Goal: Task Accomplishment & Management: Use online tool/utility

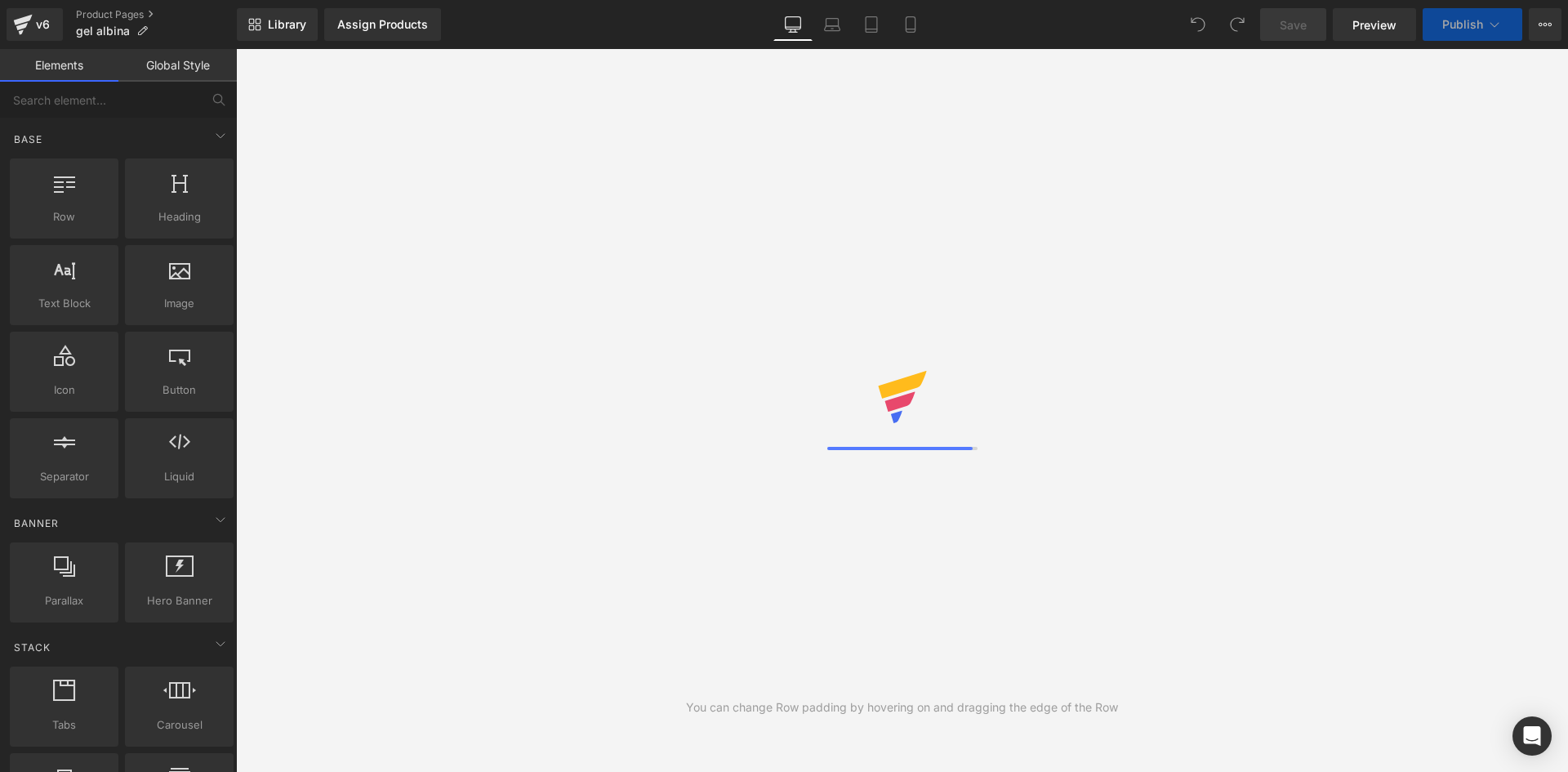
click at [429, 40] on link "Assign Products" at bounding box center [383, 25] width 117 height 33
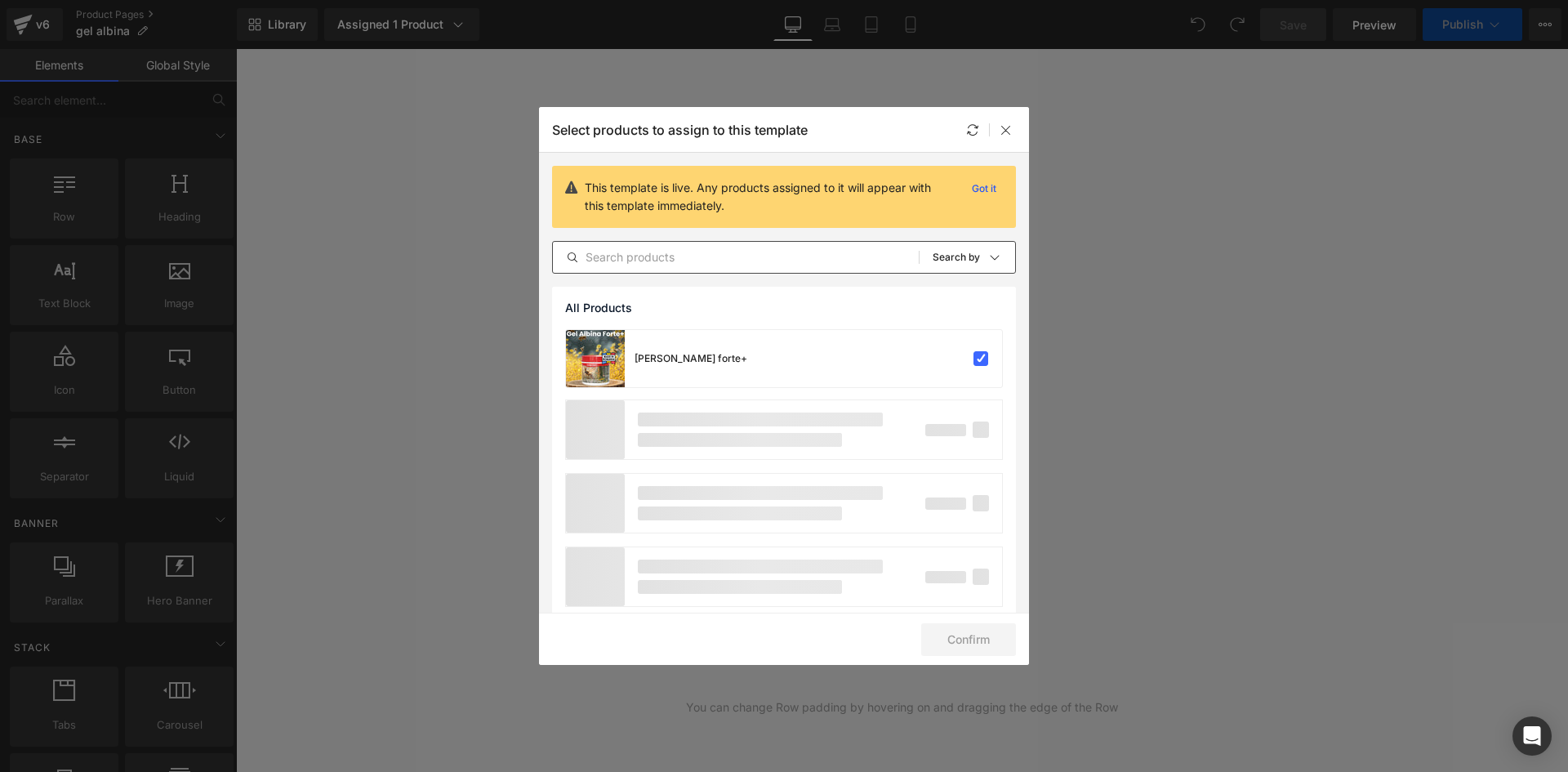
click at [660, 269] on div "All Products Shopify Collections Product Templates Shopify Collections Sort: Se…" at bounding box center [784, 258] width 464 height 33
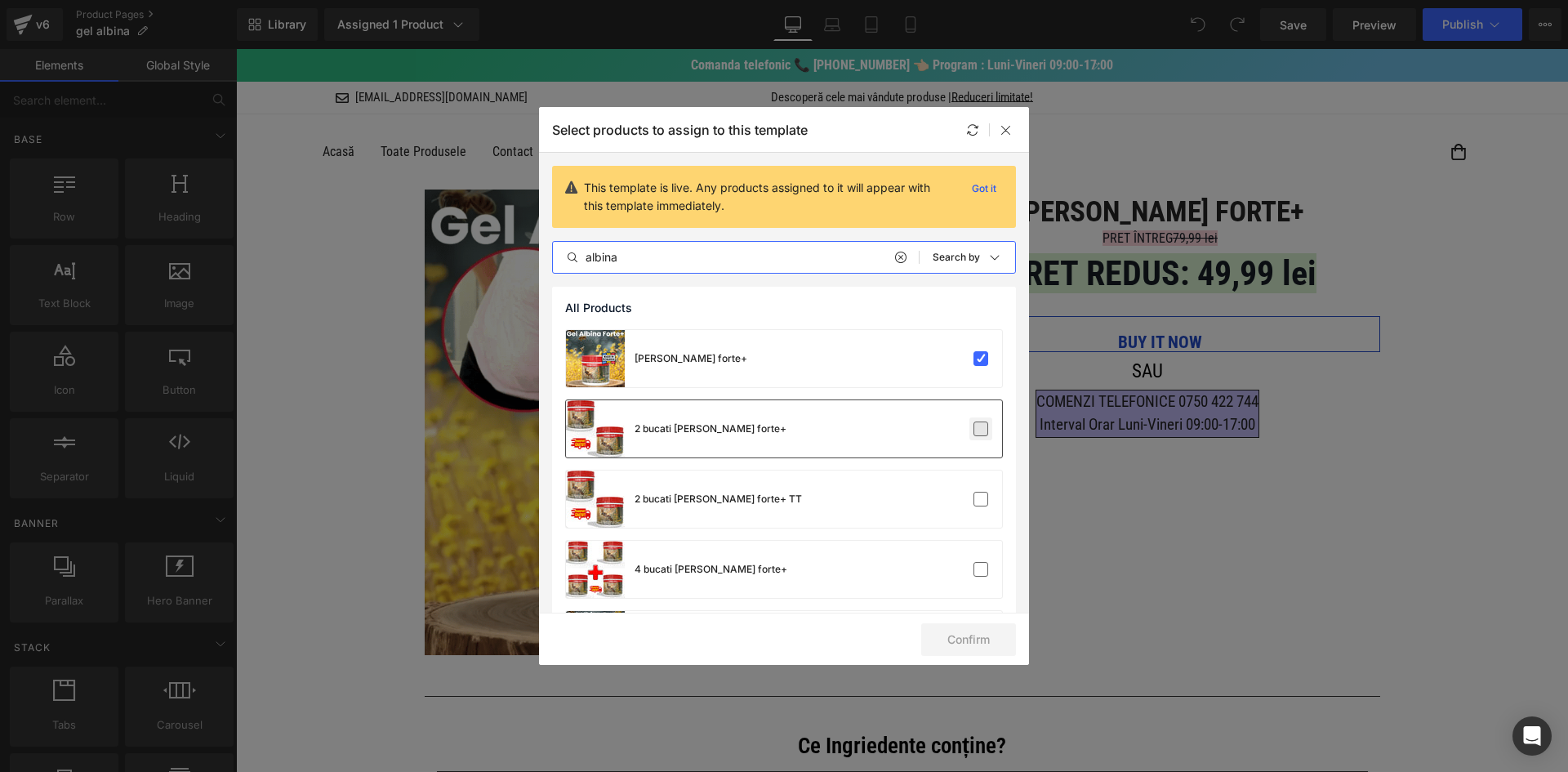
type input "albina"
click at [977, 429] on label at bounding box center [981, 429] width 15 height 15
click at [981, 429] on input "checkbox" at bounding box center [981, 429] width 0 height 0
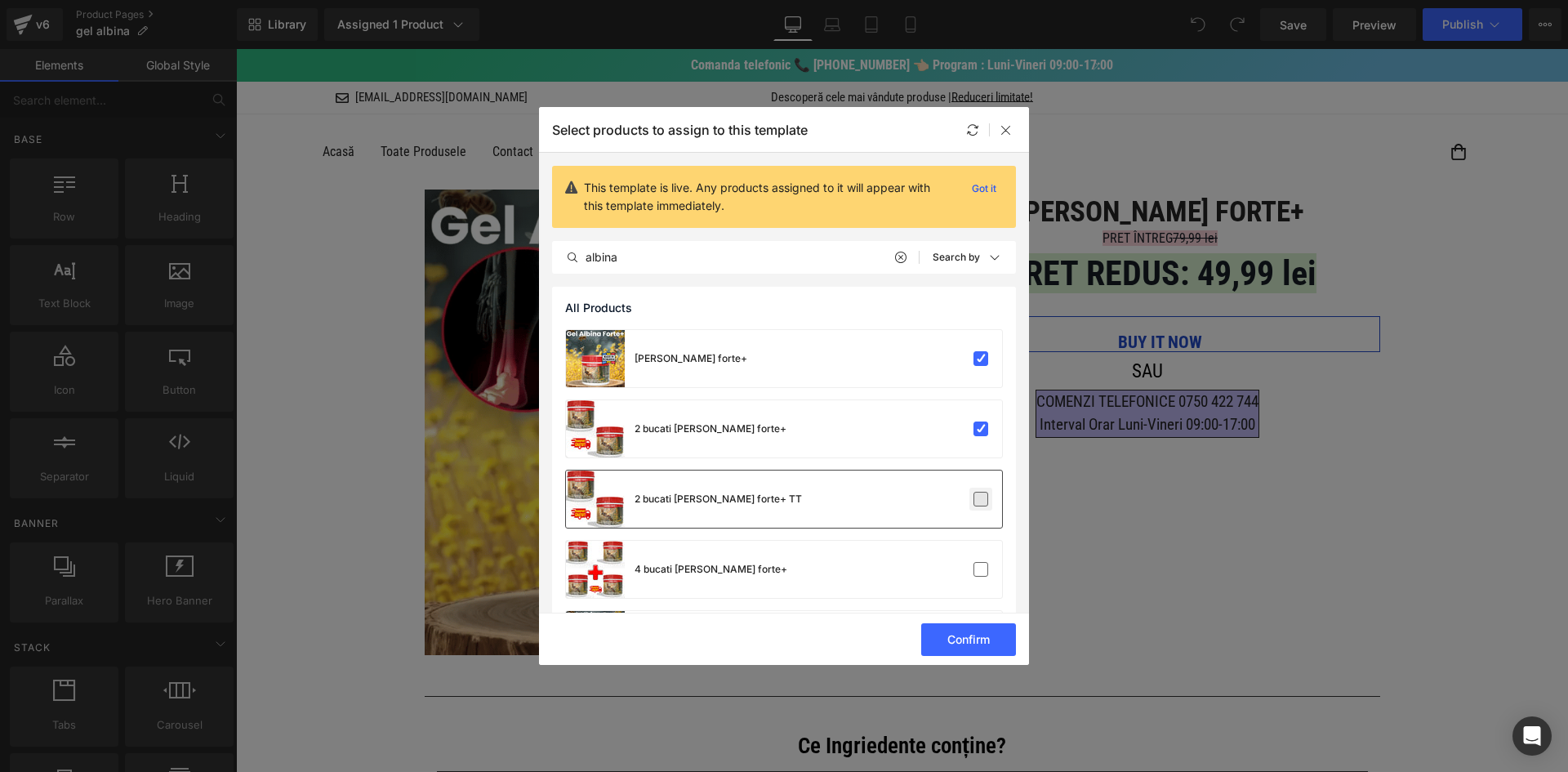
click at [976, 501] on label at bounding box center [981, 499] width 15 height 15
click at [981, 499] on input "checkbox" at bounding box center [981, 499] width 0 height 0
click at [977, 575] on label at bounding box center [981, 568] width 15 height 15
click at [981, 569] on input "checkbox" at bounding box center [981, 569] width 0 height 0
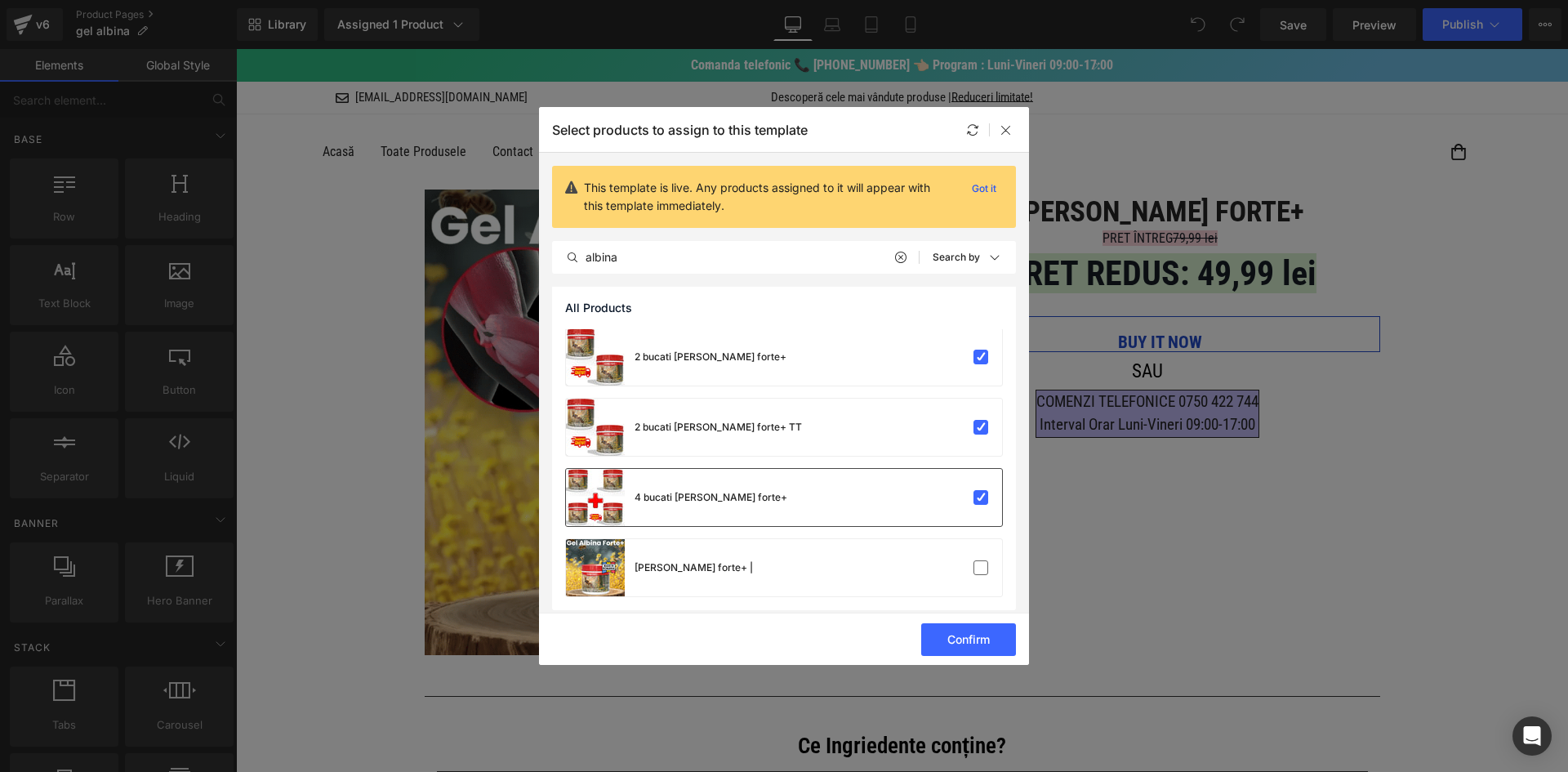
scroll to position [79, 0]
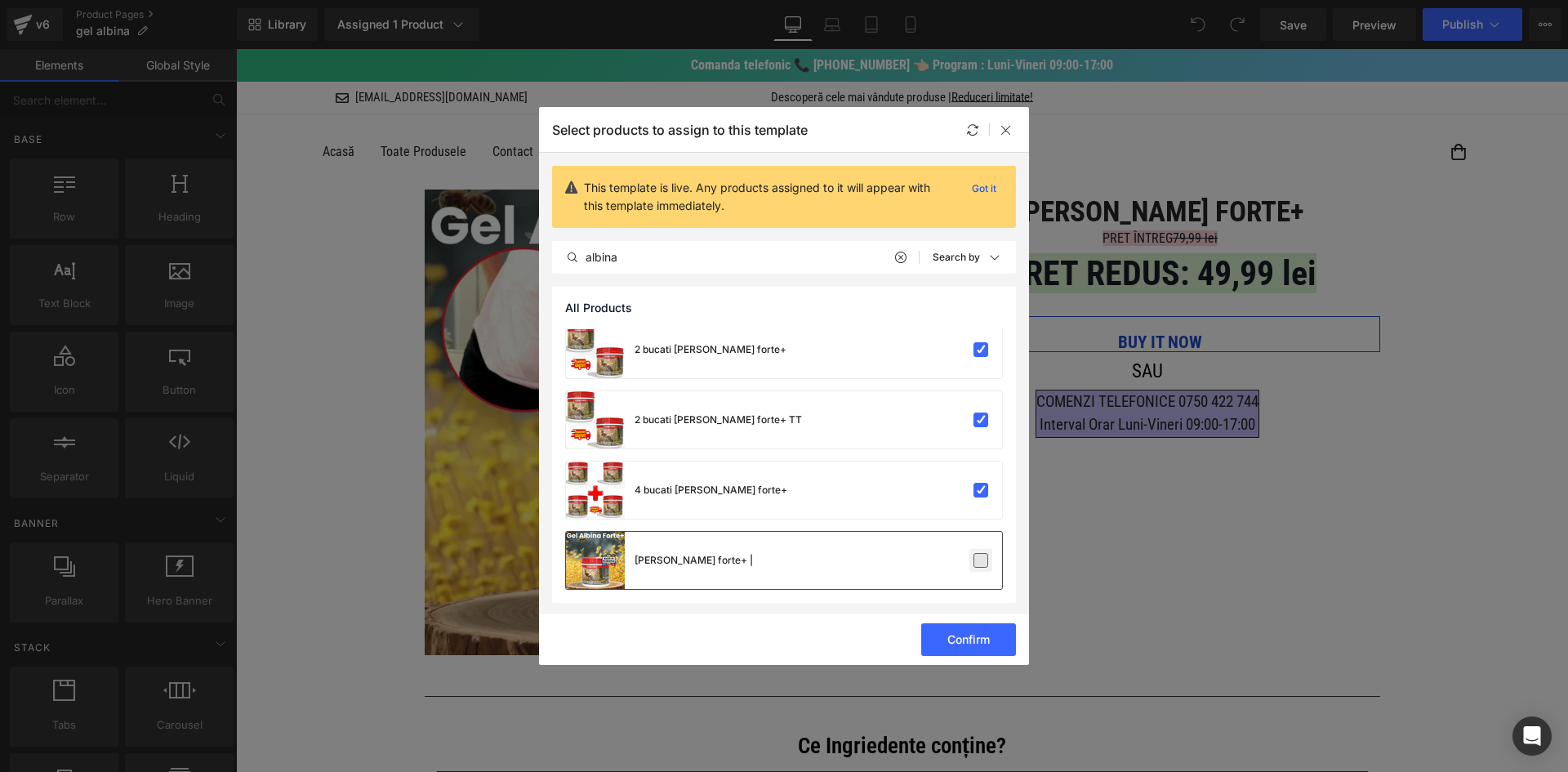
click at [976, 566] on label at bounding box center [981, 560] width 15 height 15
click at [981, 560] on input "checkbox" at bounding box center [981, 560] width 0 height 0
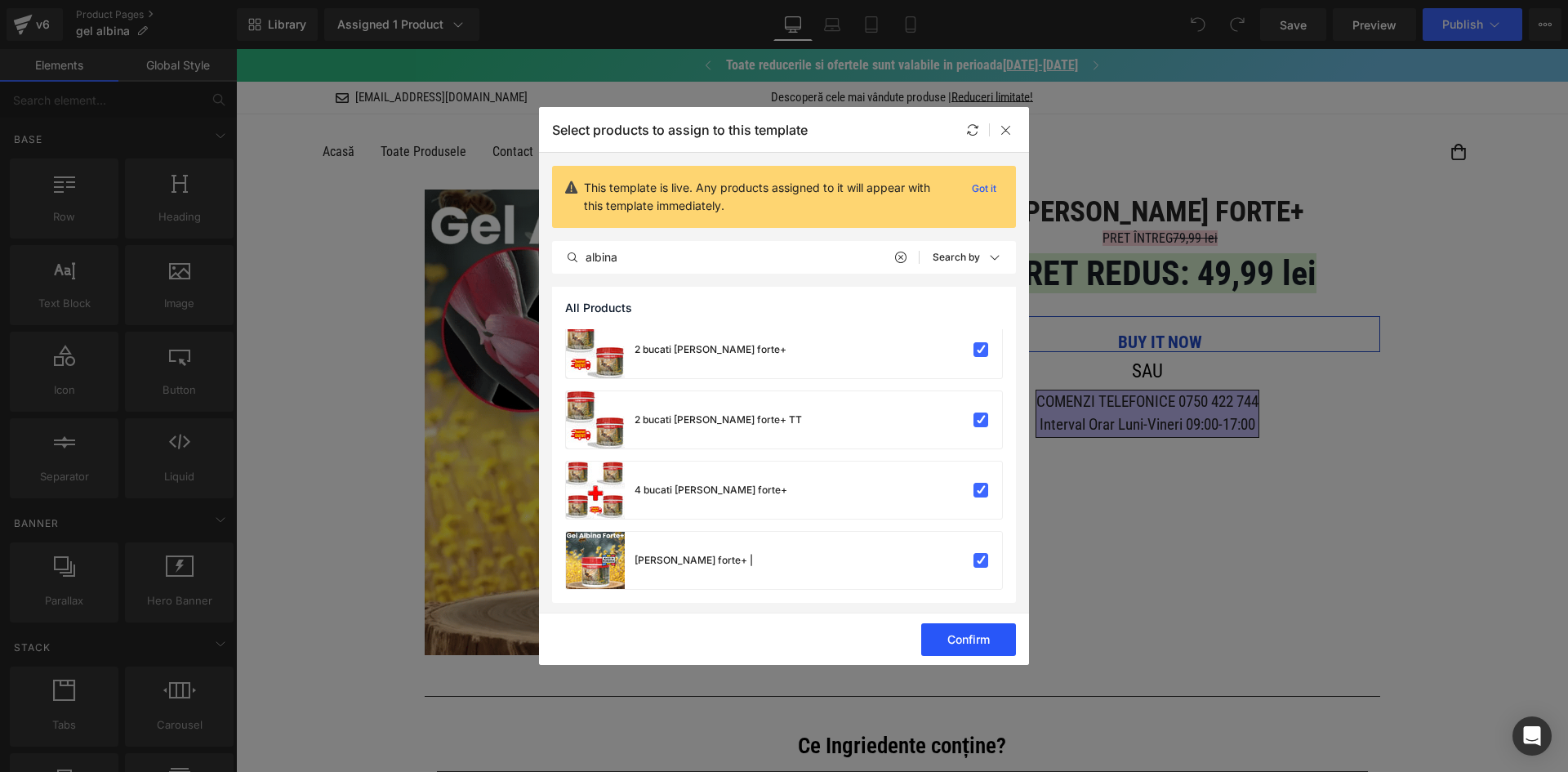
click at [998, 635] on button "Confirm" at bounding box center [969, 640] width 94 height 33
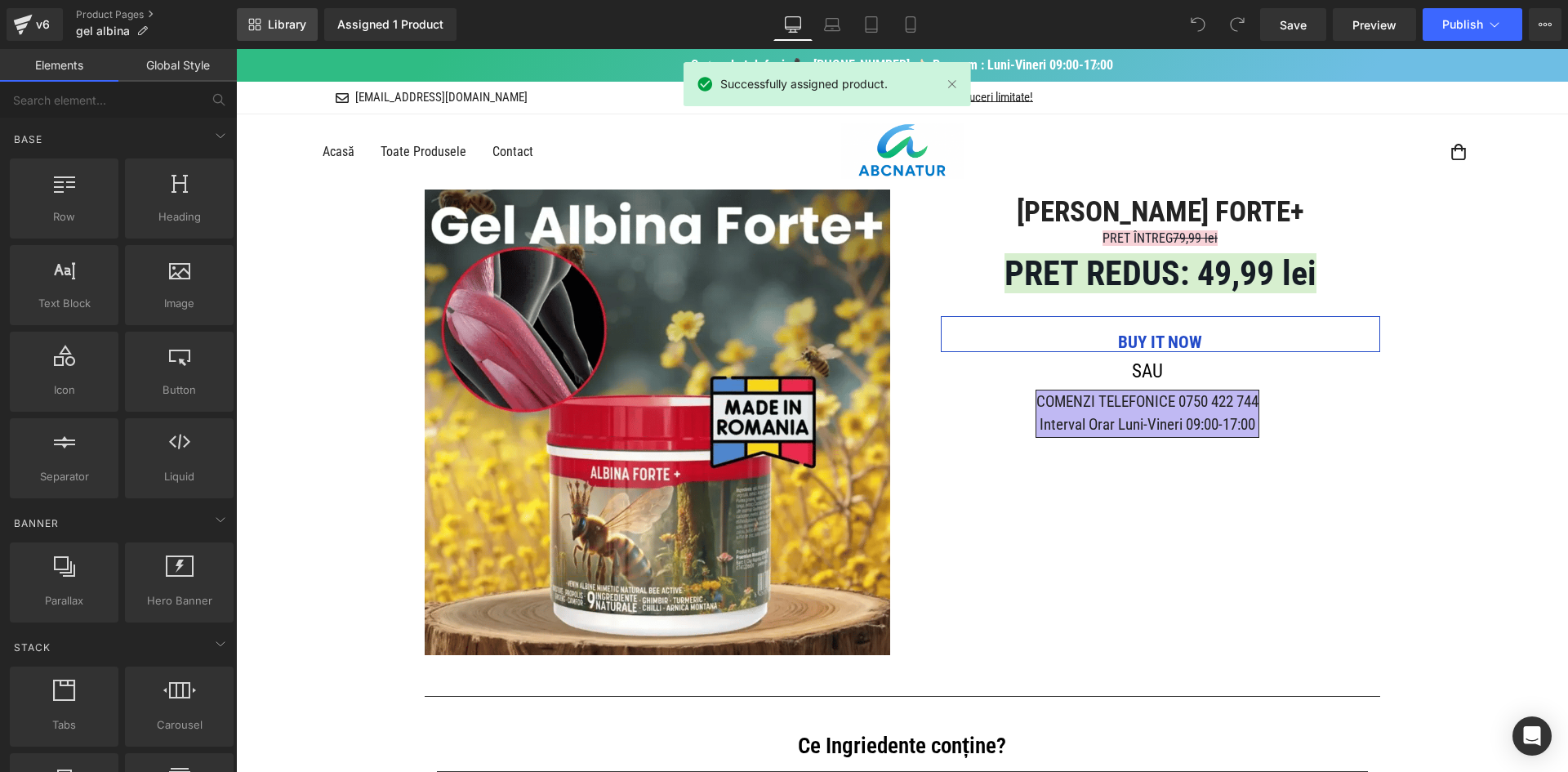
click at [289, 33] on link "Library" at bounding box center [277, 25] width 81 height 33
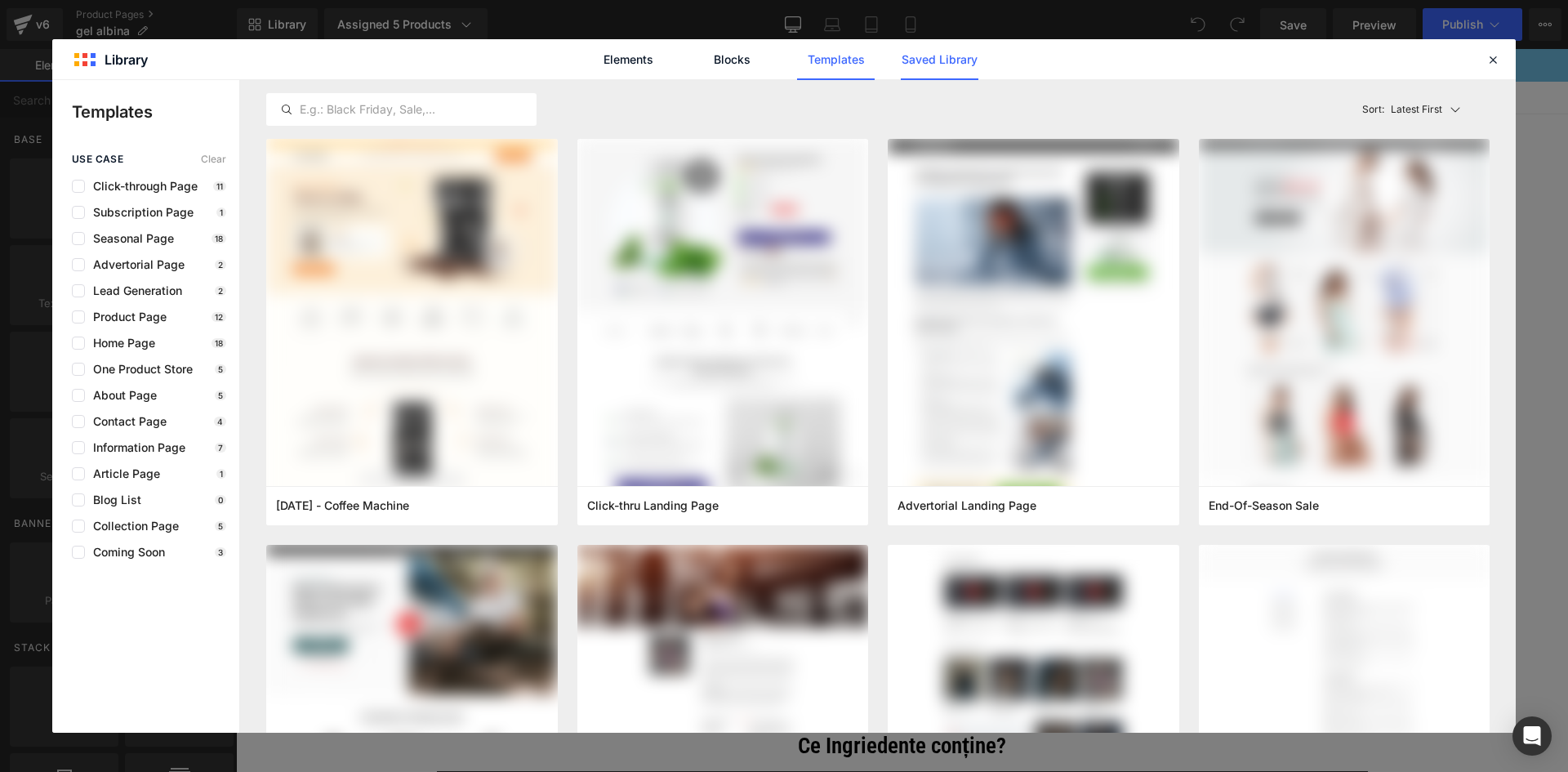
click at [903, 49] on link "Saved Library" at bounding box center [939, 60] width 77 height 41
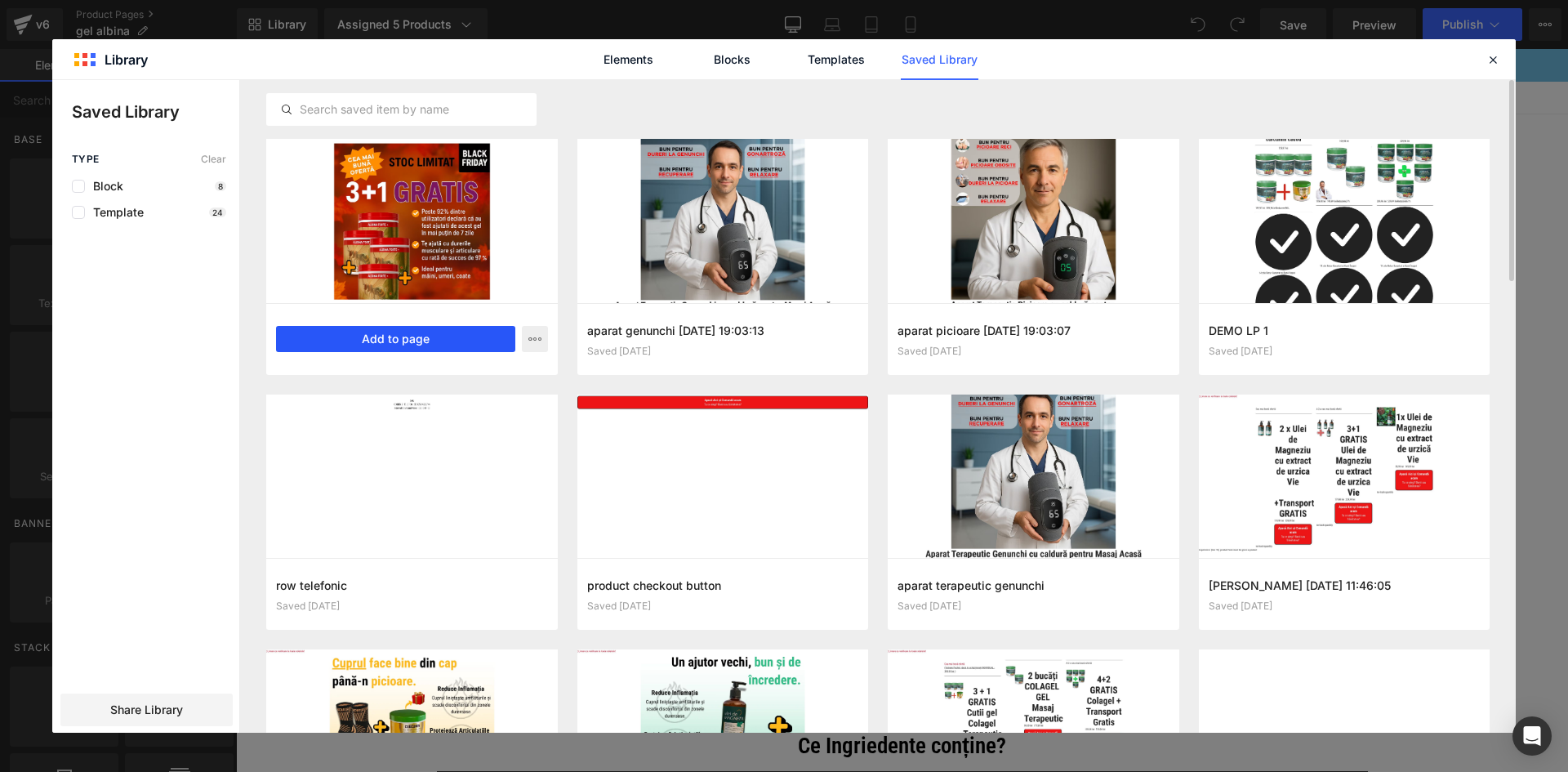
drag, startPoint x: 443, startPoint y: 344, endPoint x: 274, endPoint y: 315, distance: 171.5
click at [443, 344] on button "Add to page" at bounding box center [395, 338] width 240 height 26
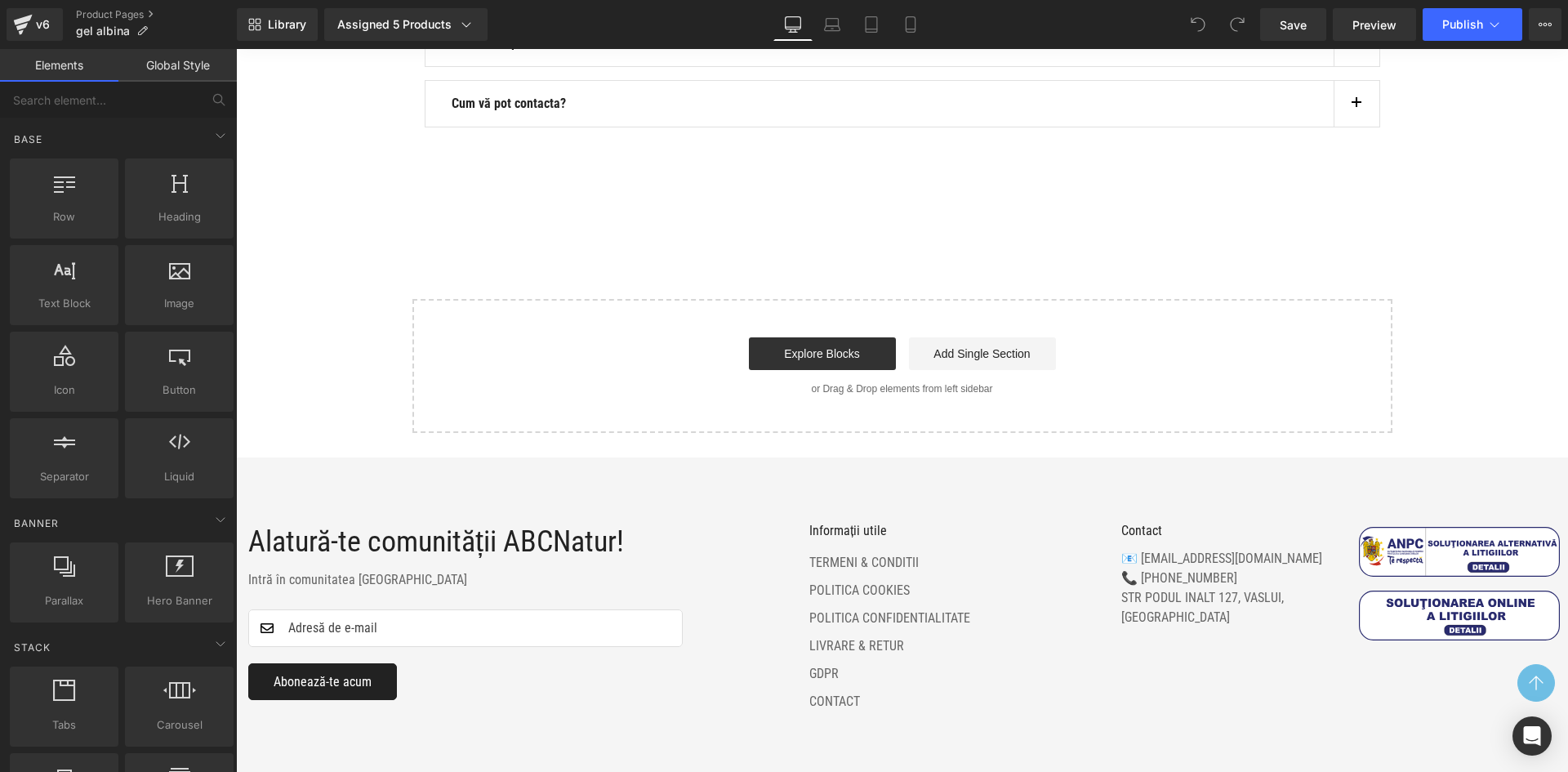
scroll to position [3577, 0]
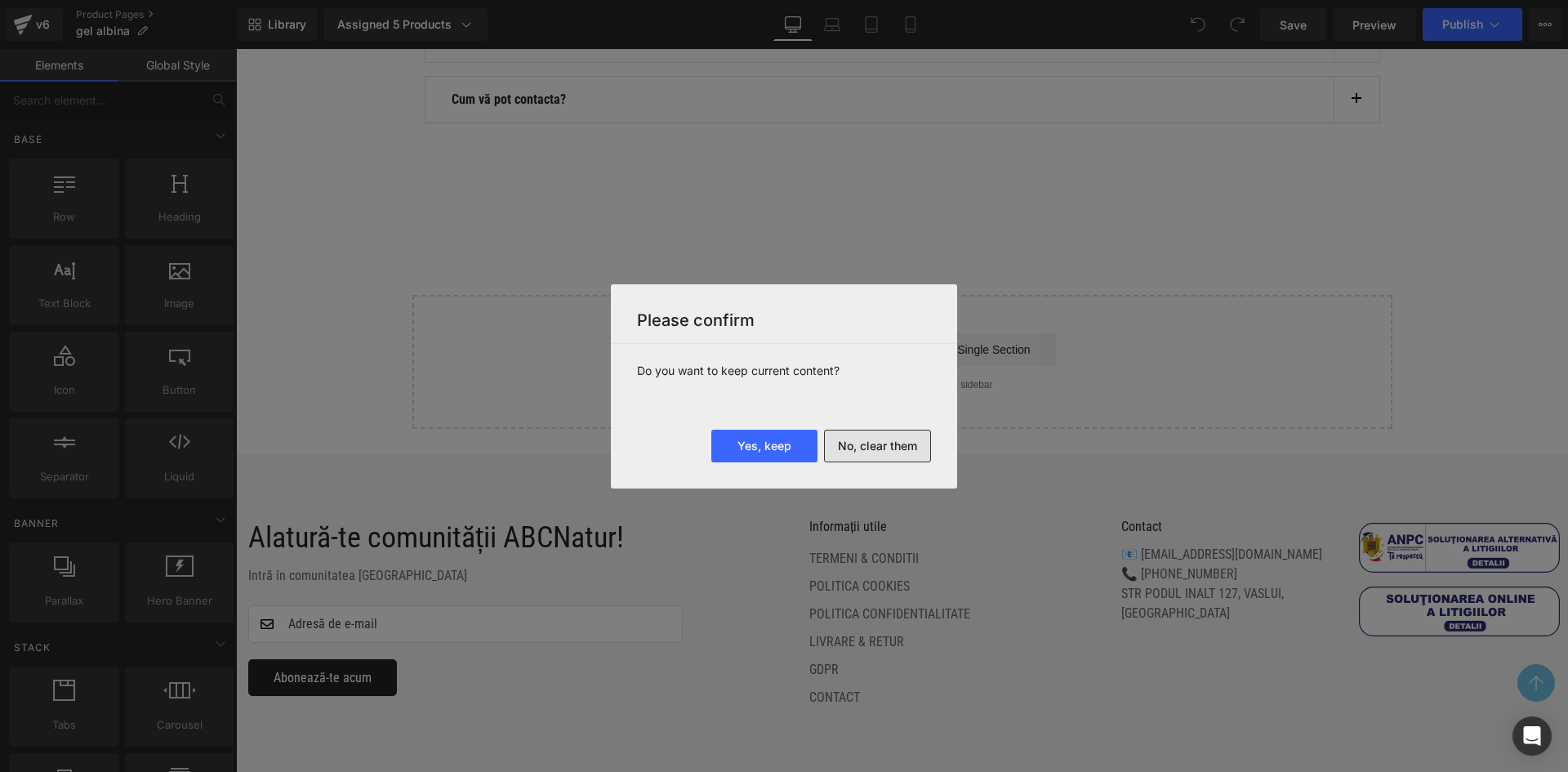
click at [888, 455] on button "No, clear them" at bounding box center [878, 446] width 107 height 33
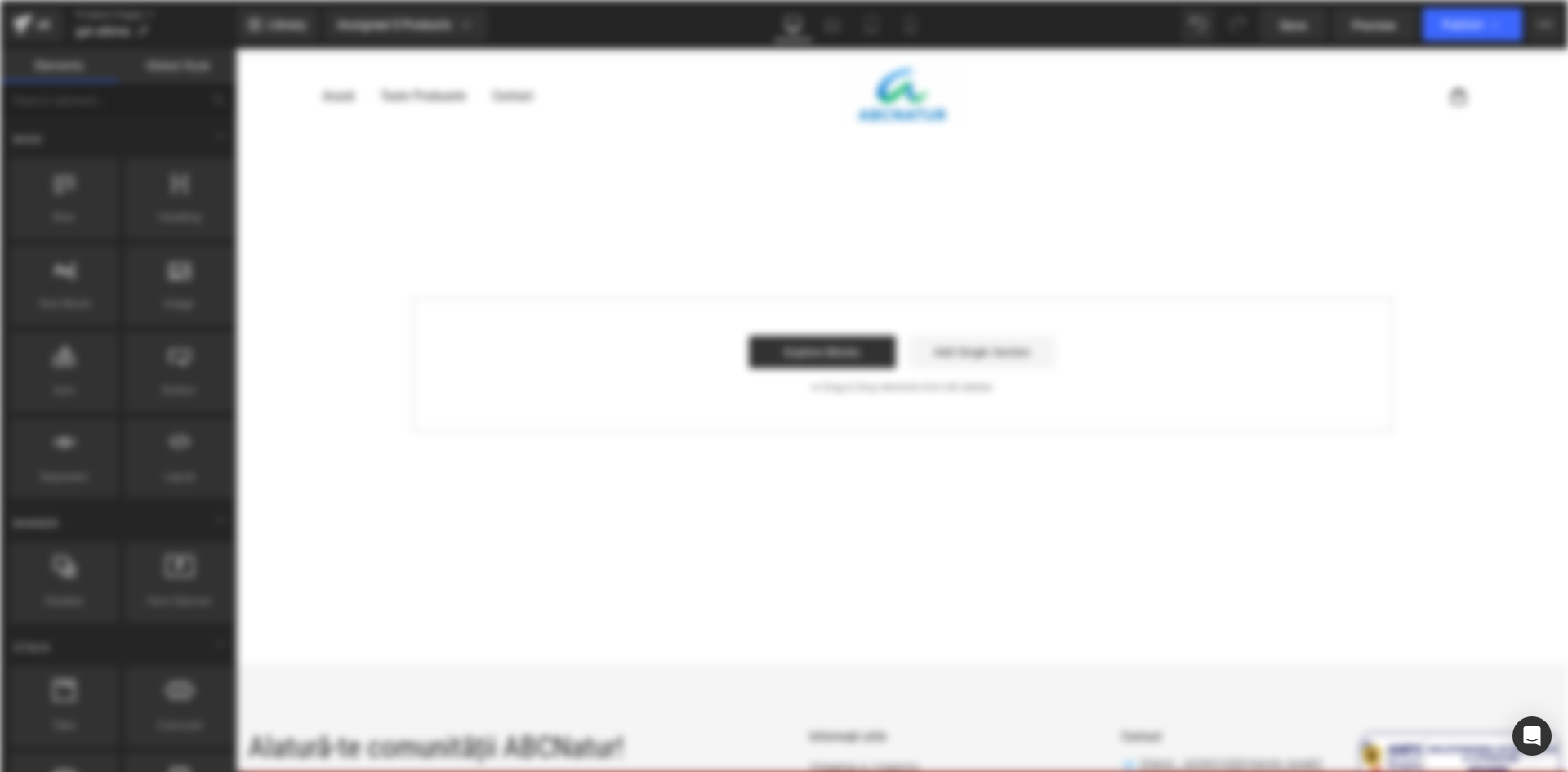
scroll to position [0, 0]
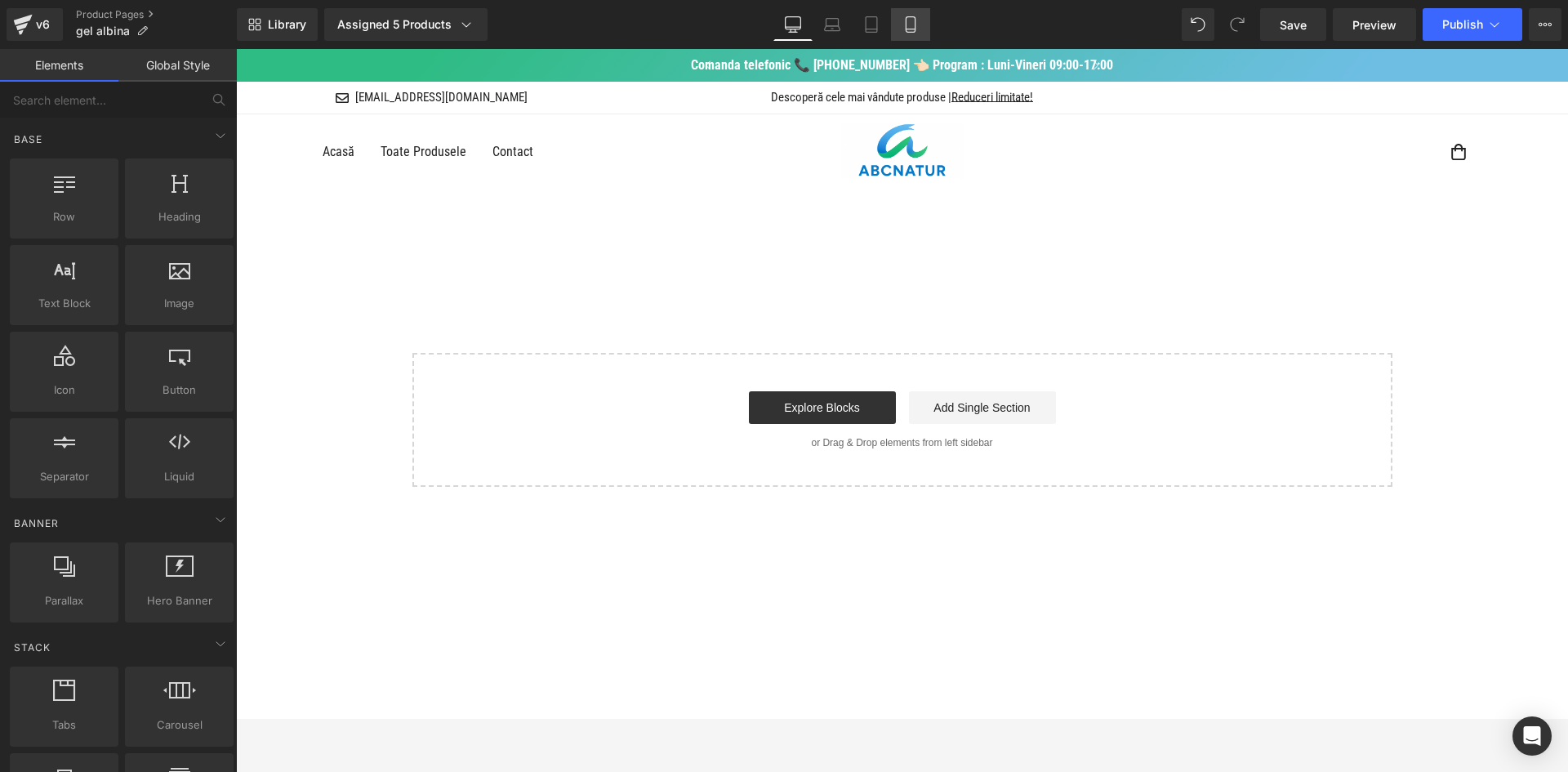
click at [923, 22] on link "Mobile" at bounding box center [911, 25] width 40 height 33
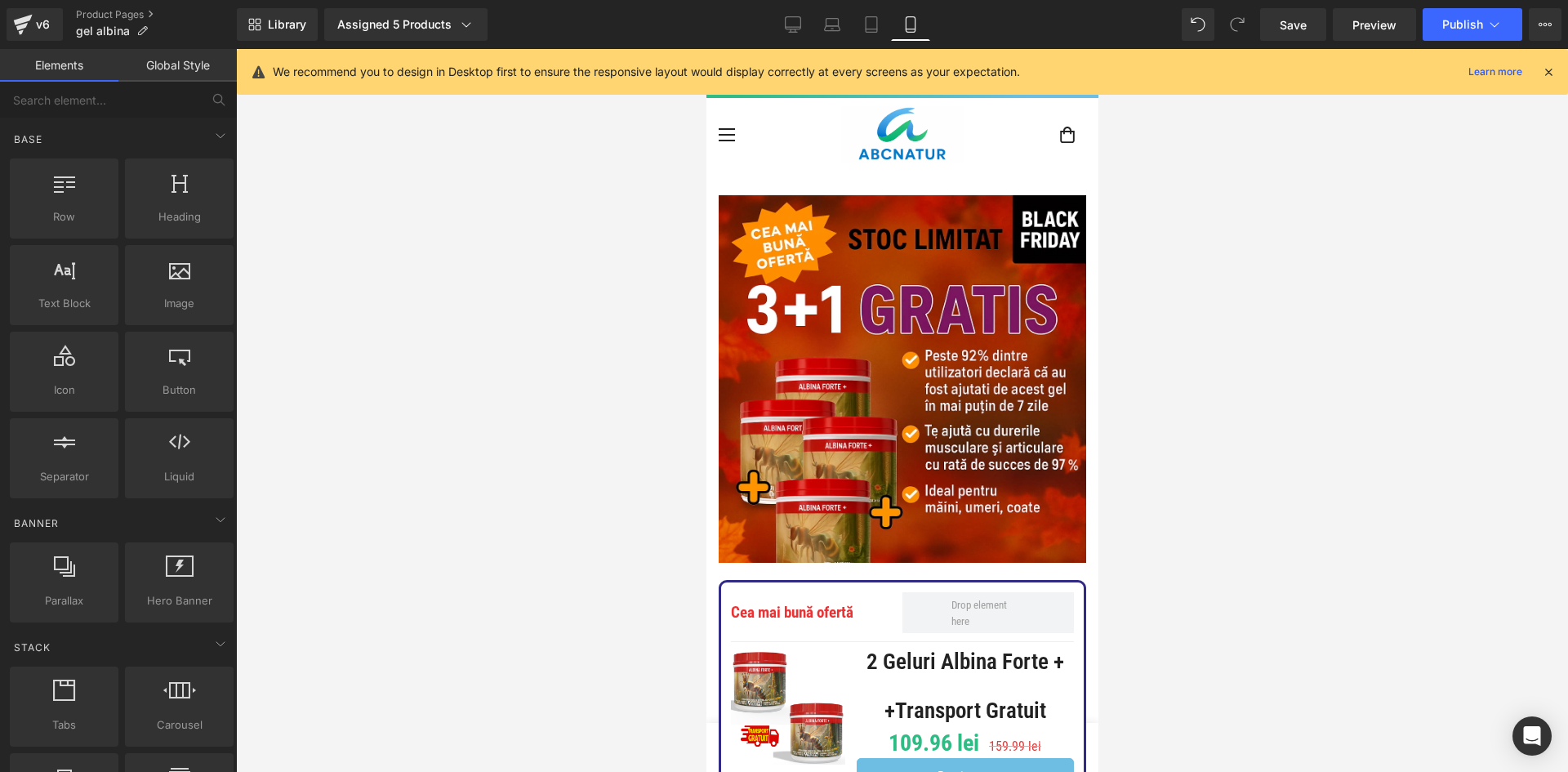
click at [1547, 73] on icon at bounding box center [1548, 71] width 15 height 15
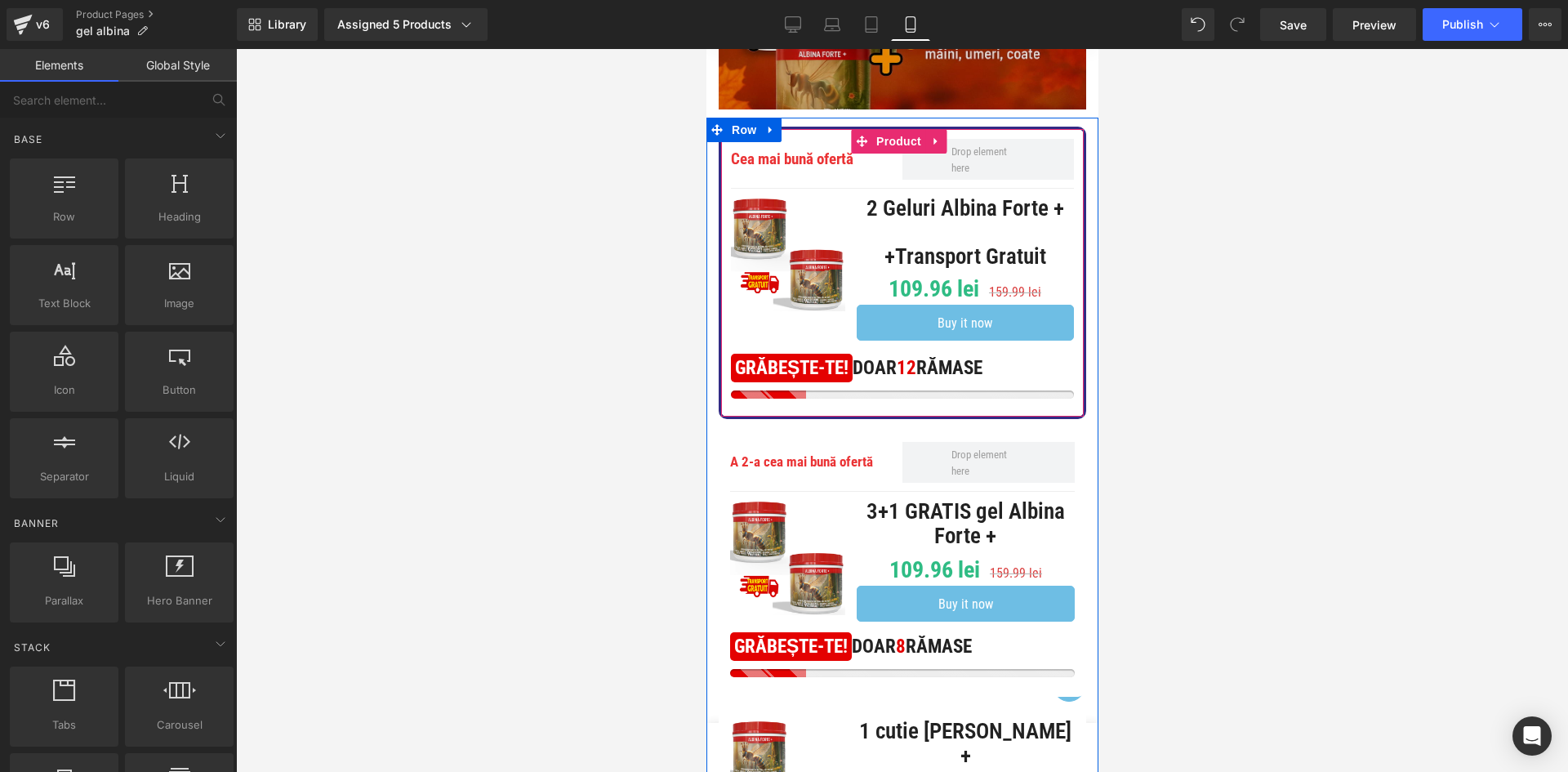
scroll to position [490, 0]
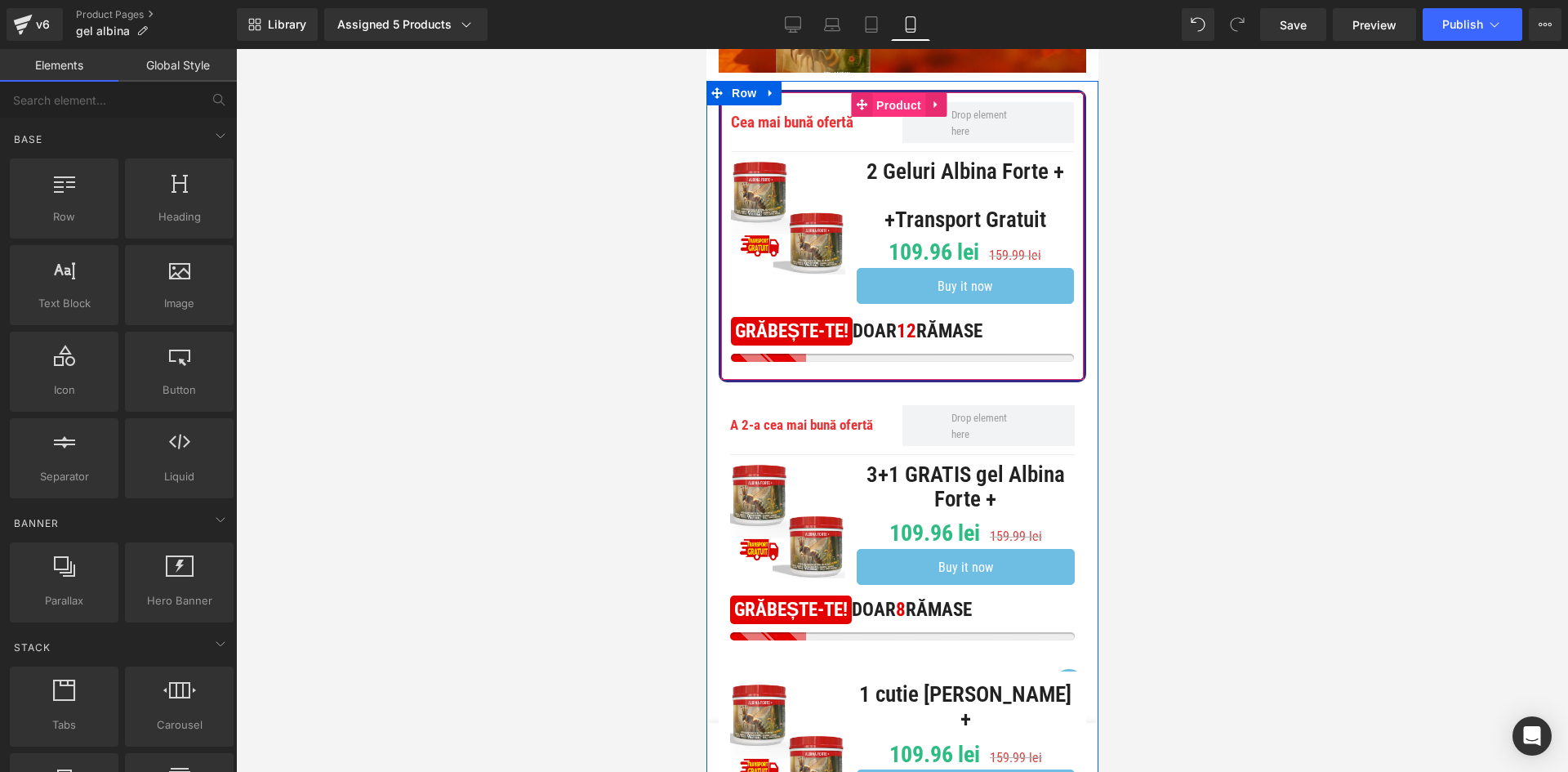
click at [894, 93] on span "Product" at bounding box center [898, 105] width 53 height 25
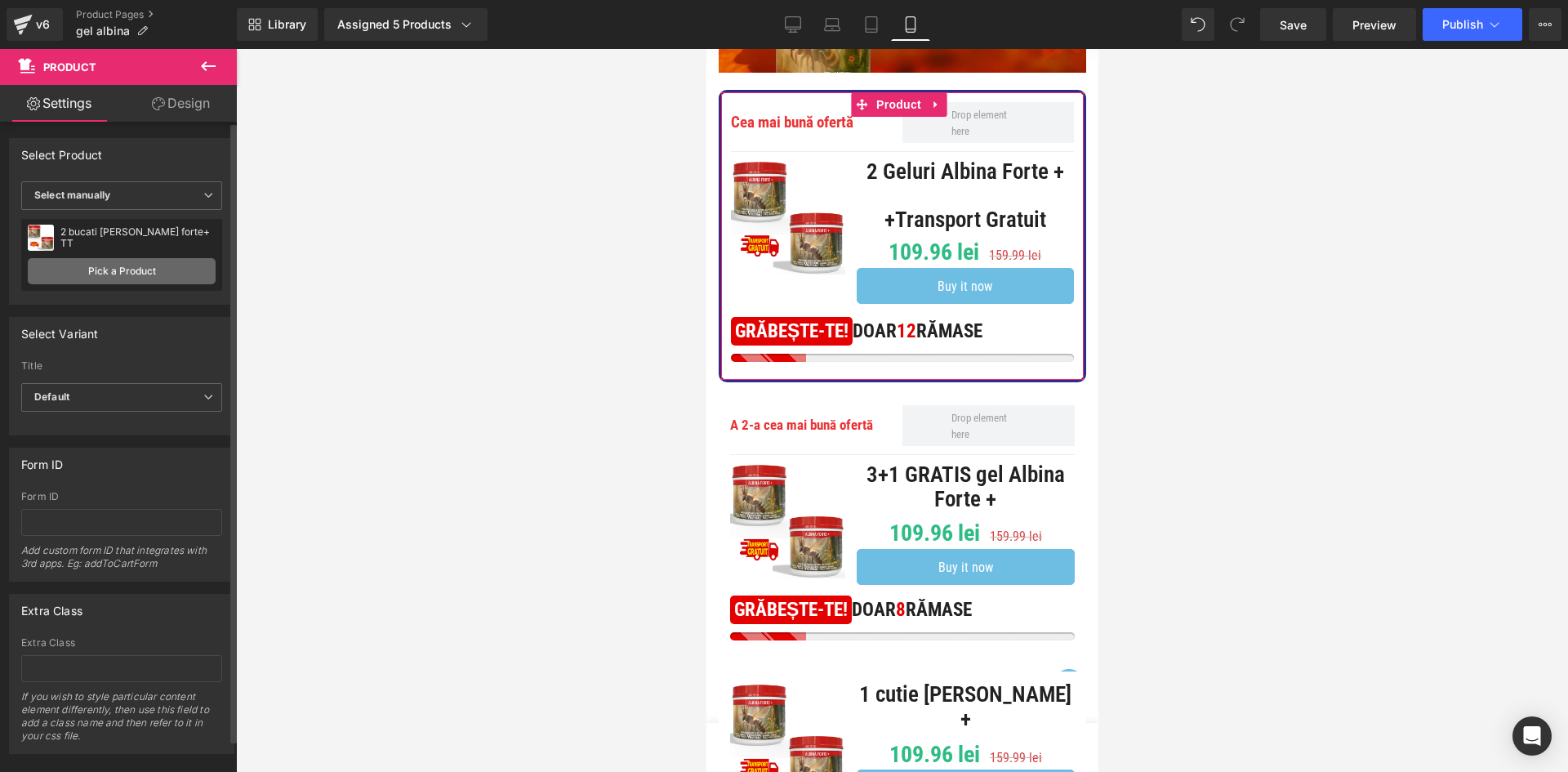
click at [141, 264] on link "Pick a Product" at bounding box center [121, 271] width 188 height 26
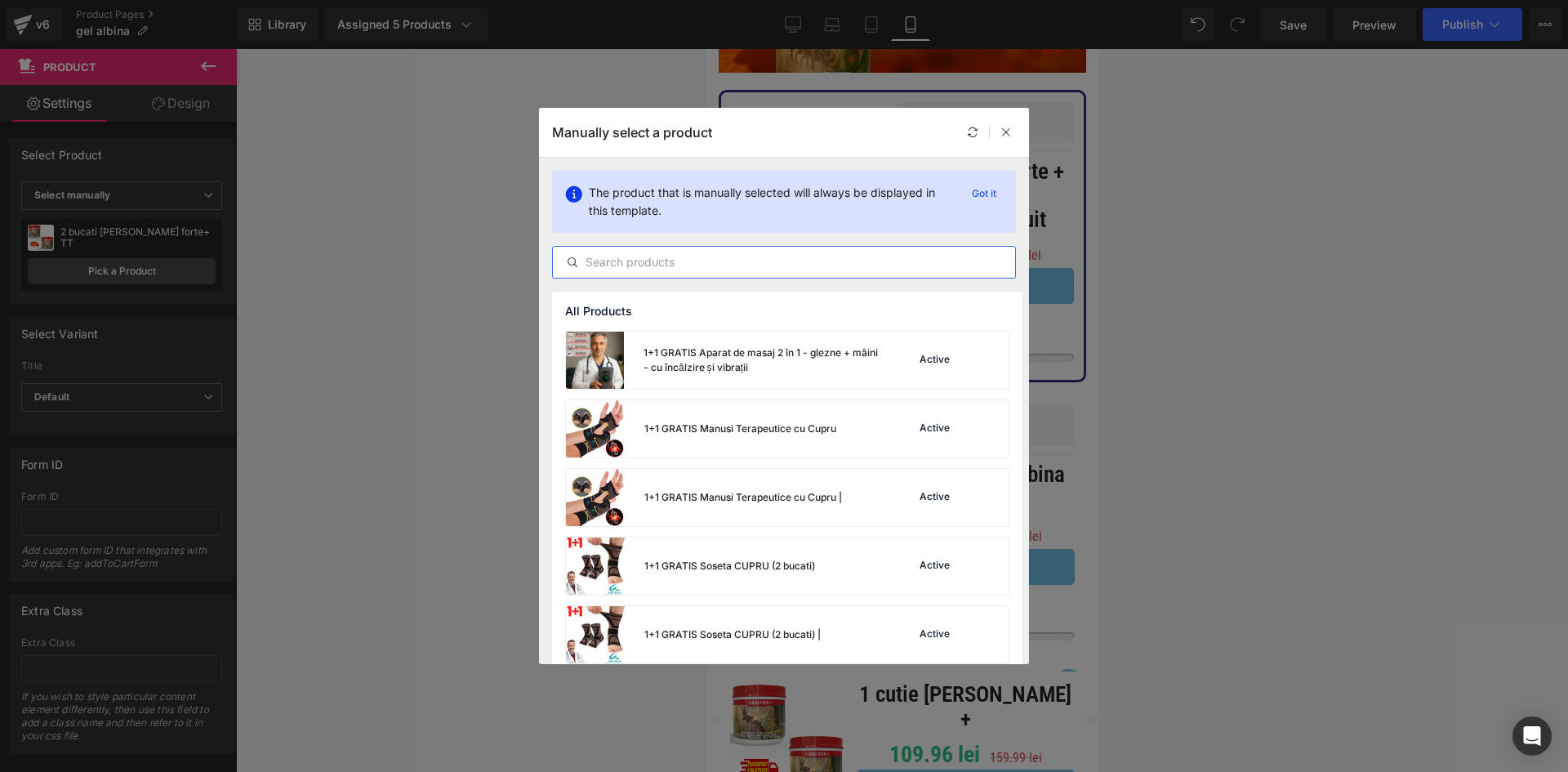
click at [696, 262] on input "text" at bounding box center [784, 262] width 462 height 20
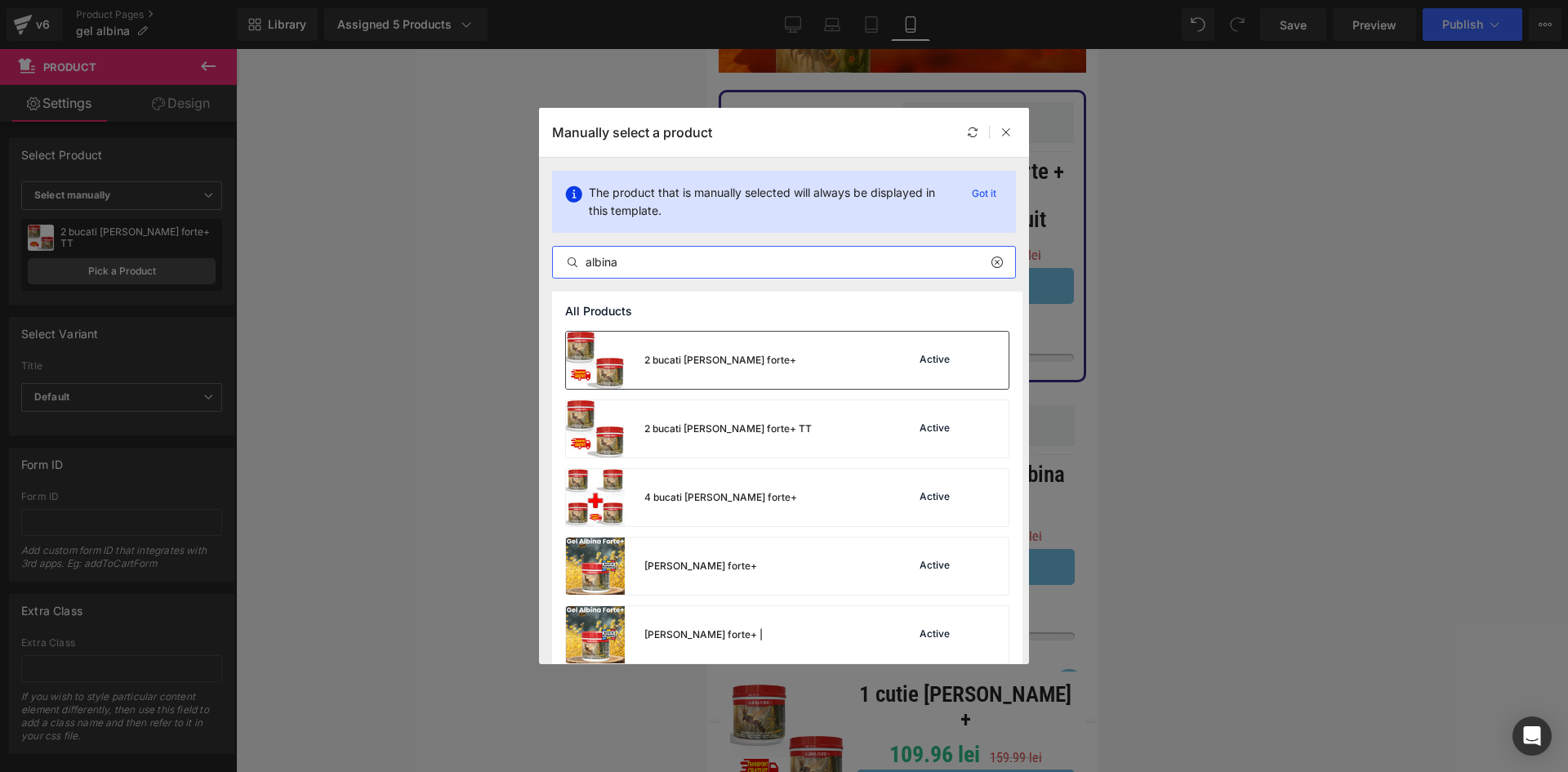
type input "albina"
click at [783, 356] on div "2 bucati [PERSON_NAME] forte+ Active" at bounding box center [787, 360] width 442 height 58
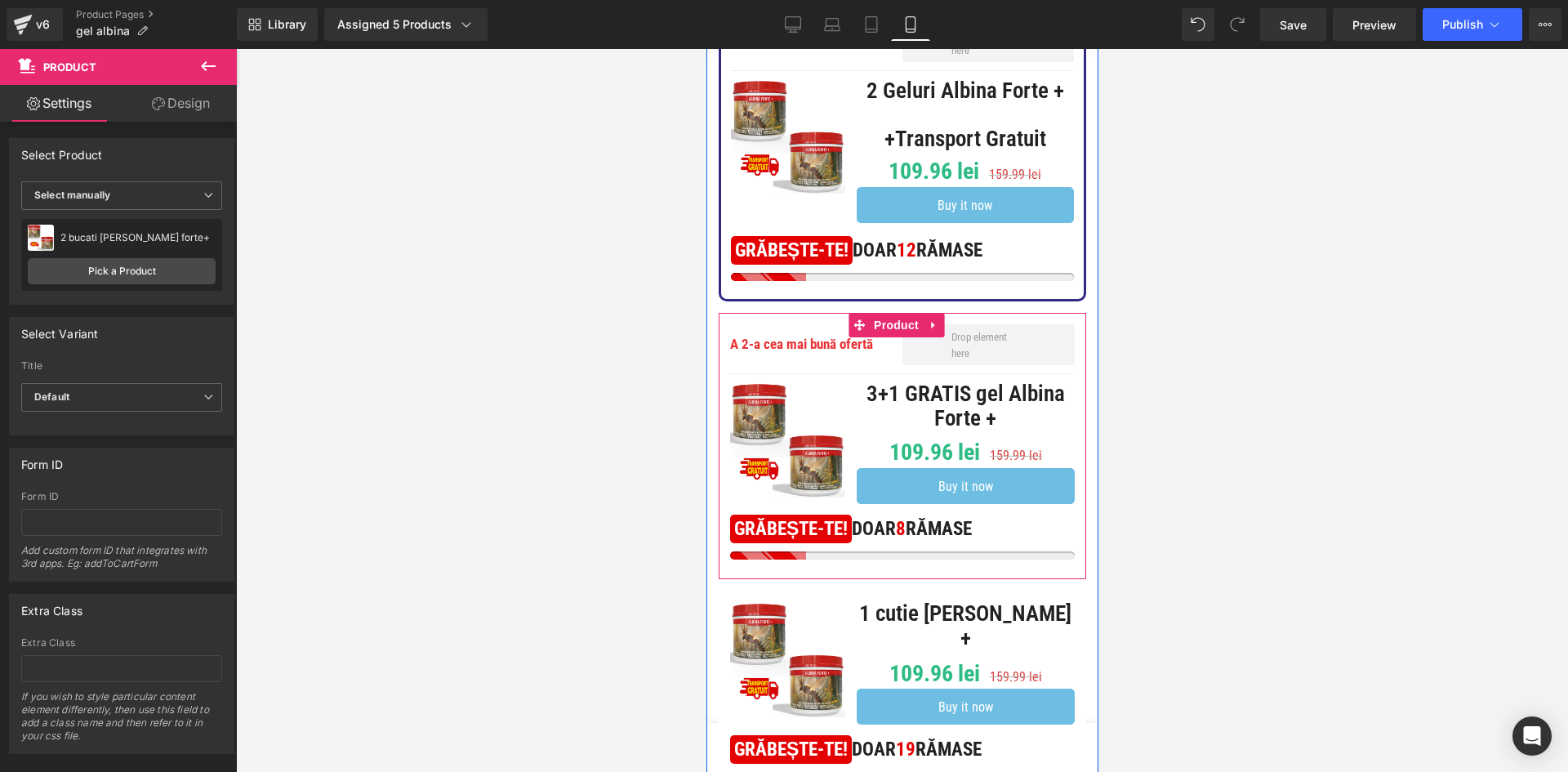
scroll to position [572, 0]
click at [884, 337] on span "Product" at bounding box center [896, 324] width 53 height 25
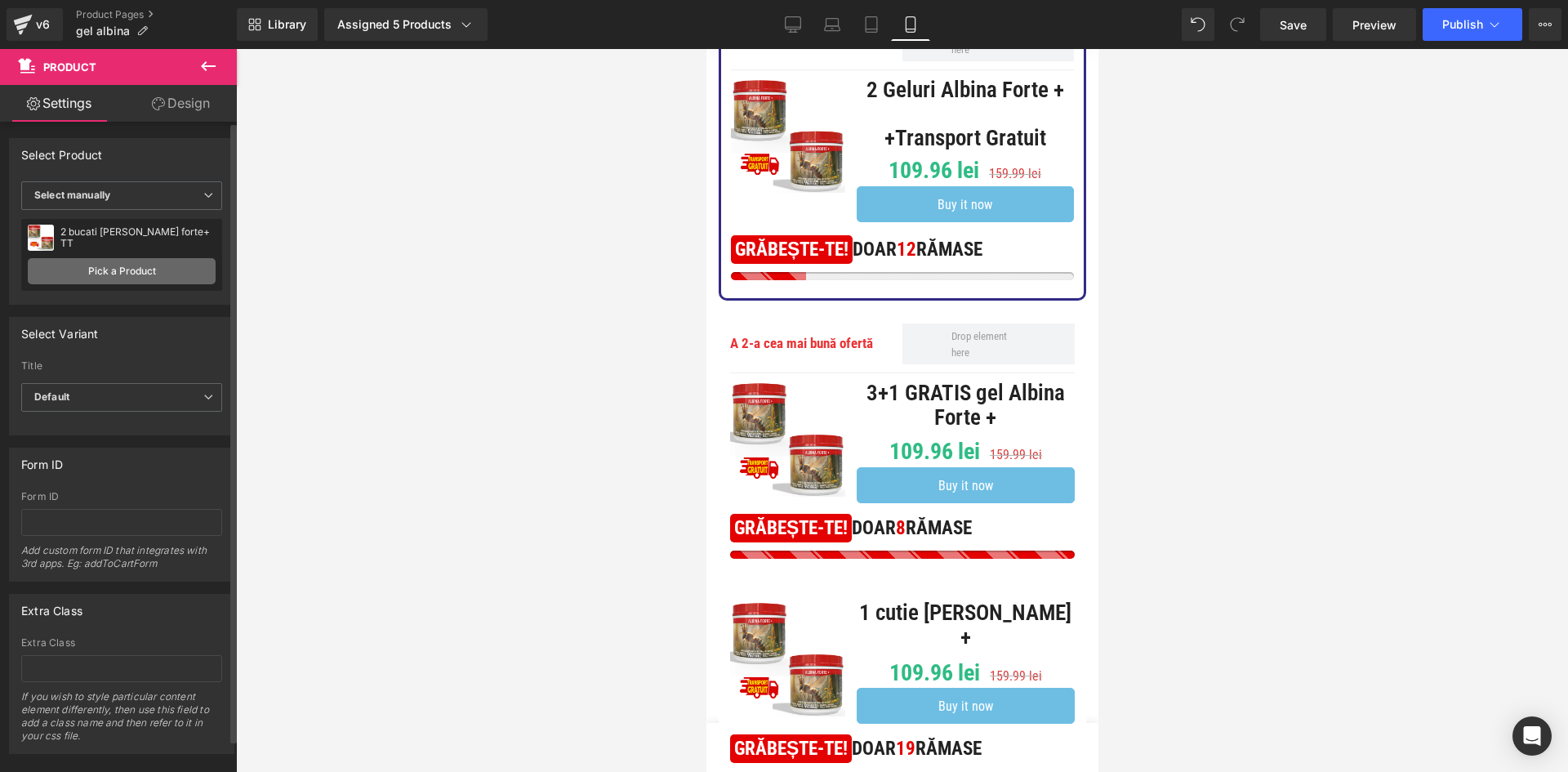
click at [186, 270] on link "Pick a Product" at bounding box center [121, 271] width 188 height 26
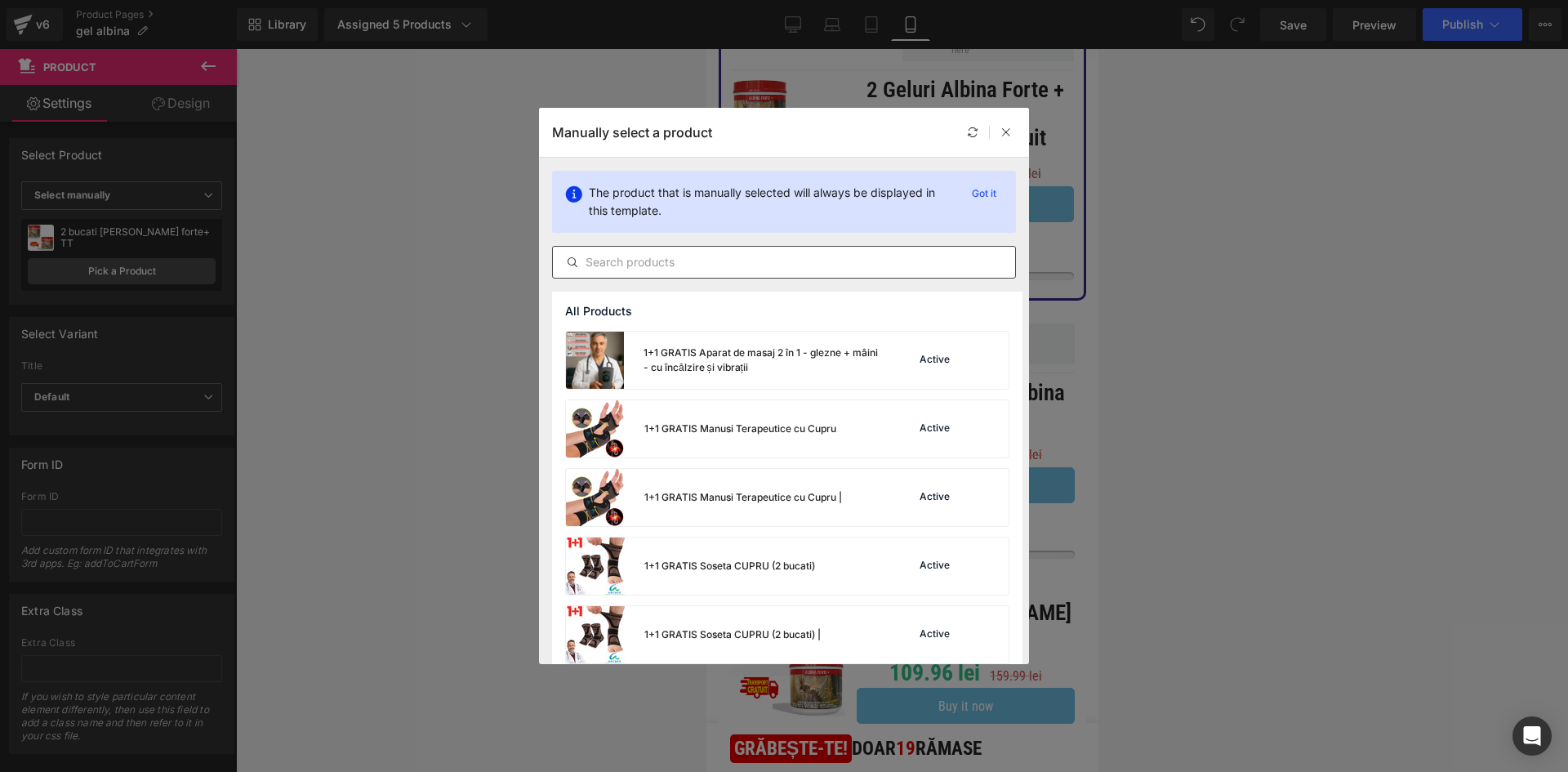
click at [675, 258] on input "text" at bounding box center [784, 262] width 462 height 20
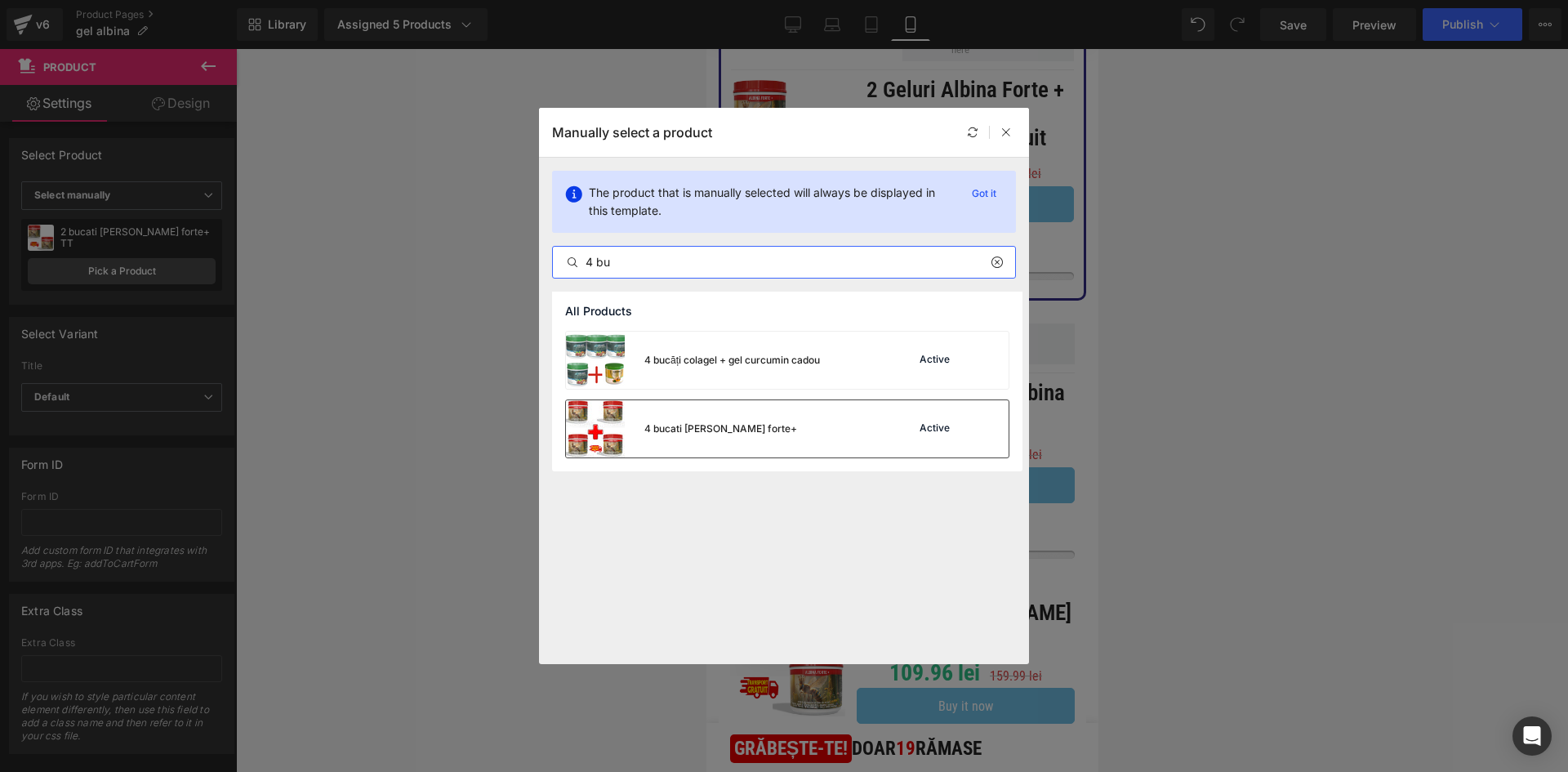
type input "4 bu"
click at [786, 425] on div "4 bucati [PERSON_NAME] forte+ Active" at bounding box center [787, 429] width 442 height 58
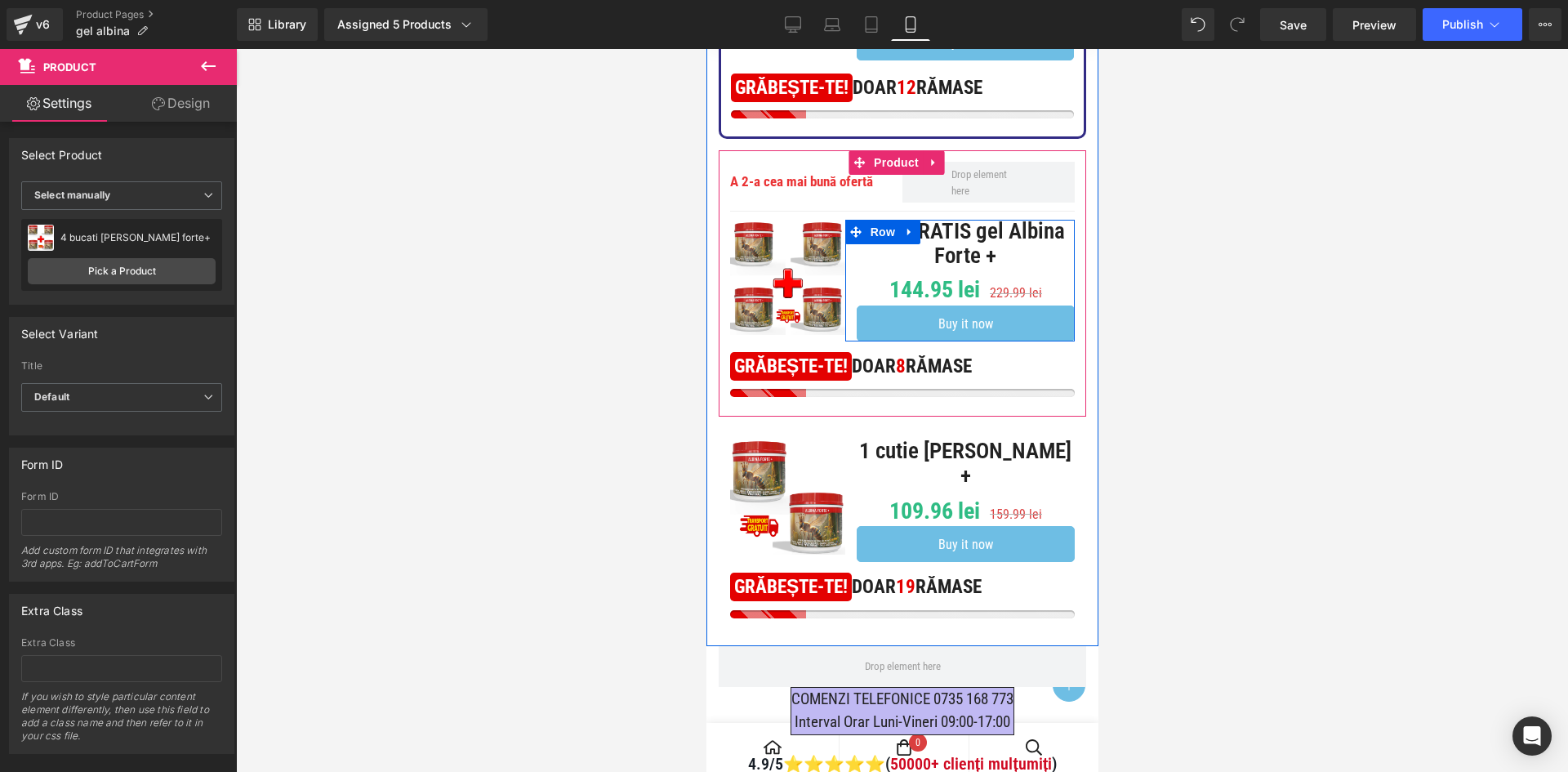
scroll to position [735, 0]
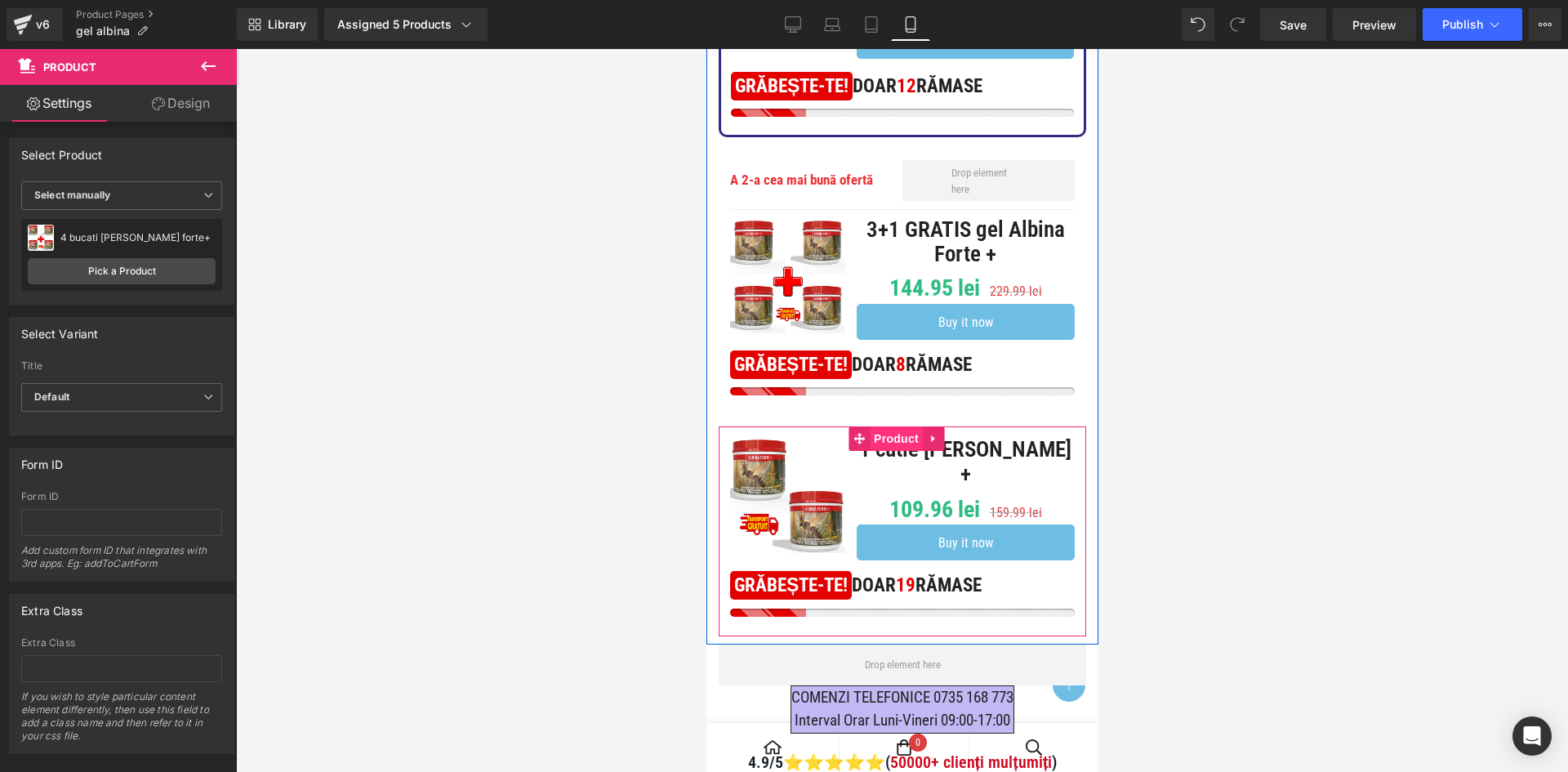
click at [888, 443] on span "Product" at bounding box center [896, 438] width 53 height 25
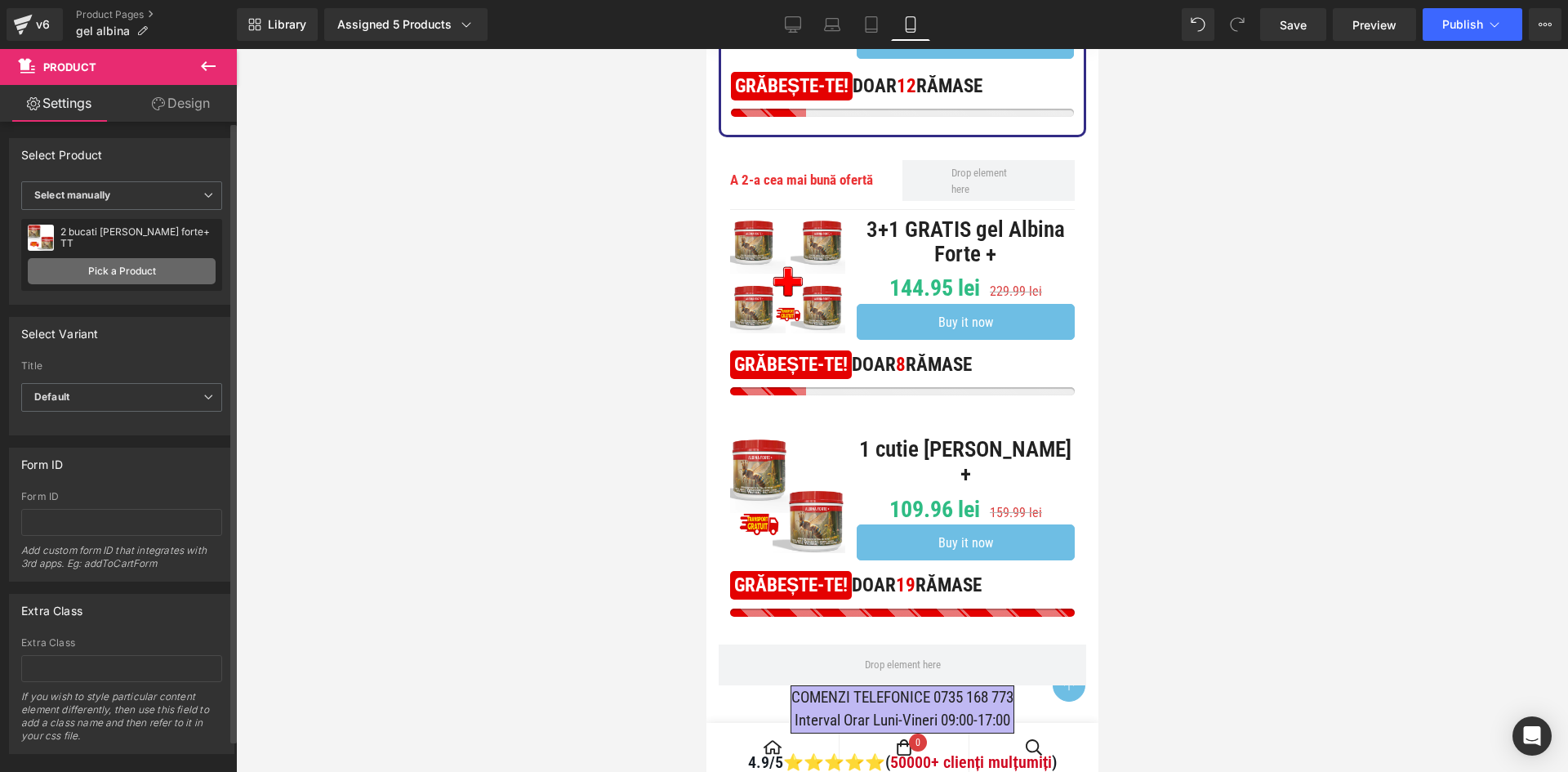
click at [130, 273] on link "Pick a Product" at bounding box center [121, 271] width 188 height 26
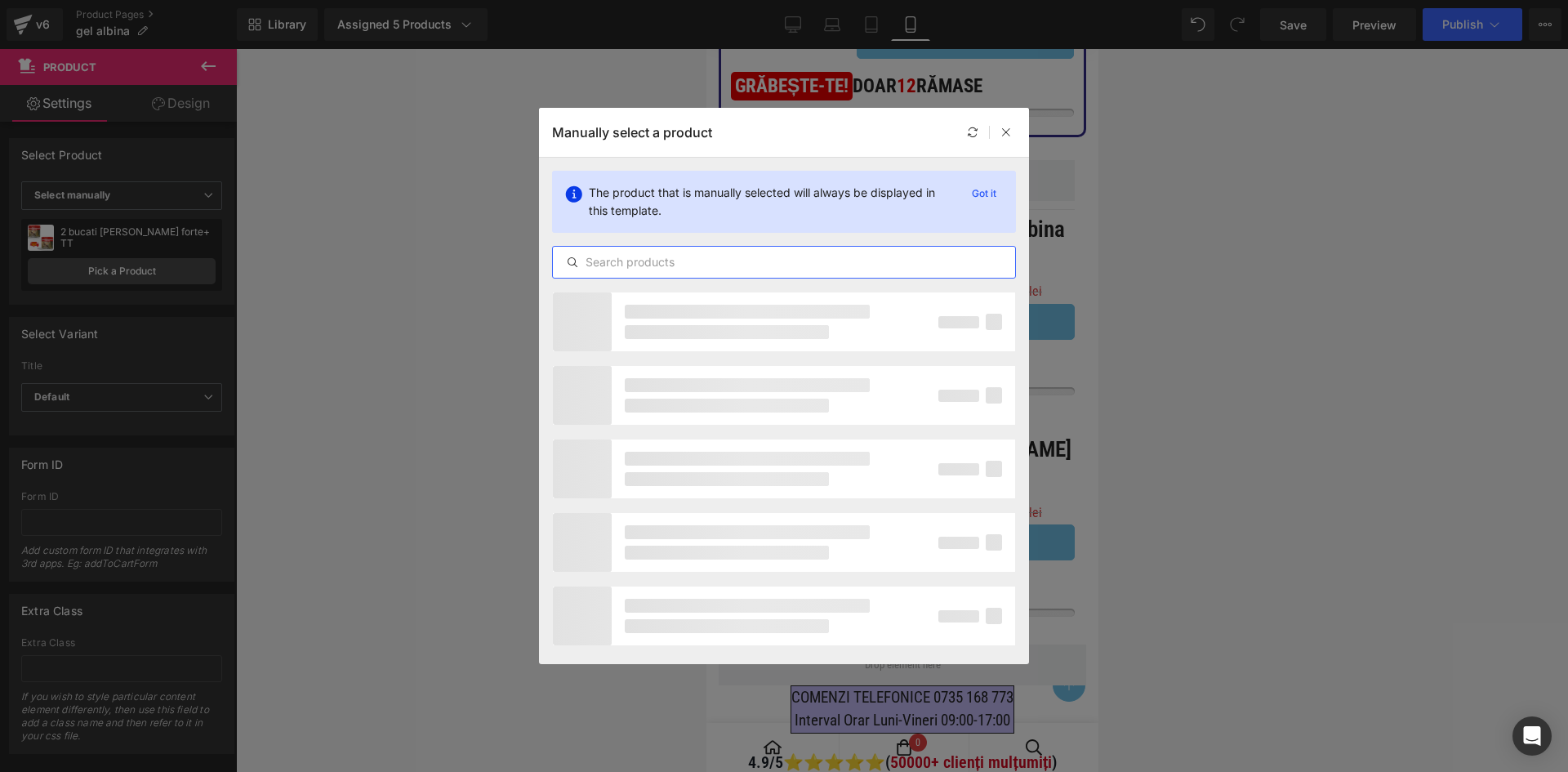
click at [719, 255] on input "text" at bounding box center [784, 262] width 462 height 20
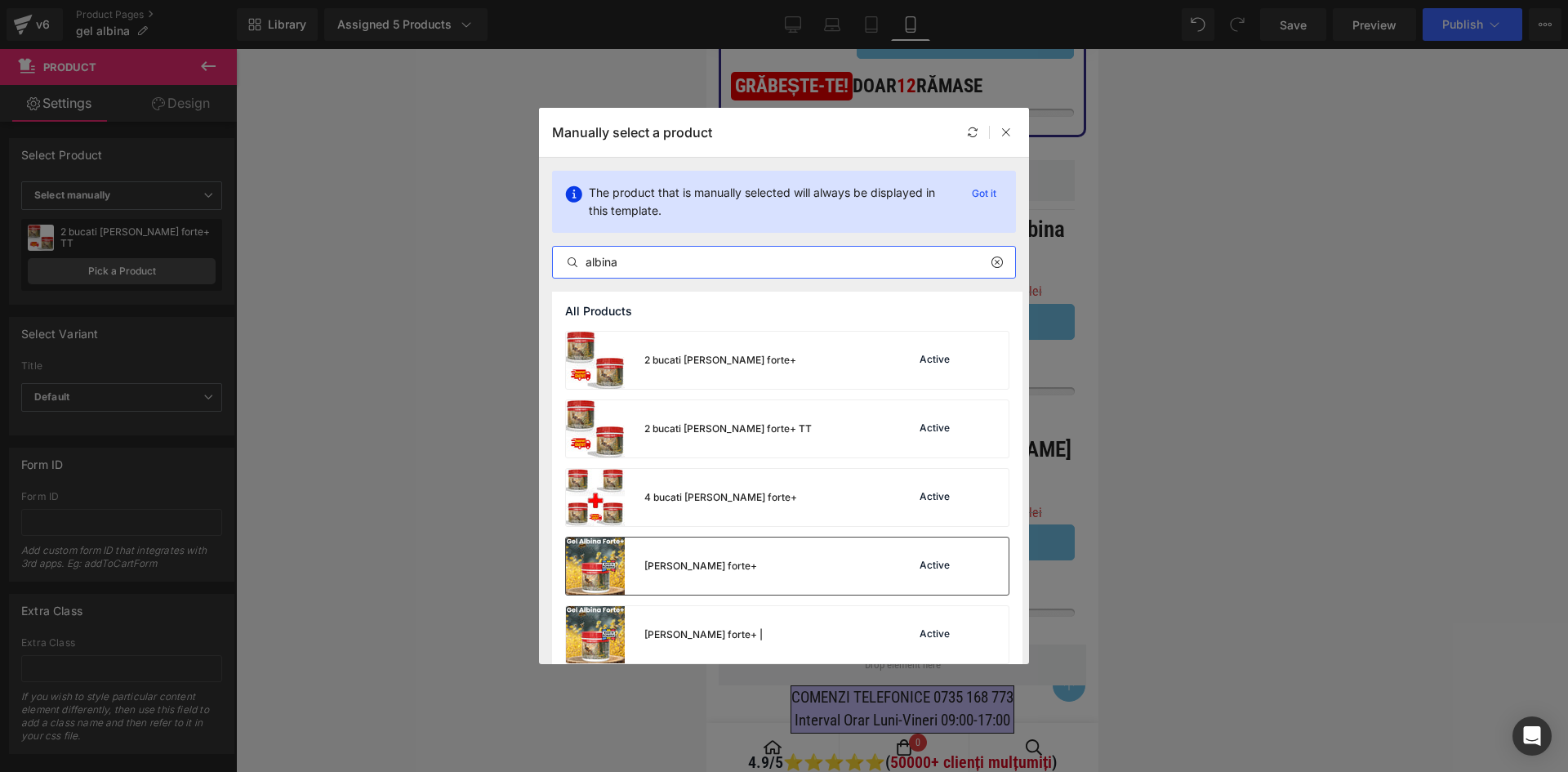
type input "albina"
drag, startPoint x: 771, startPoint y: 570, endPoint x: 12, endPoint y: 477, distance: 764.7
click at [771, 570] on div "[PERSON_NAME] forte+ Active" at bounding box center [787, 566] width 442 height 58
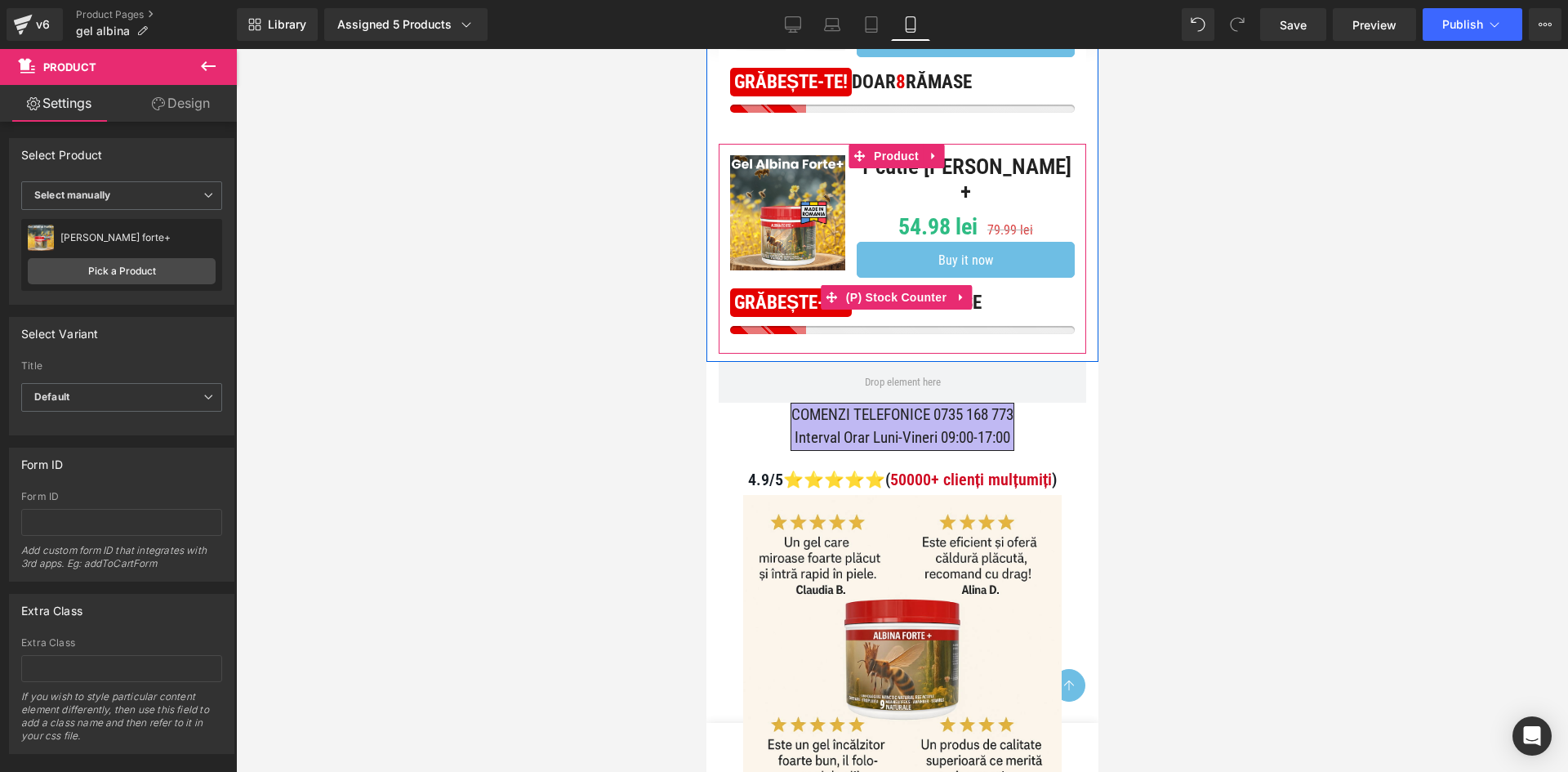
scroll to position [1061, 0]
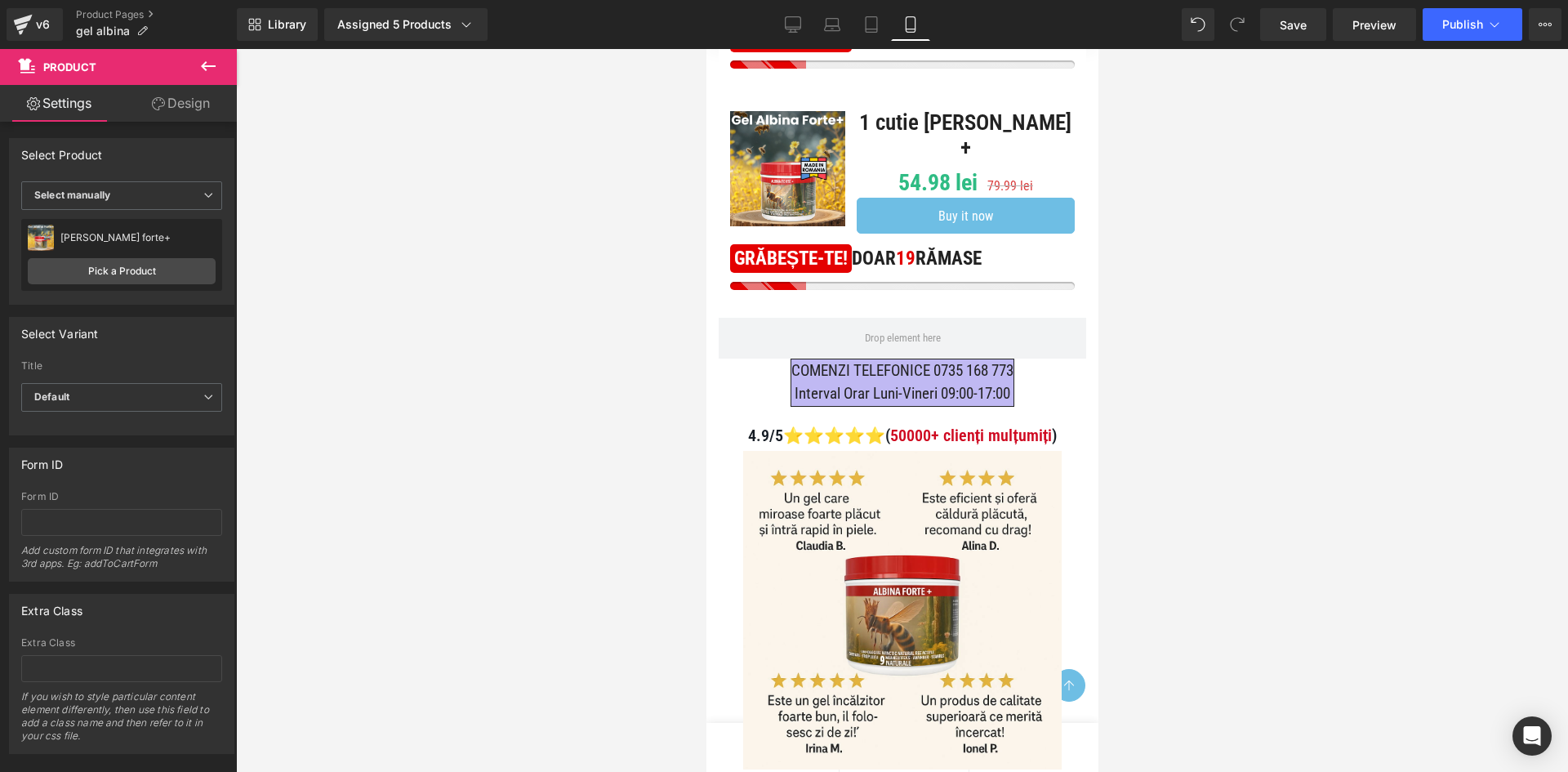
click at [975, 381] on span "COMENZI TELEFONICE 0735 168 773 Interval Orar Luni-Vineri 09:00-17:00" at bounding box center [902, 382] width 222 height 46
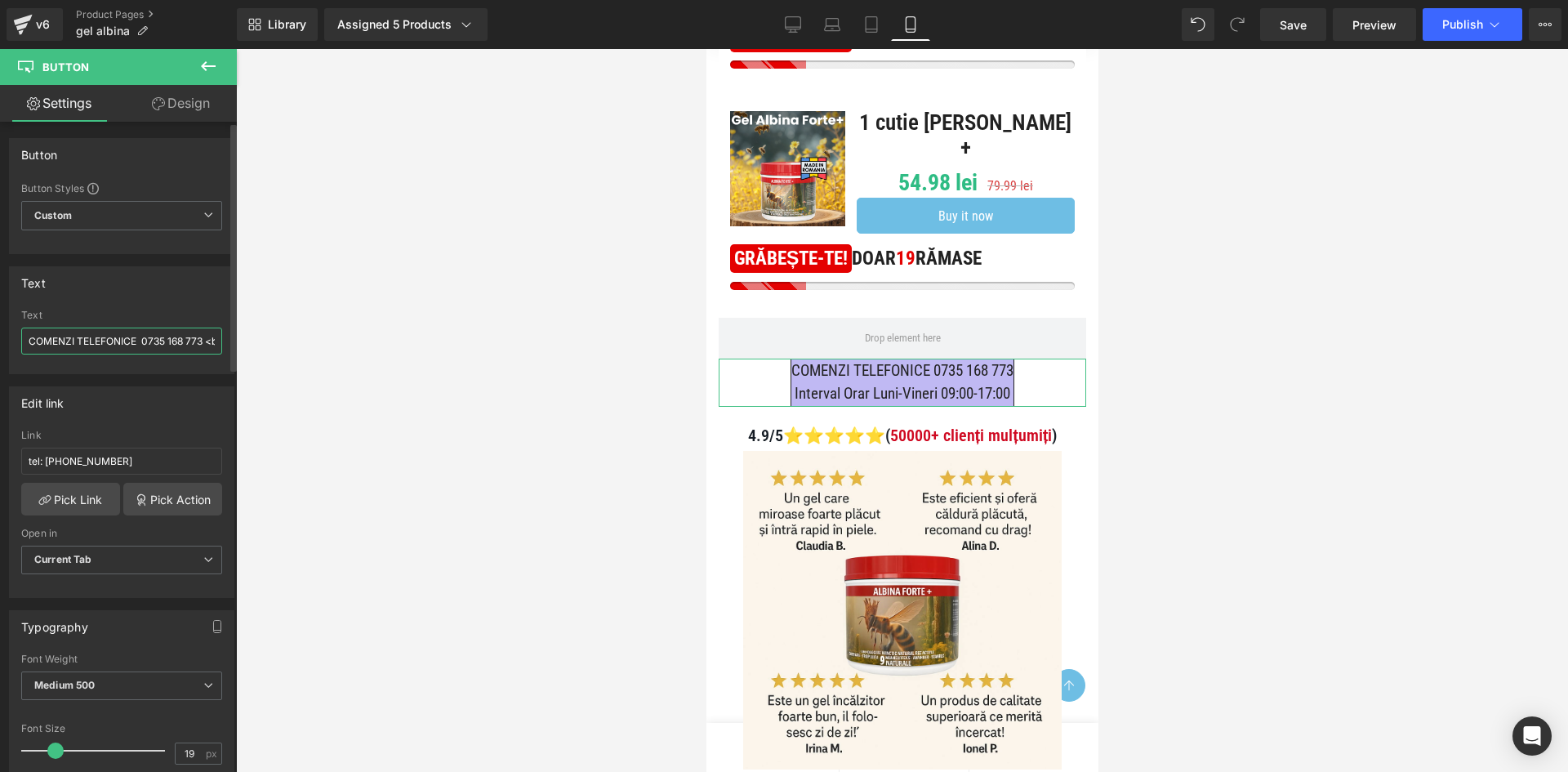
click at [156, 343] on input "COMENZI TELEFONICE 0735 168 773 <br> Interval Orar Luni-Vineri 09:00-17:00" at bounding box center [122, 340] width 201 height 27
drag, startPoint x: 161, startPoint y: 343, endPoint x: 128, endPoint y: 347, distance: 33.2
click at [128, 347] on input "COMENZI TELEFONICE 0755 168 773 <br> Interval Orar Luni-Vineri 09:00-17:00" at bounding box center [122, 340] width 201 height 27
type input "COMENZI TELEFONICE 0750 422 744 <br> Interval Orar Luni-Vineri 09:00-17:00"
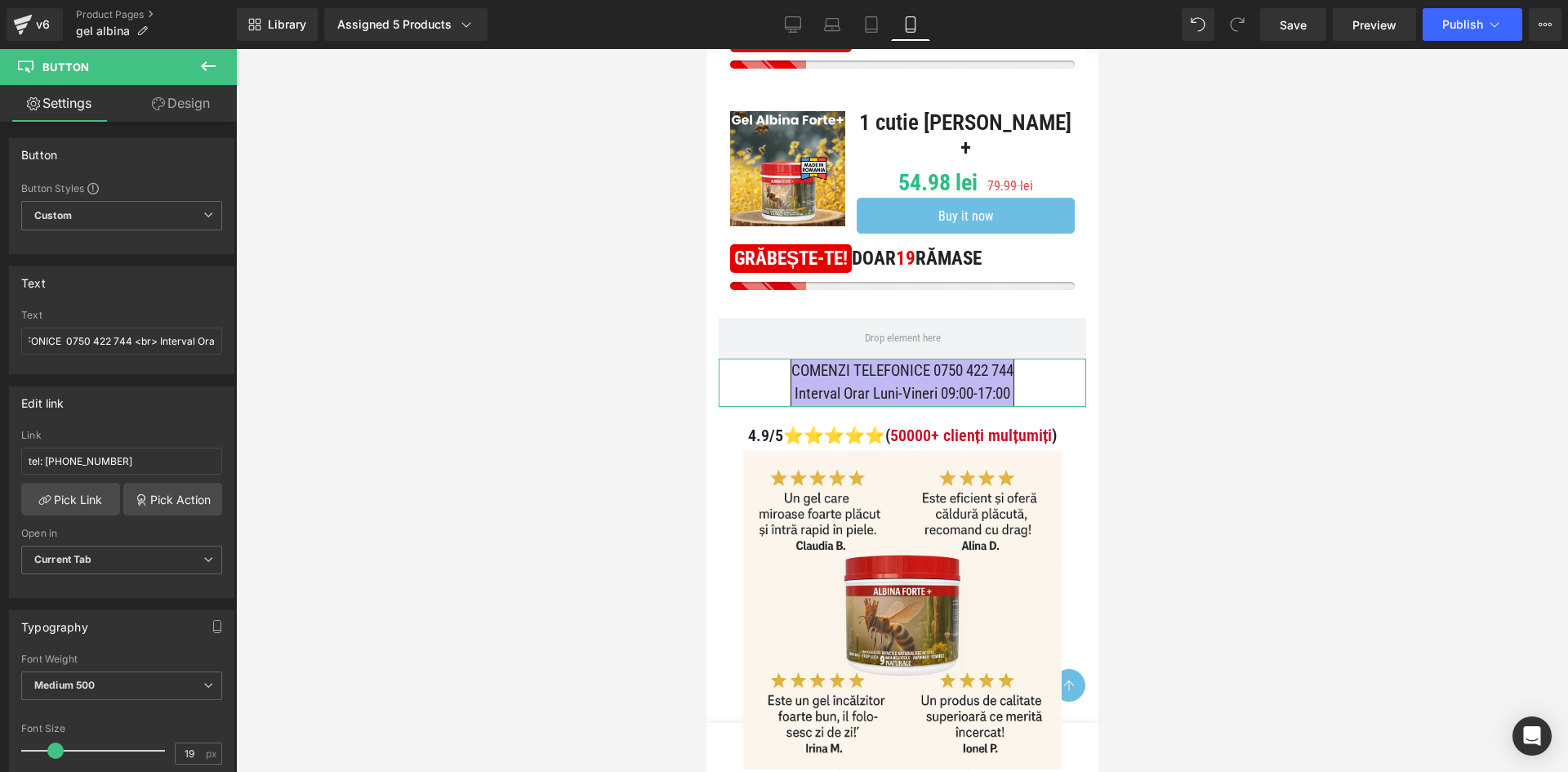
drag, startPoint x: 168, startPoint y: 106, endPoint x: 143, endPoint y: 423, distance: 318.0
click at [168, 106] on link "Design" at bounding box center [181, 103] width 119 height 37
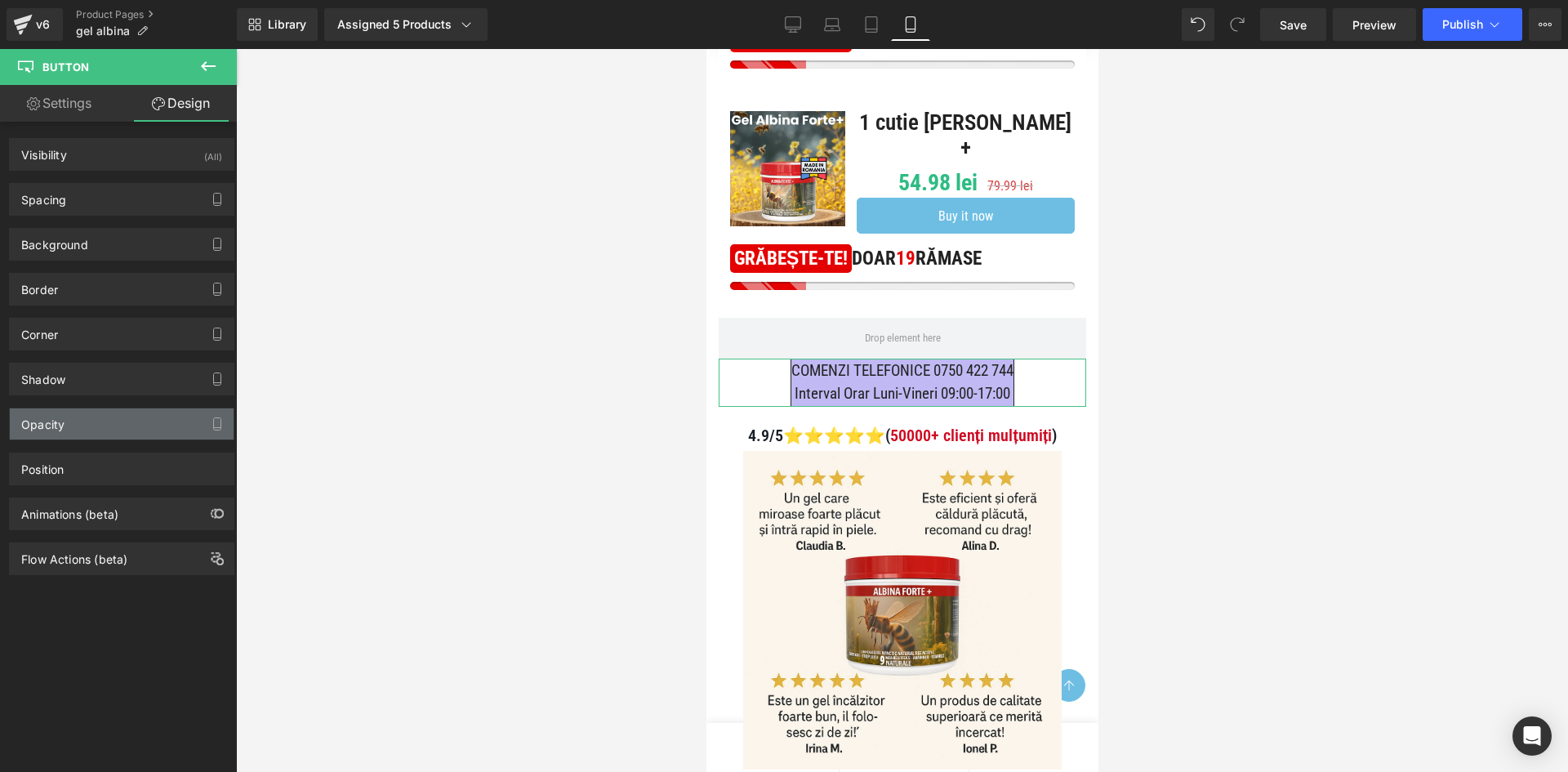
type input "0"
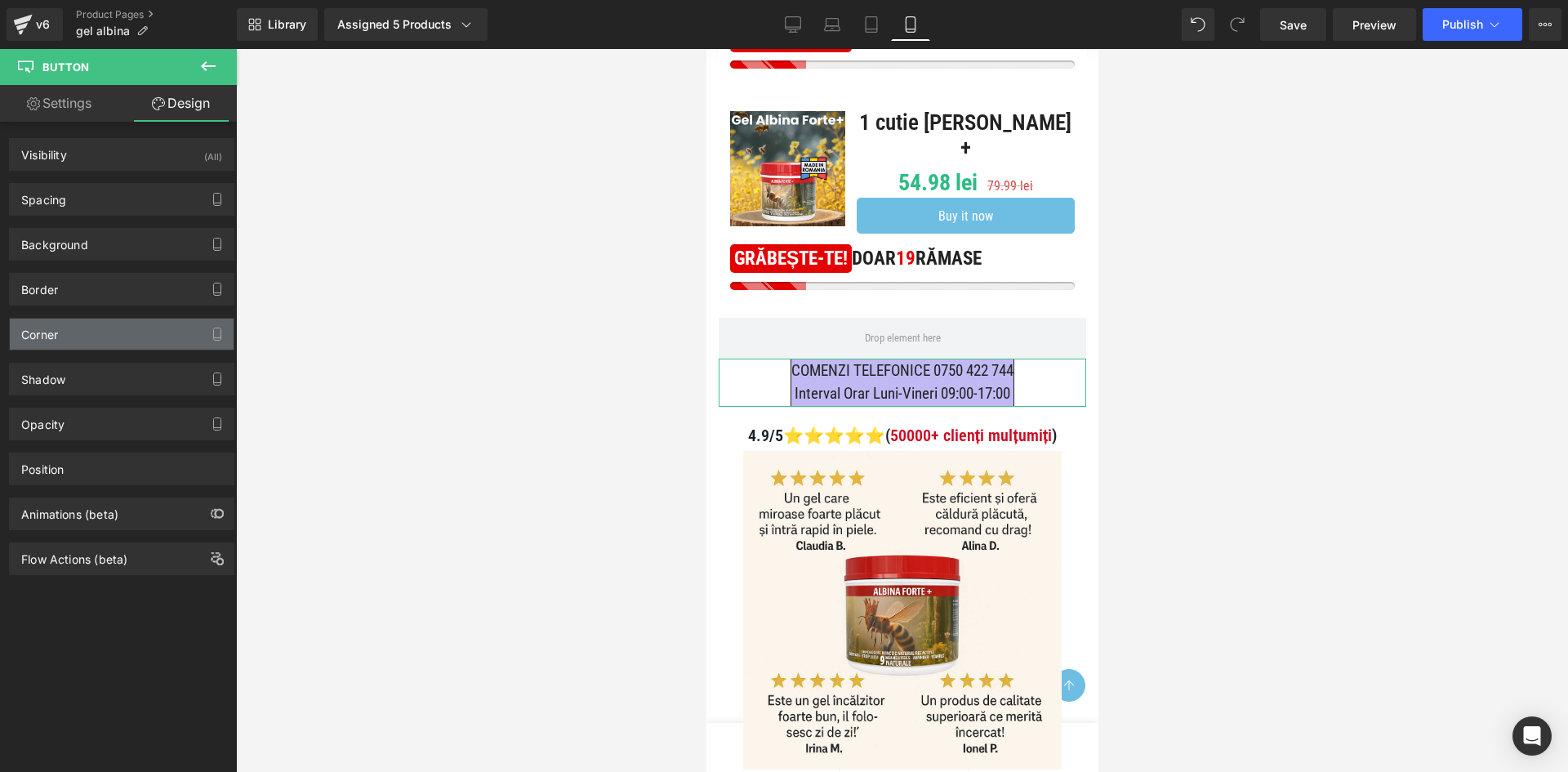
click at [99, 339] on div "Corner" at bounding box center [121, 334] width 224 height 31
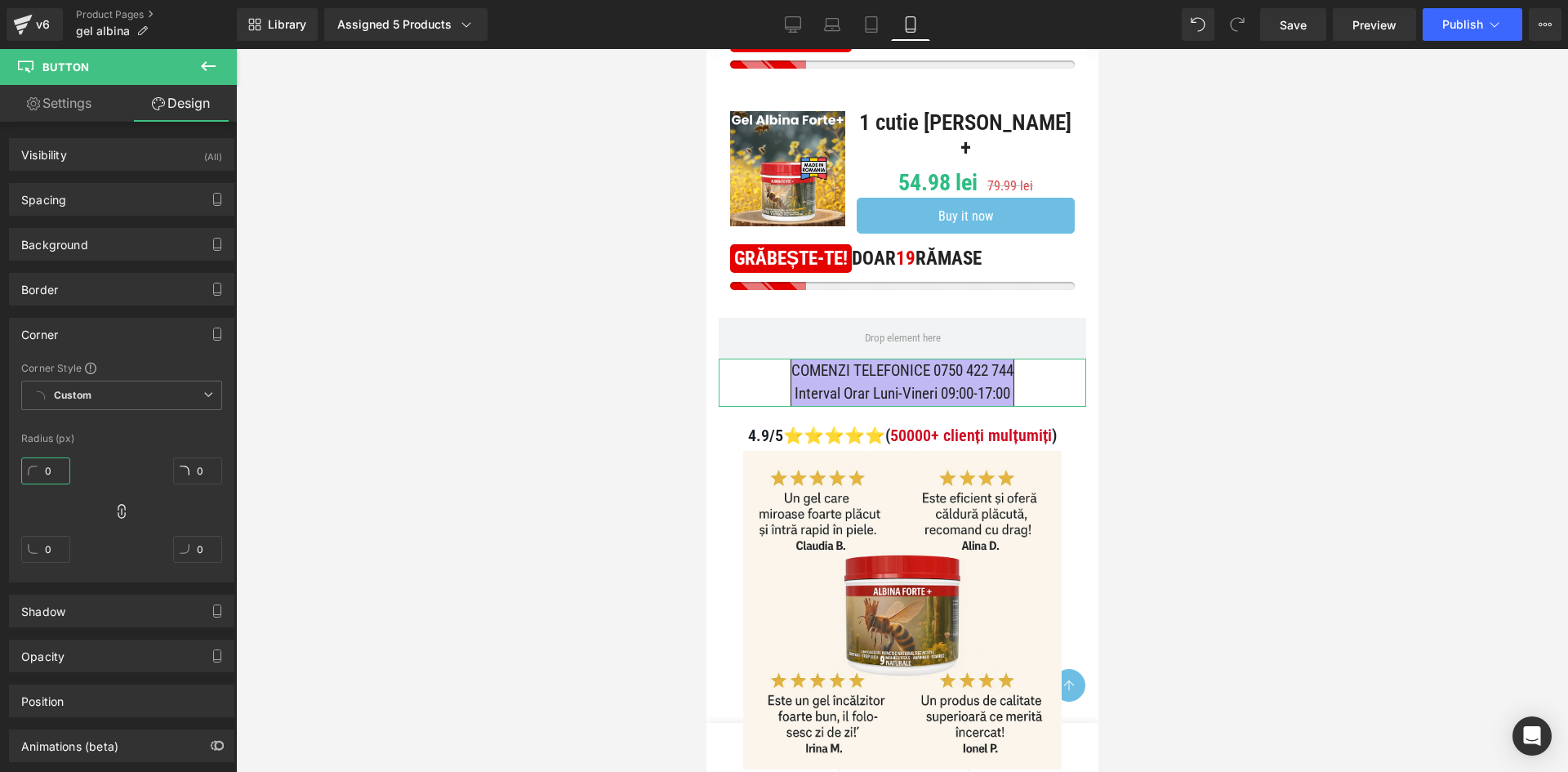
click at [58, 470] on input "0" at bounding box center [46, 471] width 49 height 27
type input "2"
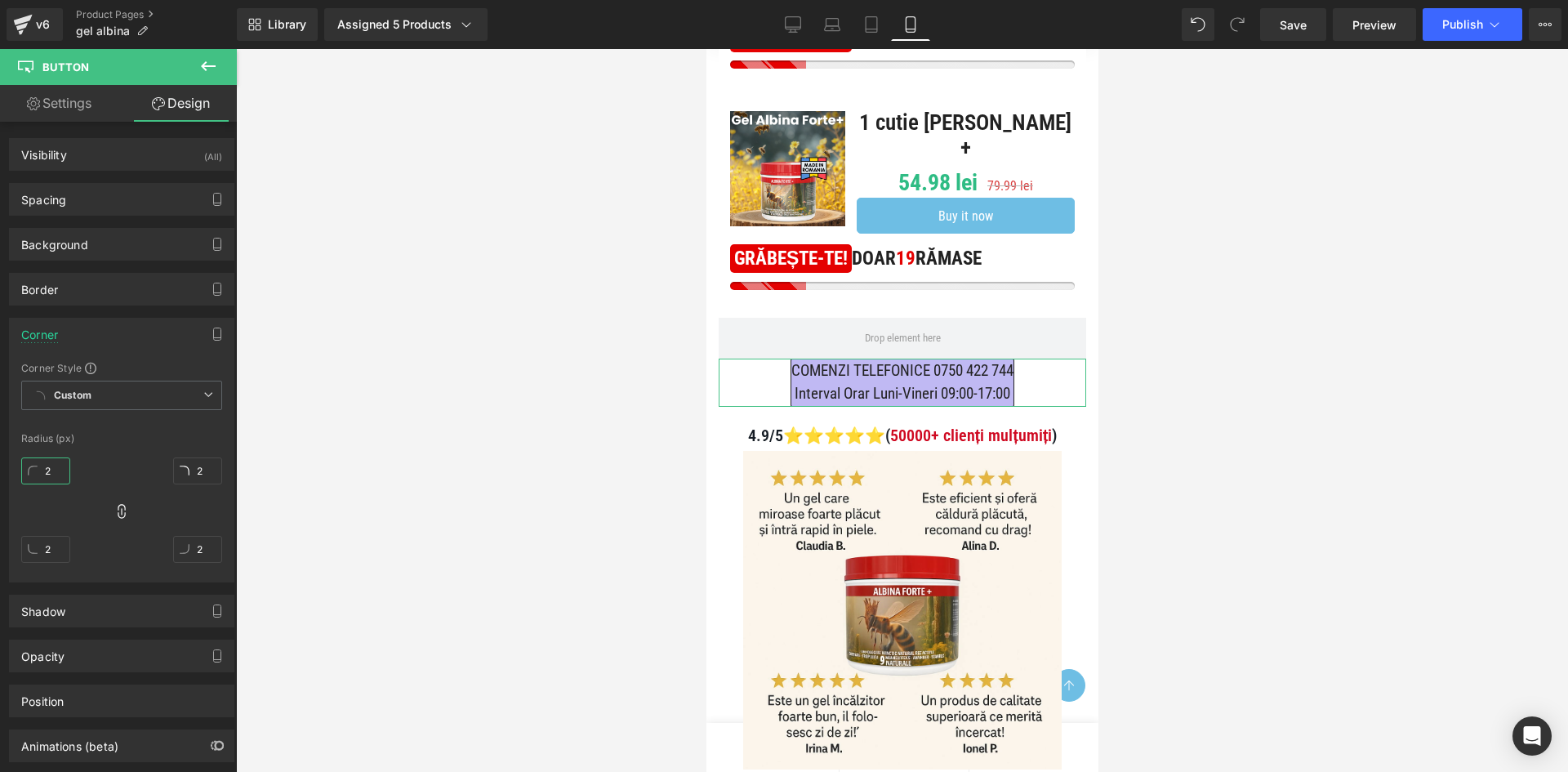
type input "20"
click at [58, 470] on input "20" at bounding box center [46, 471] width 49 height 27
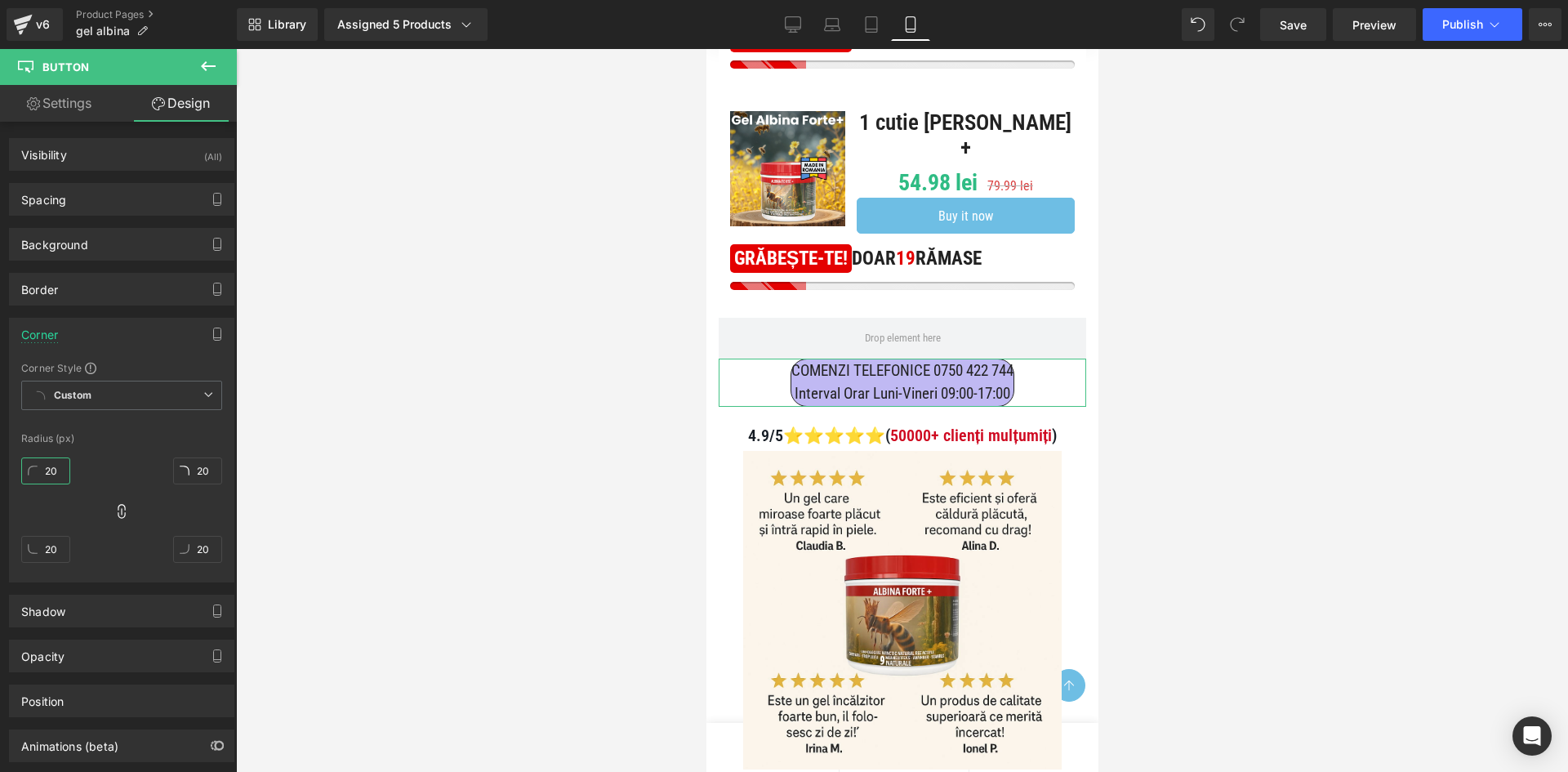
click at [58, 470] on input "20" at bounding box center [46, 471] width 49 height 27
type input "1"
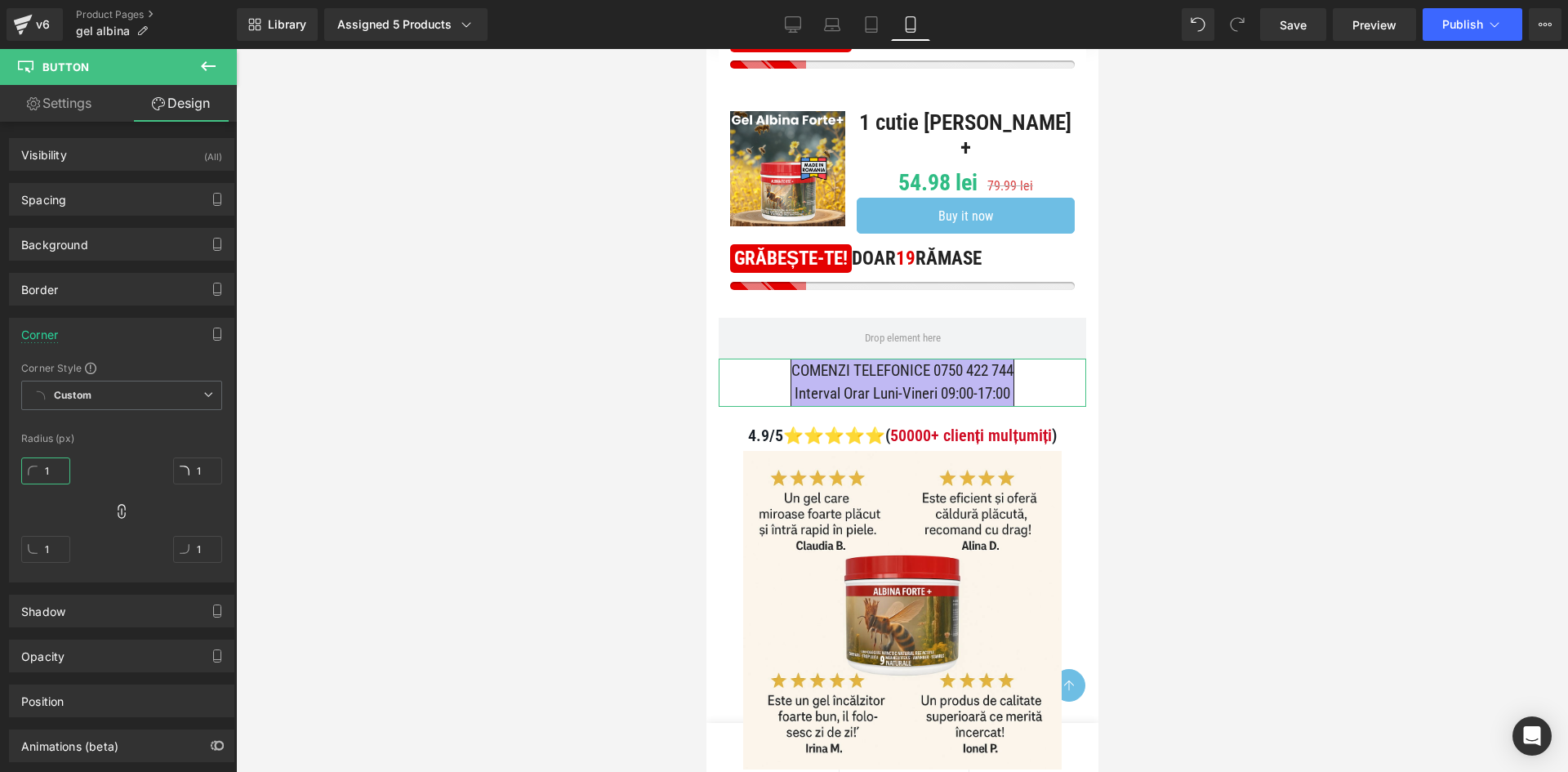
type input "10"
click at [58, 470] on input "10" at bounding box center [46, 471] width 49 height 27
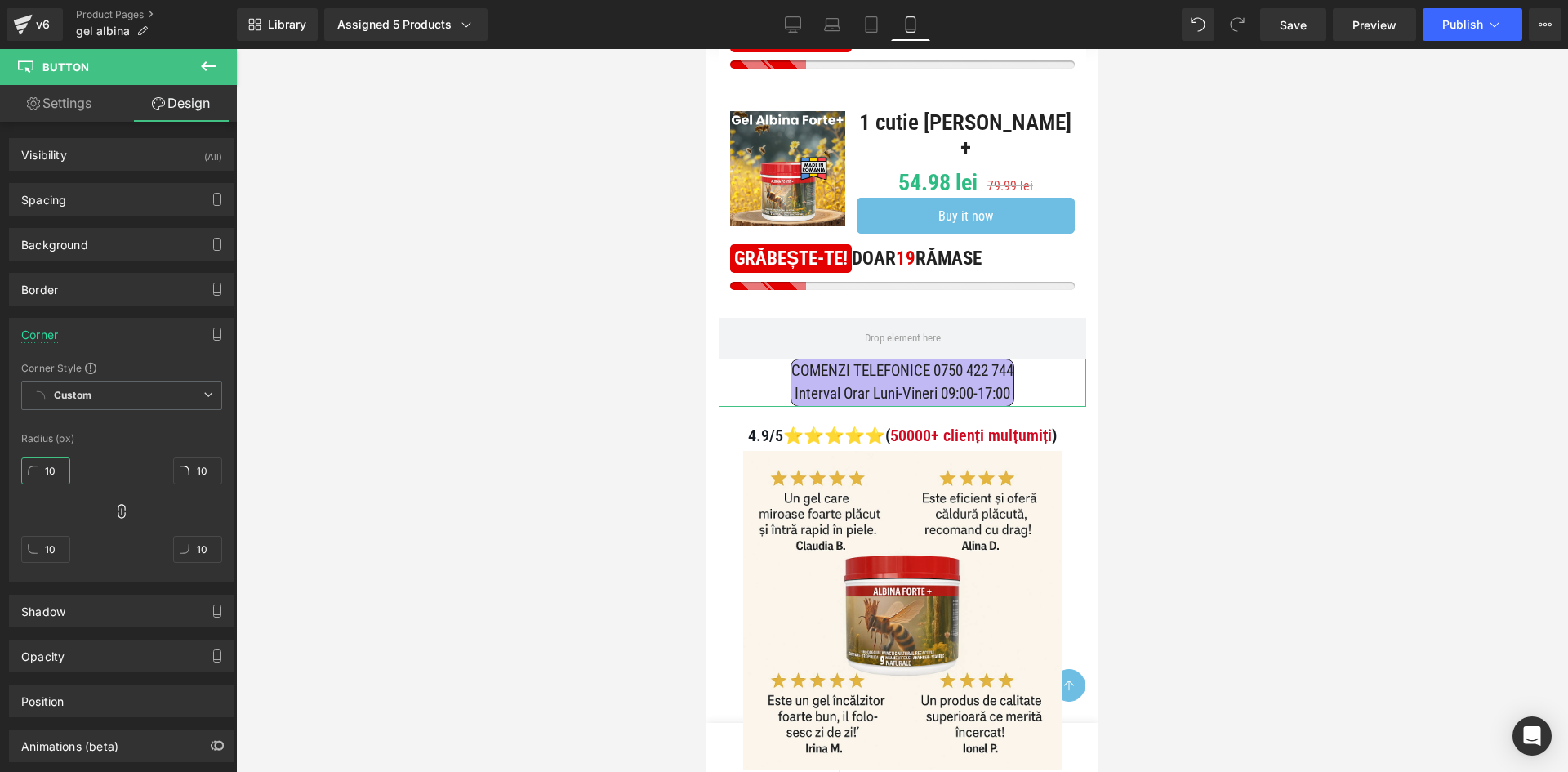
click at [58, 470] on input "10" at bounding box center [46, 471] width 49 height 27
type input "5"
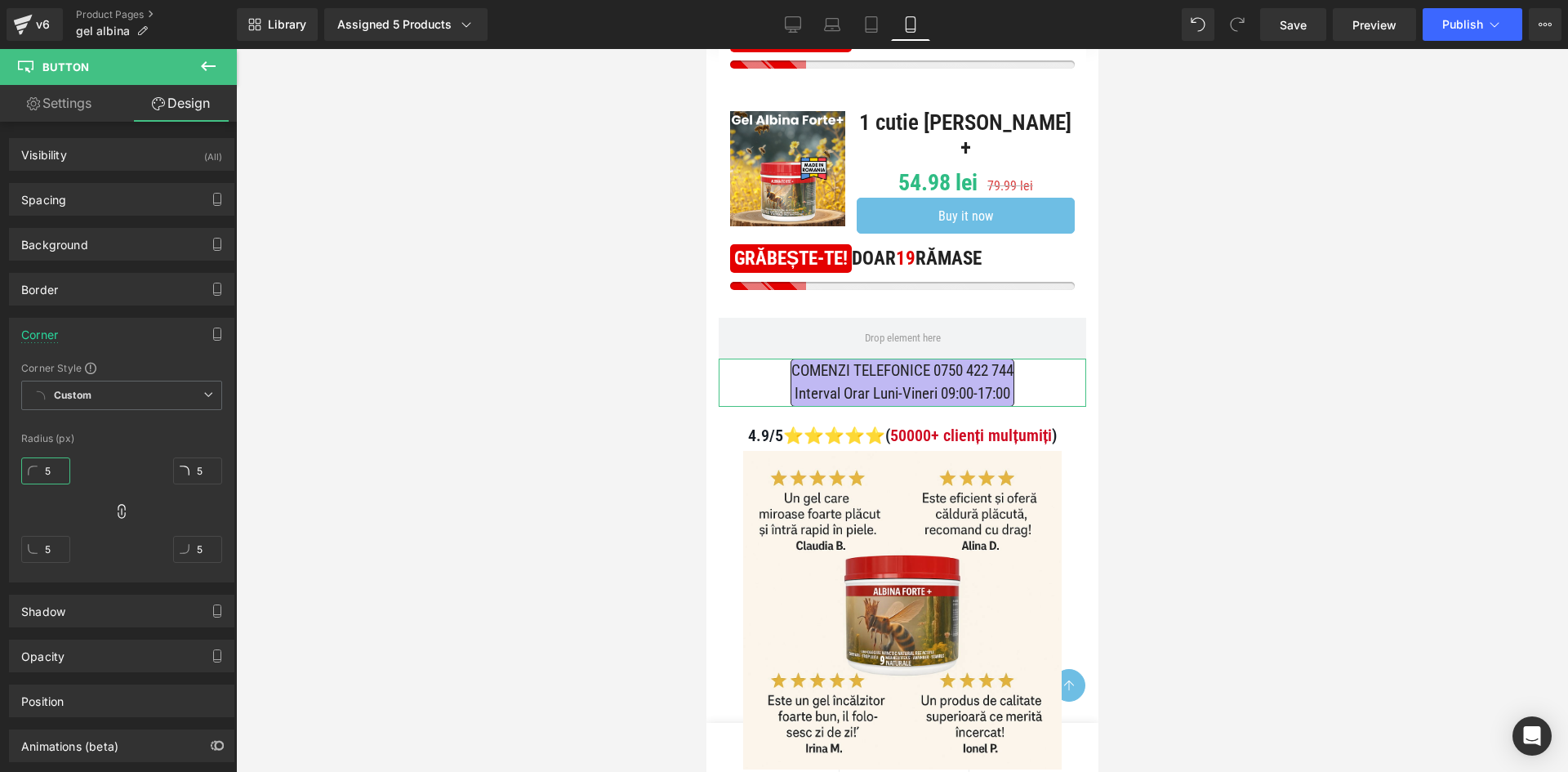
click at [58, 470] on input "5" at bounding box center [46, 471] width 49 height 27
type input "0"
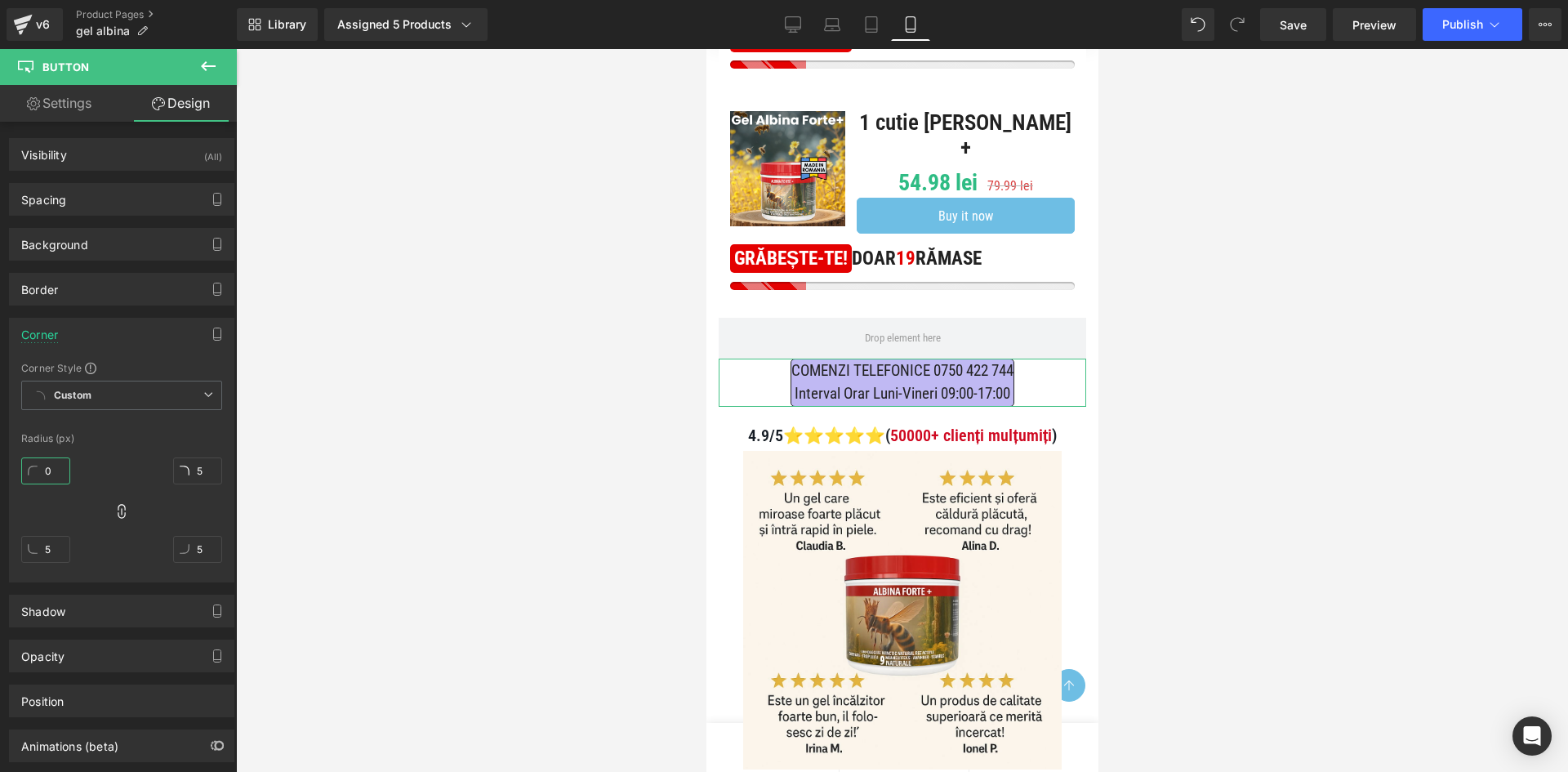
type input "0"
click at [108, 474] on div "0px 0 0px 0 0px 0 0px 0" at bounding box center [122, 516] width 201 height 131
click at [164, 336] on div "Corner" at bounding box center [121, 334] width 224 height 31
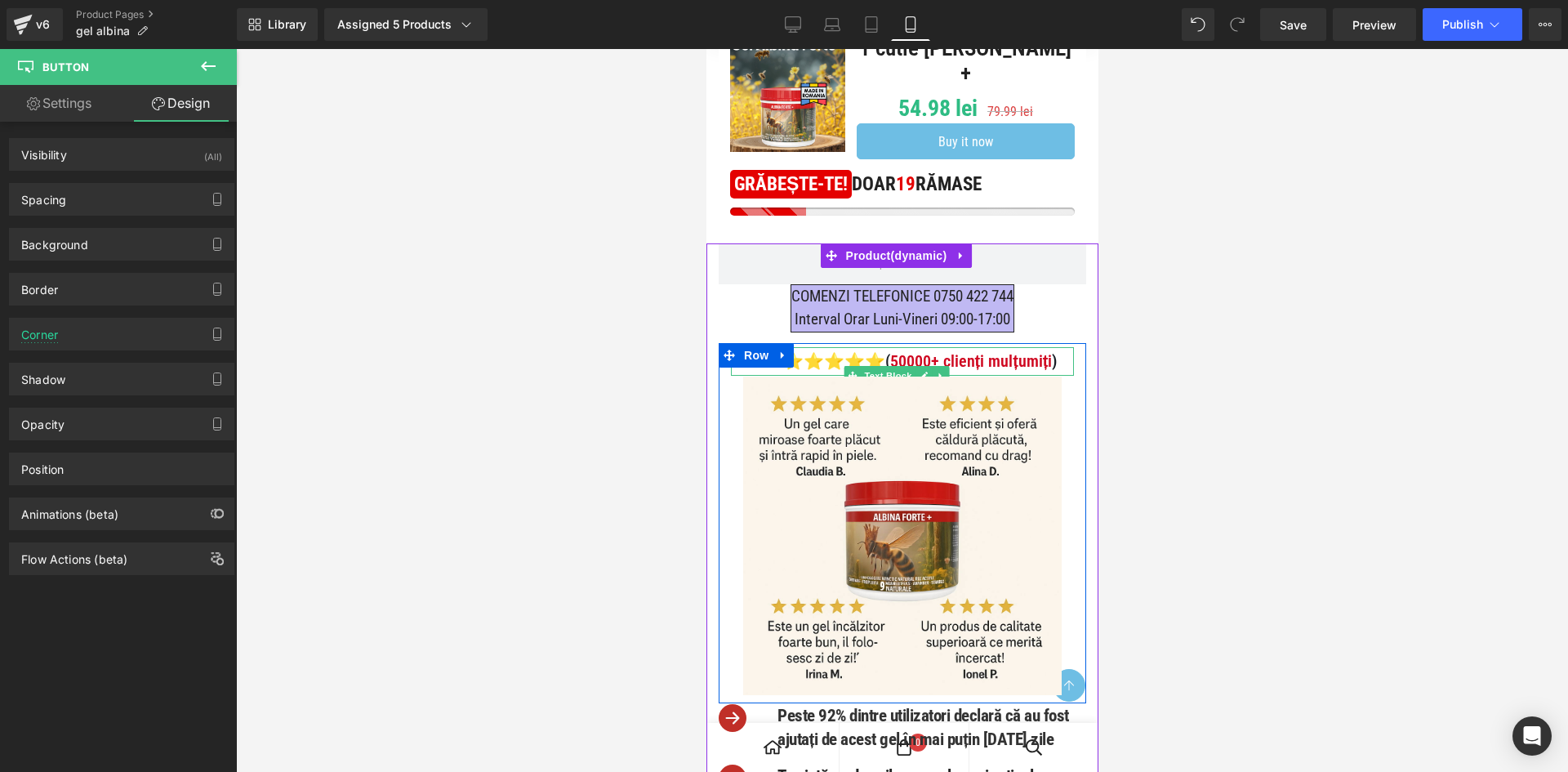
scroll to position [1143, 0]
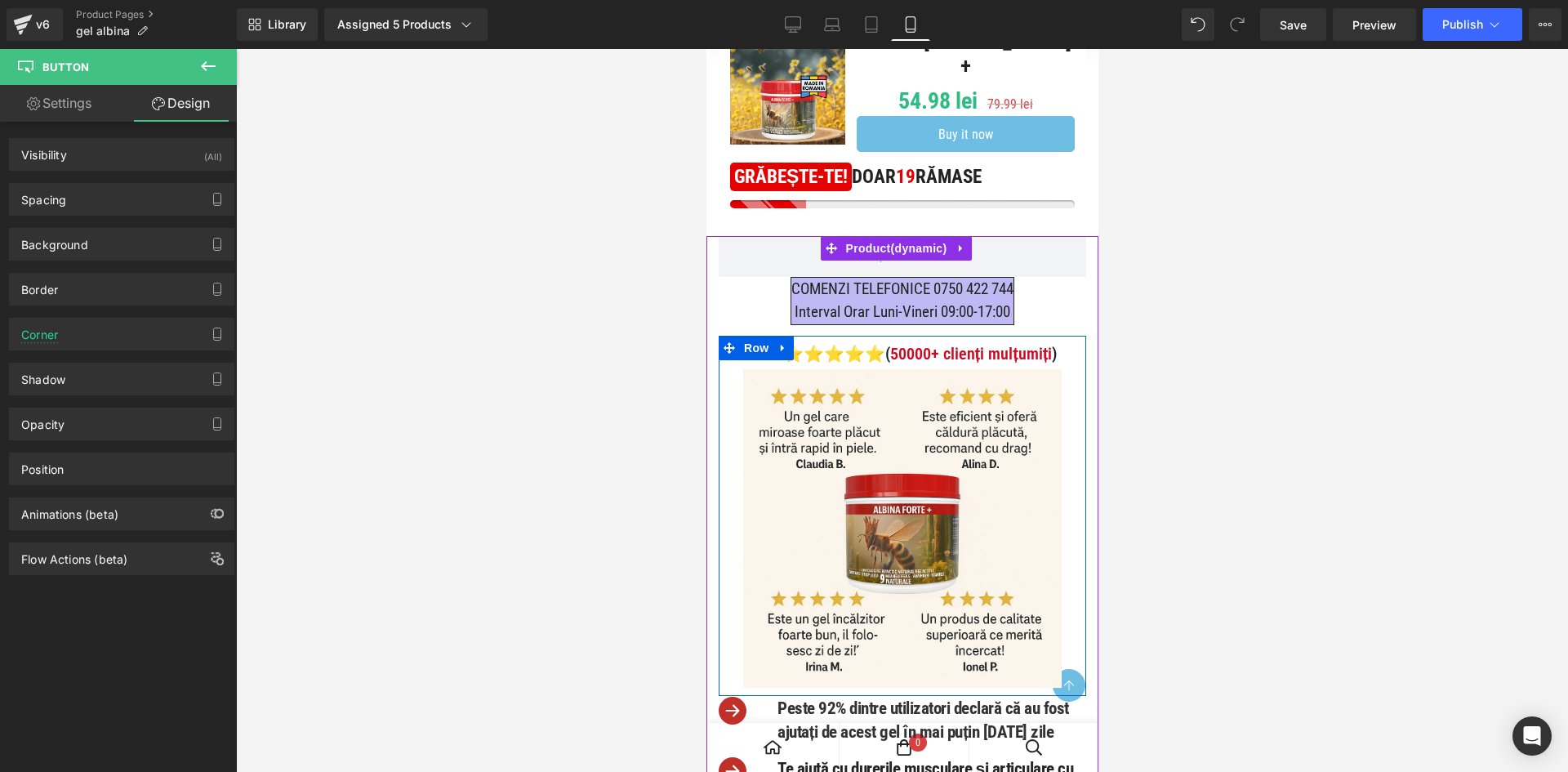
click at [982, 368] on p "4.9/5⭐⭐⭐⭐⭐( 50000+ clienți mulțumiți )" at bounding box center [901, 354] width 343 height 28
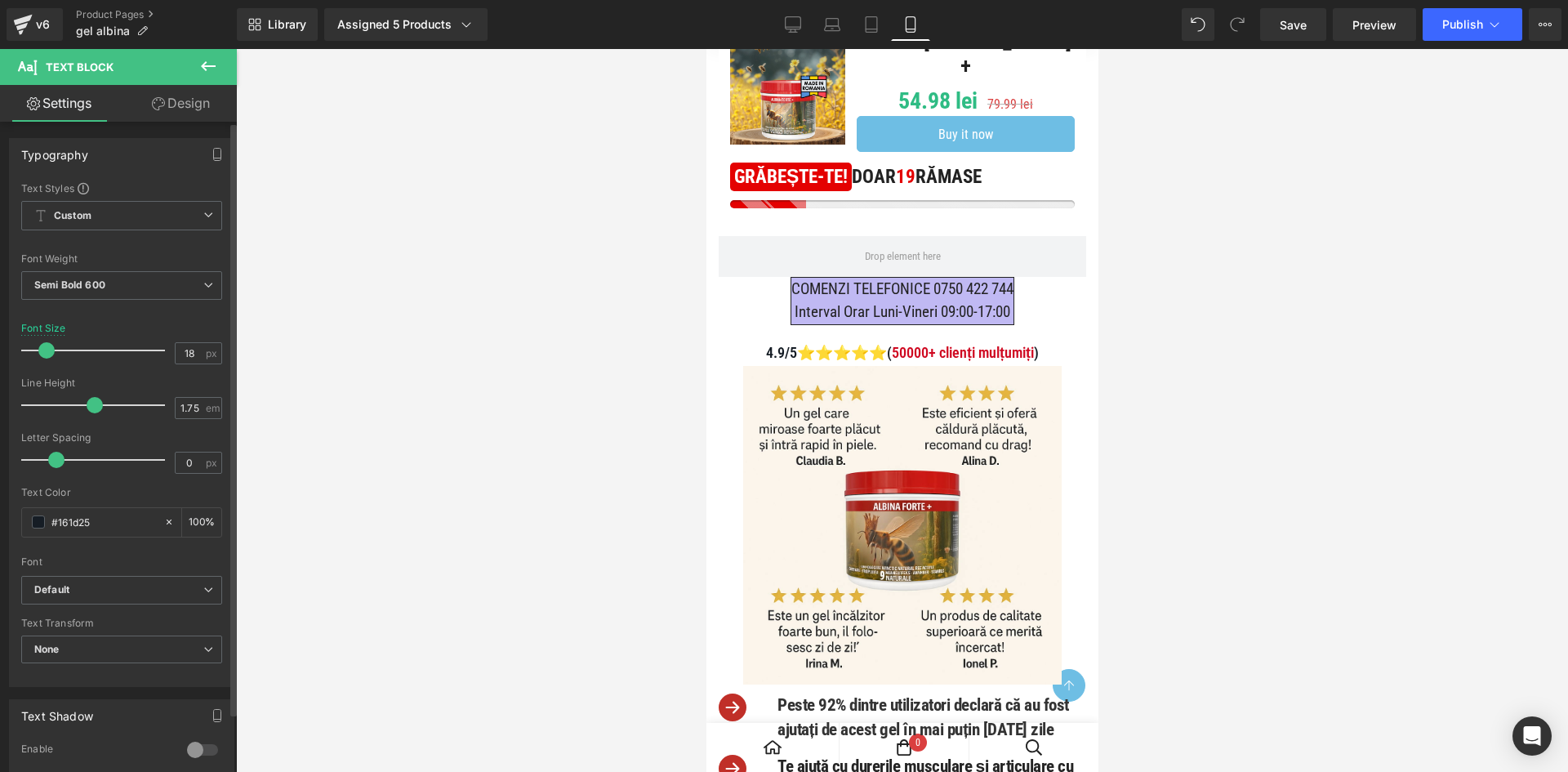
click at [51, 351] on span at bounding box center [46, 350] width 16 height 16
type input "20"
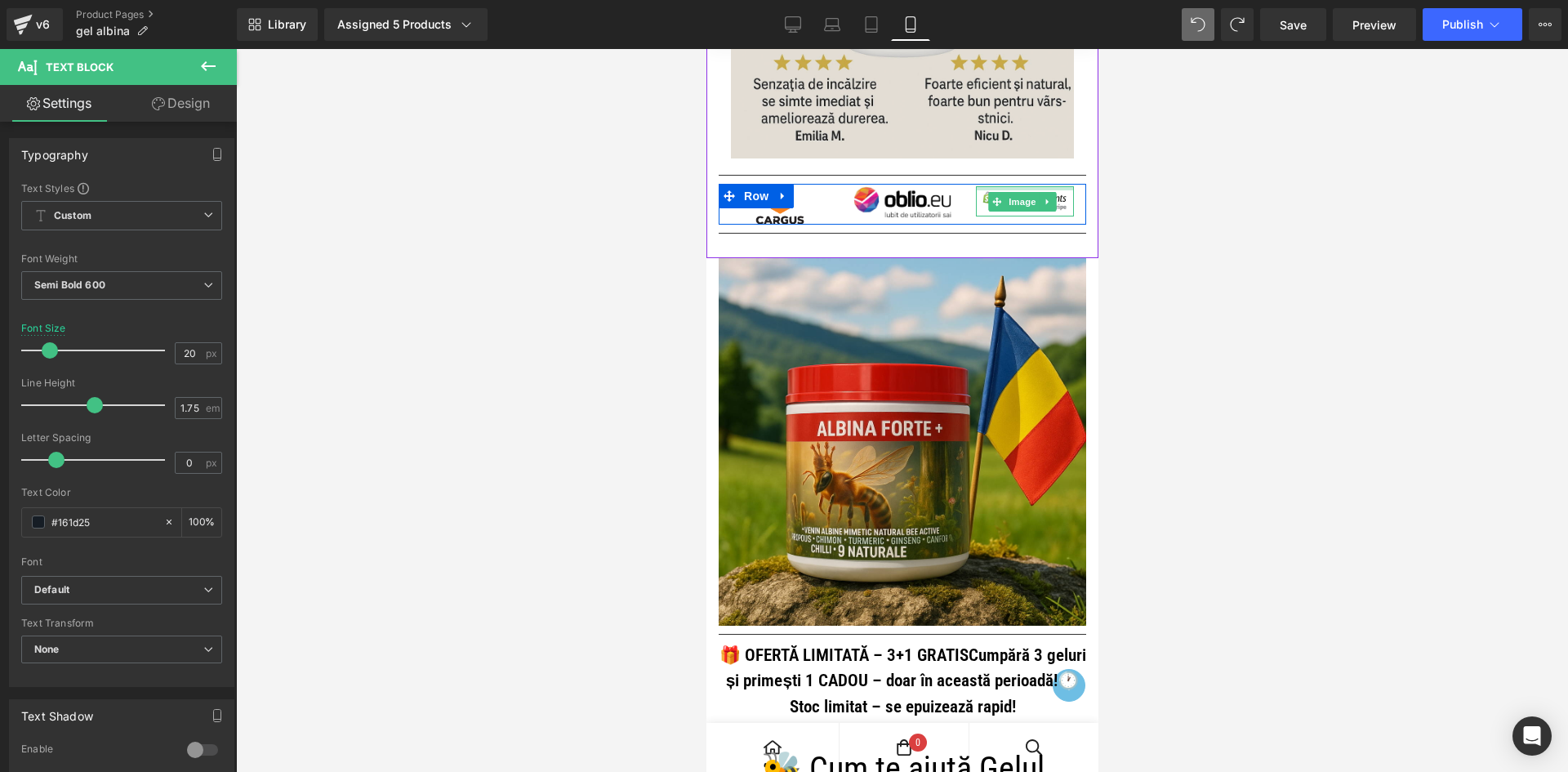
scroll to position [2532, 0]
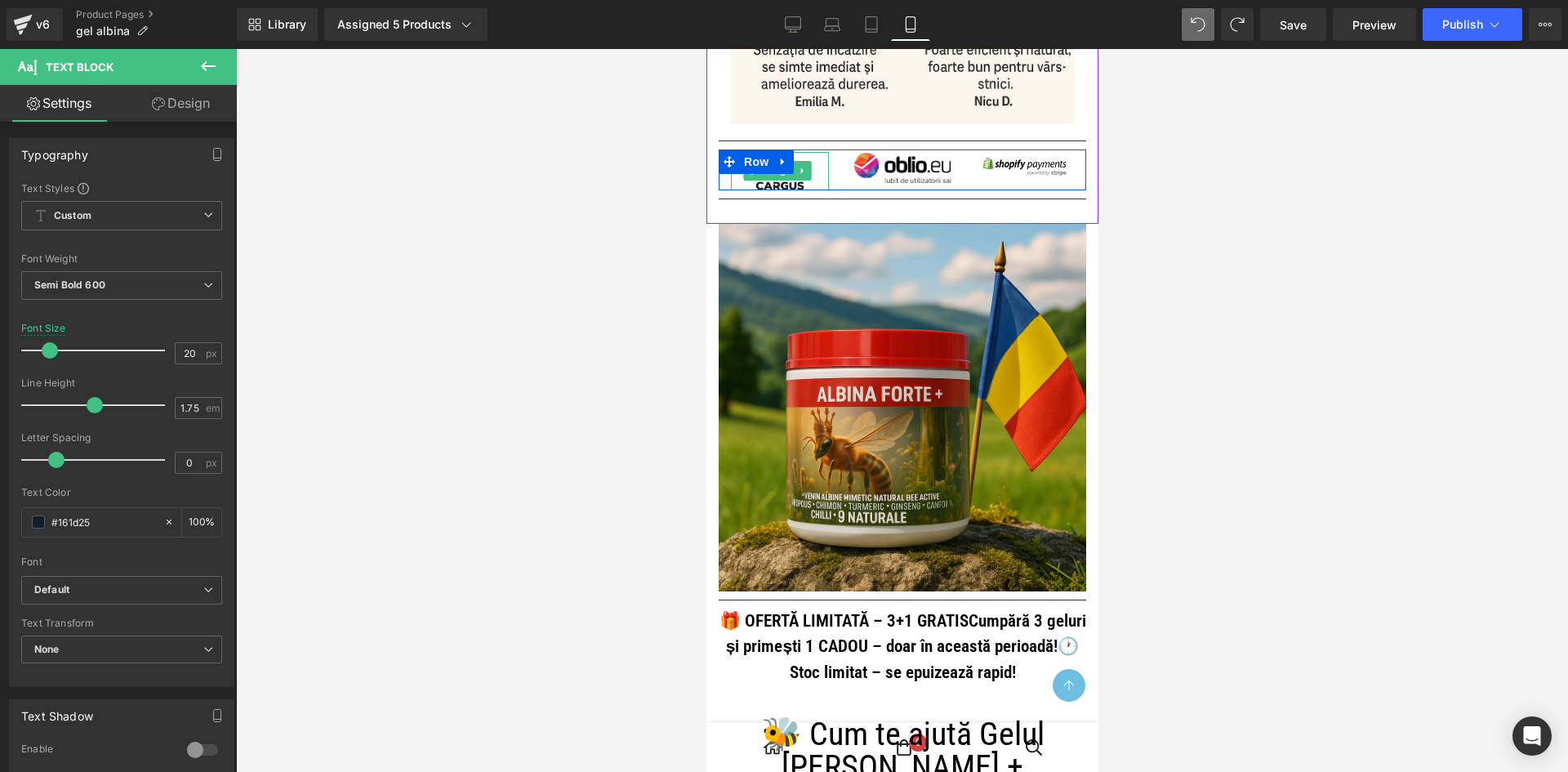
click at [787, 190] on img at bounding box center [779, 171] width 49 height 38
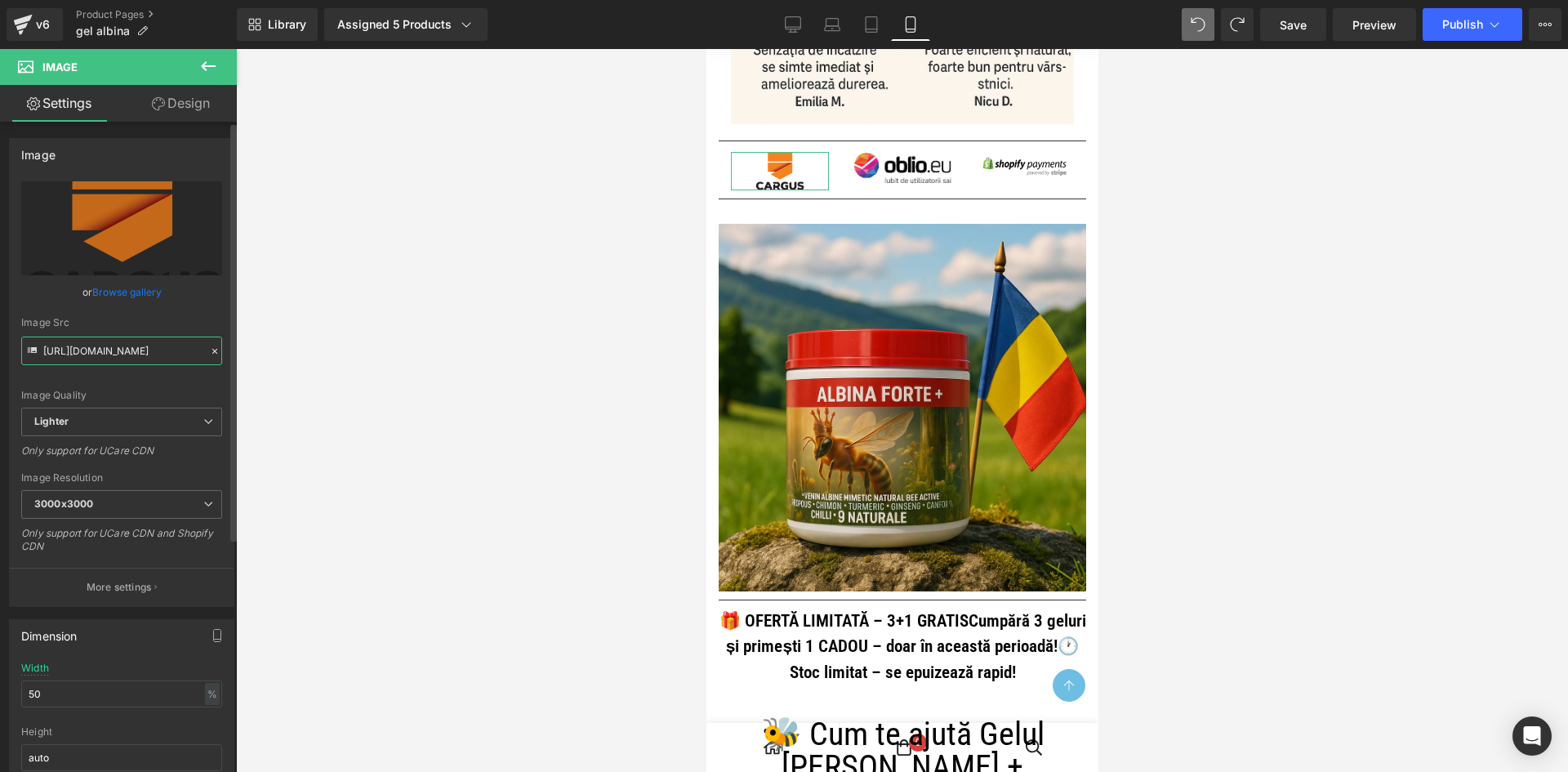
click at [170, 343] on input "[URL][DOMAIN_NAME]" at bounding box center [122, 350] width 201 height 28
paste input "35008d94-e4fd-4380-80e4-35cd9eee0066/-/format/auto/-/preview/3000x3000/-/qualit…"
type input "[URL][DOMAIN_NAME]"
click at [184, 319] on div "Image Src" at bounding box center [122, 322] width 201 height 11
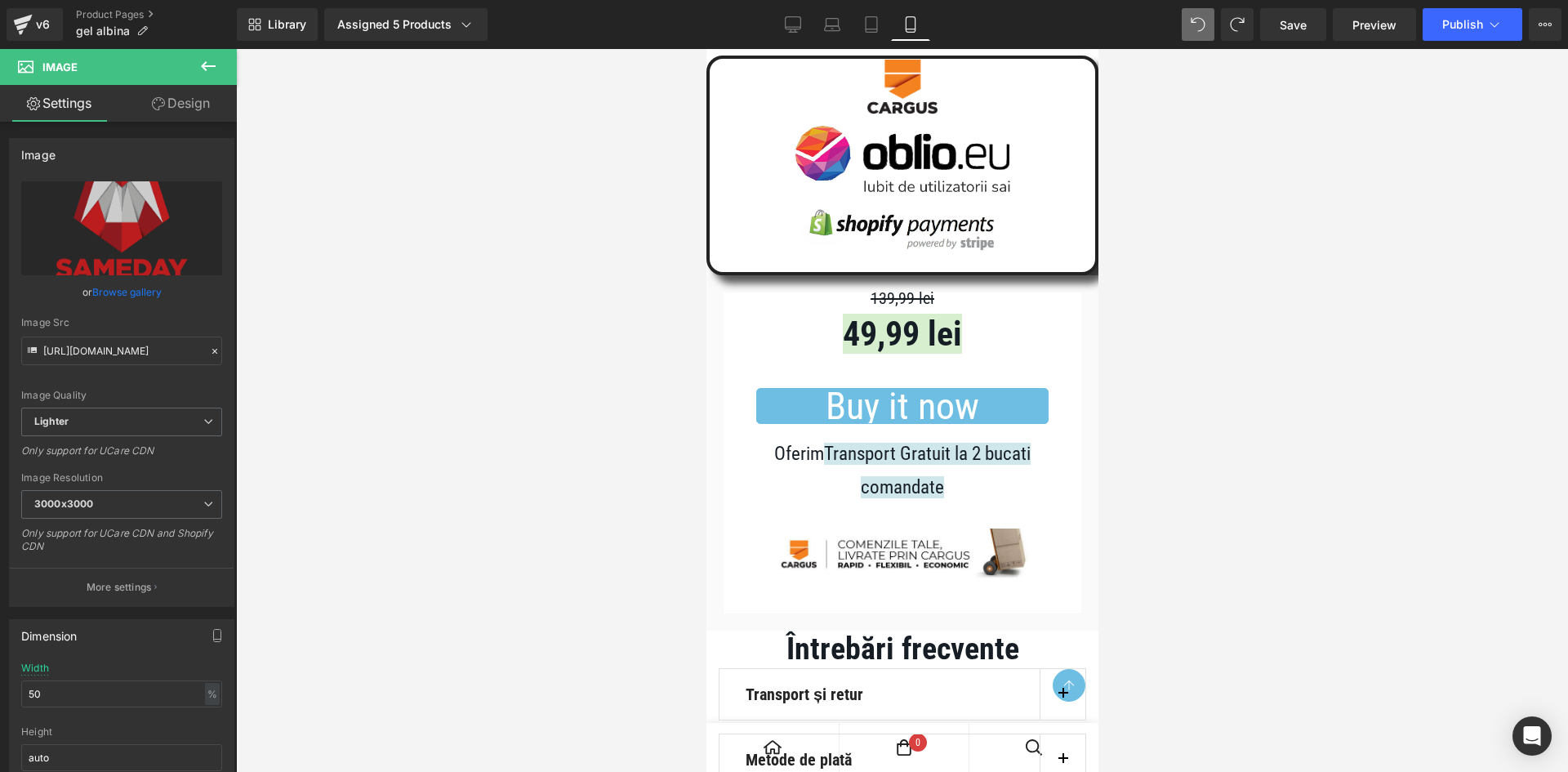
scroll to position [10781, 0]
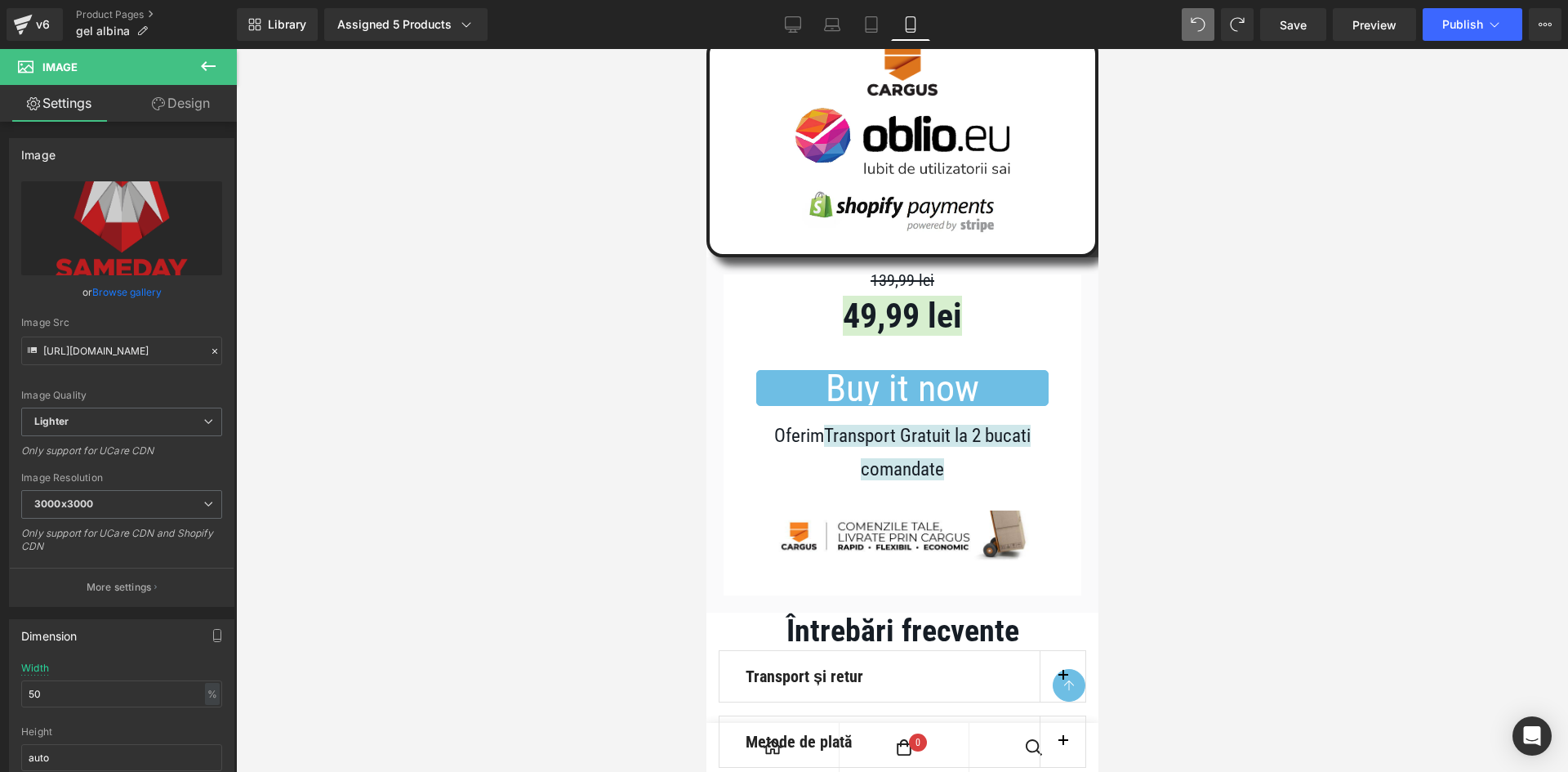
click at [909, 106] on div "Image" at bounding box center [902, 74] width 361 height 65
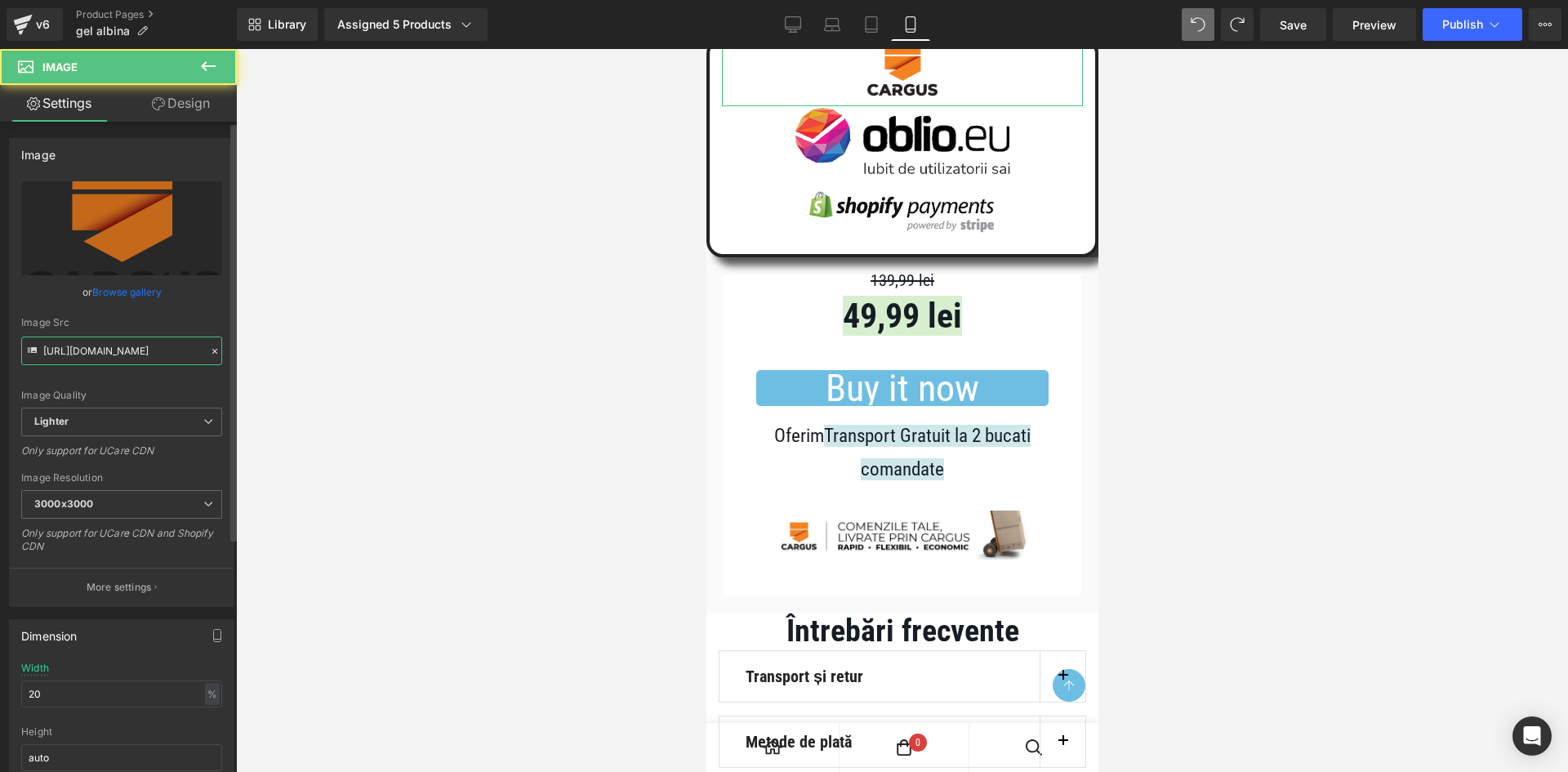
click at [150, 350] on input "[URL][DOMAIN_NAME]" at bounding box center [122, 350] width 201 height 28
paste input "35008d94-e4fd-4380-80e4-35cd9eee0066/-/format/auto/-/preview/3000x3000/-/qualit…"
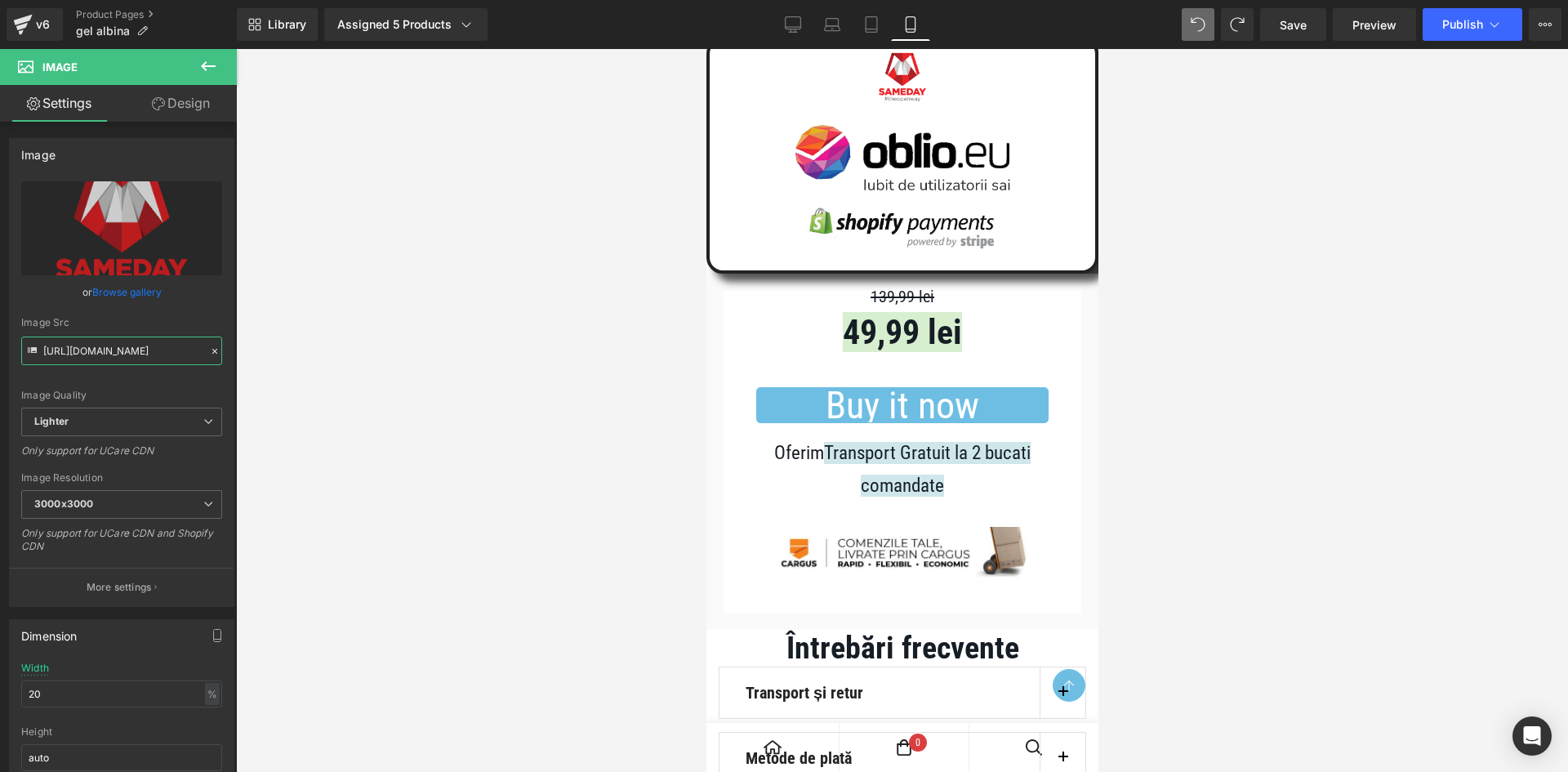
type input "[URL][DOMAIN_NAME]"
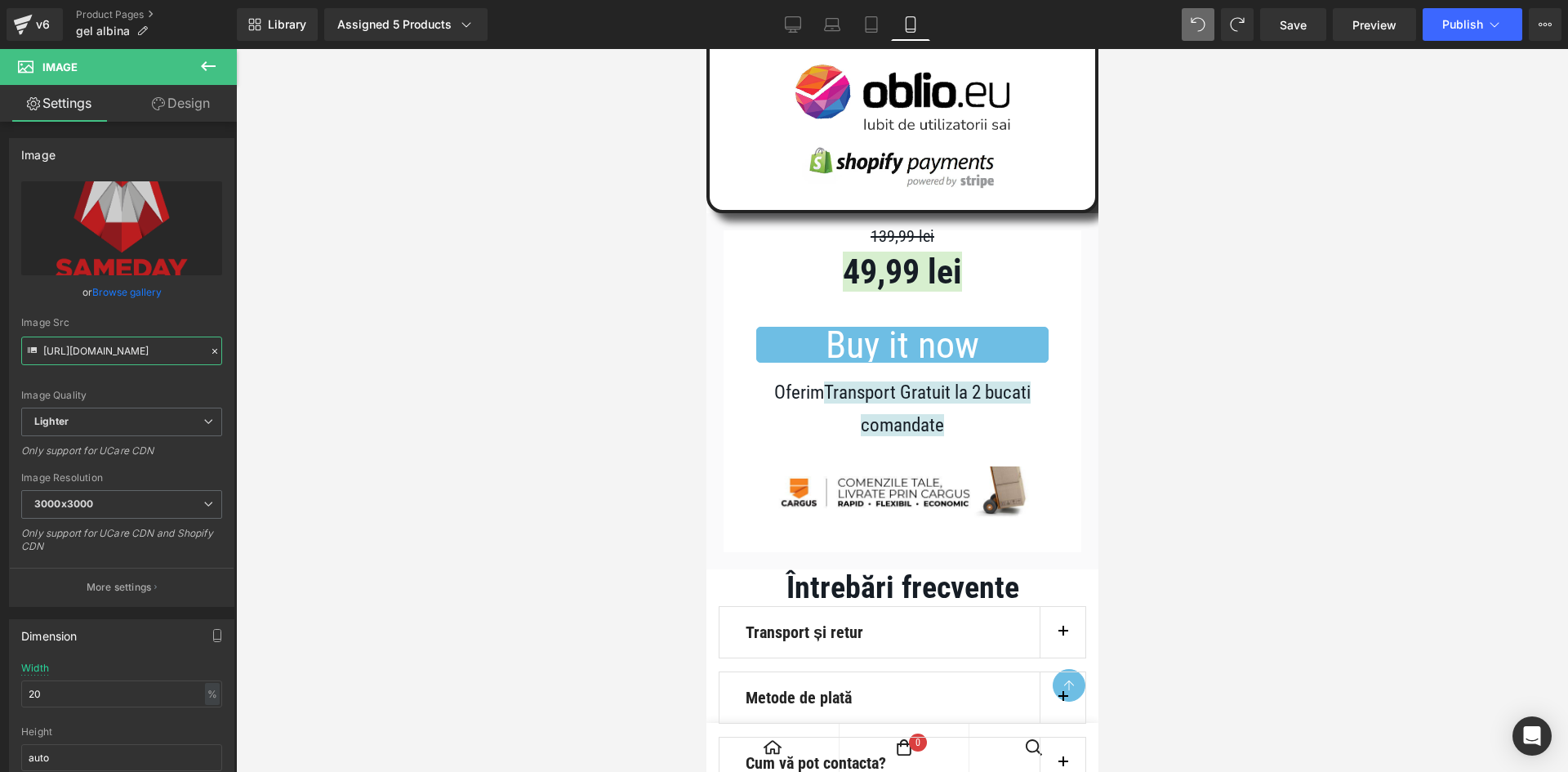
scroll to position [11270, 0]
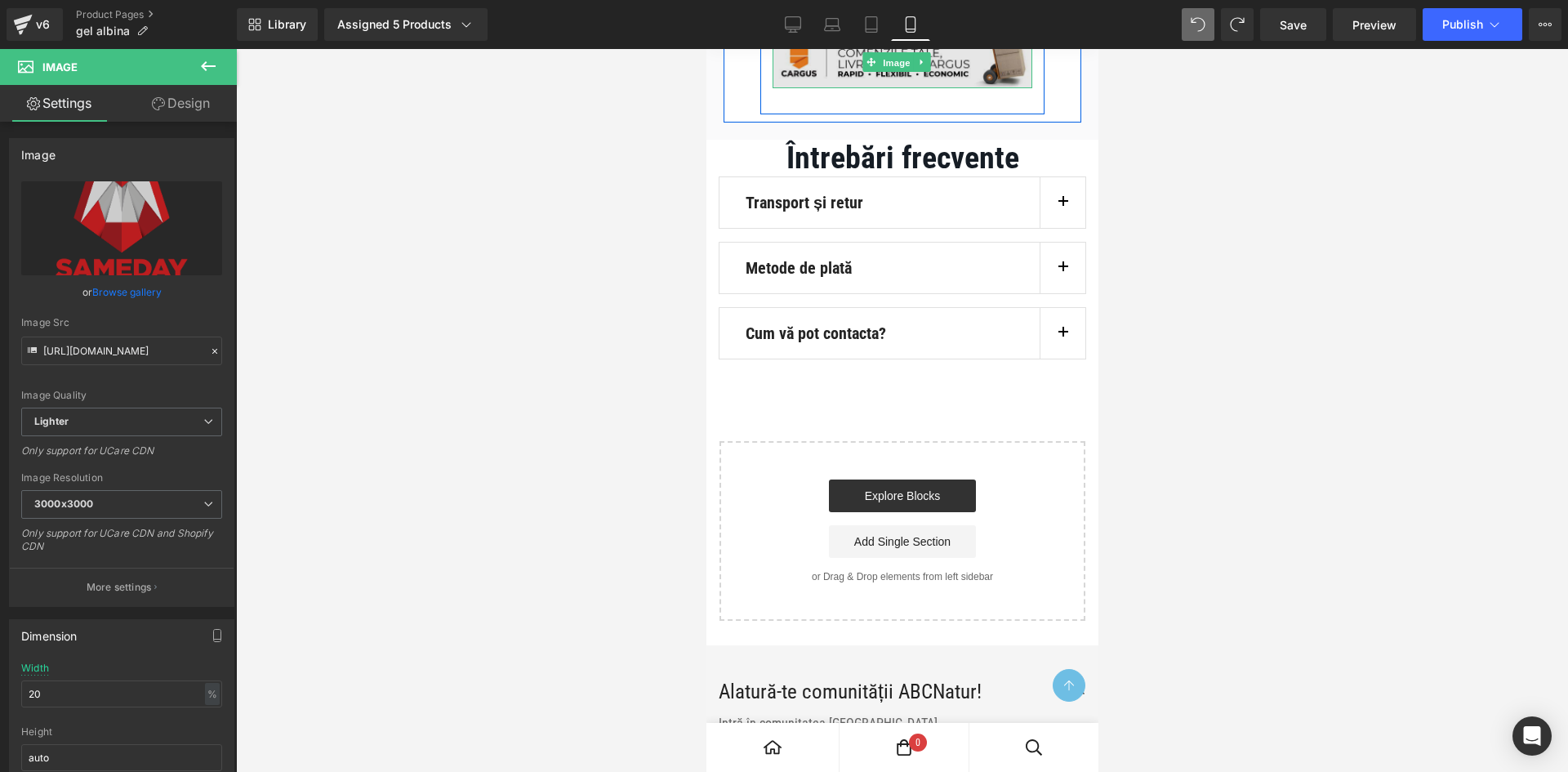
click at [890, 73] on span "Image" at bounding box center [896, 63] width 34 height 20
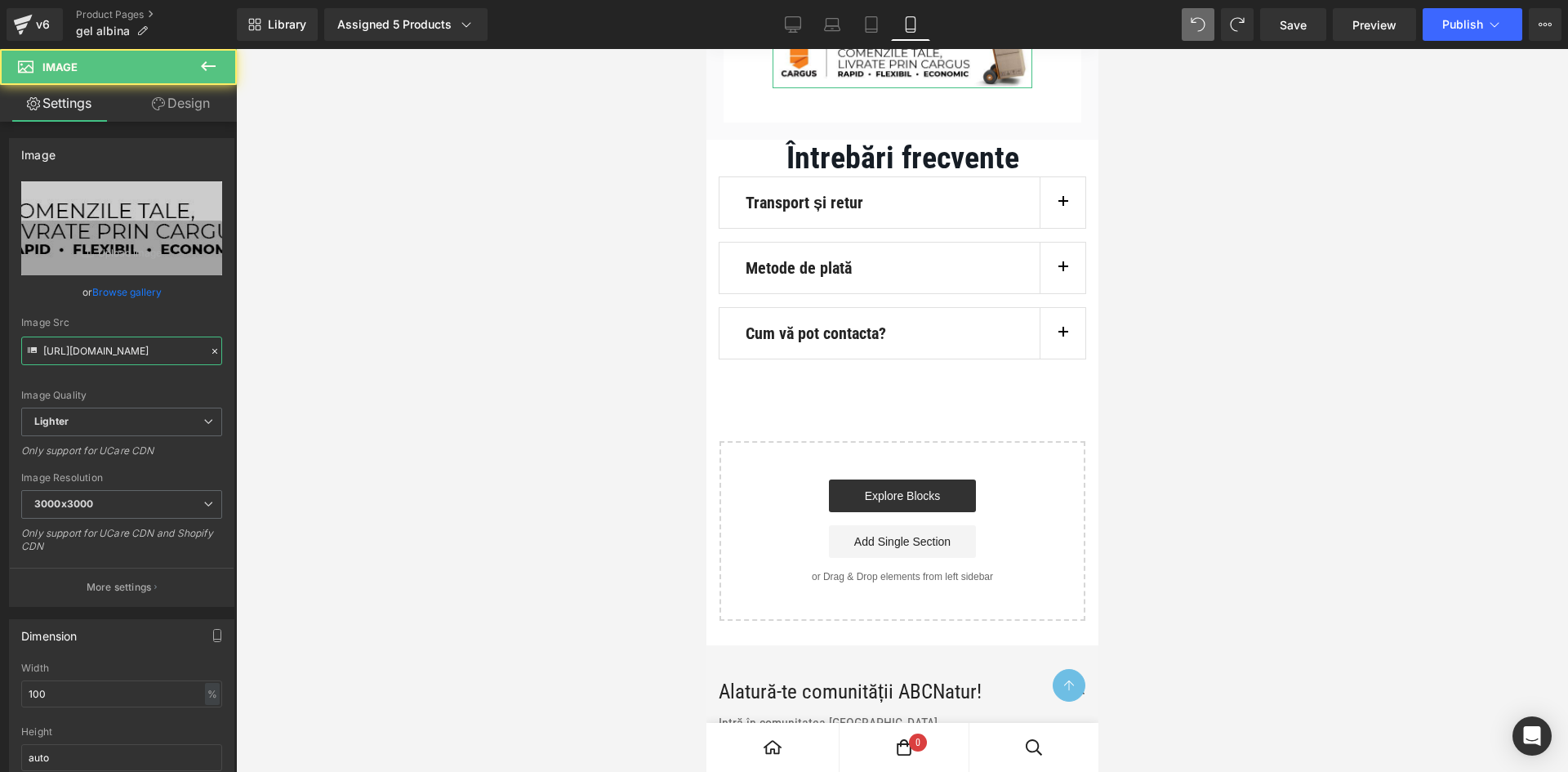
drag, startPoint x: 82, startPoint y: 350, endPoint x: 307, endPoint y: 401, distance: 230.7
click at [83, 350] on input "[URL][DOMAIN_NAME]" at bounding box center [122, 350] width 201 height 28
paste input "fb4fed32-f47d-4056-b250-237417bddded/-/format/auto/-/preview/3000x3000/-/qualit…"
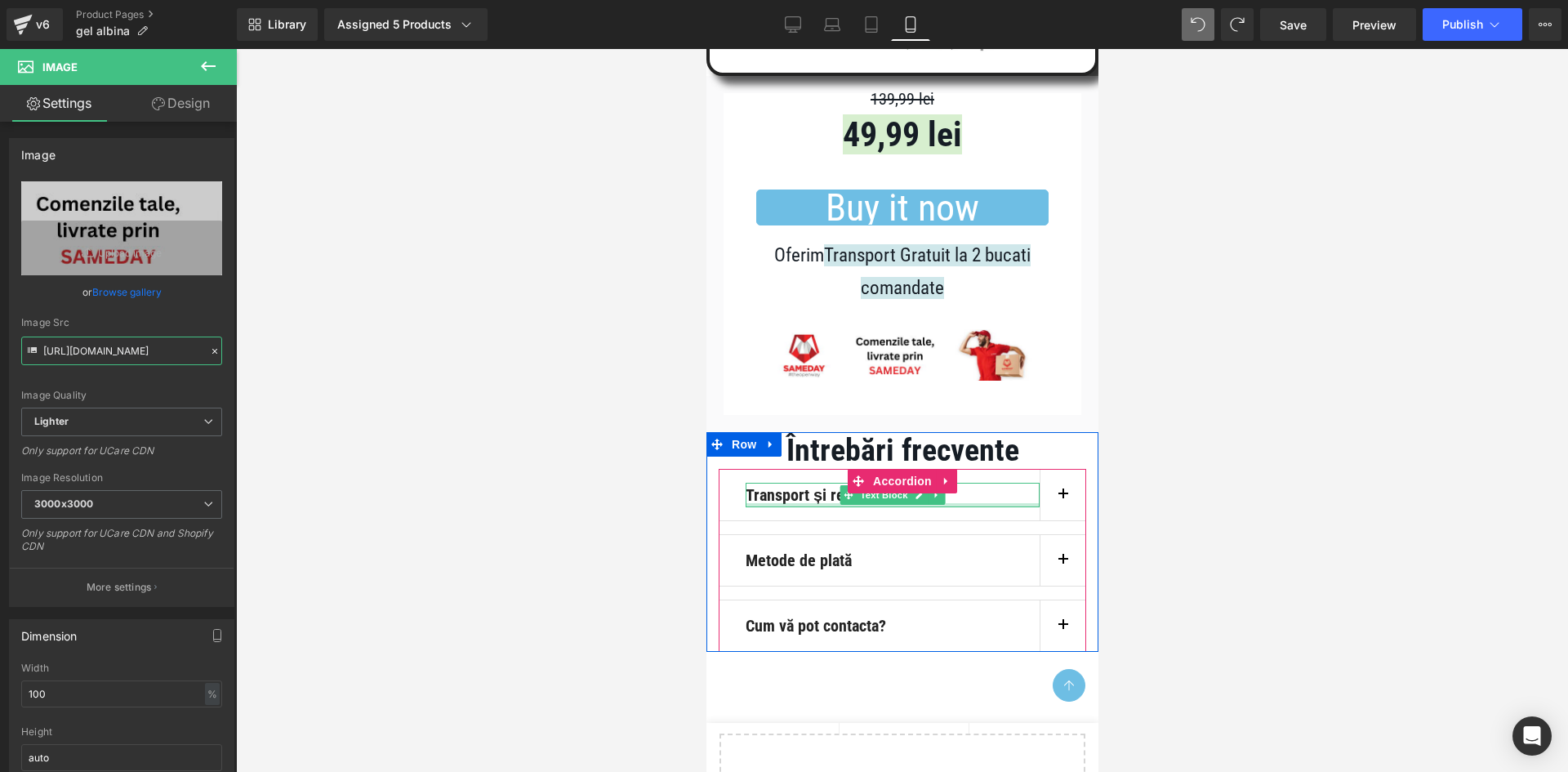
scroll to position [10862, 0]
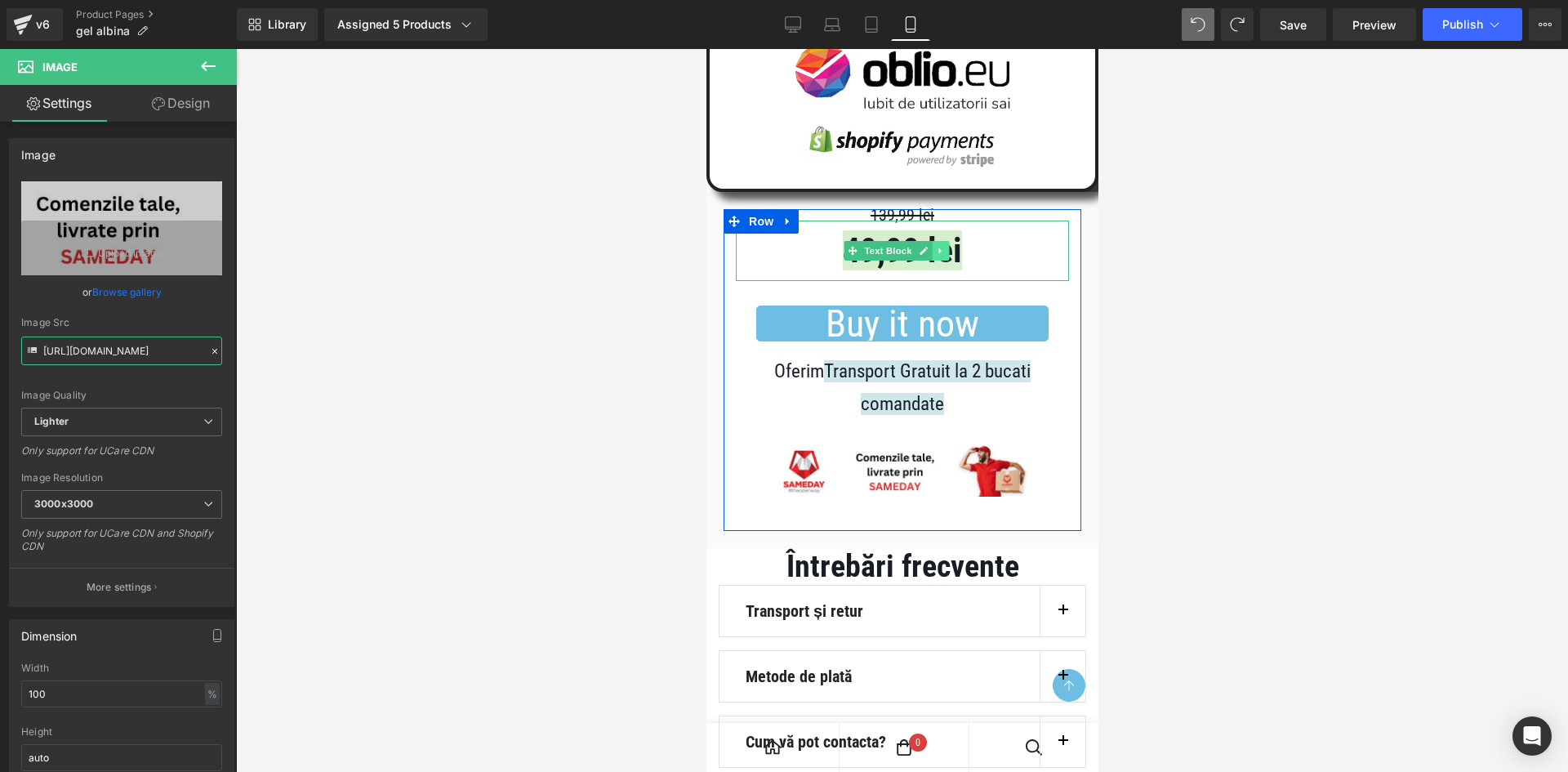
type input "[URL][DOMAIN_NAME]"
click at [938, 260] on link at bounding box center [939, 251] width 17 height 20
click at [948, 255] on icon at bounding box center [947, 250] width 9 height 9
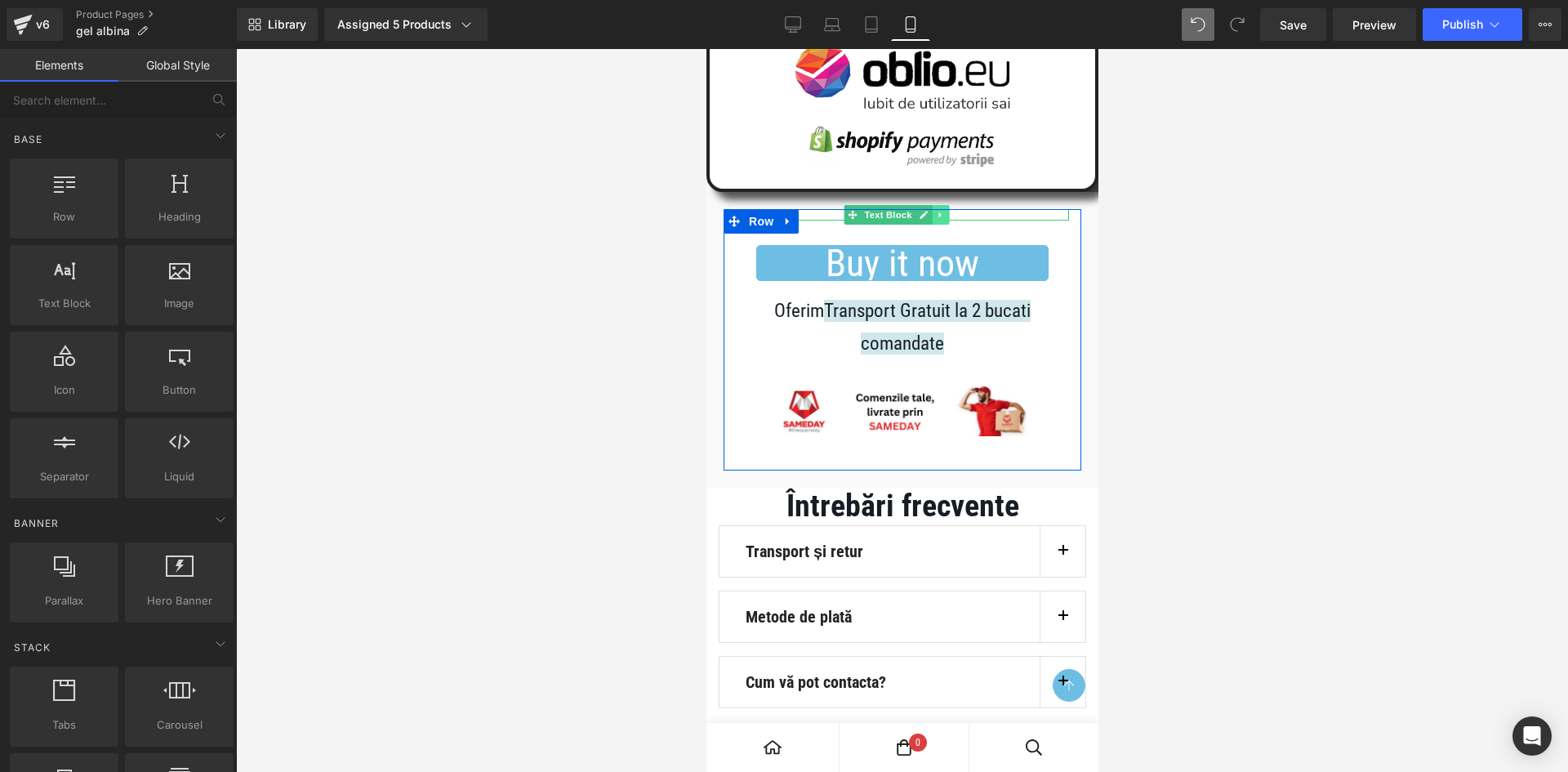
click at [936, 220] on icon at bounding box center [939, 214] width 9 height 9
click at [951, 220] on icon at bounding box center [947, 215] width 9 height 9
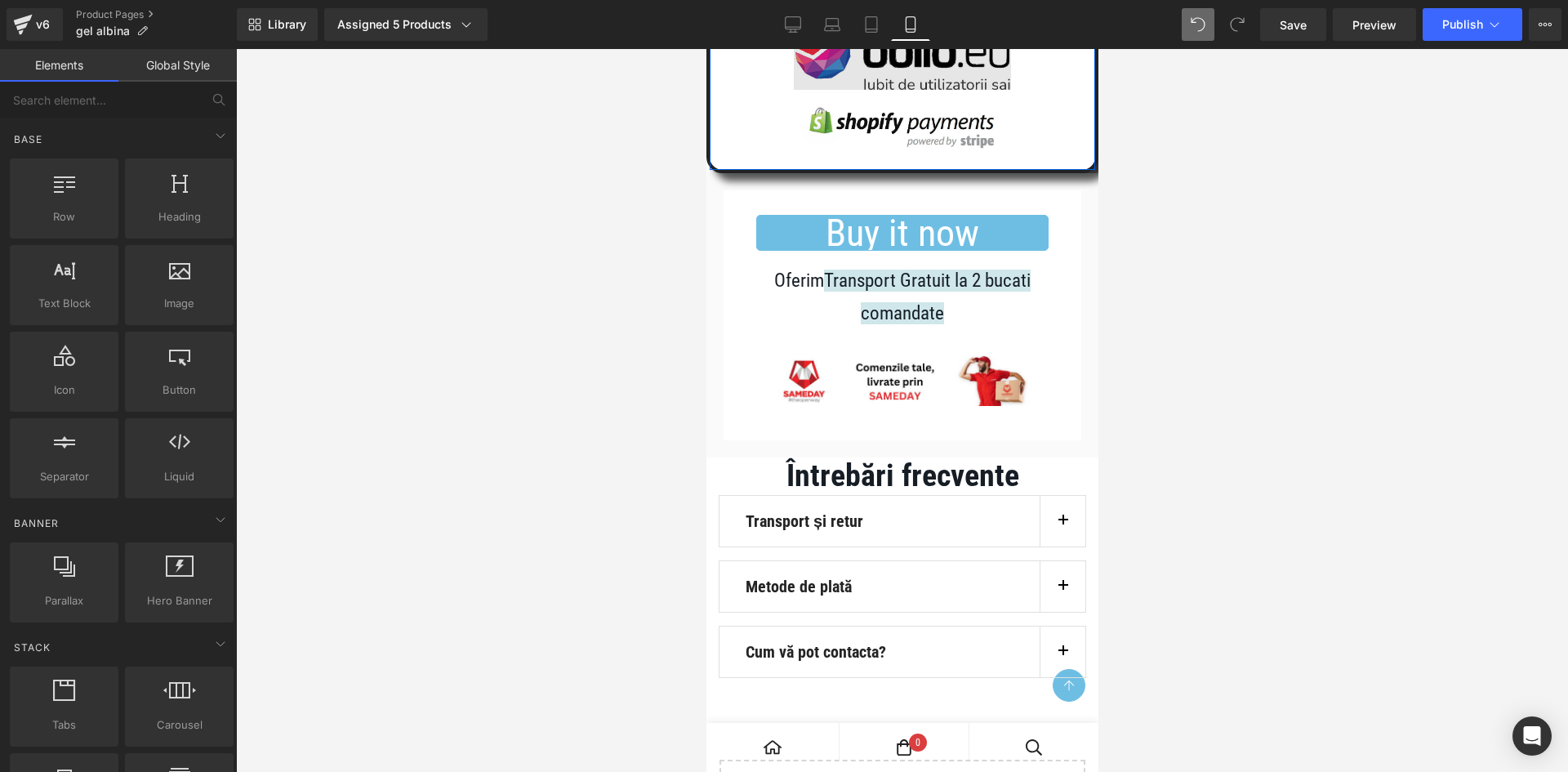
scroll to position [11025, 0]
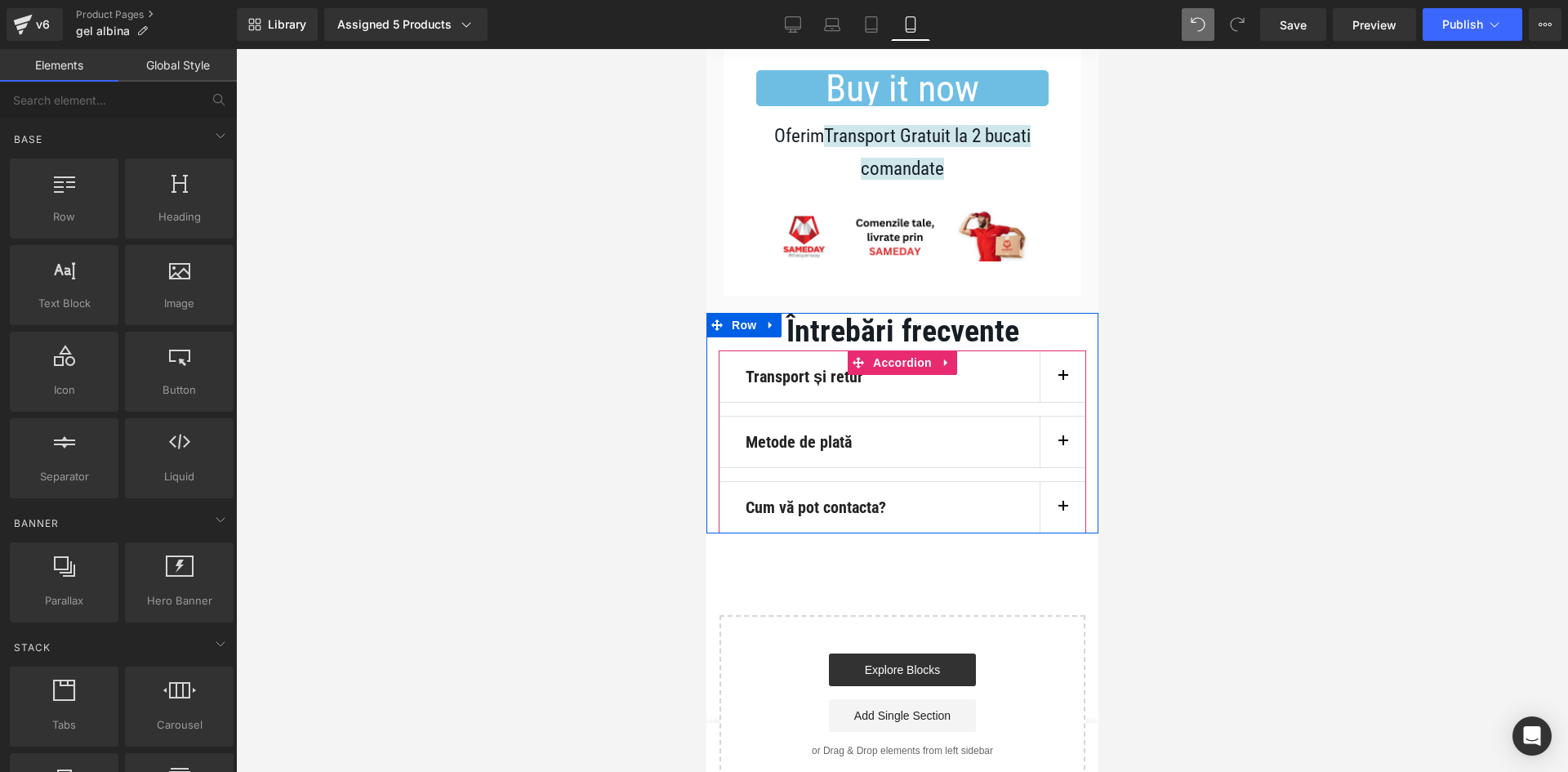
click at [1057, 402] on button "button" at bounding box center [1061, 376] width 46 height 51
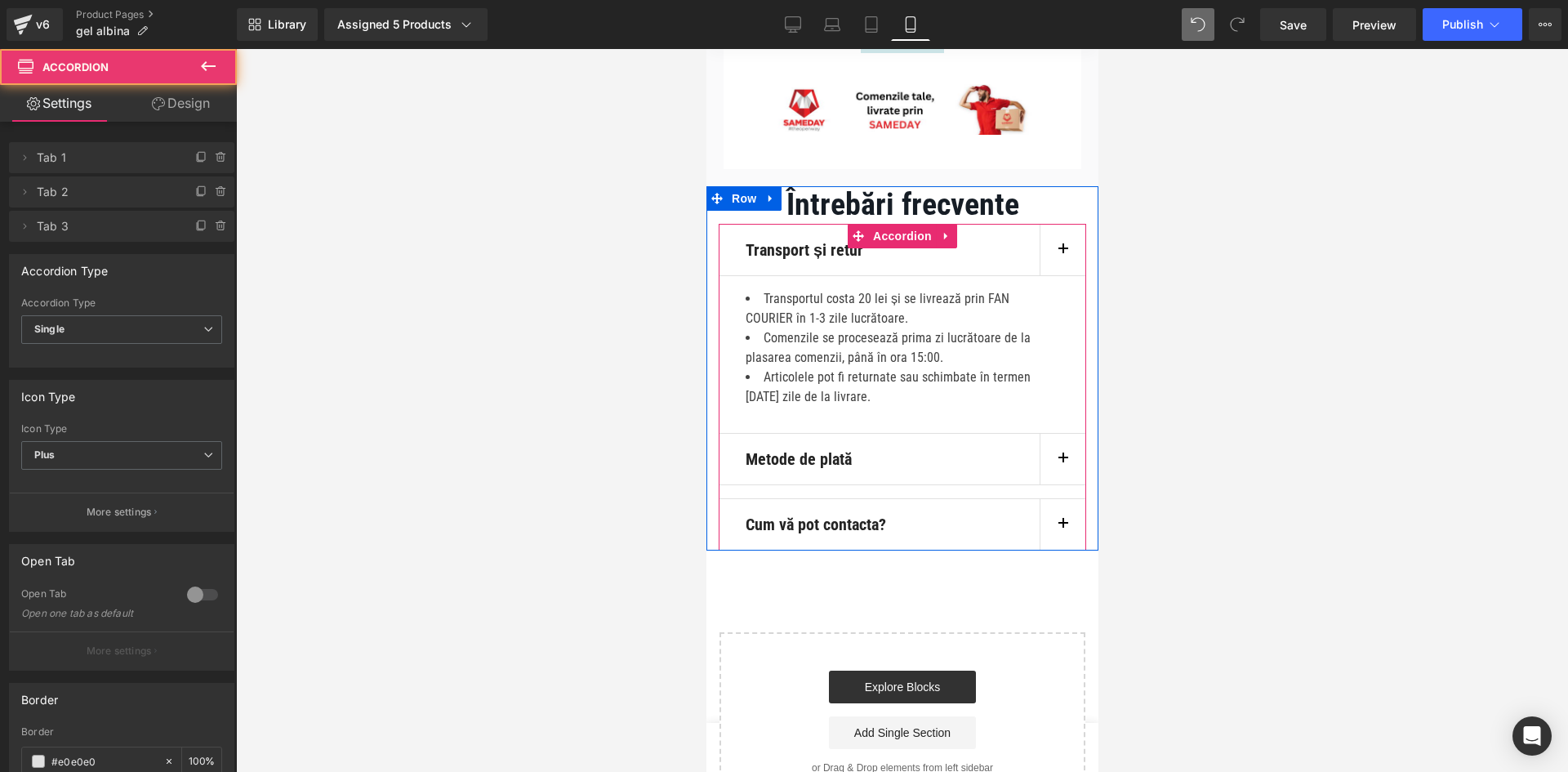
scroll to position [11188, 0]
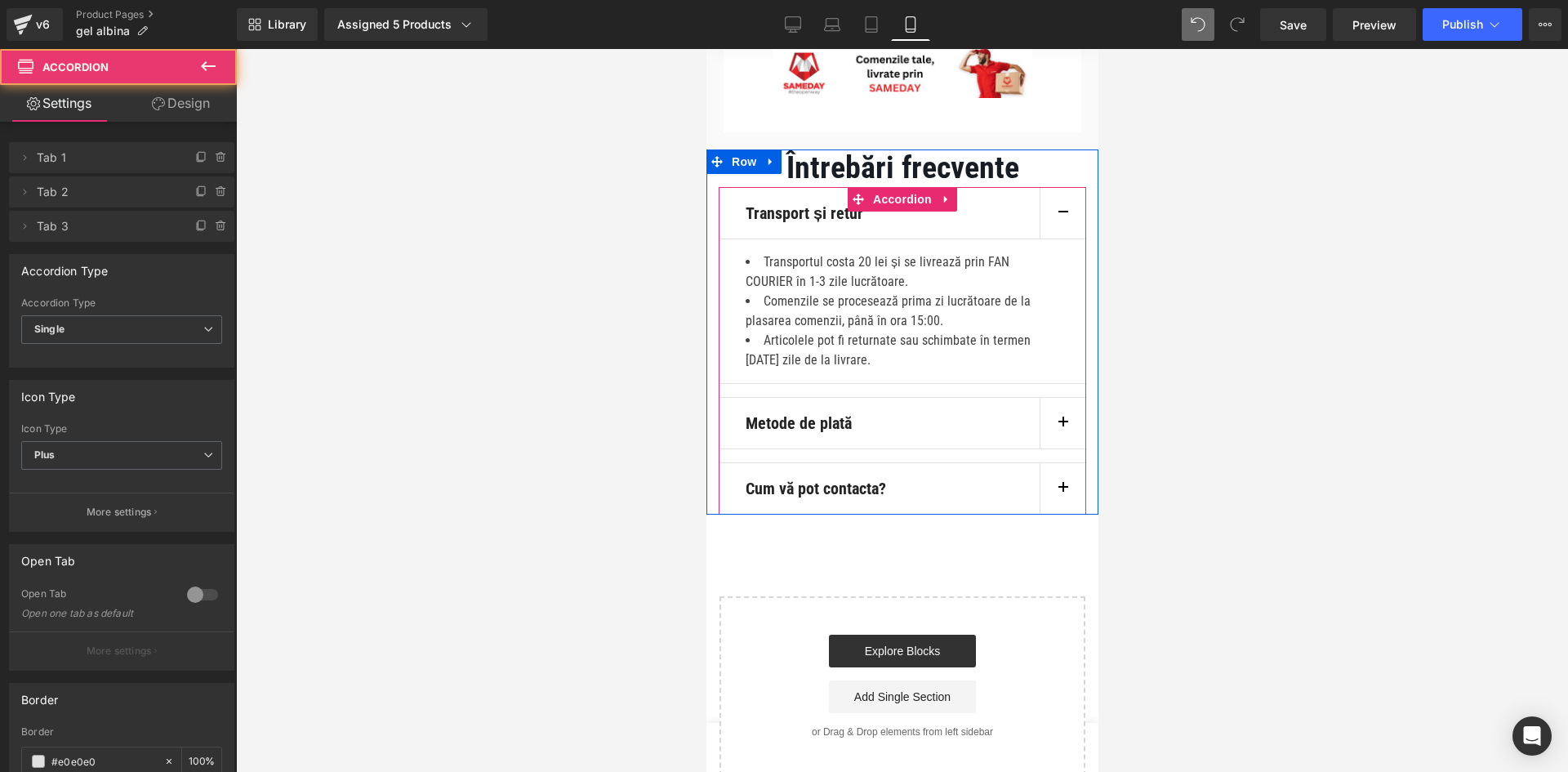
click at [1003, 292] on li "Transportul costa 20 lei și se livrează prin FAN COURIER în 1-3 zile lucrătoare." at bounding box center [901, 272] width 313 height 40
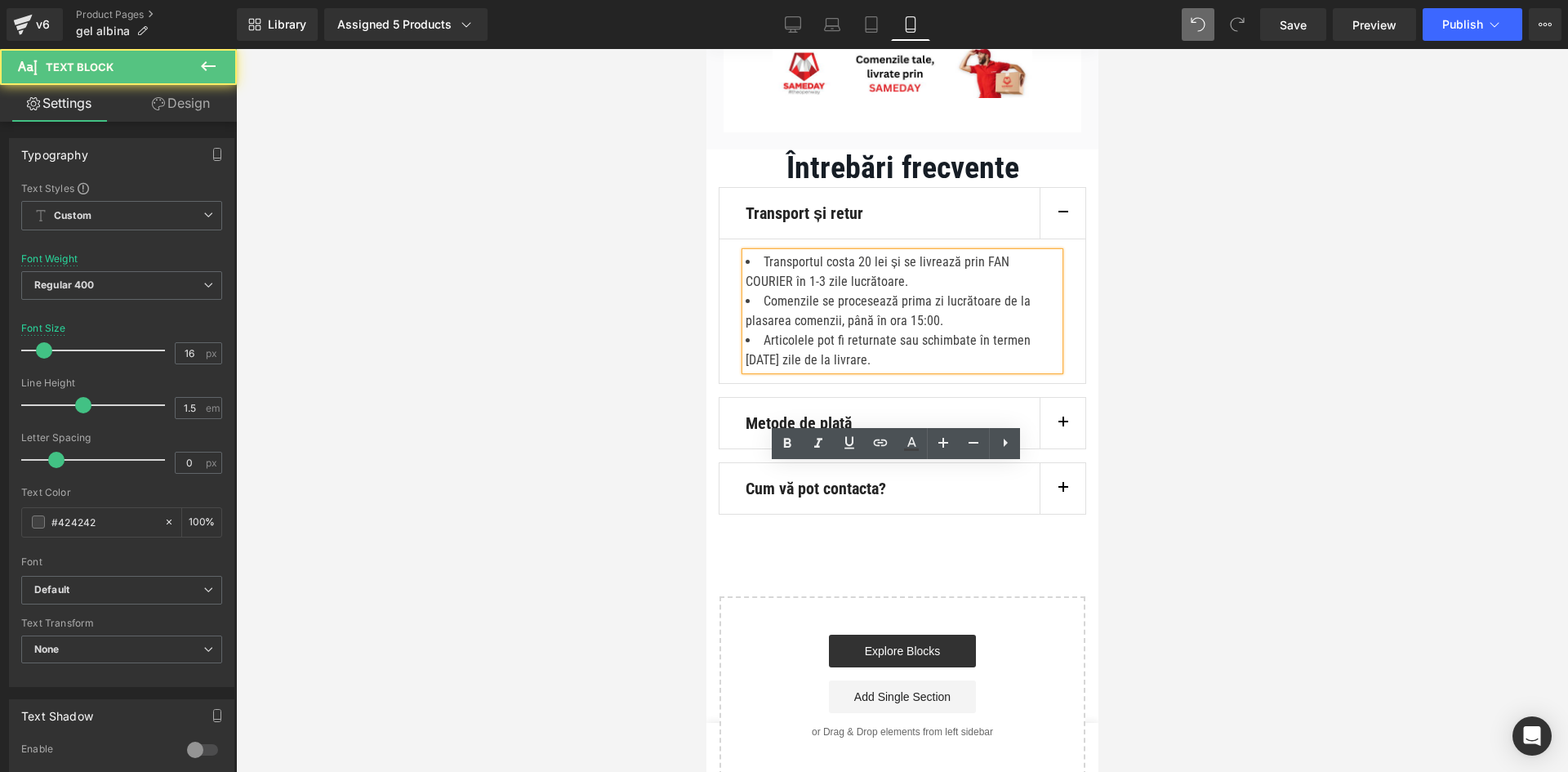
click at [1008, 292] on li "Transportul costa 20 lei și se livrează prin FAN COURIER în 1-3 zile lucrătoare." at bounding box center [901, 272] width 313 height 40
click at [795, 292] on li "Transportul costa 20 lei și se livrează prin FAN COURIER în 1-3 zile lucrătoare." at bounding box center [901, 272] width 313 height 40
click at [820, 292] on li "Transportul costa 20 lei și se livrează prin FAN COURIER în 1-3 zile lucrătoare." at bounding box center [901, 272] width 313 height 40
click at [787, 292] on li "Transportul costa 20 lei și se livrează prin FAN COURIER în 1-3 zile lucrătoare." at bounding box center [901, 272] width 313 height 40
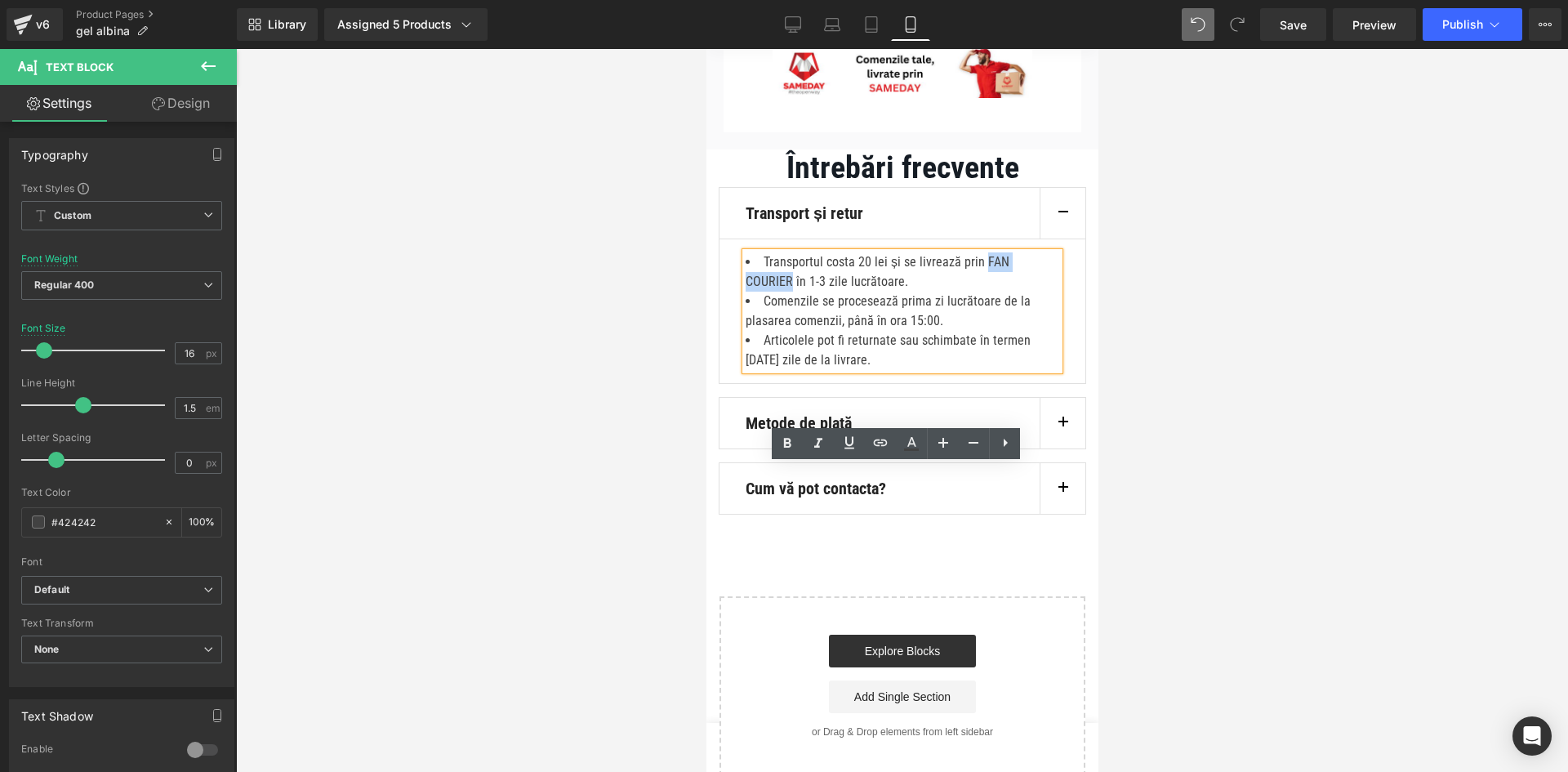
drag, startPoint x: 796, startPoint y: 496, endPoint x: 1002, endPoint y: 477, distance: 206.9
click at [1002, 292] on li "Transportul costa 20 lei și se livrează prin FAN COURIER în 1-3 zile lucrătoare." at bounding box center [901, 272] width 313 height 40
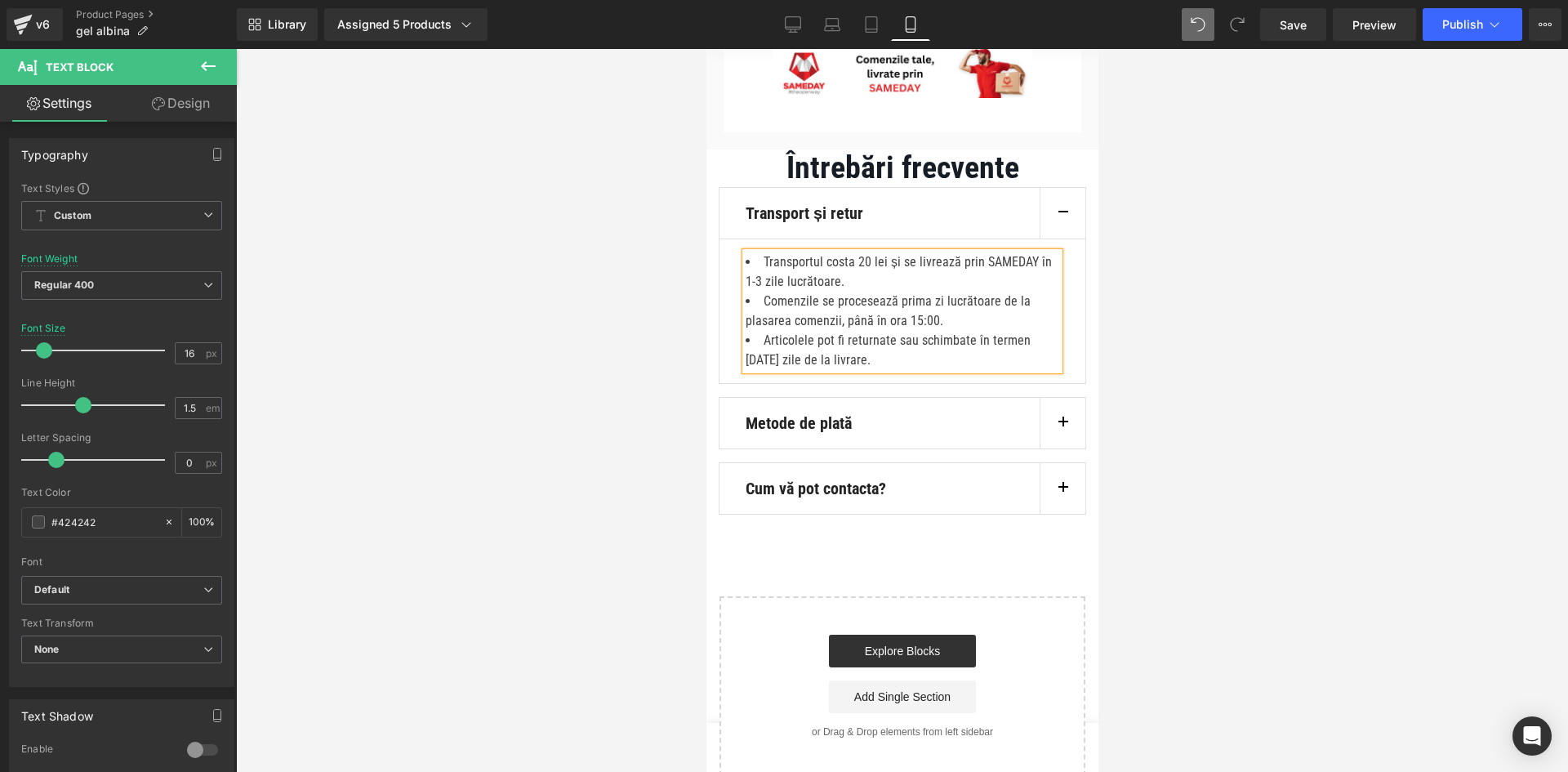
click at [1045, 239] on button "button" at bounding box center [1061, 213] width 46 height 51
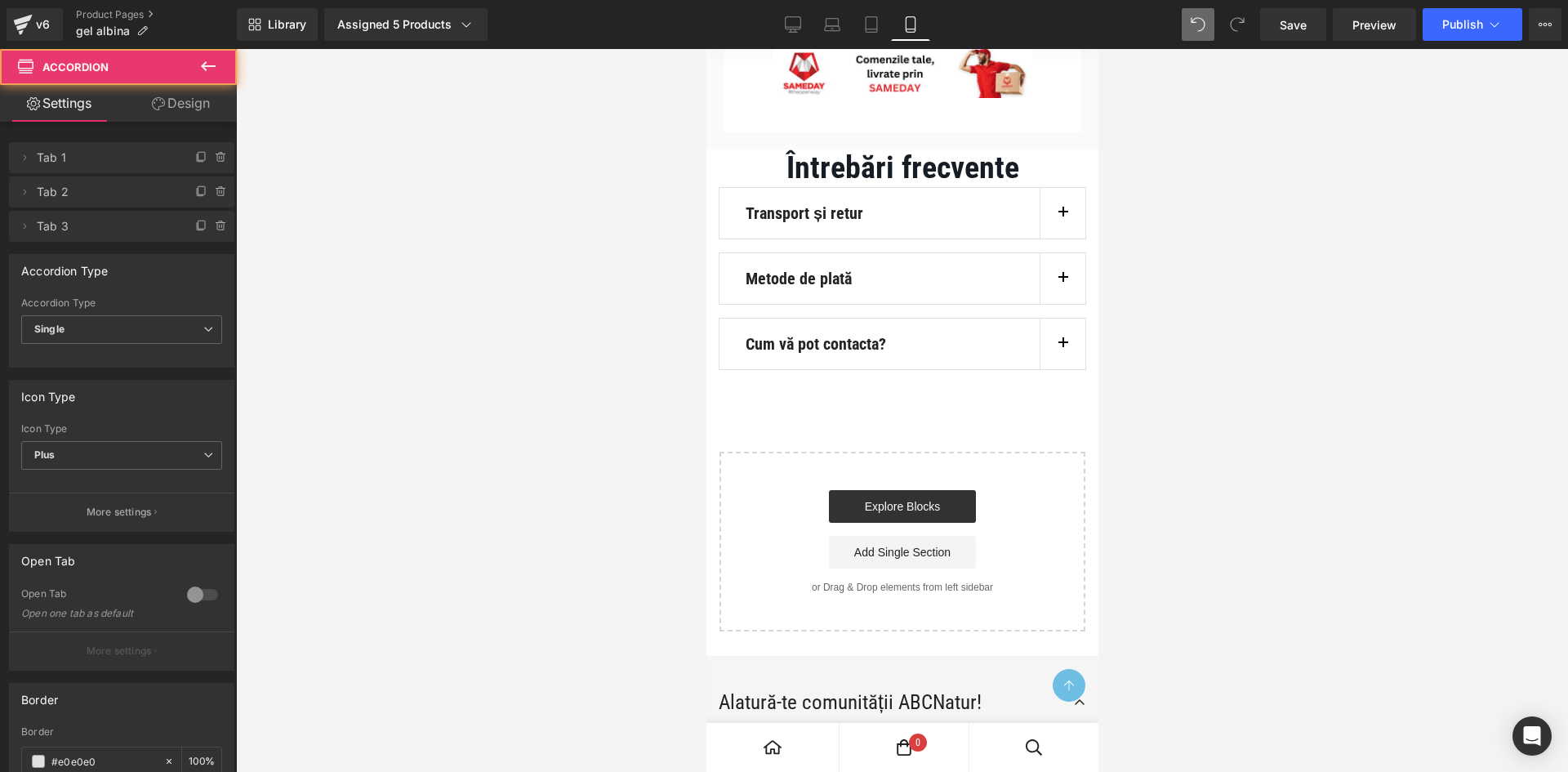
click at [1054, 304] on button "button" at bounding box center [1061, 278] width 46 height 51
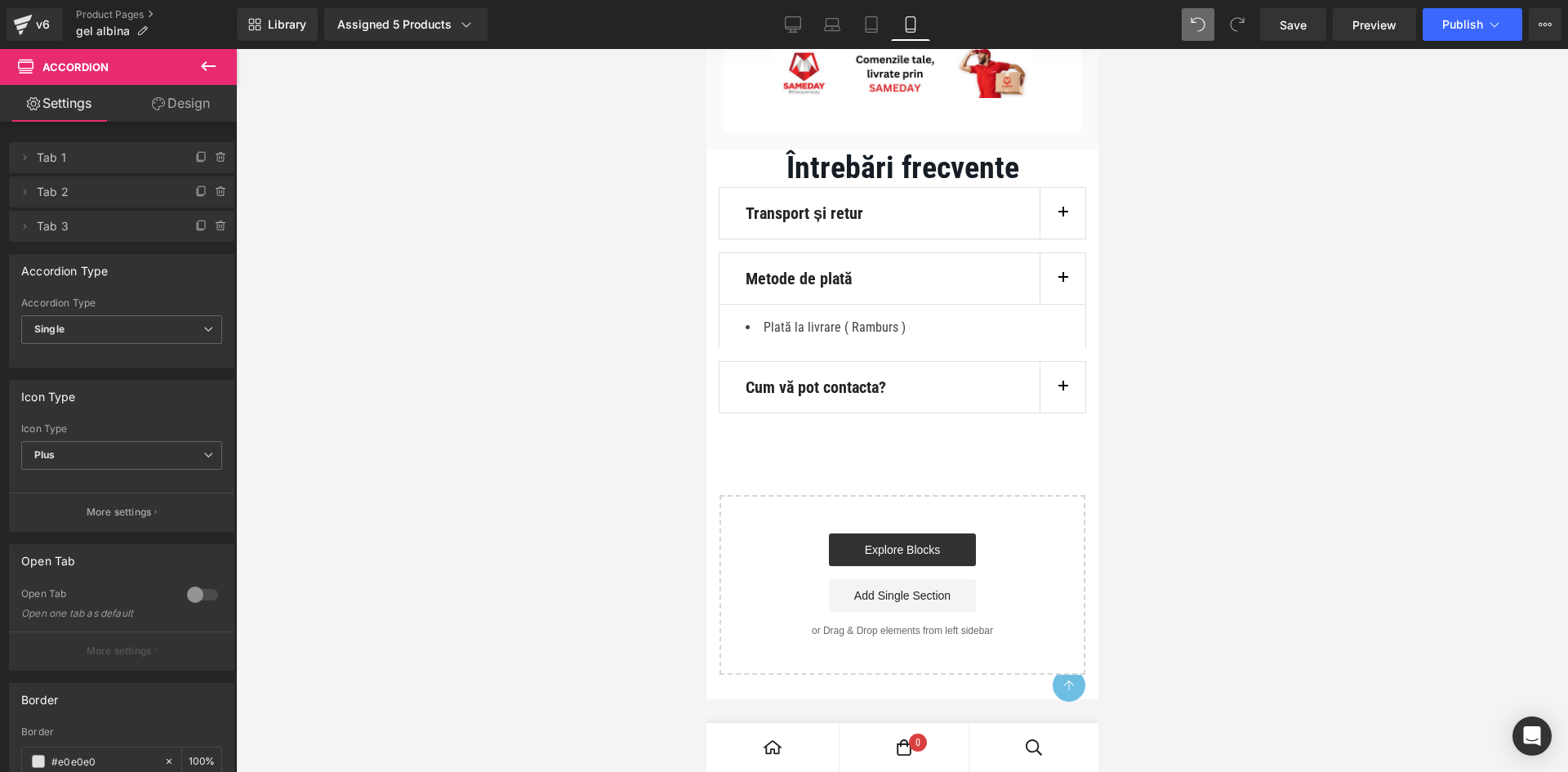
click at [1054, 304] on button "button" at bounding box center [1061, 278] width 46 height 51
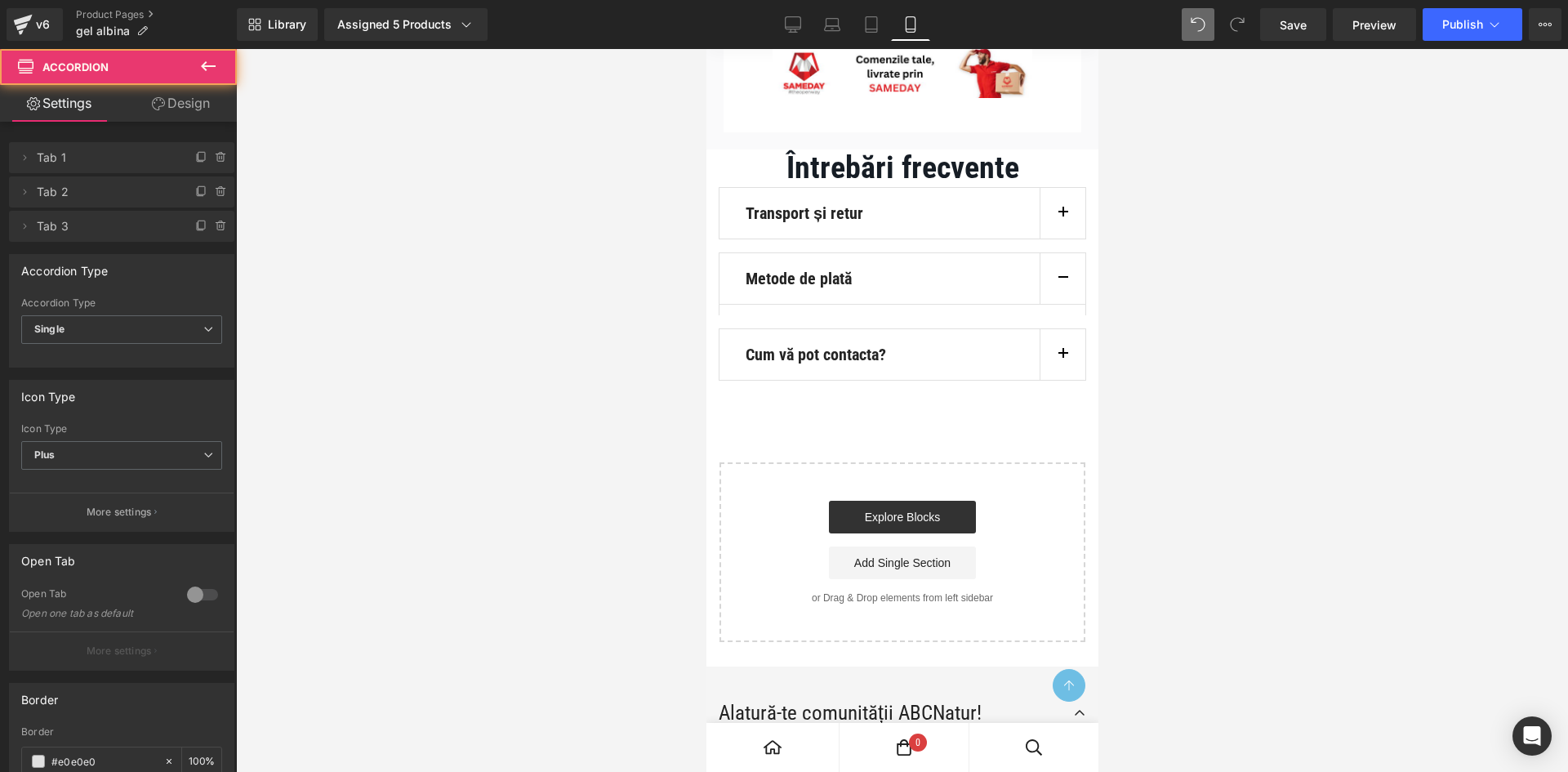
click at [1054, 380] on button "button" at bounding box center [1061, 354] width 46 height 51
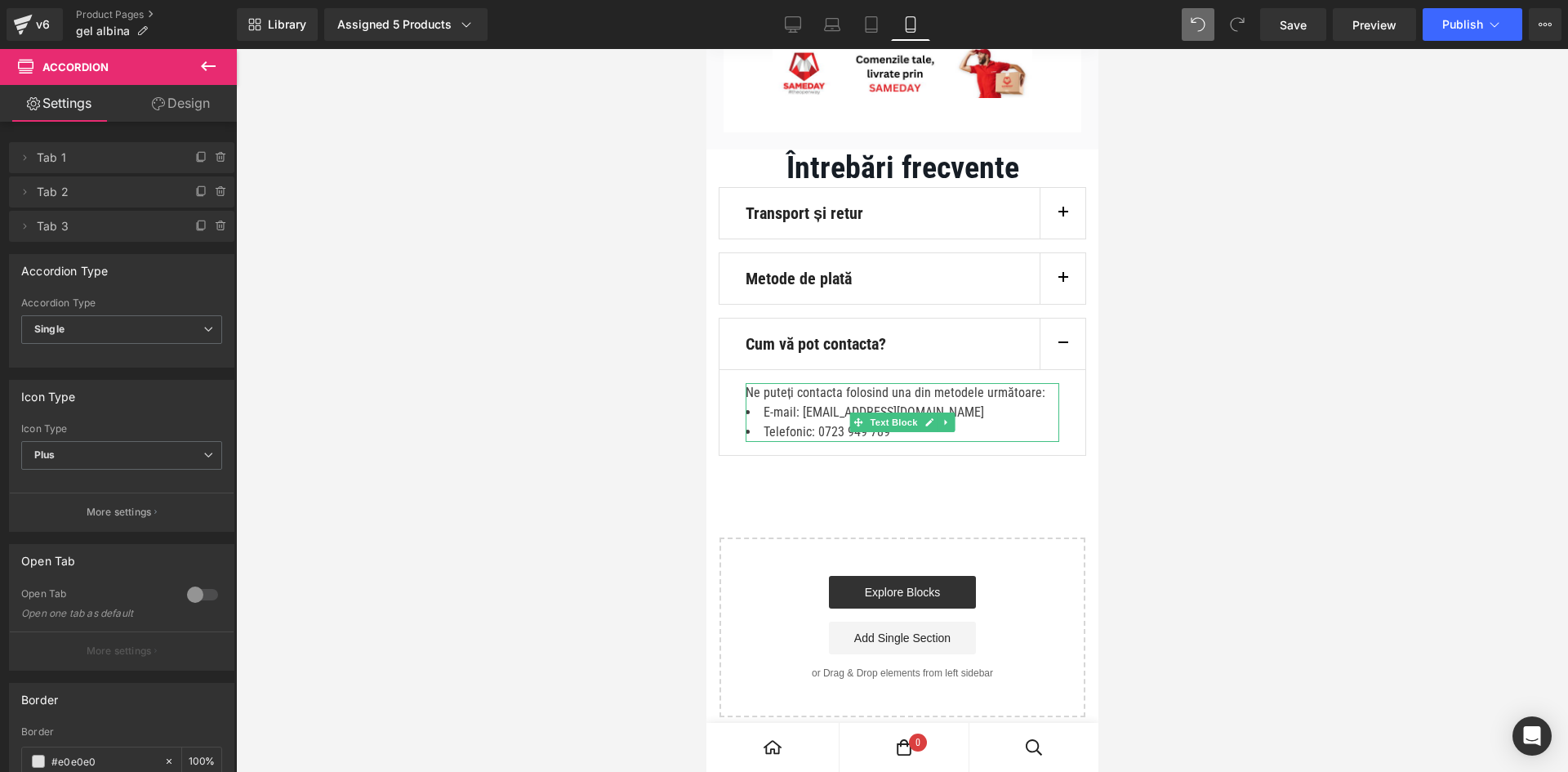
click at [845, 422] on li "E-mail: [EMAIL_ADDRESS][DOMAIN_NAME]" at bounding box center [901, 412] width 313 height 20
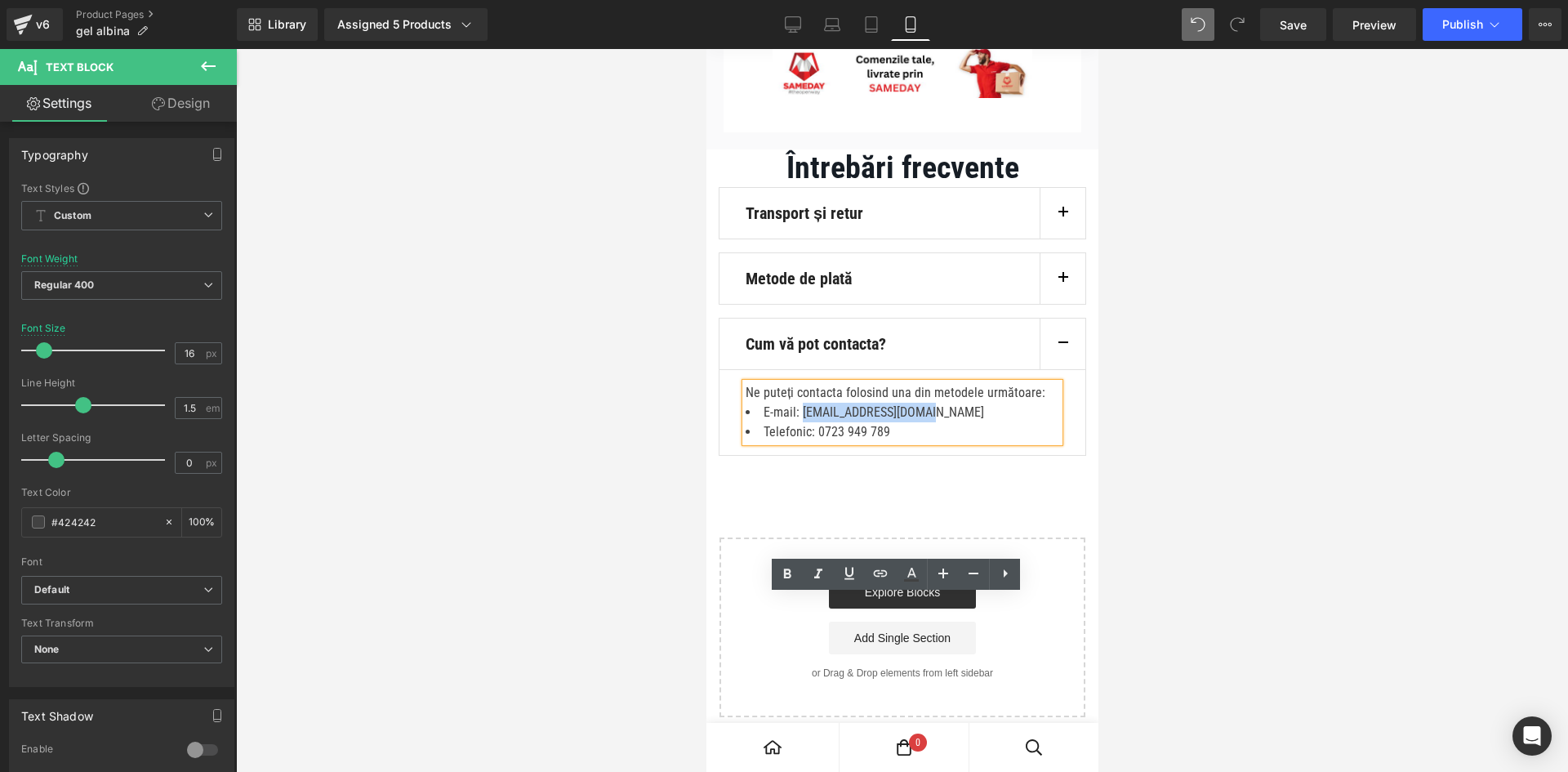
drag, startPoint x: 930, startPoint y: 643, endPoint x: 804, endPoint y: 647, distance: 126.1
click at [804, 422] on li "E-mail: [EMAIL_ADDRESS][DOMAIN_NAME]" at bounding box center [901, 412] width 313 height 20
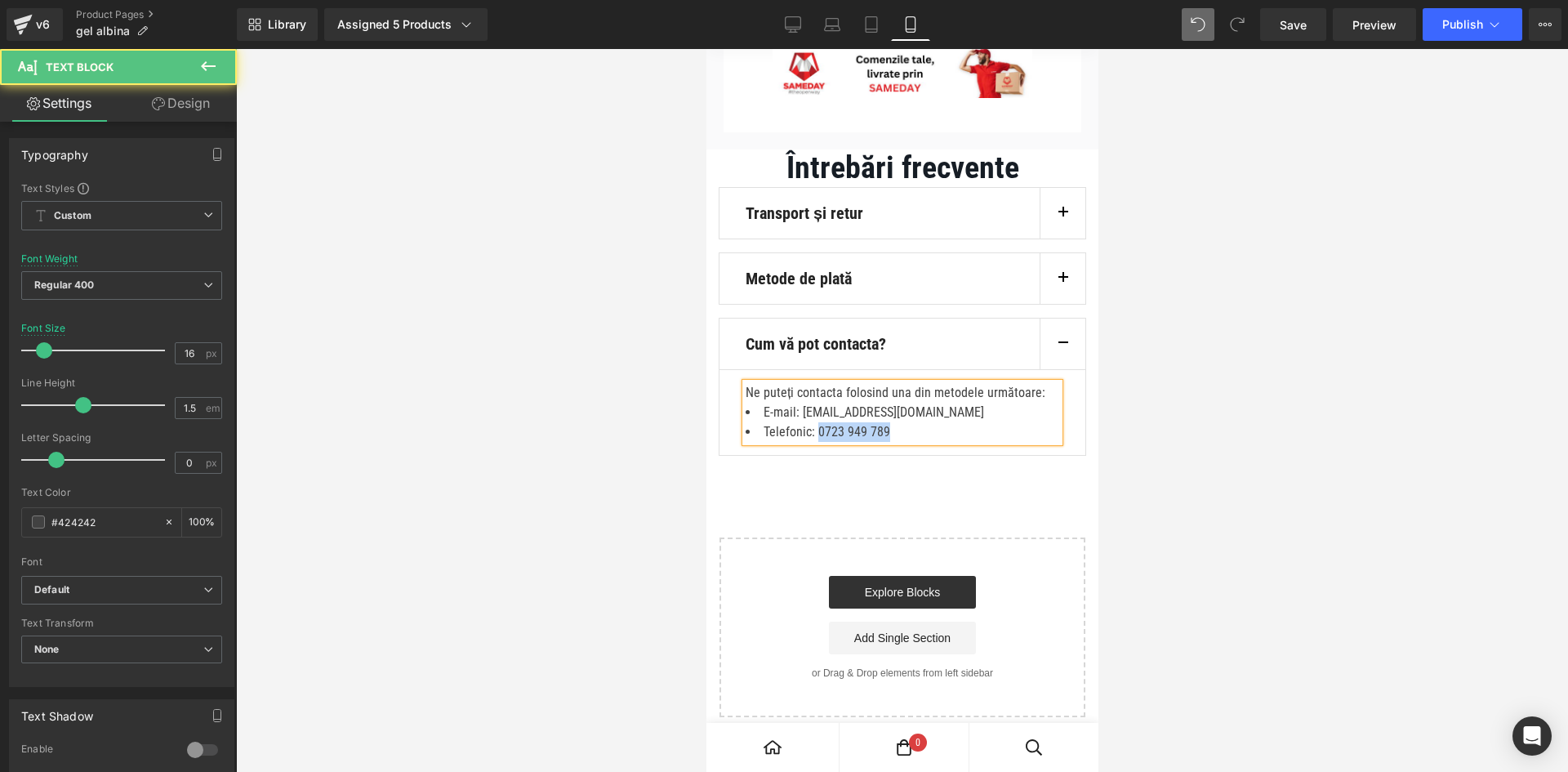
drag, startPoint x: 897, startPoint y: 663, endPoint x: 817, endPoint y: 671, distance: 80.4
click at [817, 442] on li "Telefonic: 0723 949 789" at bounding box center [901, 432] width 313 height 20
drag, startPoint x: 867, startPoint y: 667, endPoint x: 849, endPoint y: 671, distance: 18.4
click at [849, 442] on li "Telefonic: 0750 722 444" at bounding box center [901, 432] width 313 height 20
drag, startPoint x: 897, startPoint y: 666, endPoint x: 876, endPoint y: 666, distance: 21.0
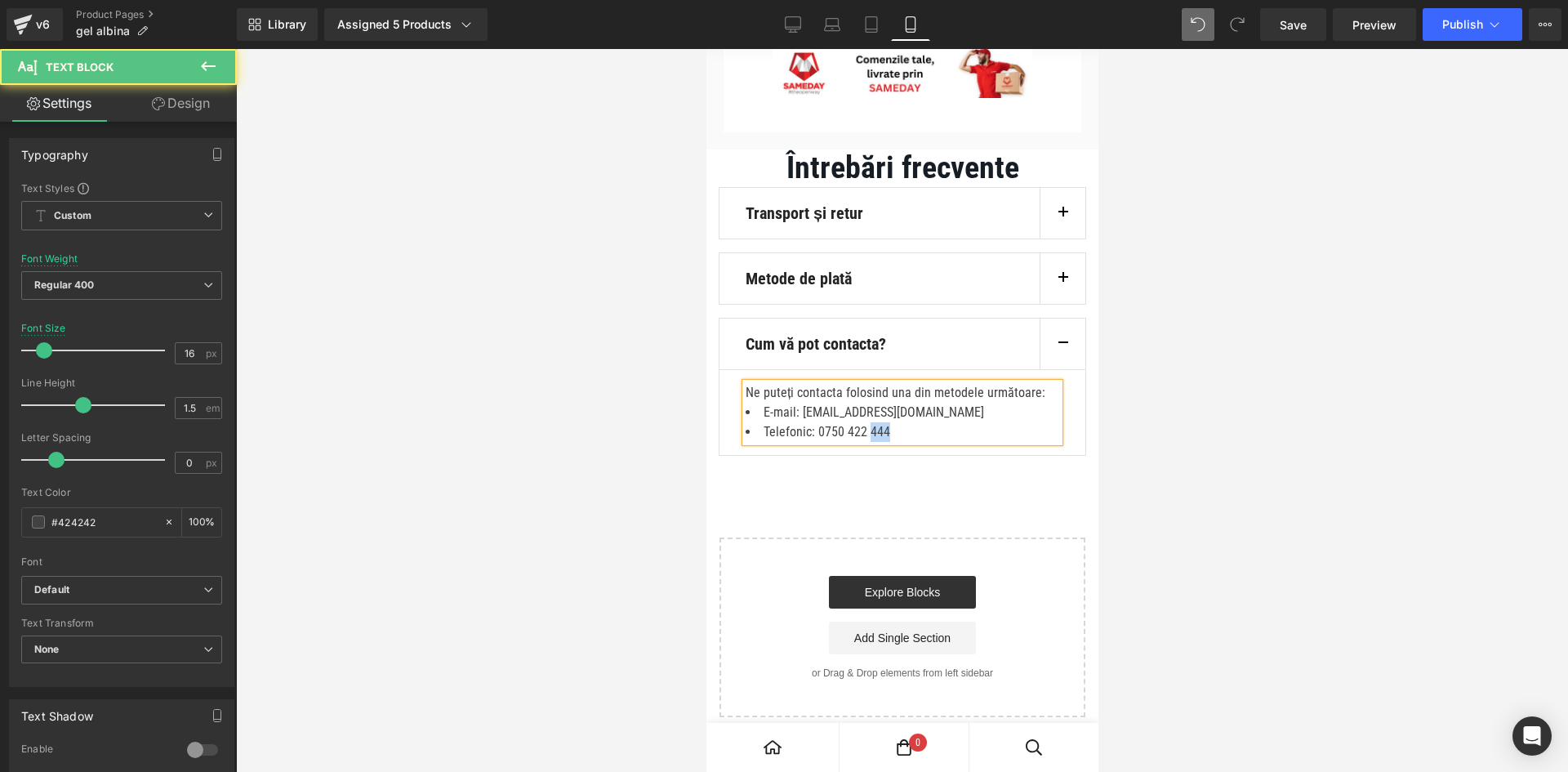
click at [876, 442] on li "Telefonic: 0750 422 444" at bounding box center [901, 432] width 313 height 20
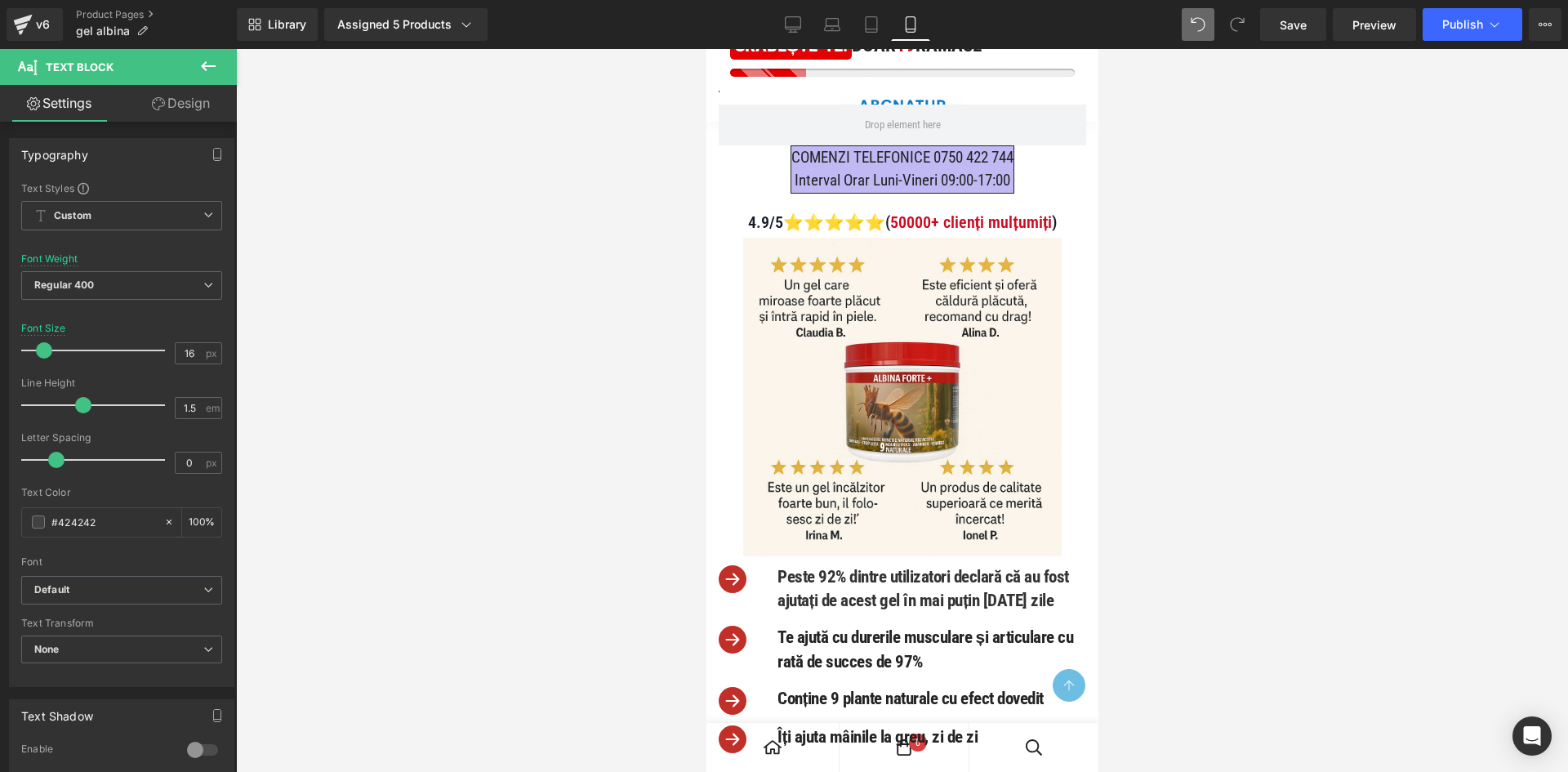
scroll to position [1213, 0]
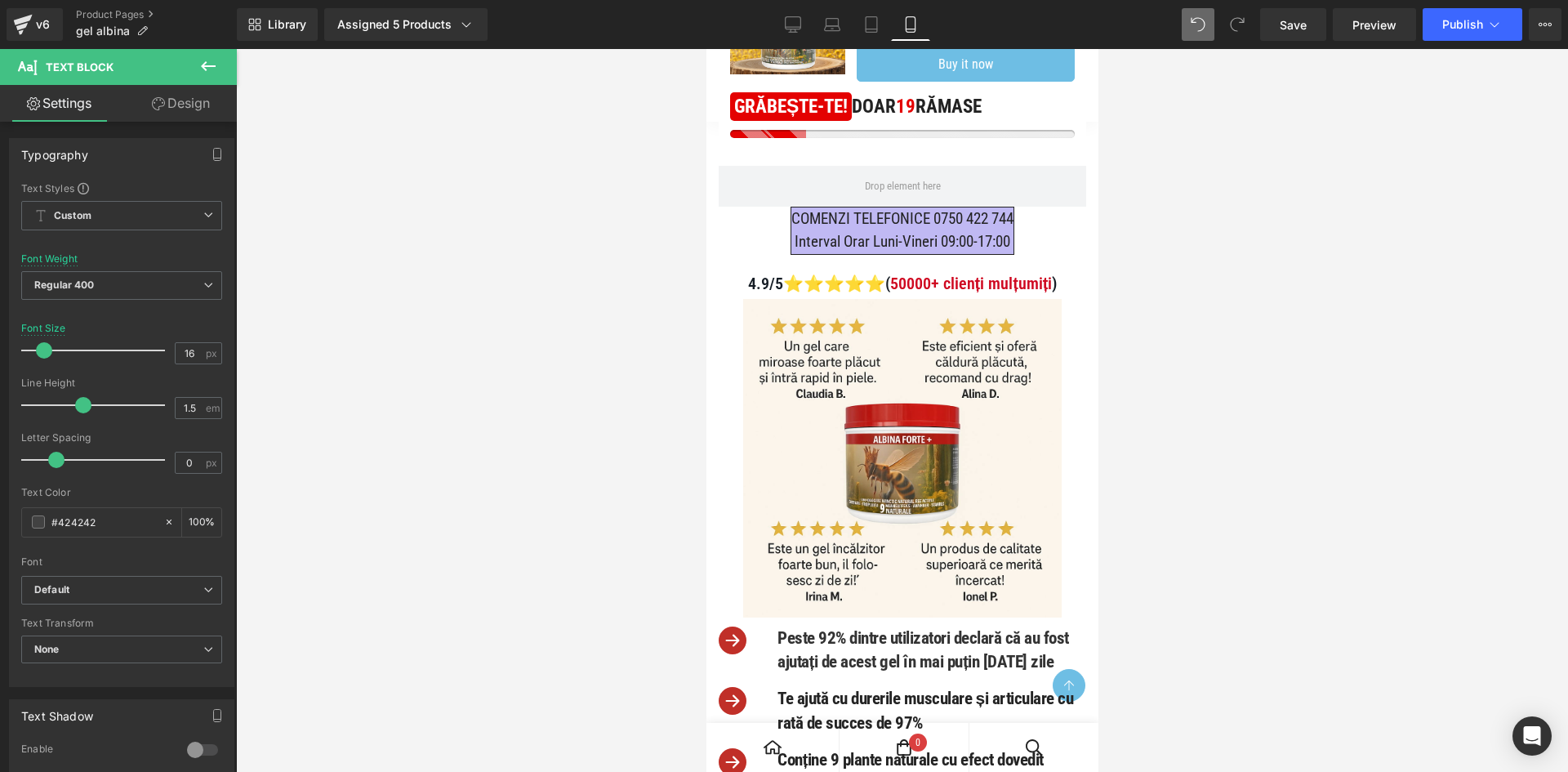
drag, startPoint x: 1090, startPoint y: 673, endPoint x: 1804, endPoint y: 191, distance: 861.5
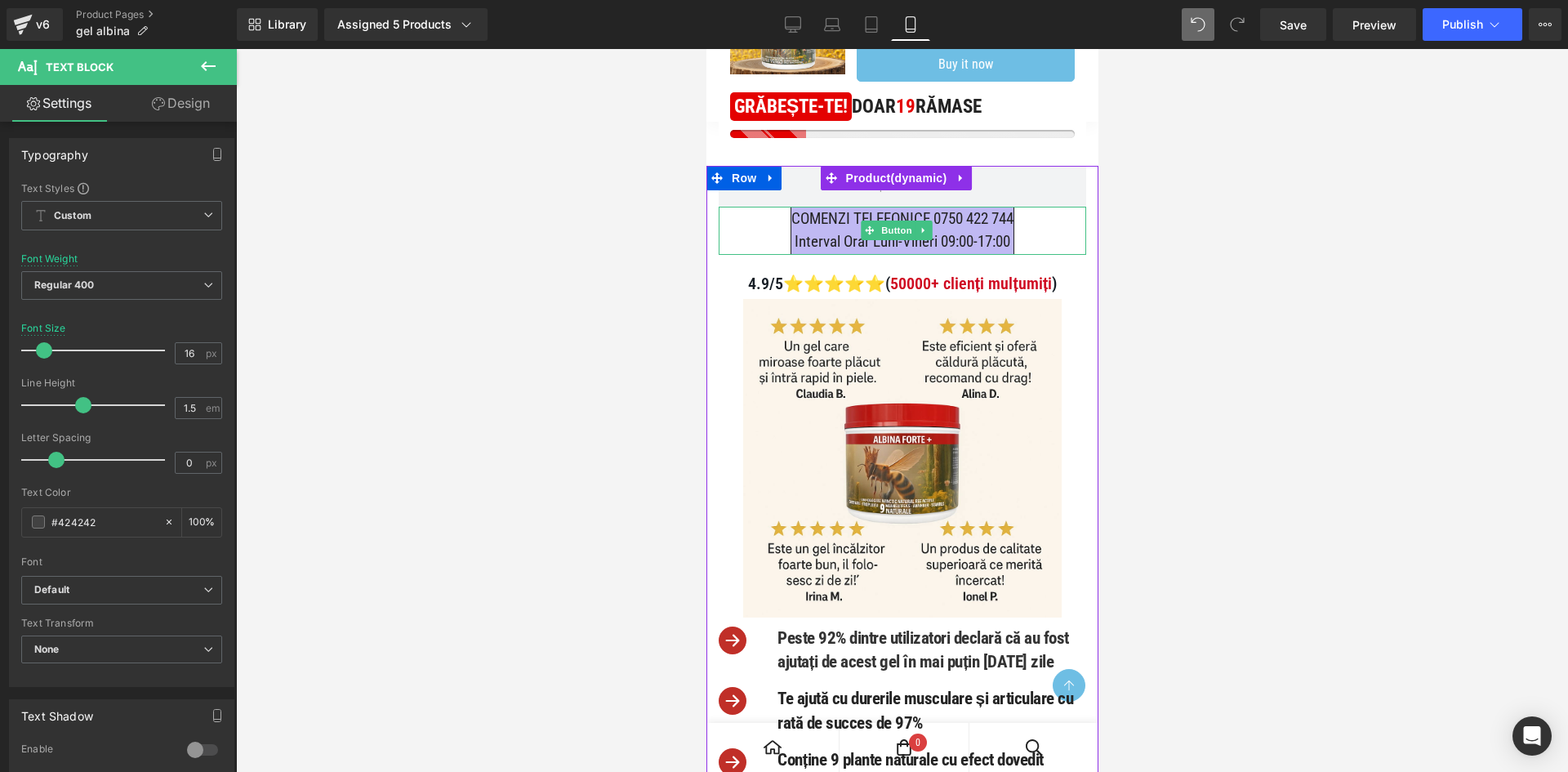
click at [1010, 254] on span "COMENZI TELEFONICE 0750 422 744 Interval Orar Luni-Vineri 09:00-17:00" at bounding box center [902, 231] width 222 height 46
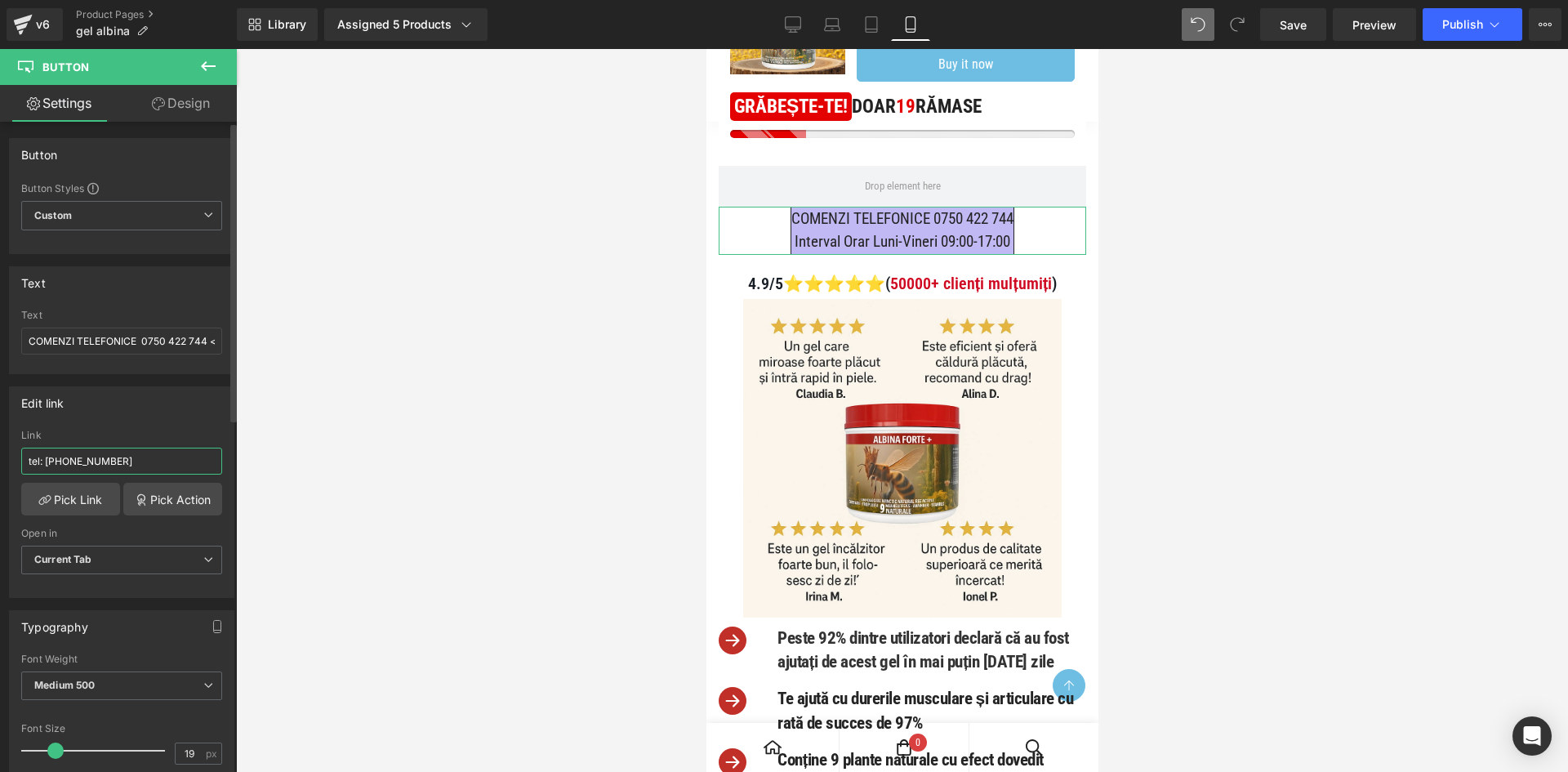
drag, startPoint x: 125, startPoint y: 459, endPoint x: 58, endPoint y: 466, distance: 67.4
click at [58, 466] on input "tel: [PHONE_NUMBER]" at bounding box center [122, 460] width 201 height 27
type input "tel: [PHONE_NUMBER]"
click at [193, 422] on div "Edit link tel: [PHONE_NUMBER] Link tel: [PHONE_NUMBER] Pick Link Pick Action Cu…" at bounding box center [121, 492] width 225 height 211
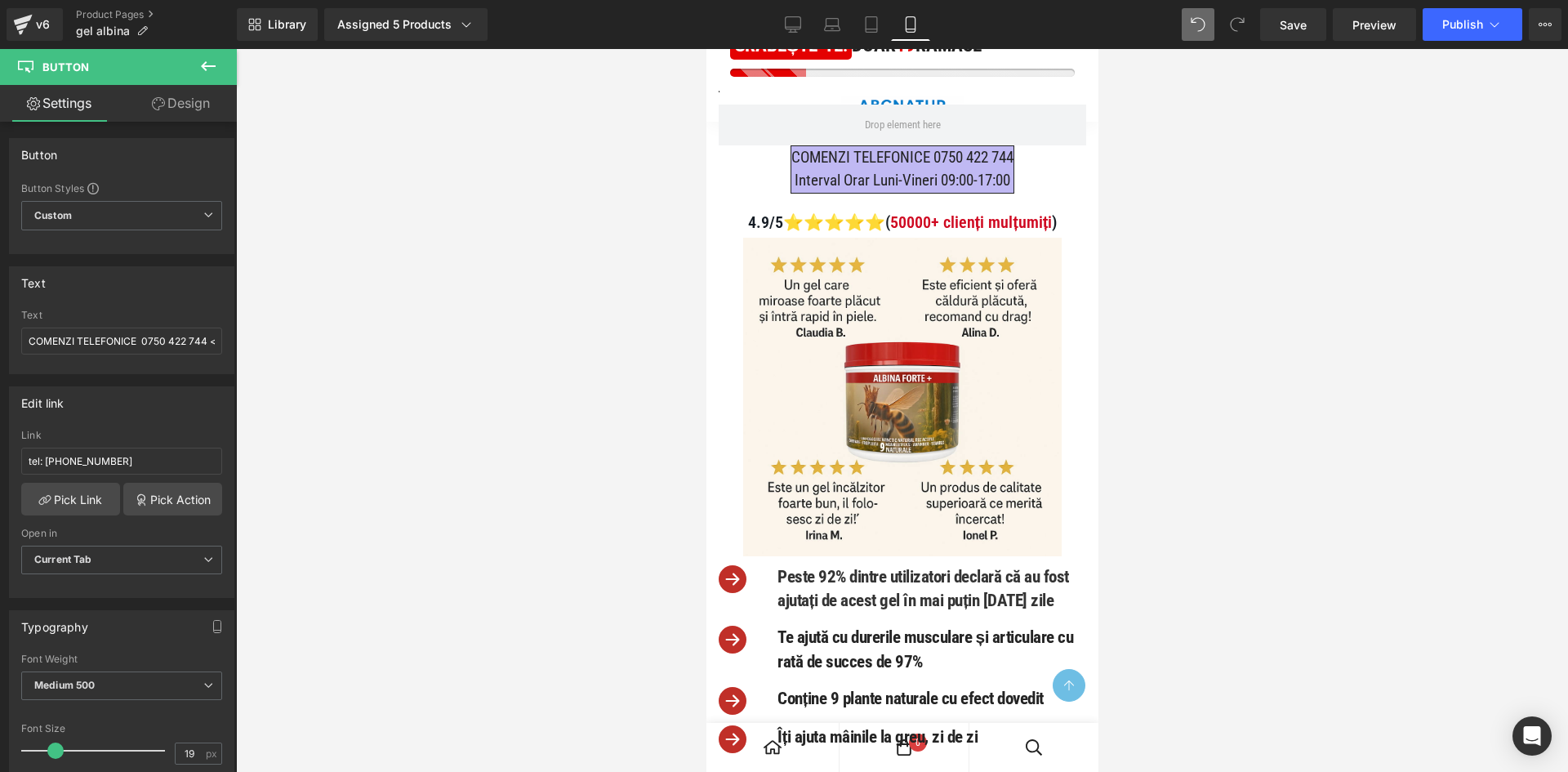
scroll to position [0, 0]
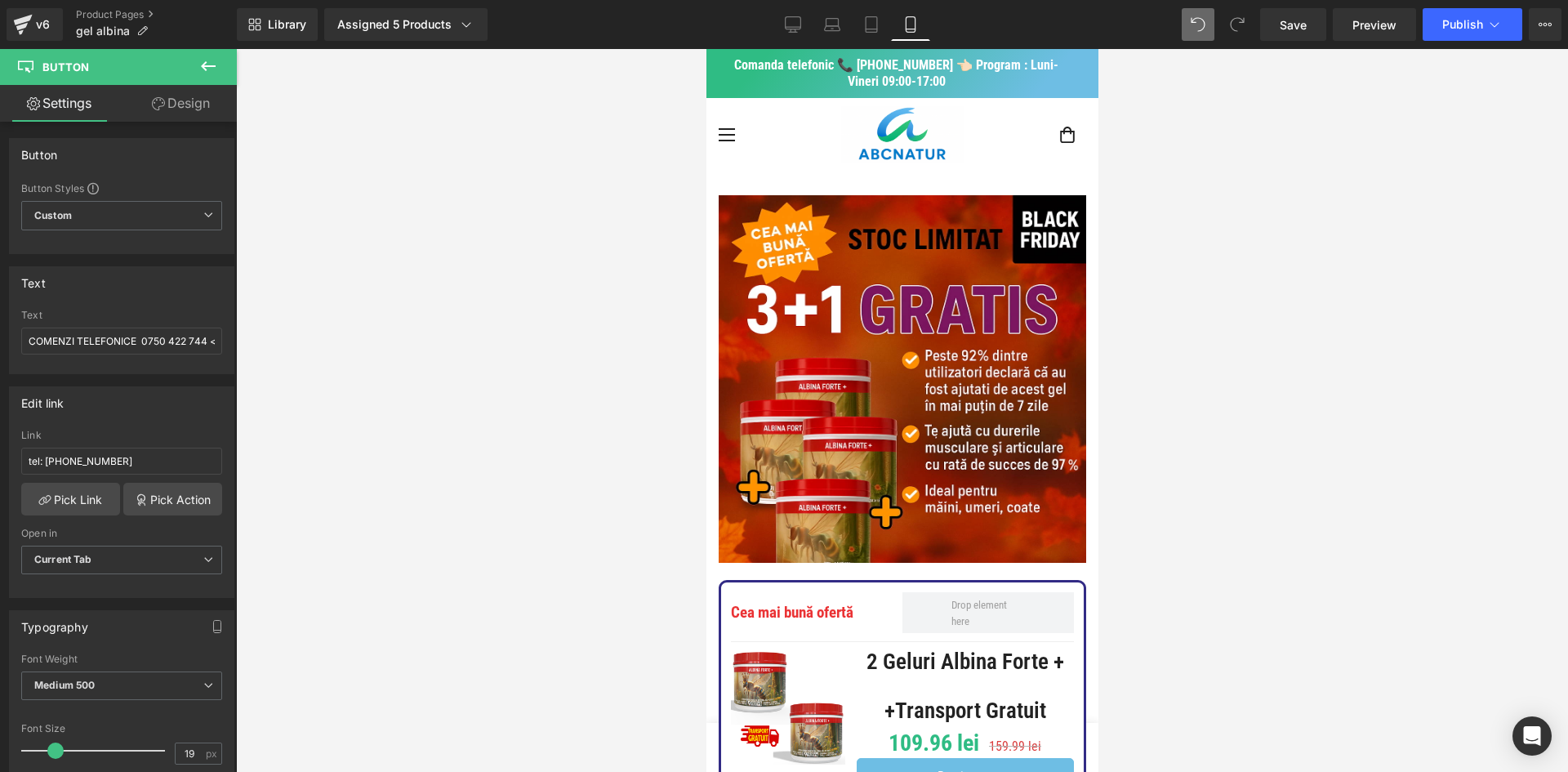
drag, startPoint x: 1096, startPoint y: 145, endPoint x: 1752, endPoint y: 97, distance: 657.8
click at [1434, 25] on button "Publish" at bounding box center [1473, 25] width 100 height 33
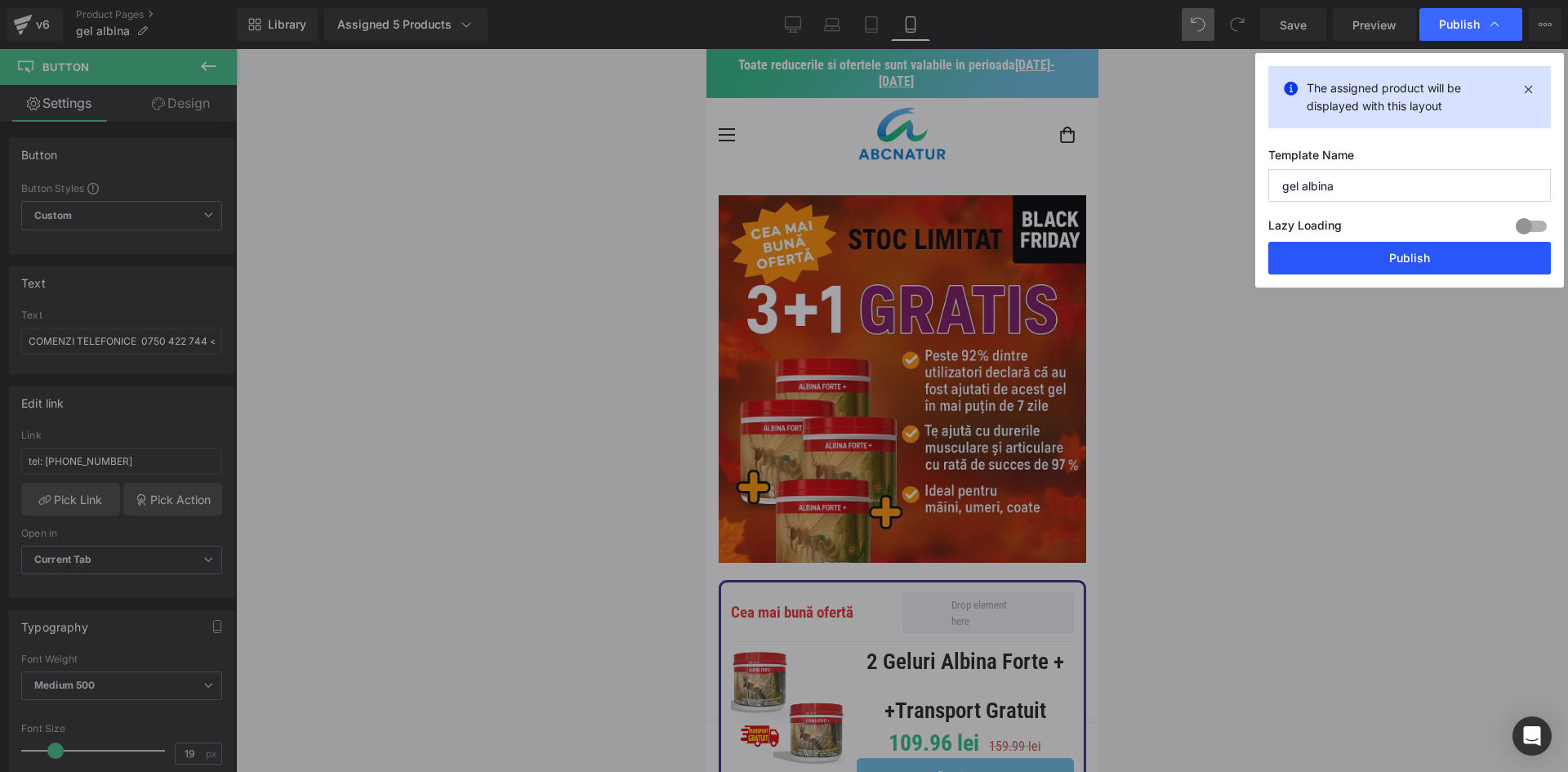
click at [1357, 261] on button "Publish" at bounding box center [1409, 258] width 283 height 33
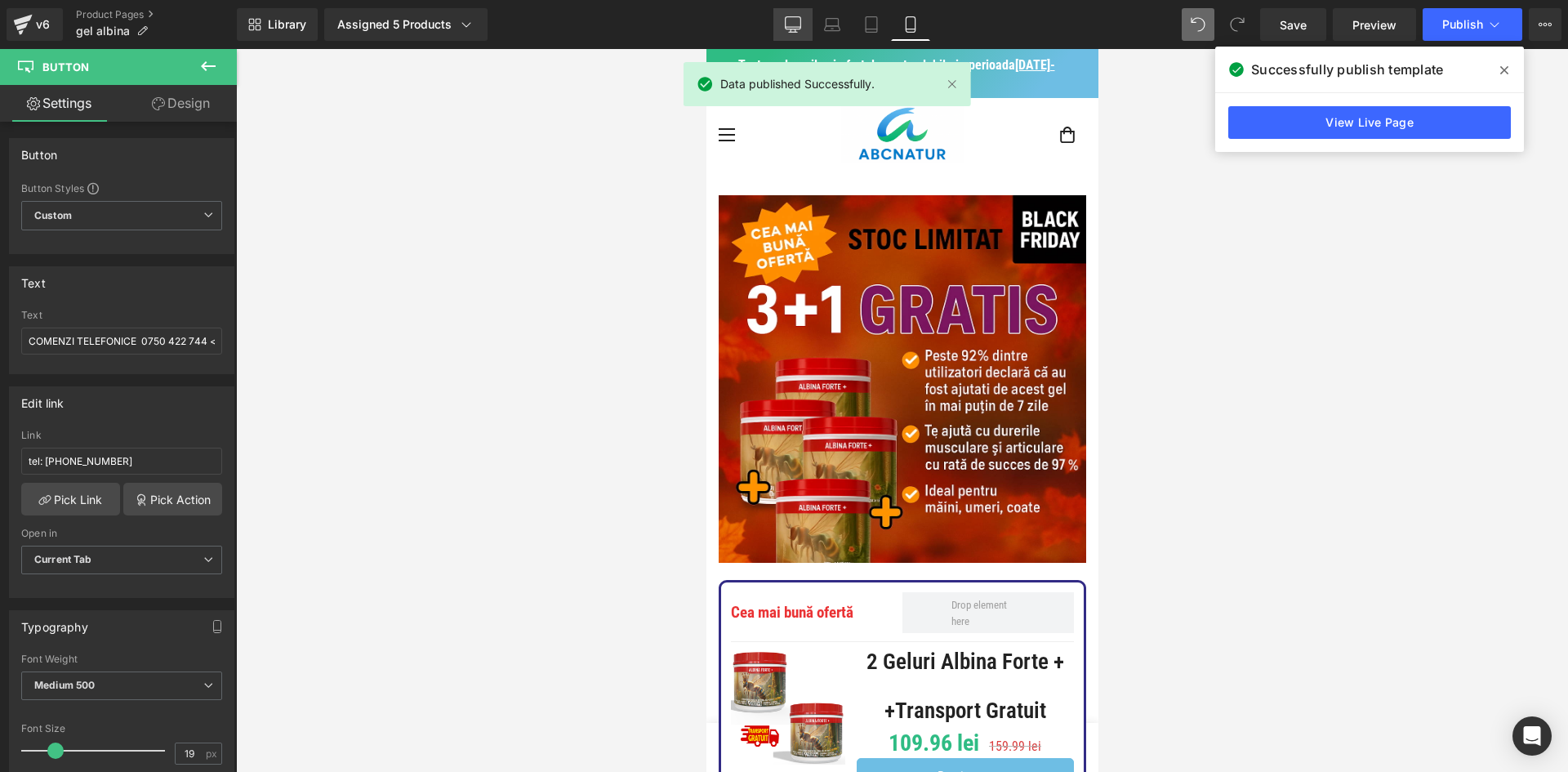
click at [787, 24] on icon at bounding box center [793, 24] width 16 height 16
type input "100"
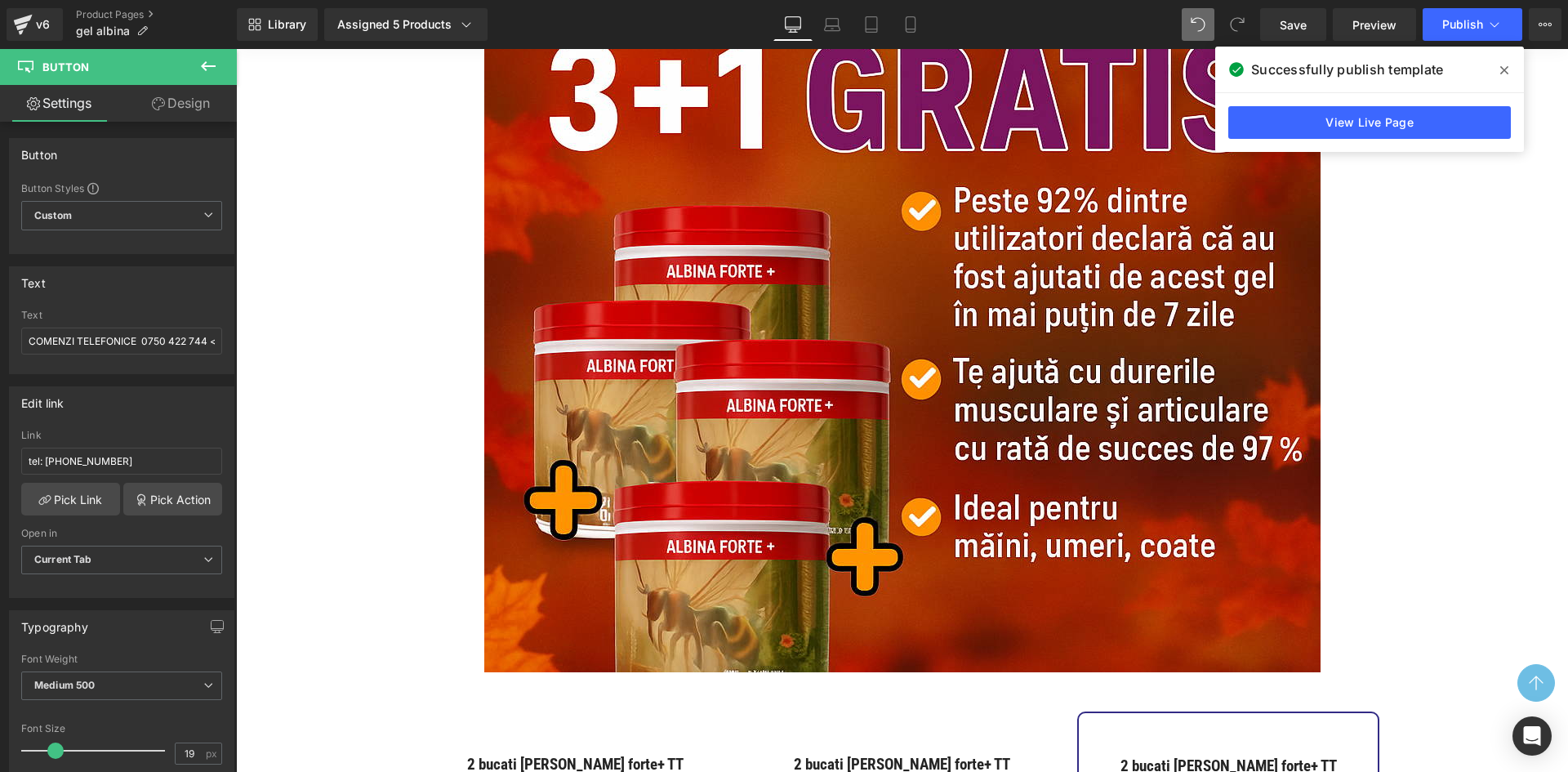
drag, startPoint x: 1505, startPoint y: 66, endPoint x: 814, endPoint y: 290, distance: 726.4
click at [1505, 66] on icon at bounding box center [1504, 70] width 9 height 13
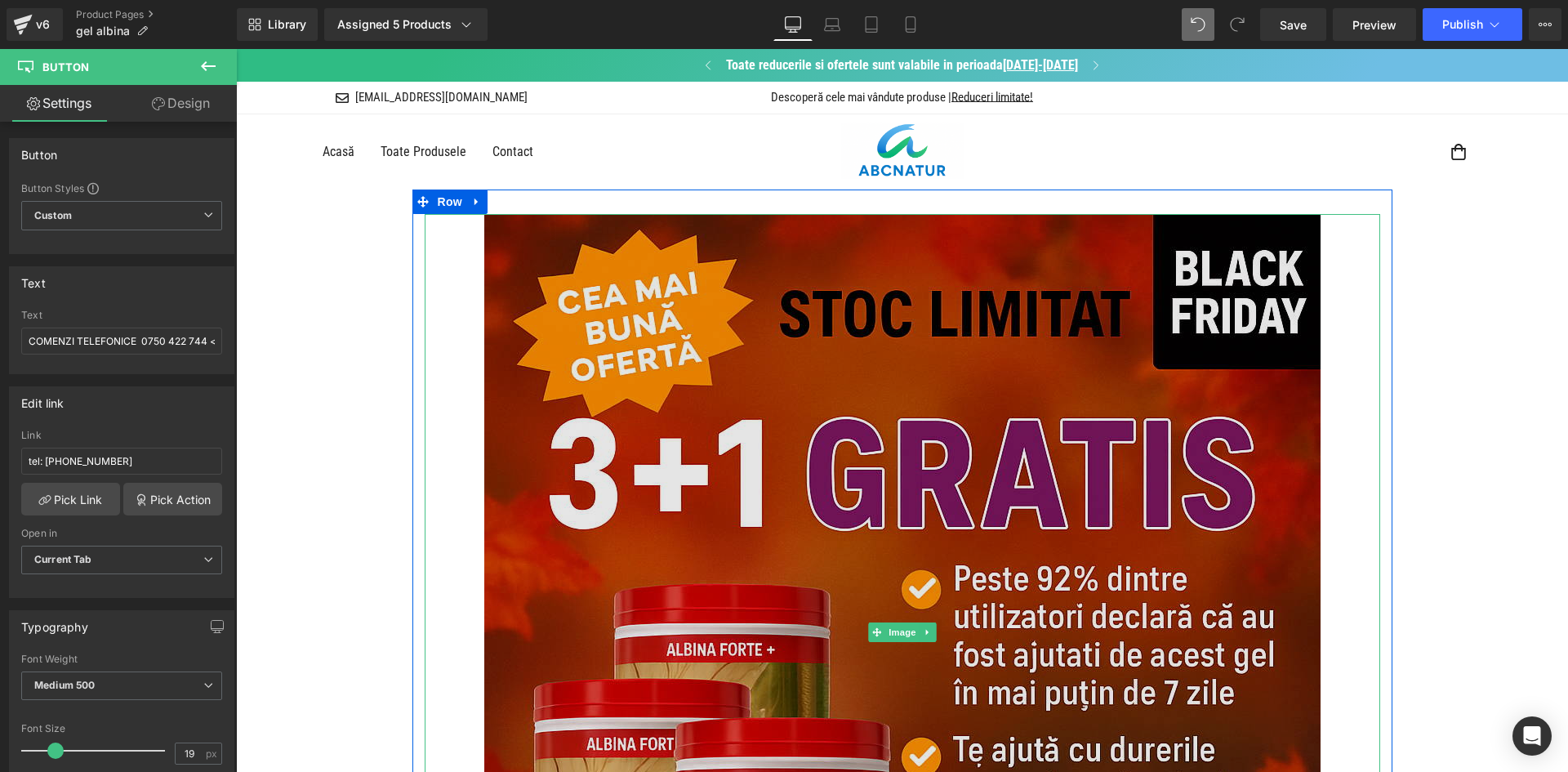
click at [898, 332] on img at bounding box center [903, 632] width 836 height 836
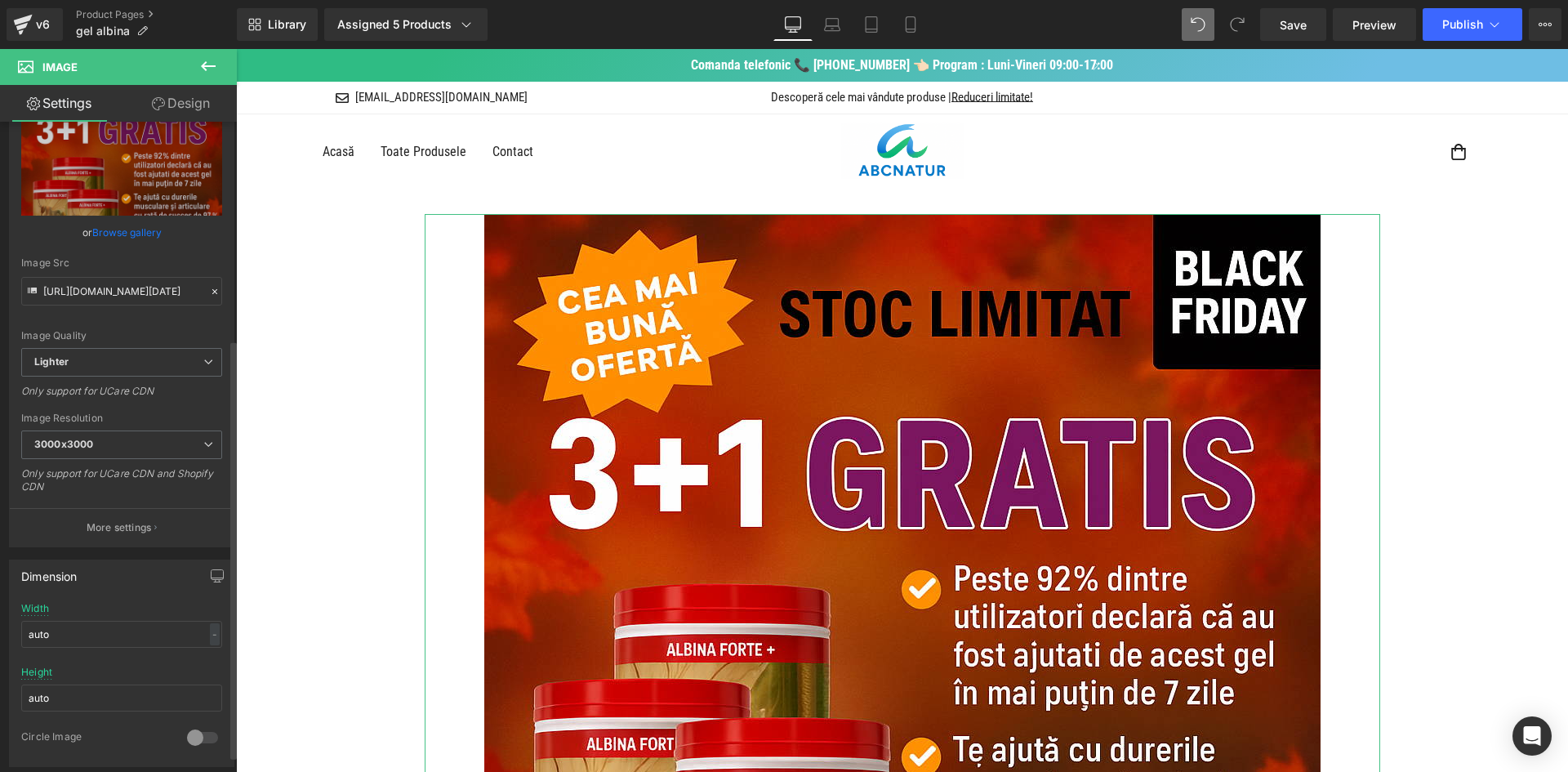
scroll to position [490, 0]
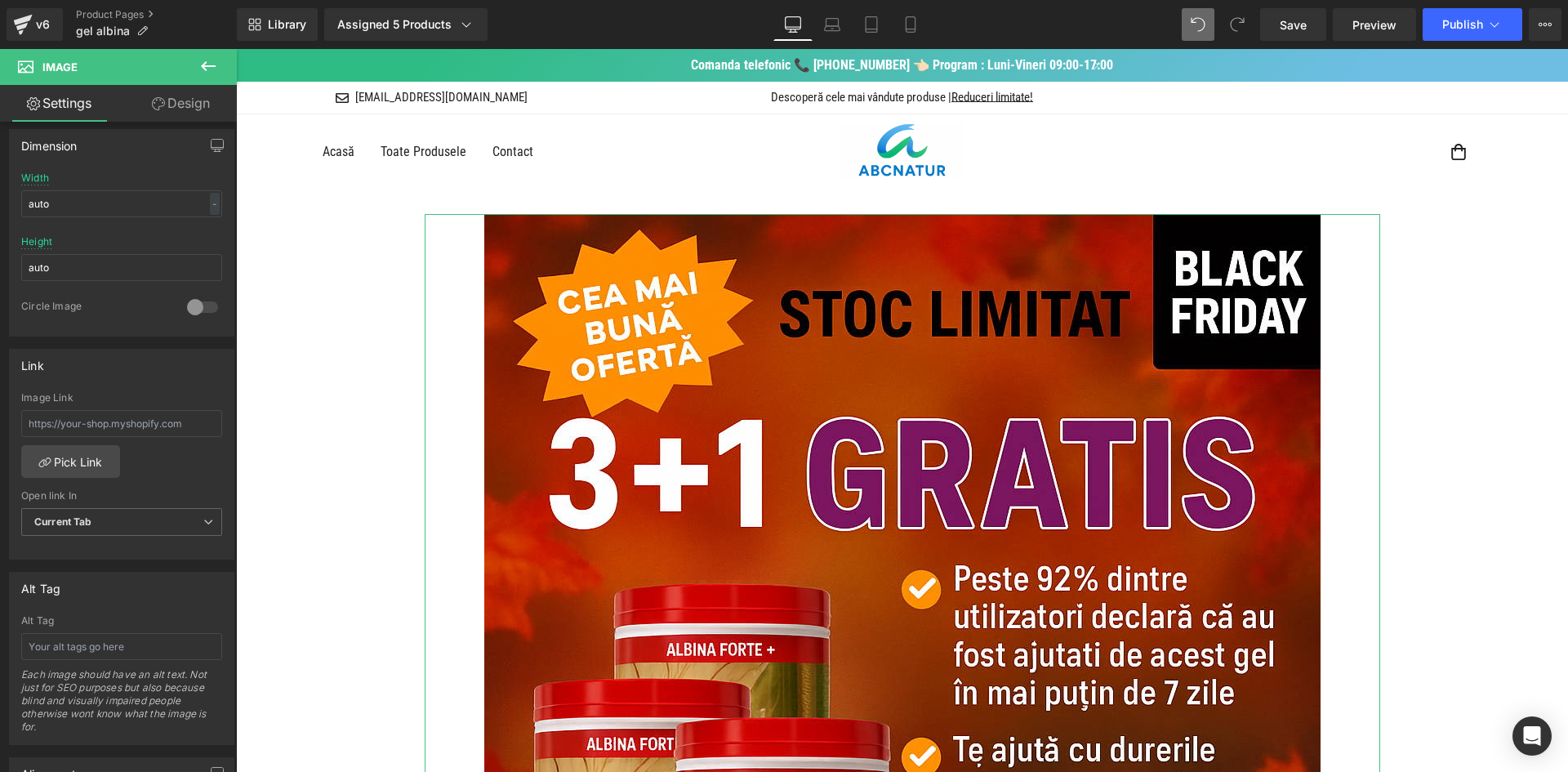
click at [167, 108] on link "Design" at bounding box center [181, 103] width 119 height 37
click at [0, 0] on div "Visibility" at bounding box center [0, 0] width 0 height 0
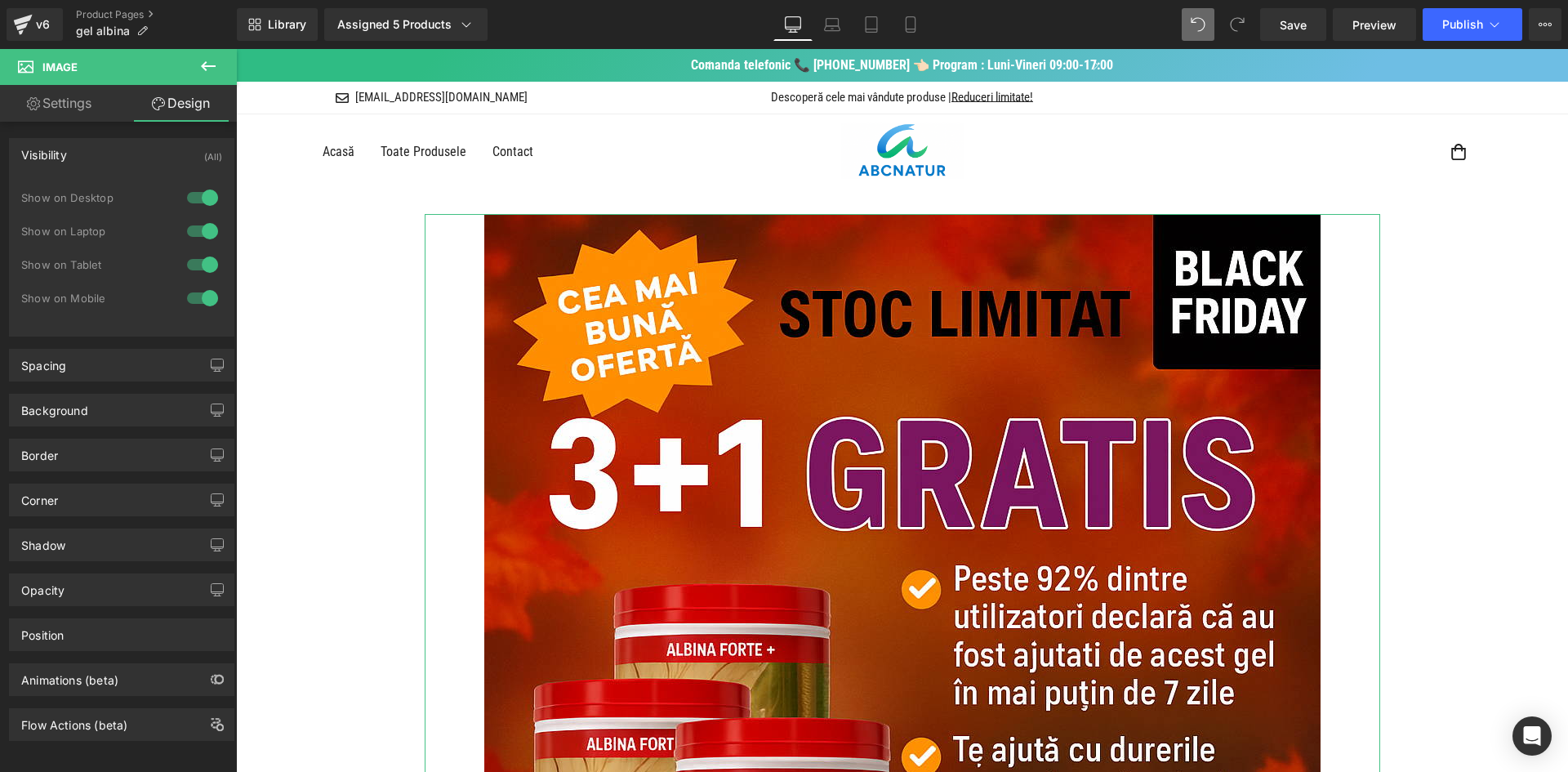
click at [189, 197] on div at bounding box center [203, 198] width 40 height 26
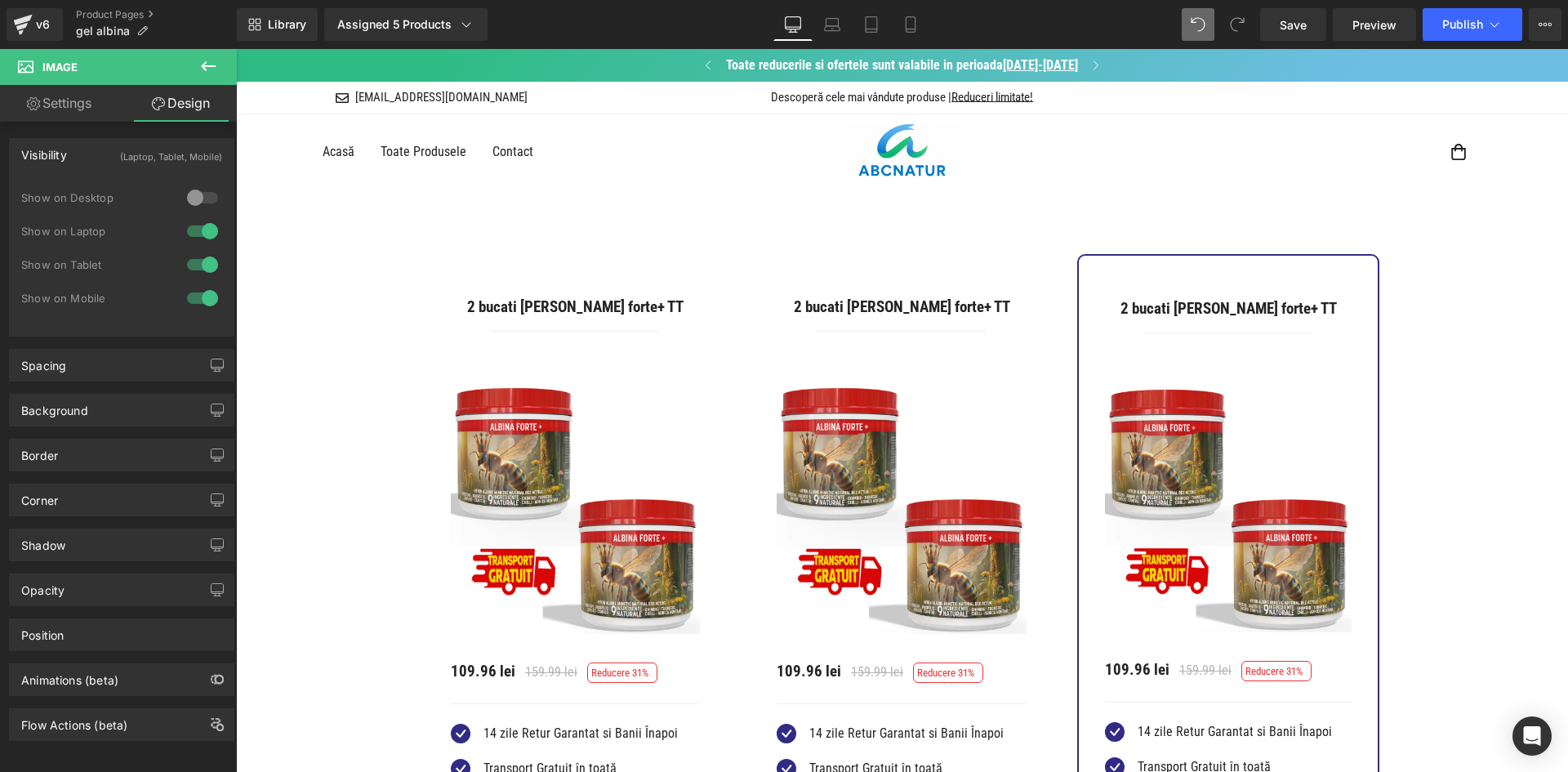
click at [188, 225] on div at bounding box center [203, 231] width 40 height 26
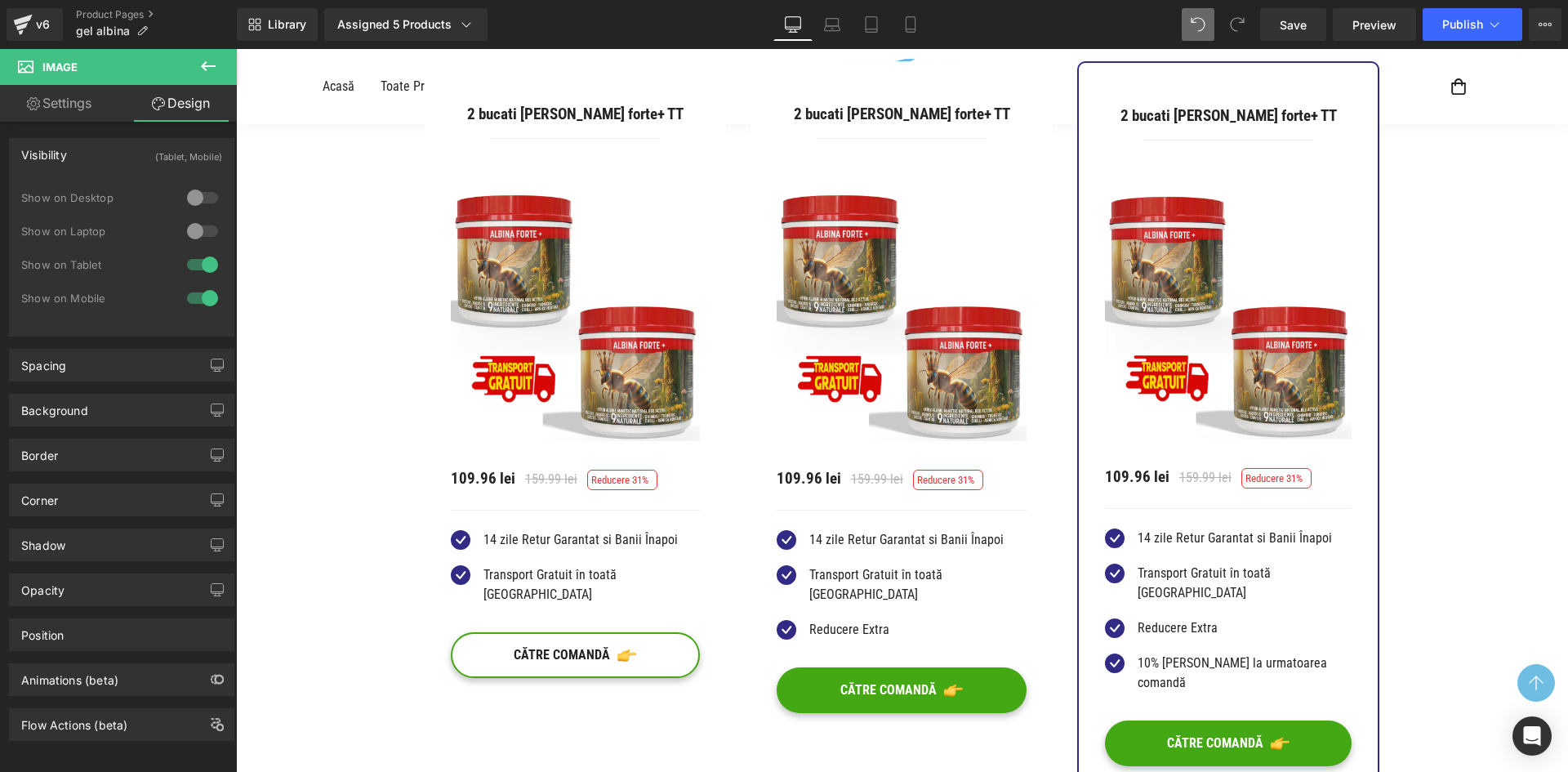
scroll to position [82, 0]
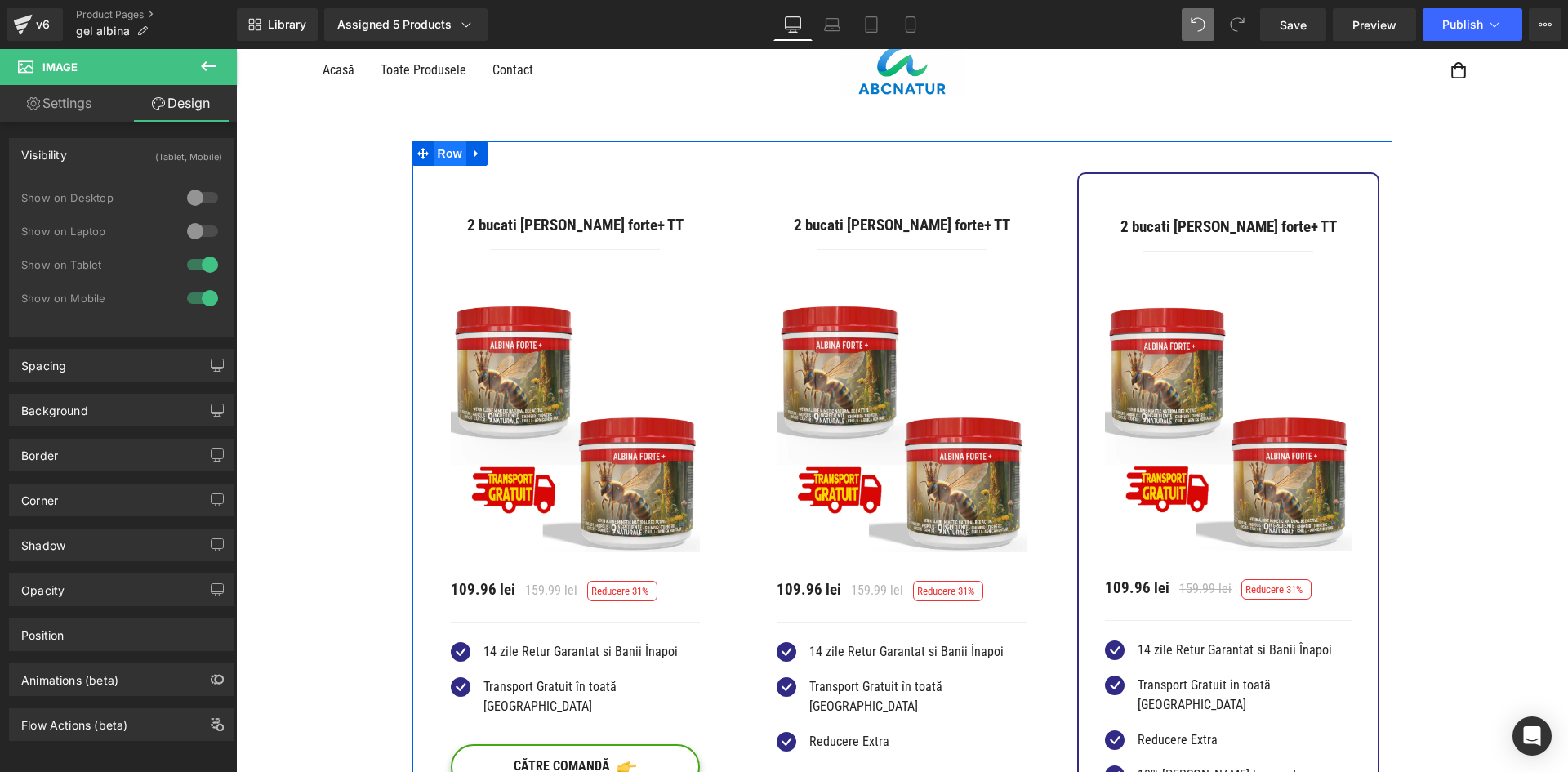
click at [449, 156] on span "Row" at bounding box center [450, 154] width 33 height 25
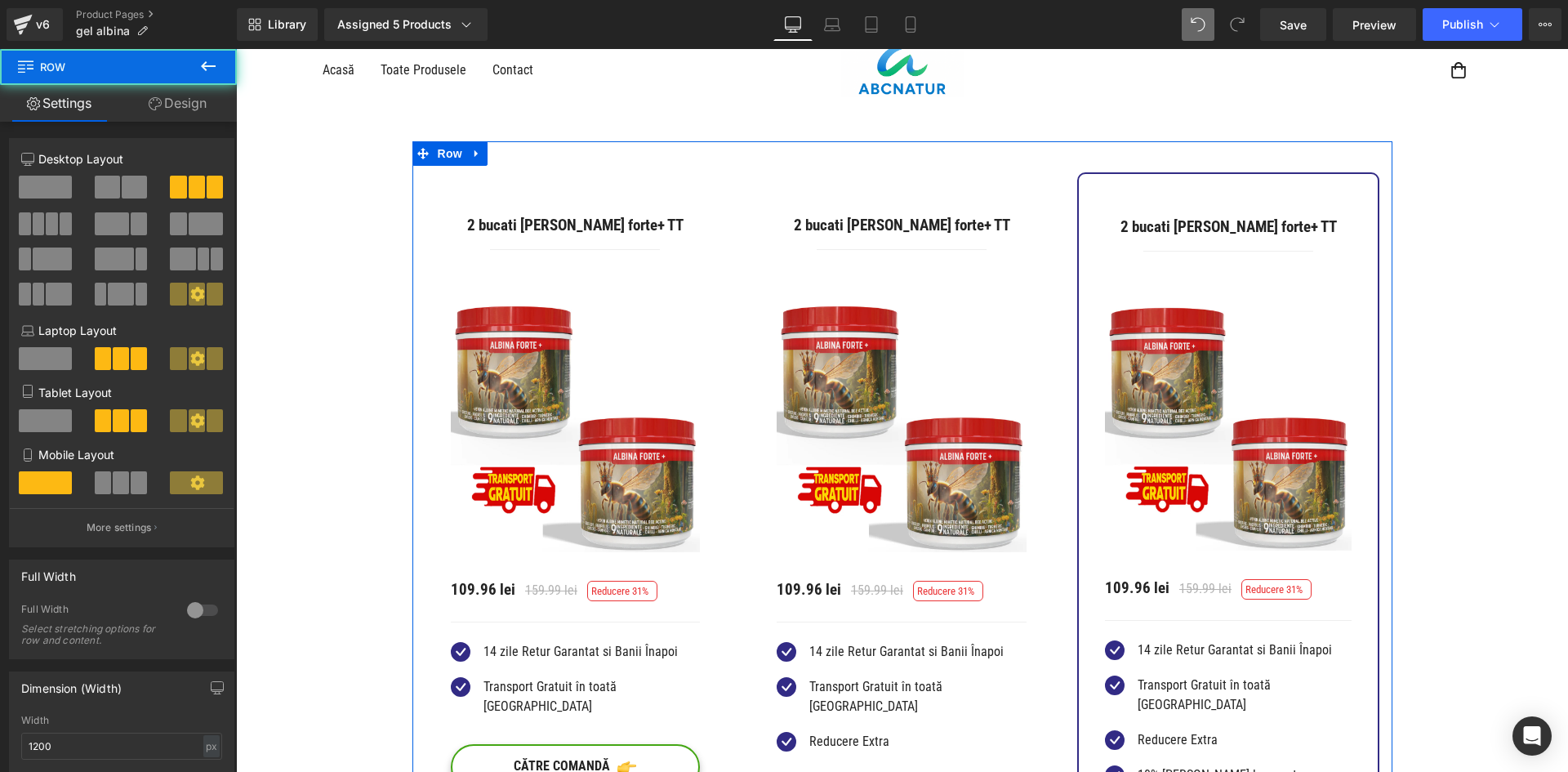
click at [199, 111] on link "Design" at bounding box center [178, 103] width 119 height 37
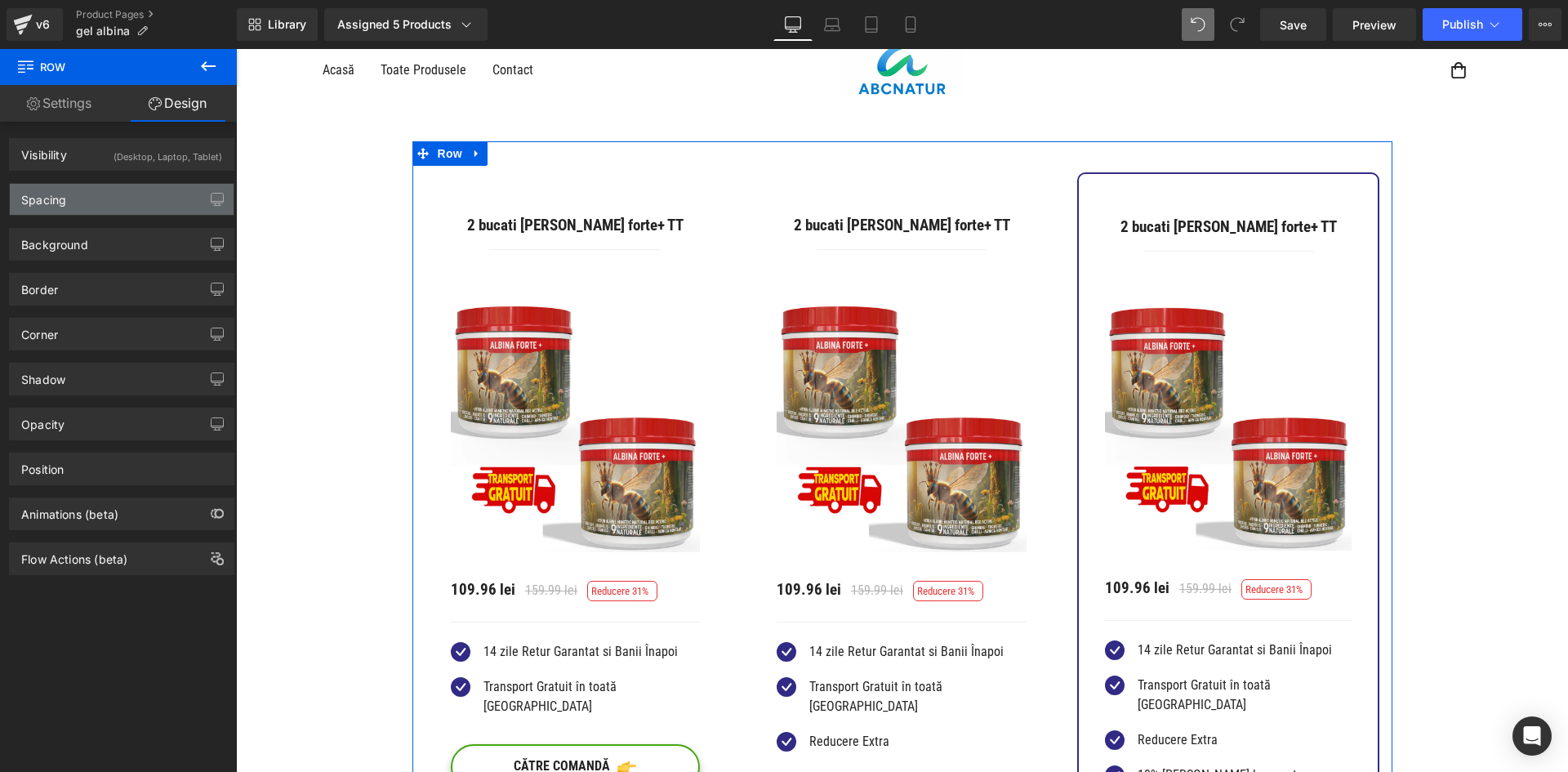
click at [188, 187] on div "Spacing" at bounding box center [121, 199] width 224 height 31
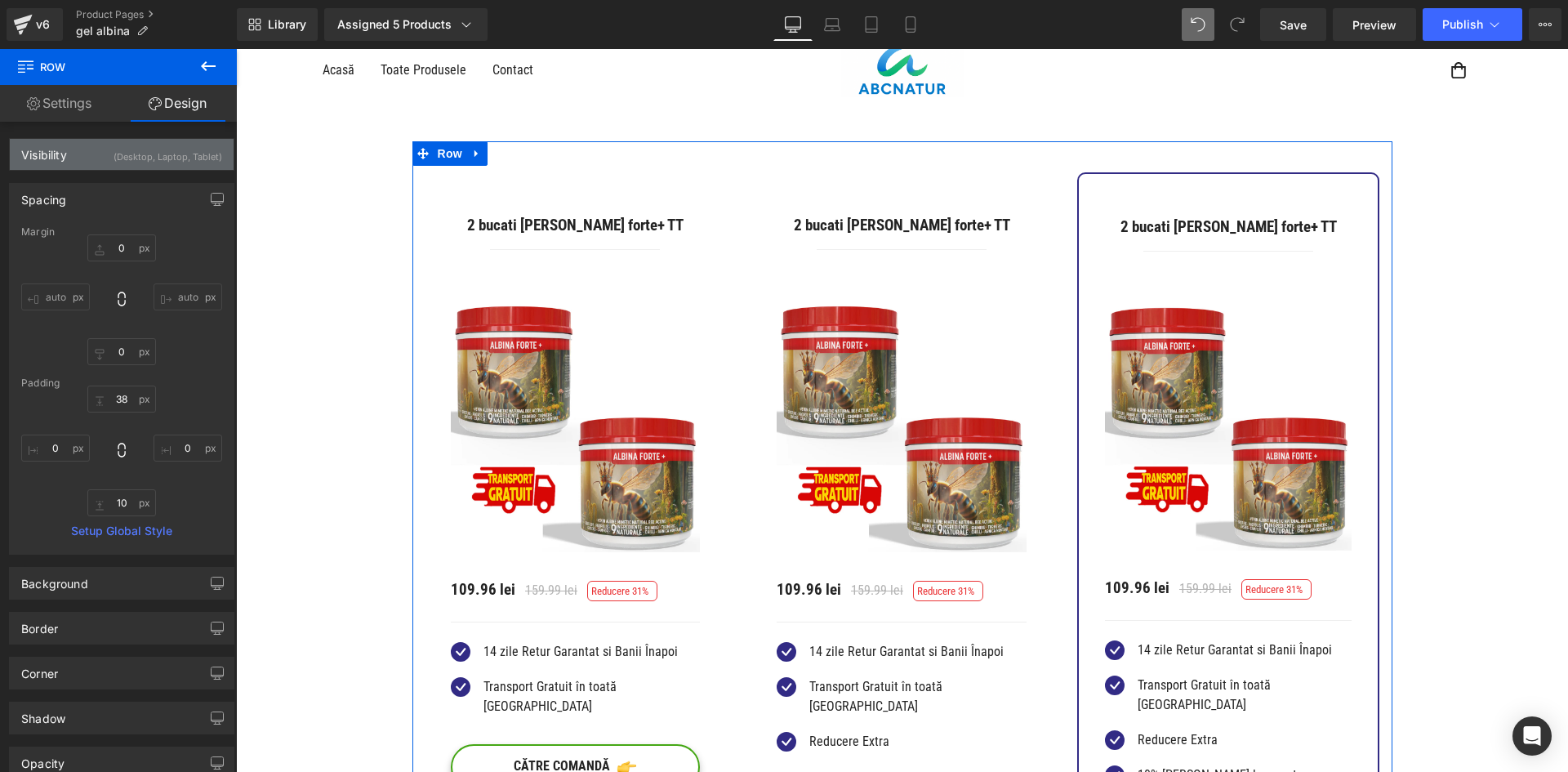
click at [188, 155] on div "(Desktop, Laptop, Tablet)" at bounding box center [167, 152] width 108 height 27
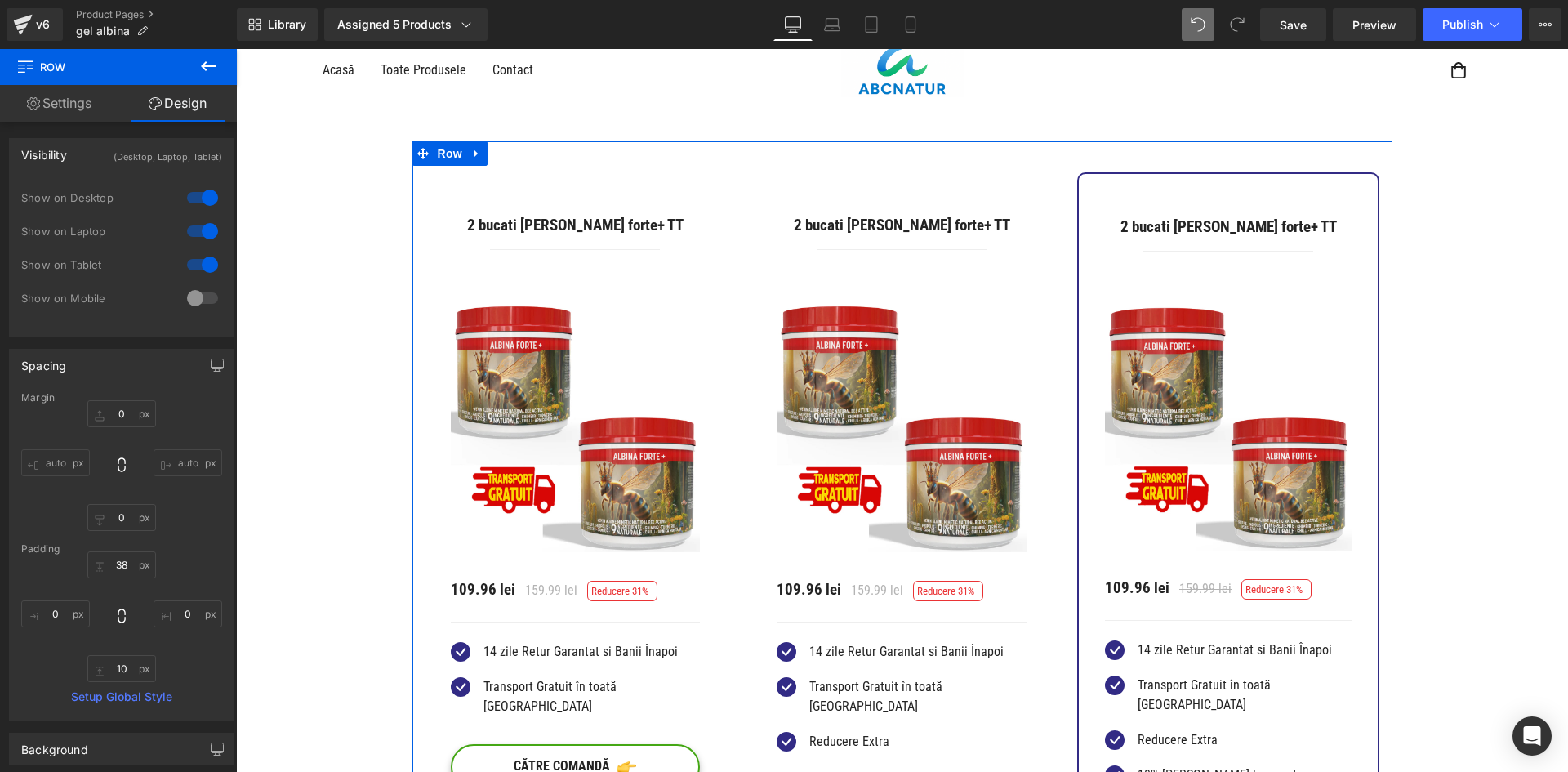
click at [193, 201] on div at bounding box center [203, 198] width 40 height 26
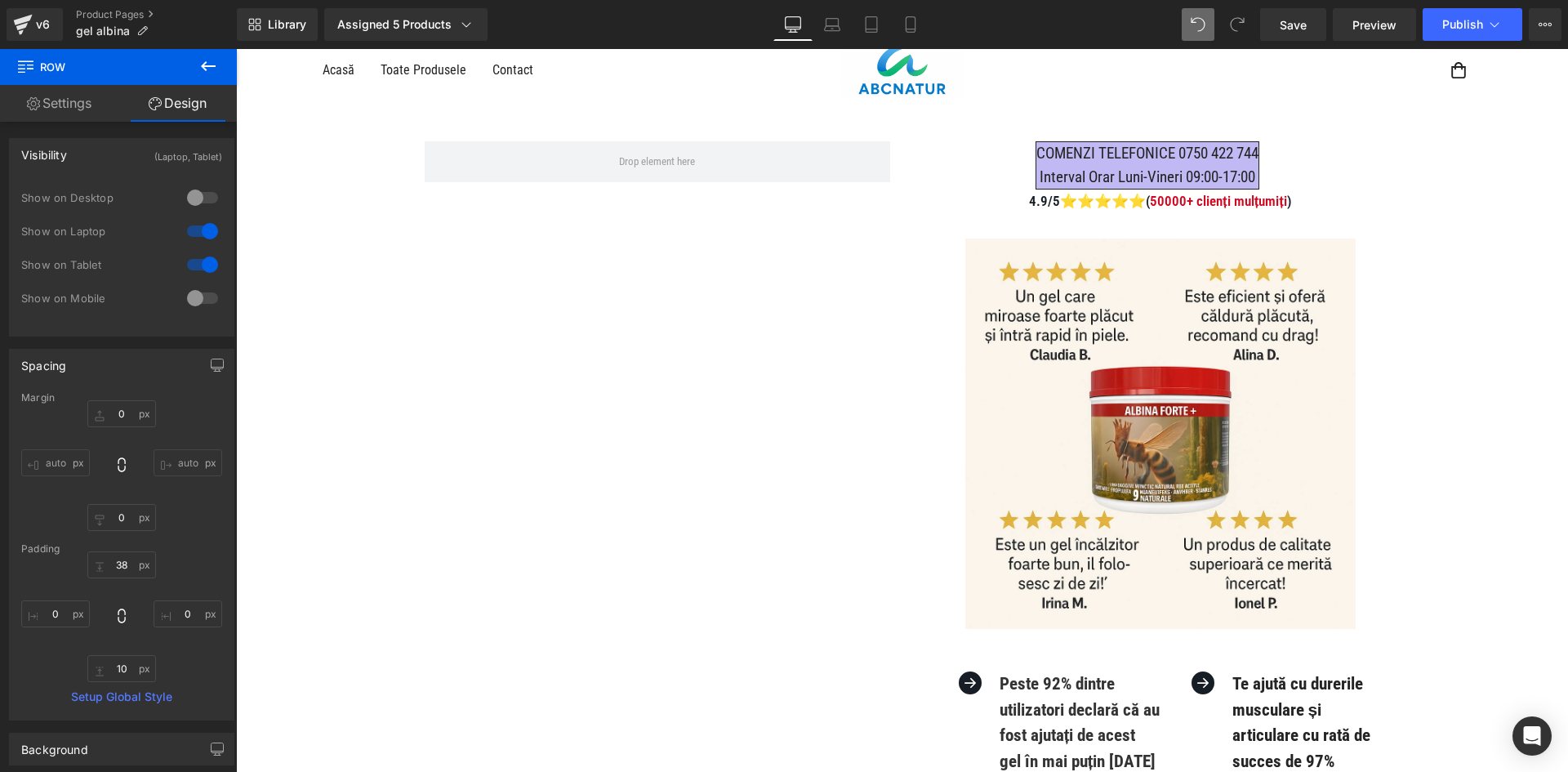
drag, startPoint x: 204, startPoint y: 225, endPoint x: 222, endPoint y: 228, distance: 18.2
click at [204, 226] on div at bounding box center [203, 231] width 40 height 26
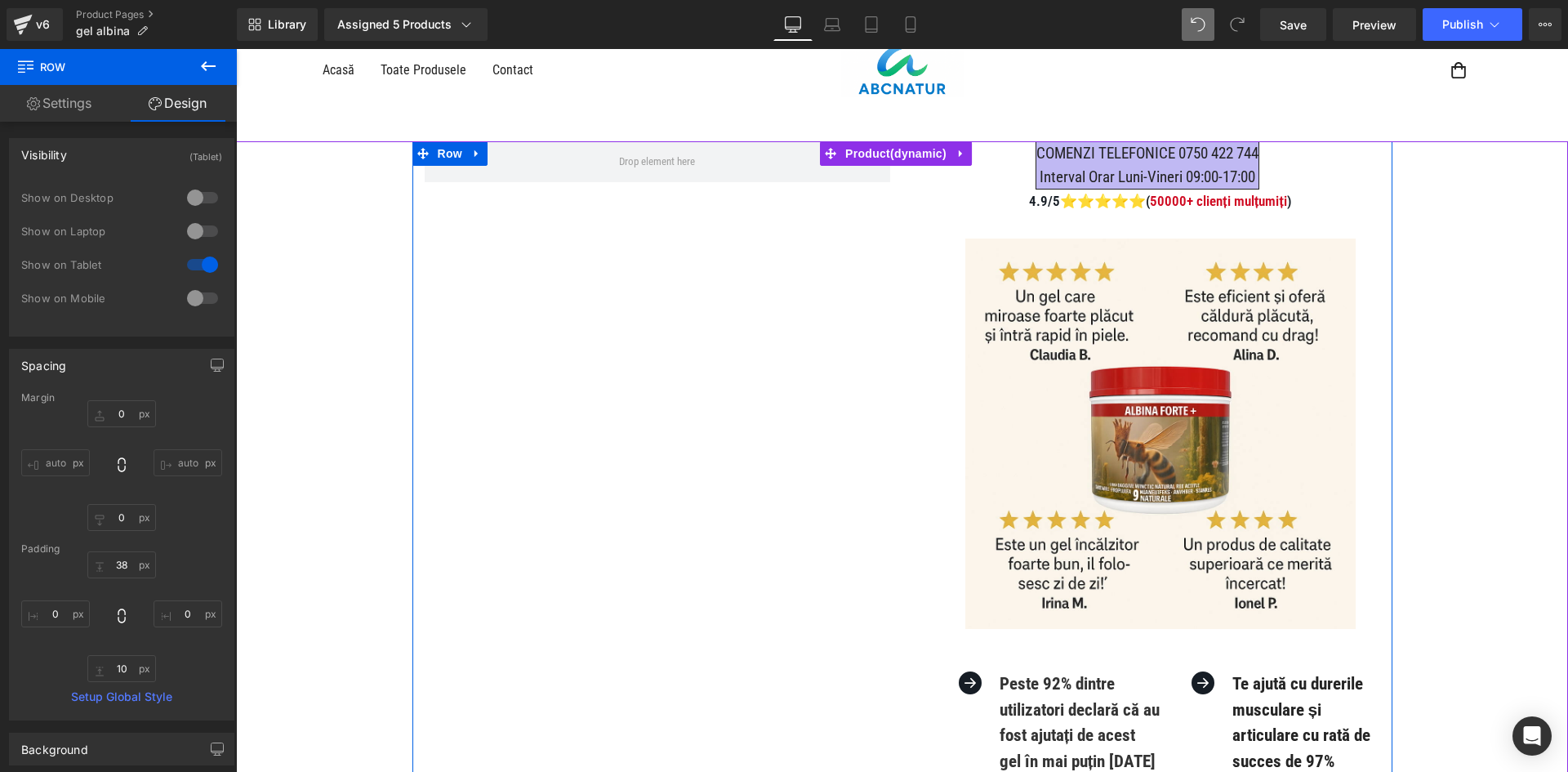
click at [434, 157] on span "Row" at bounding box center [450, 154] width 33 height 25
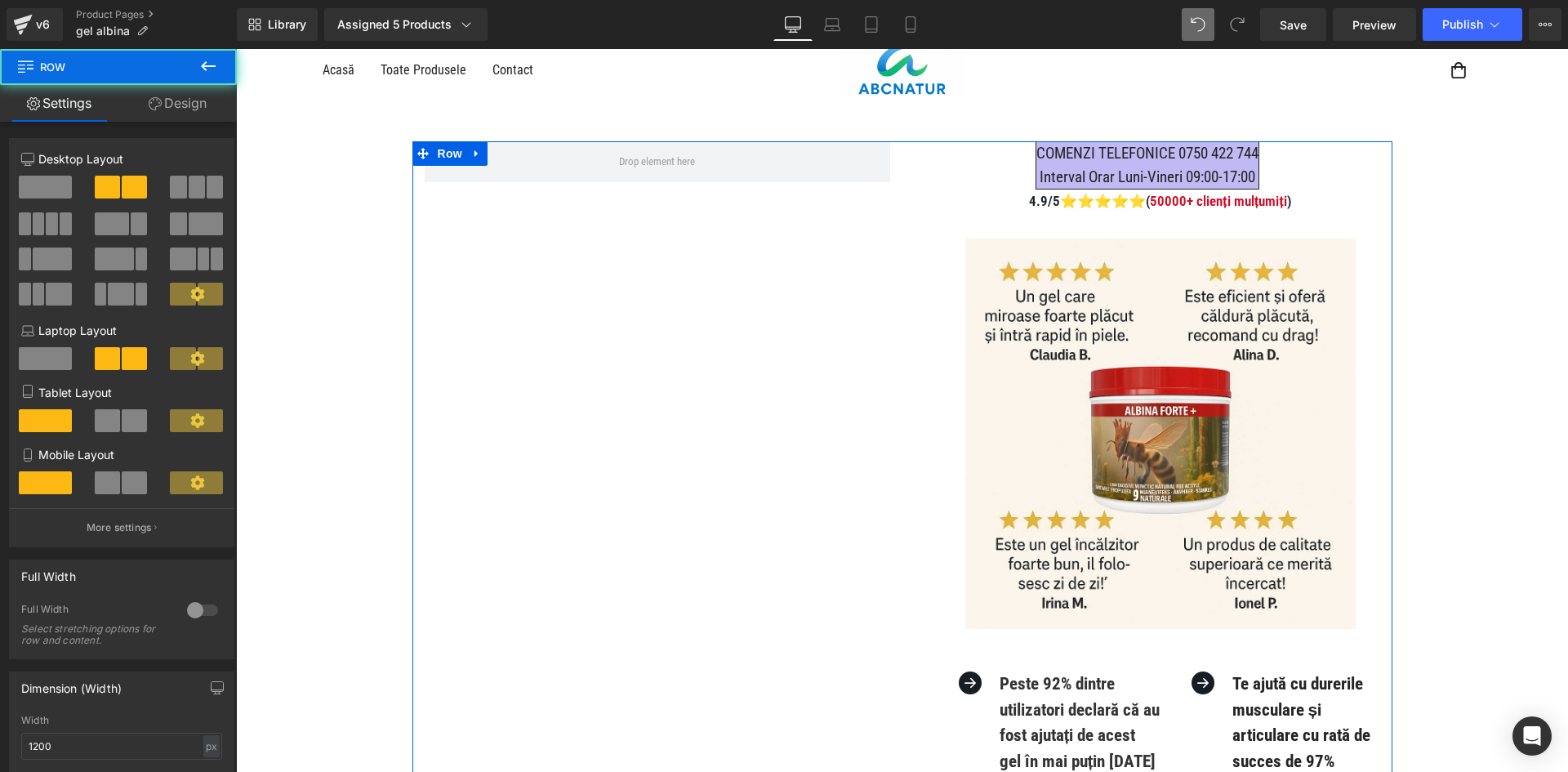
click at [204, 110] on link "Design" at bounding box center [178, 103] width 119 height 37
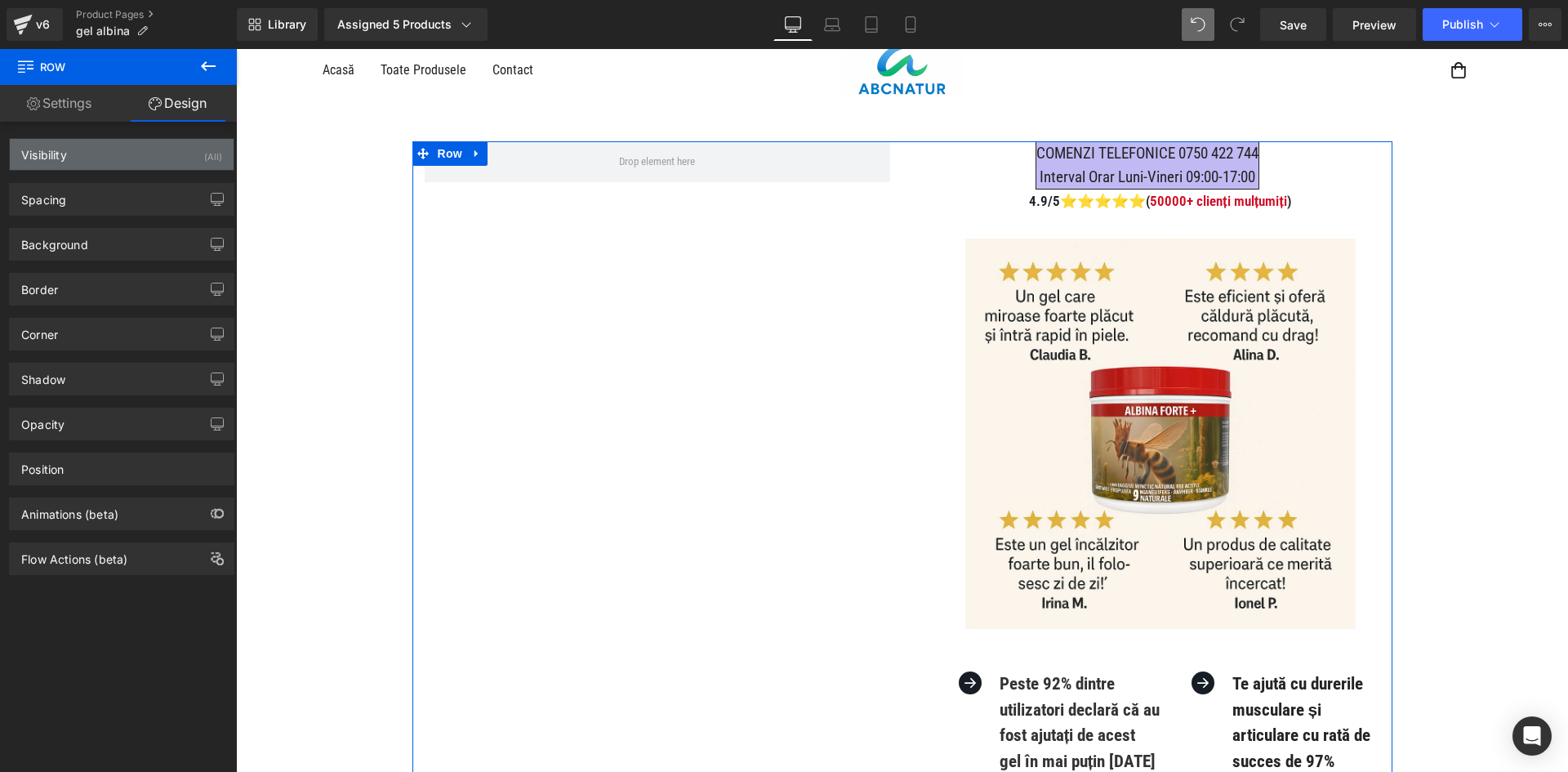
click at [192, 149] on div "Visibility (All)" at bounding box center [121, 155] width 224 height 31
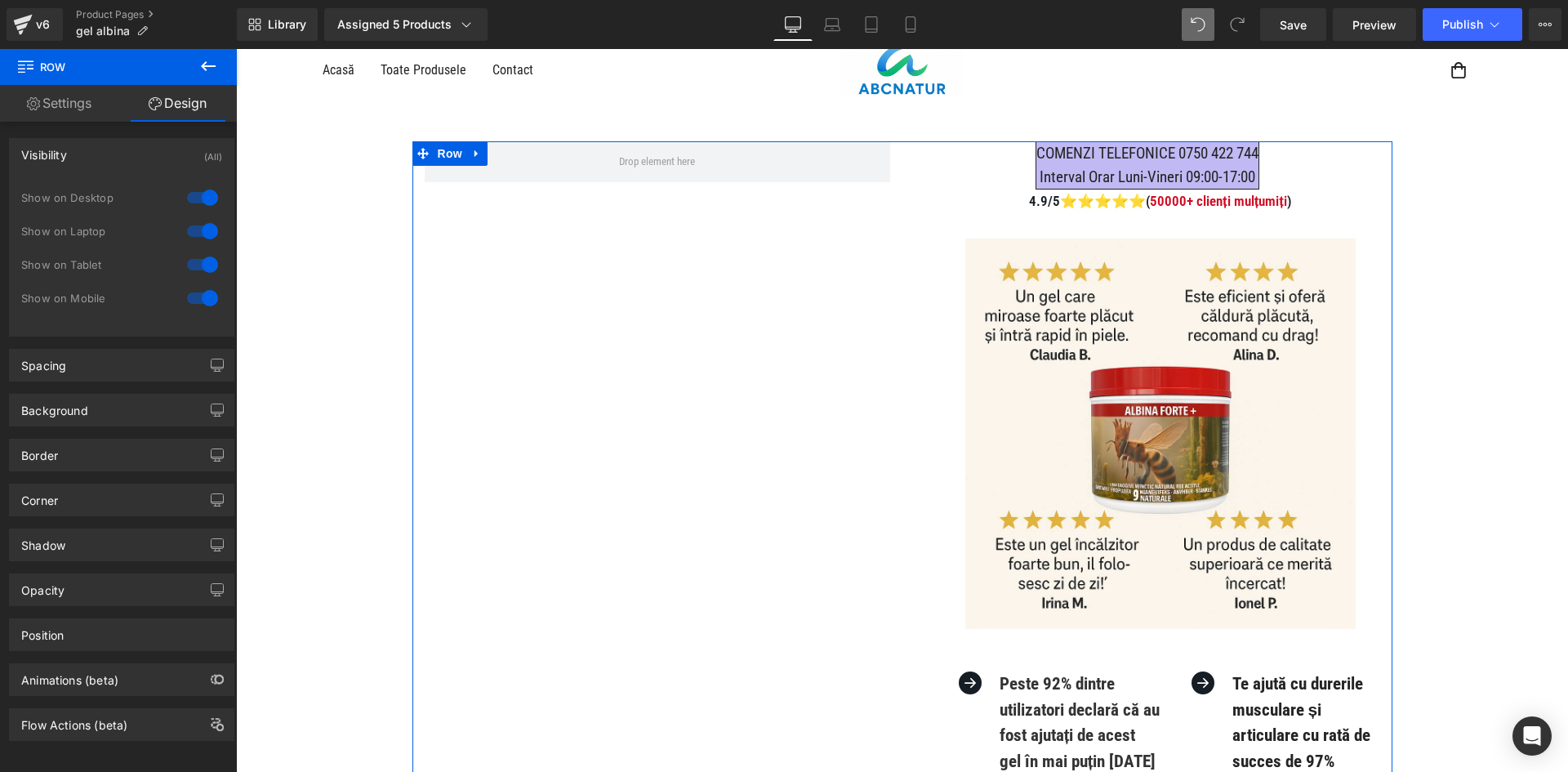
click at [187, 155] on div "Visibility (All)" at bounding box center [121, 155] width 224 height 31
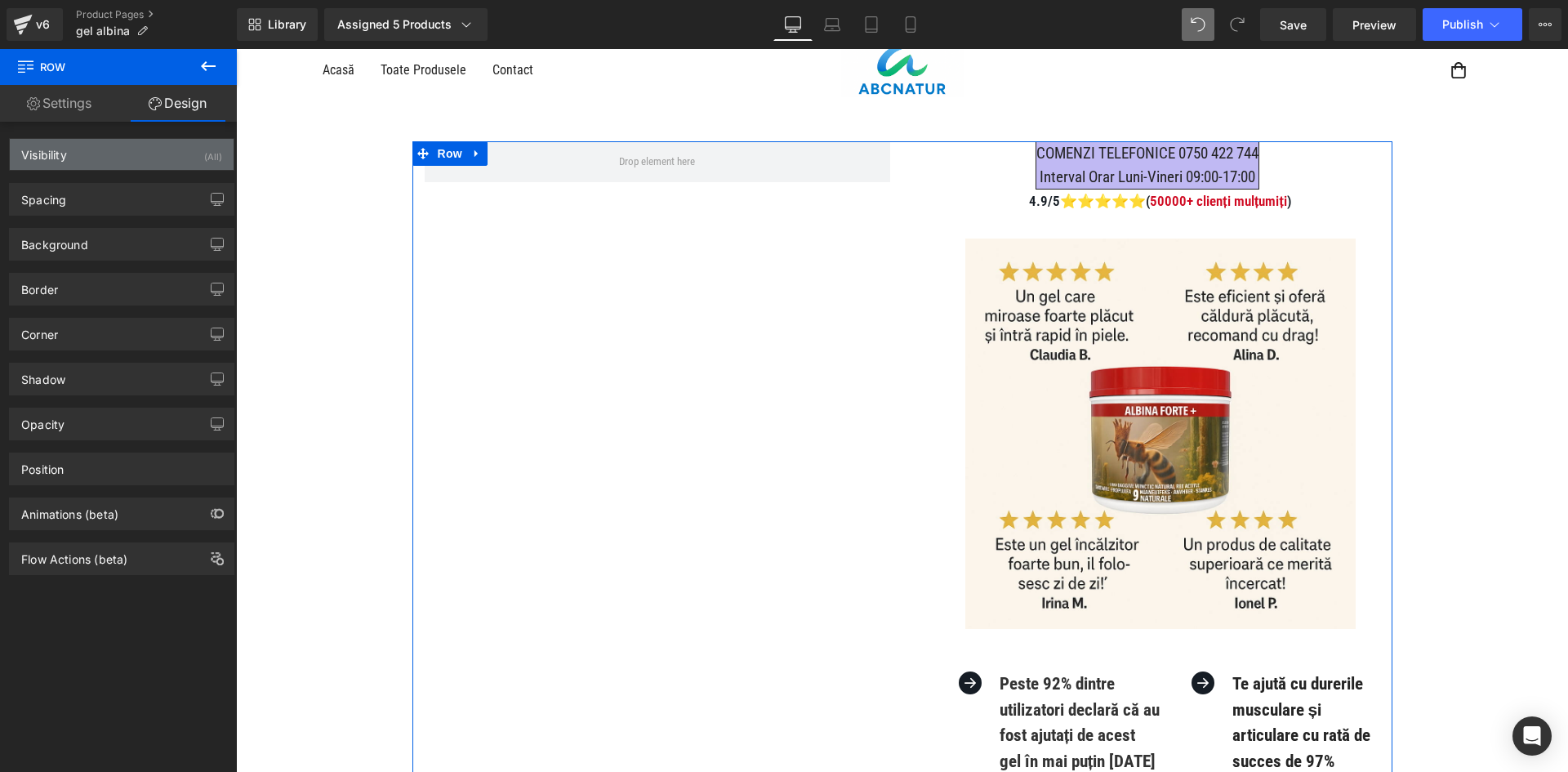
click at [194, 149] on div "Visibility (All)" at bounding box center [121, 155] width 224 height 31
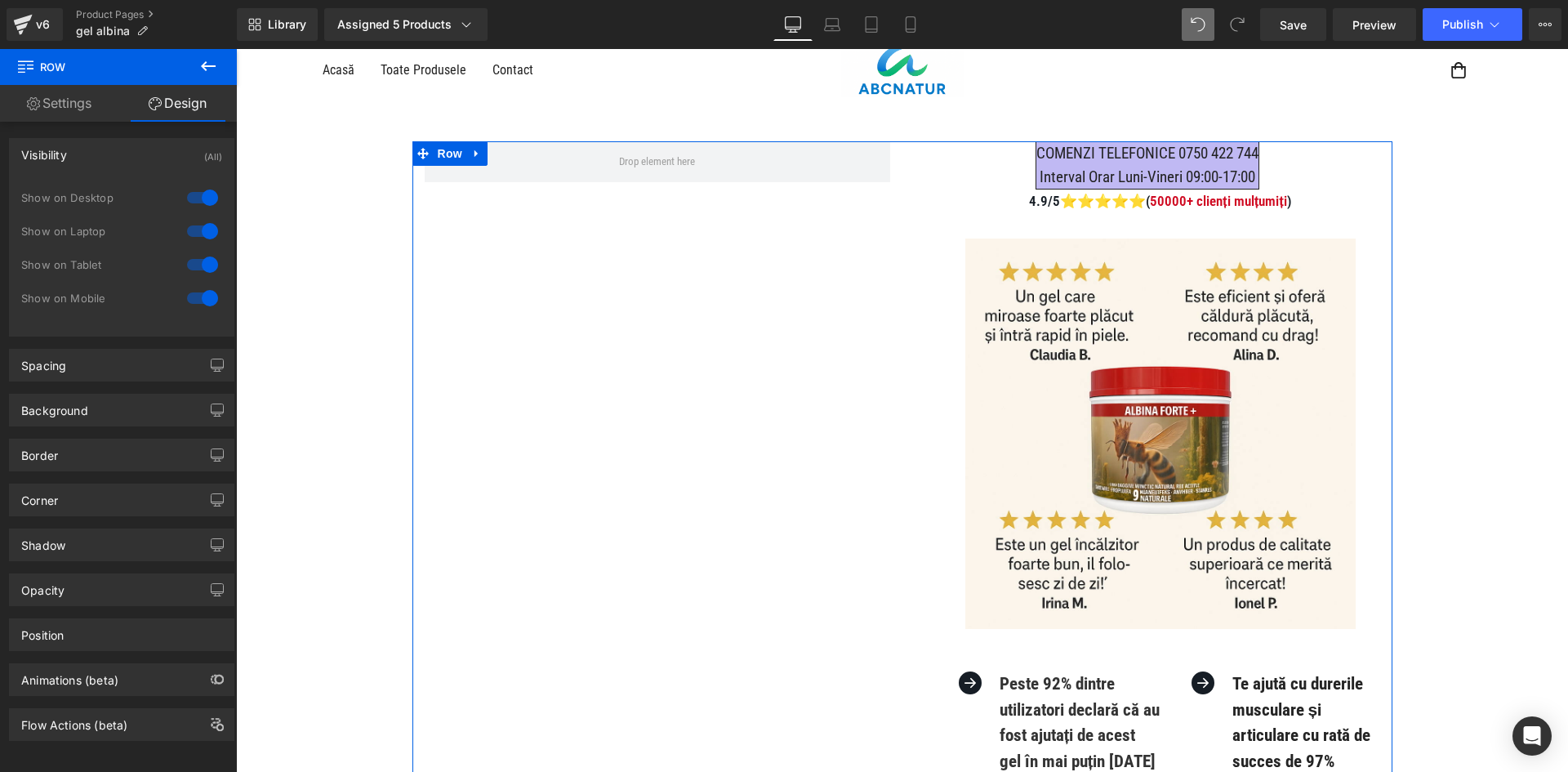
click at [211, 198] on div at bounding box center [203, 198] width 40 height 26
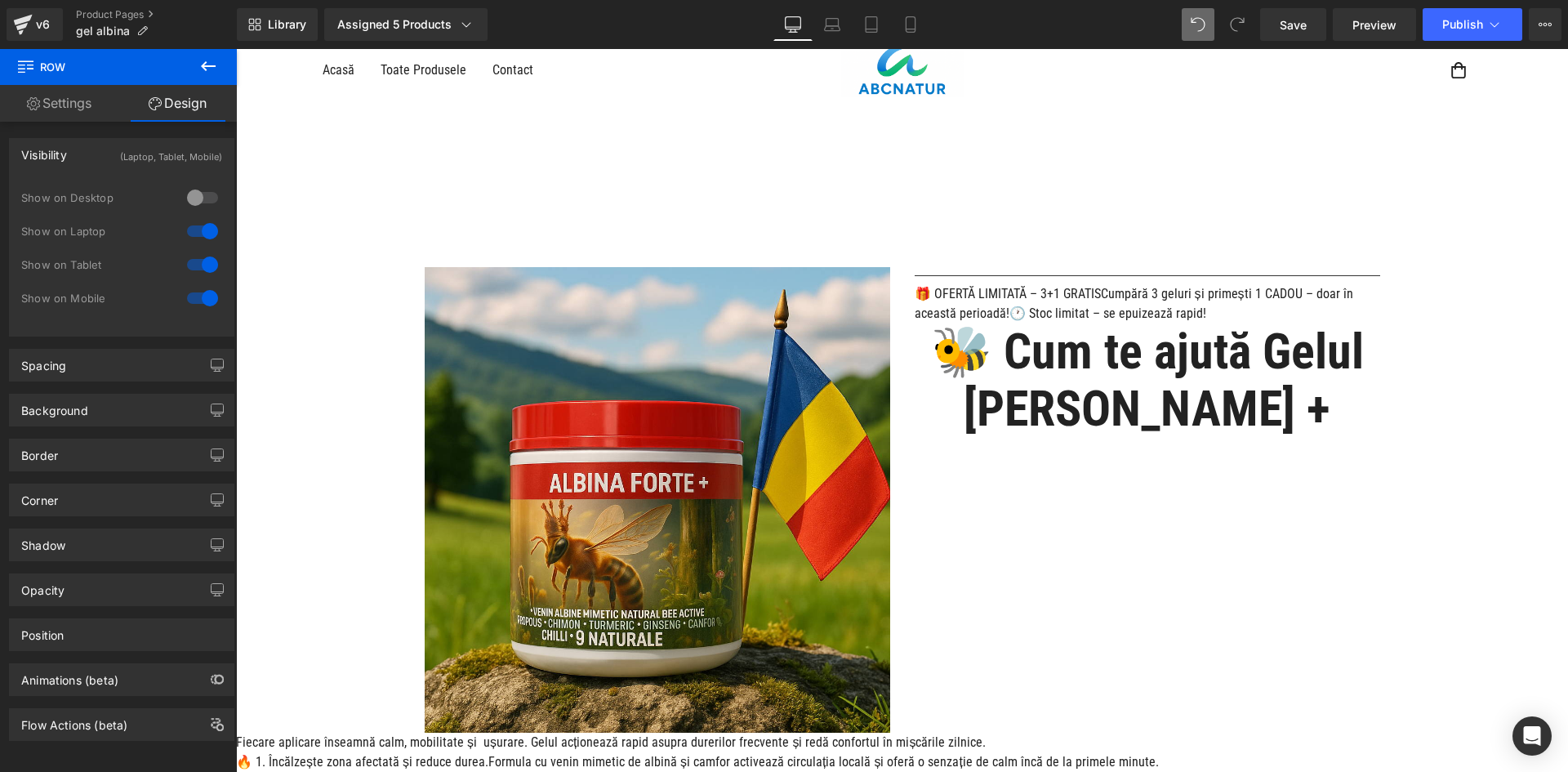
click at [198, 231] on div at bounding box center [203, 231] width 40 height 26
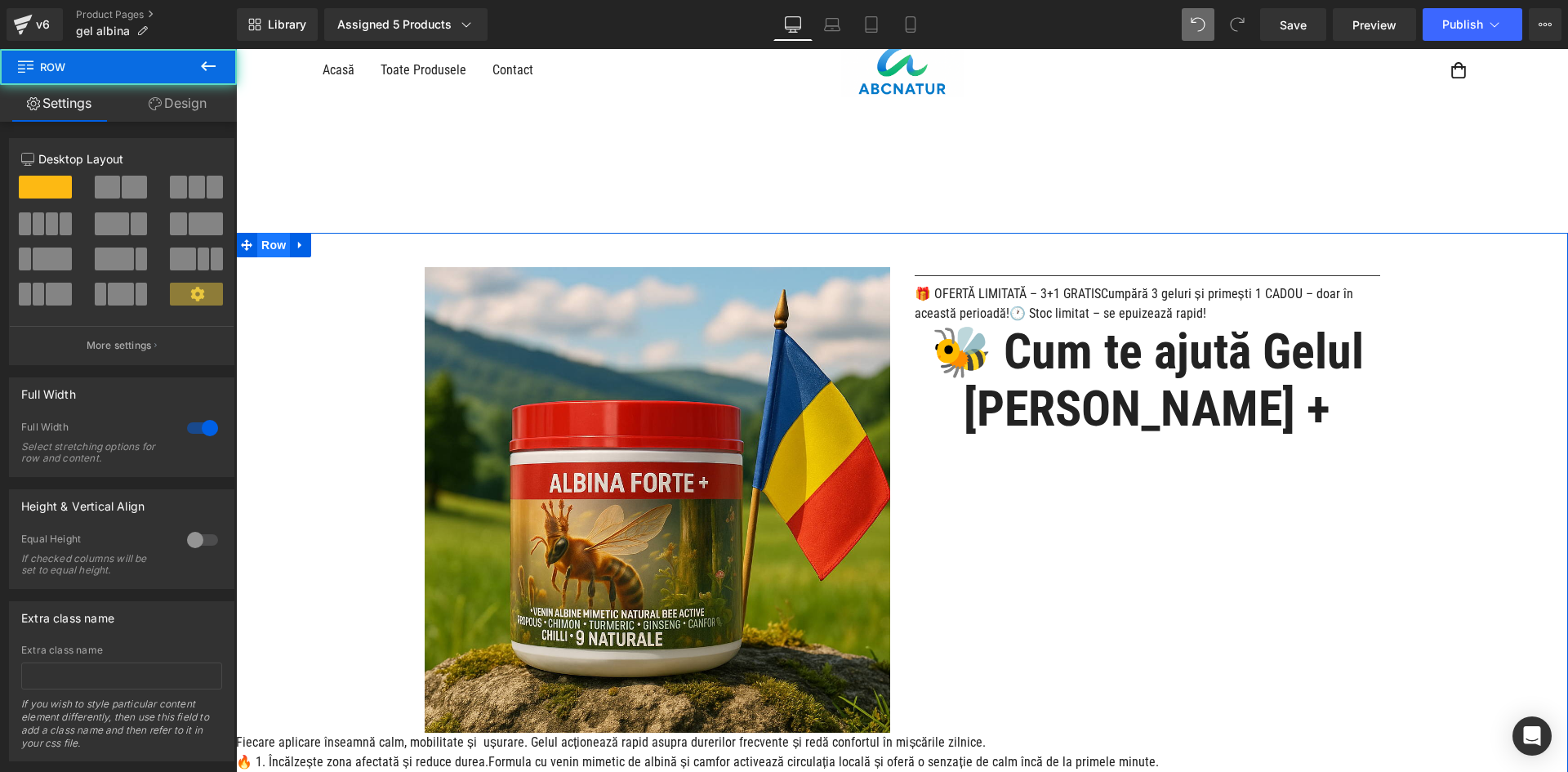
click at [258, 240] on span "Row" at bounding box center [274, 245] width 33 height 25
click at [185, 118] on link "Design" at bounding box center [178, 103] width 119 height 37
click at [0, 0] on div "Visibility" at bounding box center [0, 0] width 0 height 0
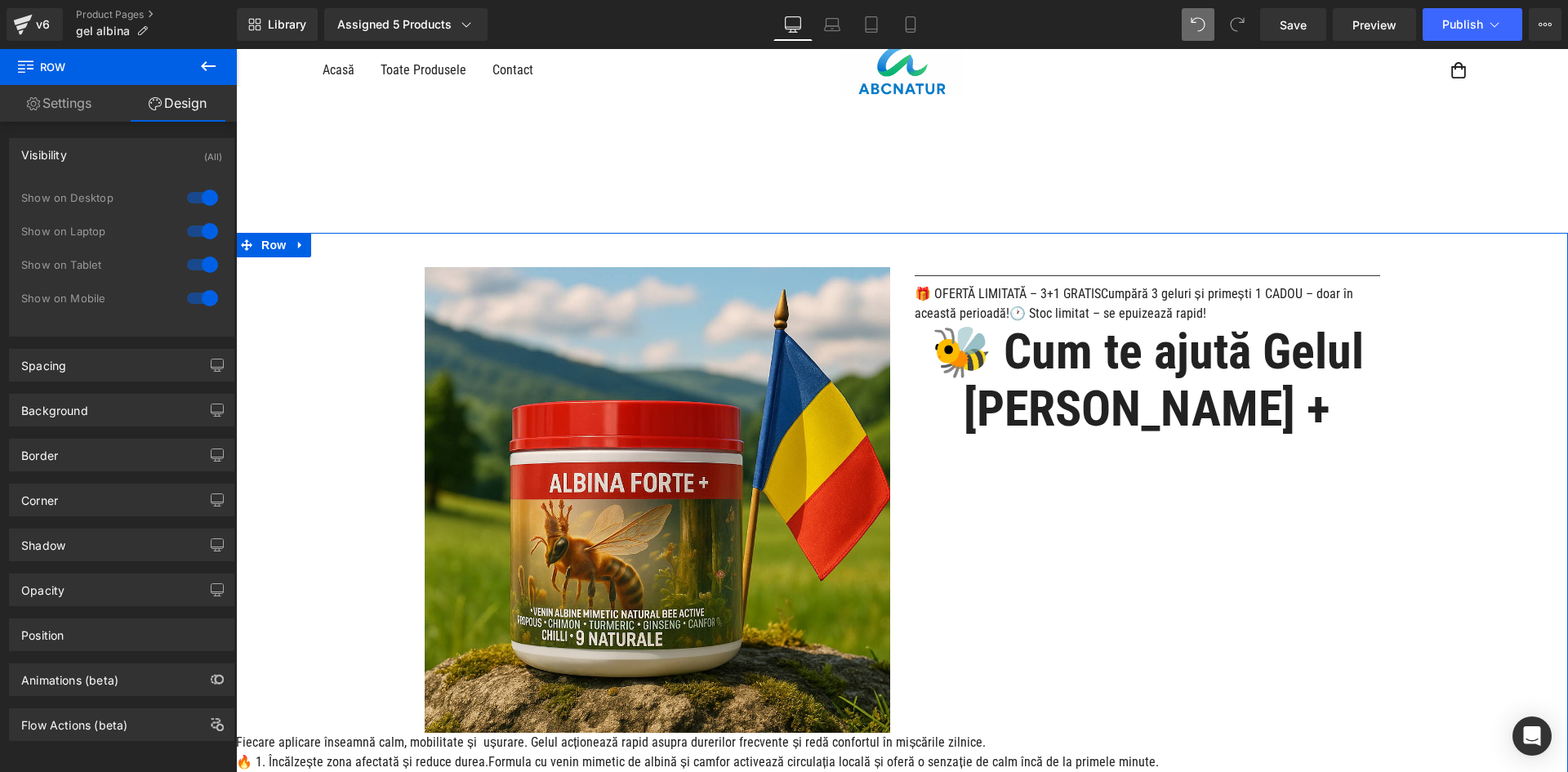
click at [204, 198] on div at bounding box center [203, 198] width 40 height 26
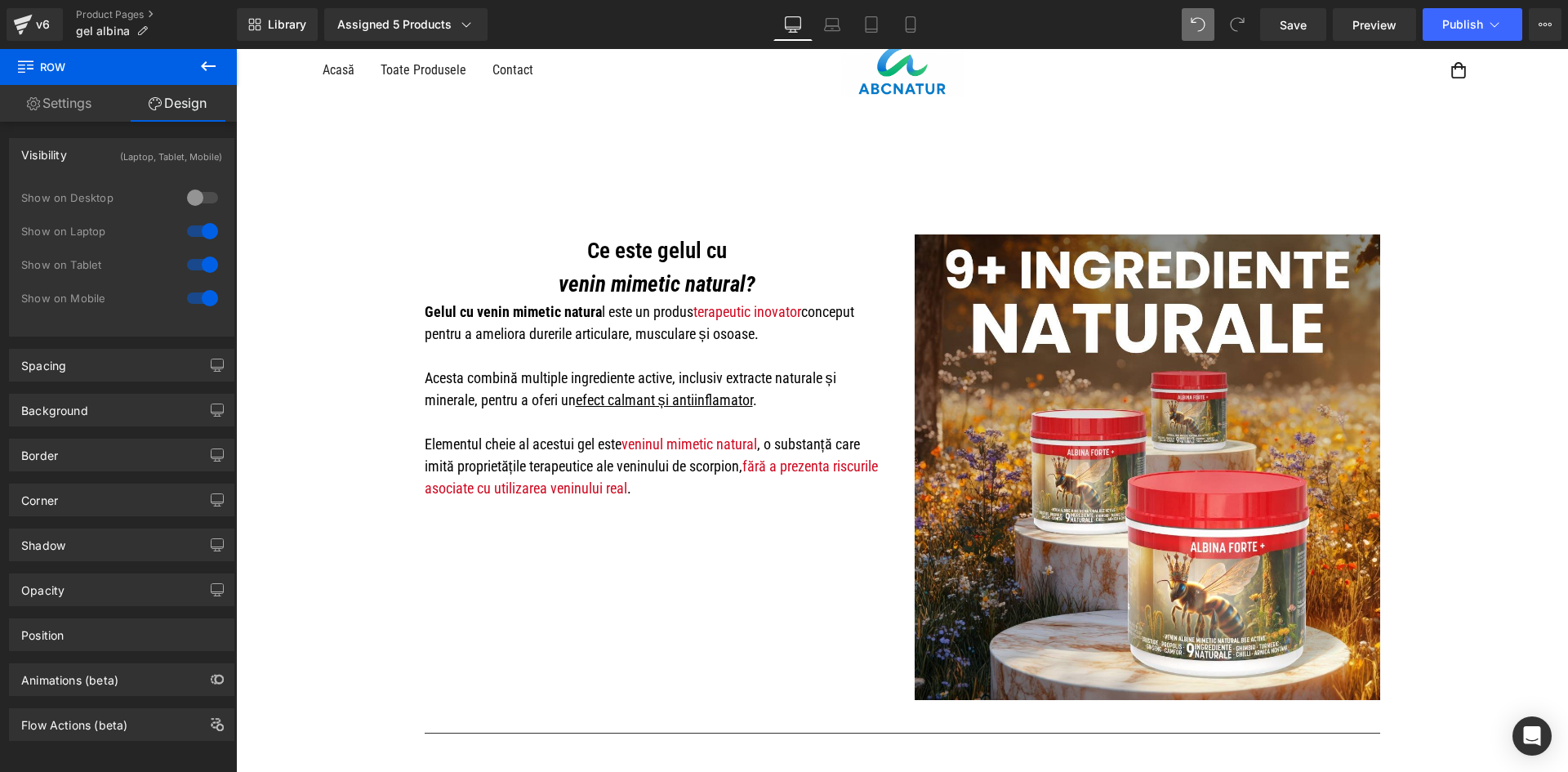
click at [204, 232] on div at bounding box center [203, 231] width 40 height 26
click at [477, 228] on div "COMENZI TELEFONICE 0750 422 744" at bounding box center [902, 187] width 1332 height 92
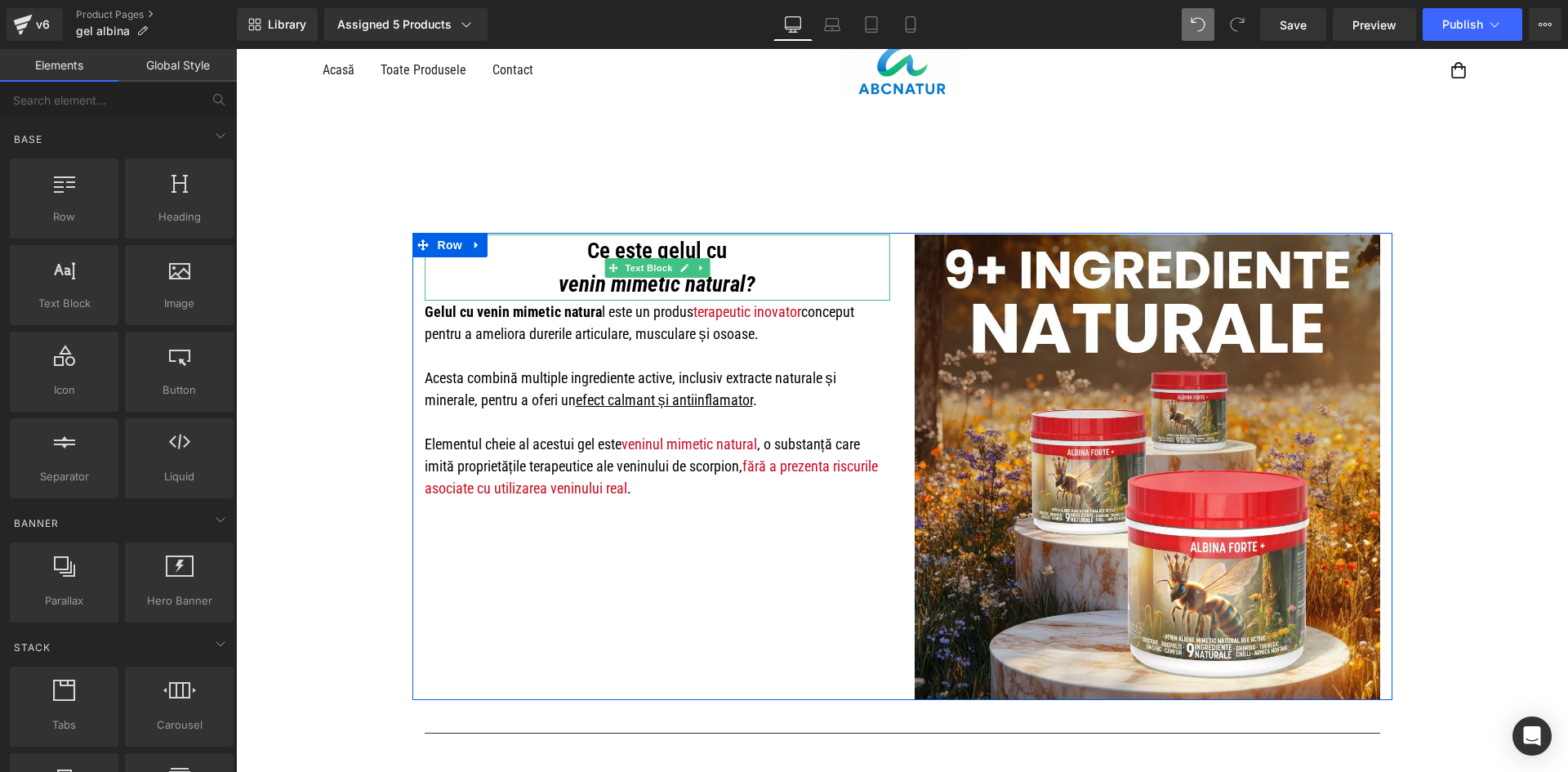
click at [475, 269] on p "venin mimetic natural?" at bounding box center [658, 284] width 465 height 33
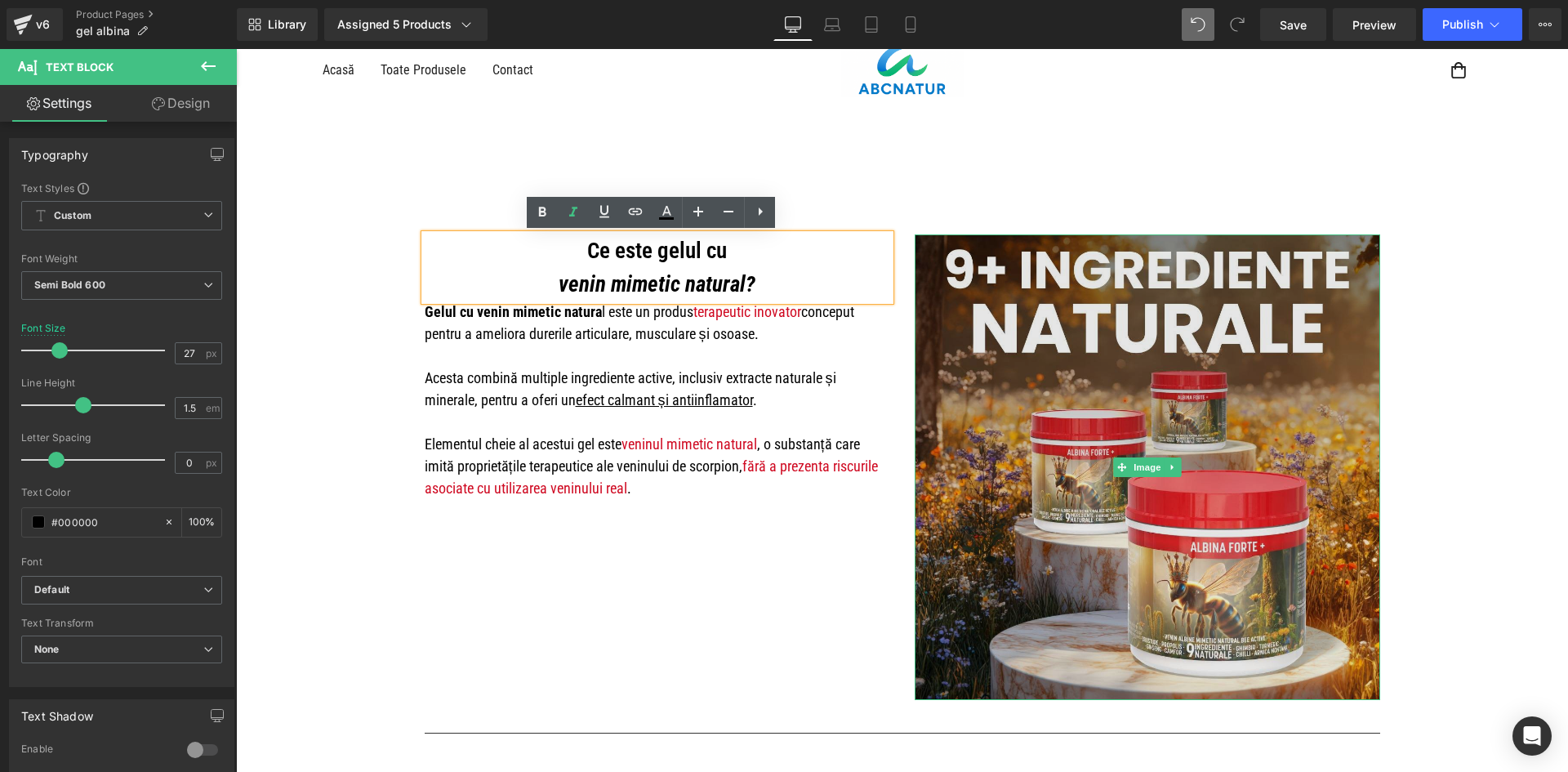
click at [978, 244] on img at bounding box center [1147, 467] width 465 height 465
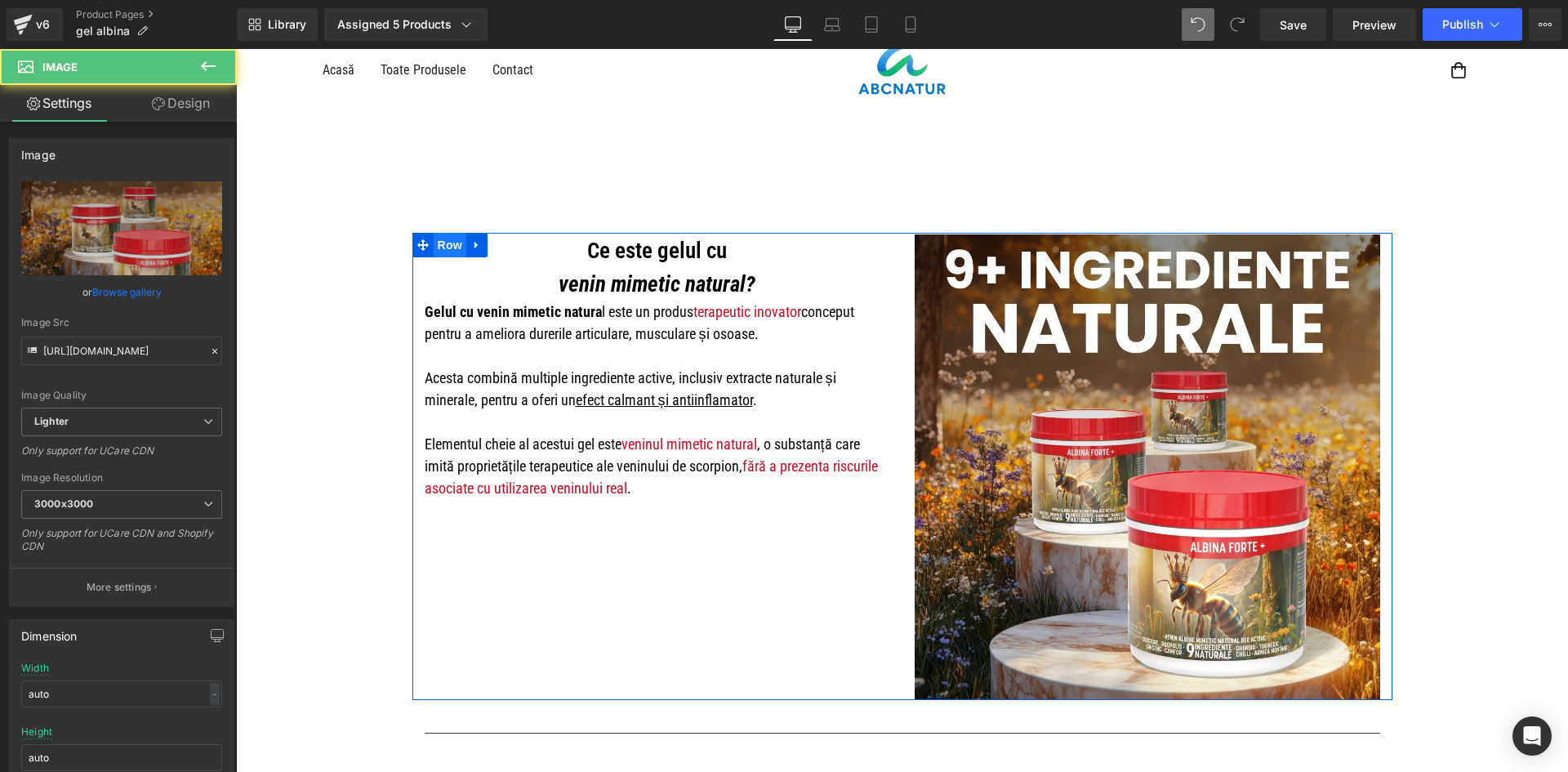
click at [439, 248] on span "Row" at bounding box center [450, 245] width 33 height 25
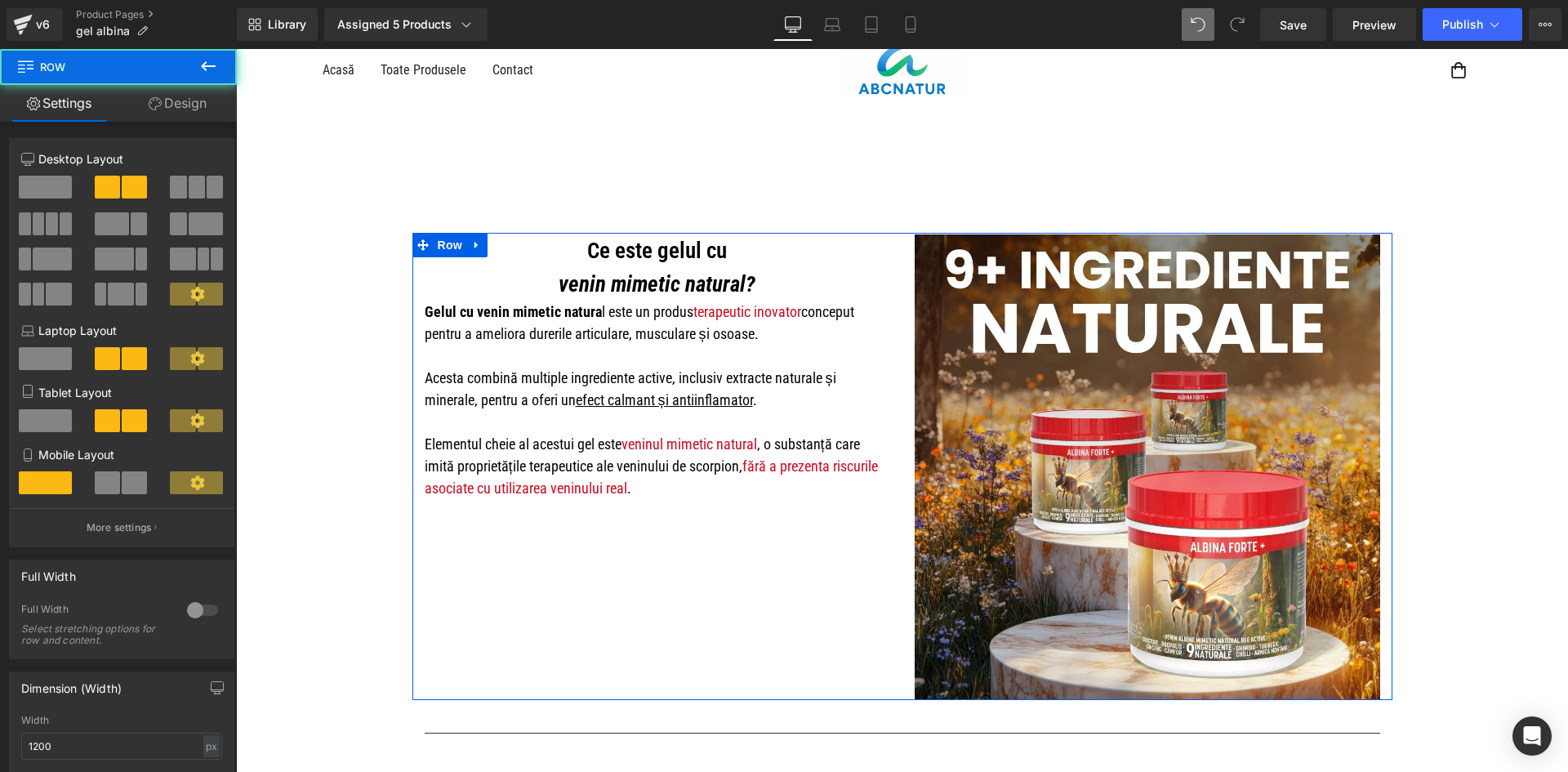
click at [193, 106] on link "Design" at bounding box center [178, 103] width 119 height 37
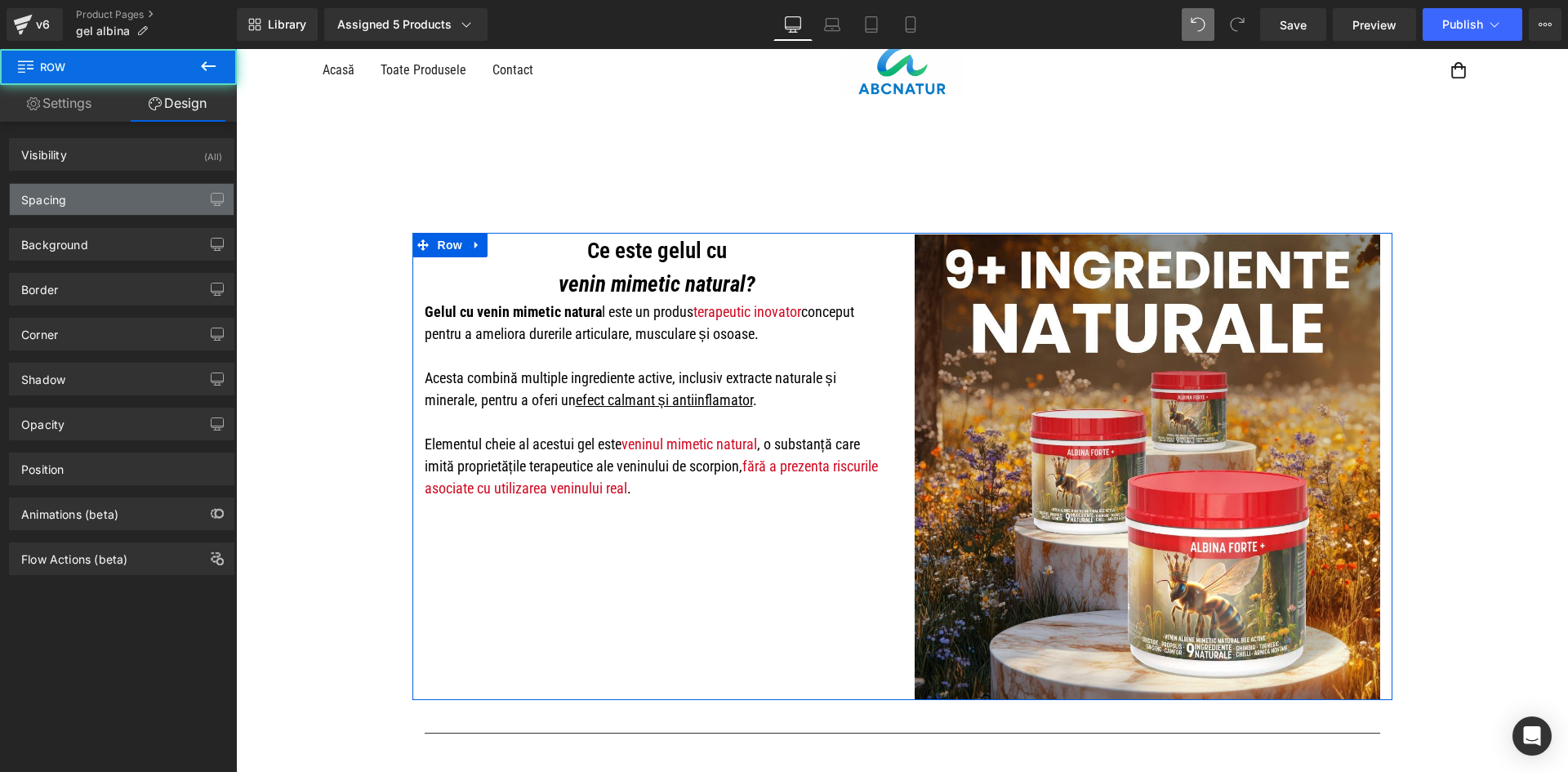
click at [185, 191] on div "Spacing" at bounding box center [121, 199] width 224 height 31
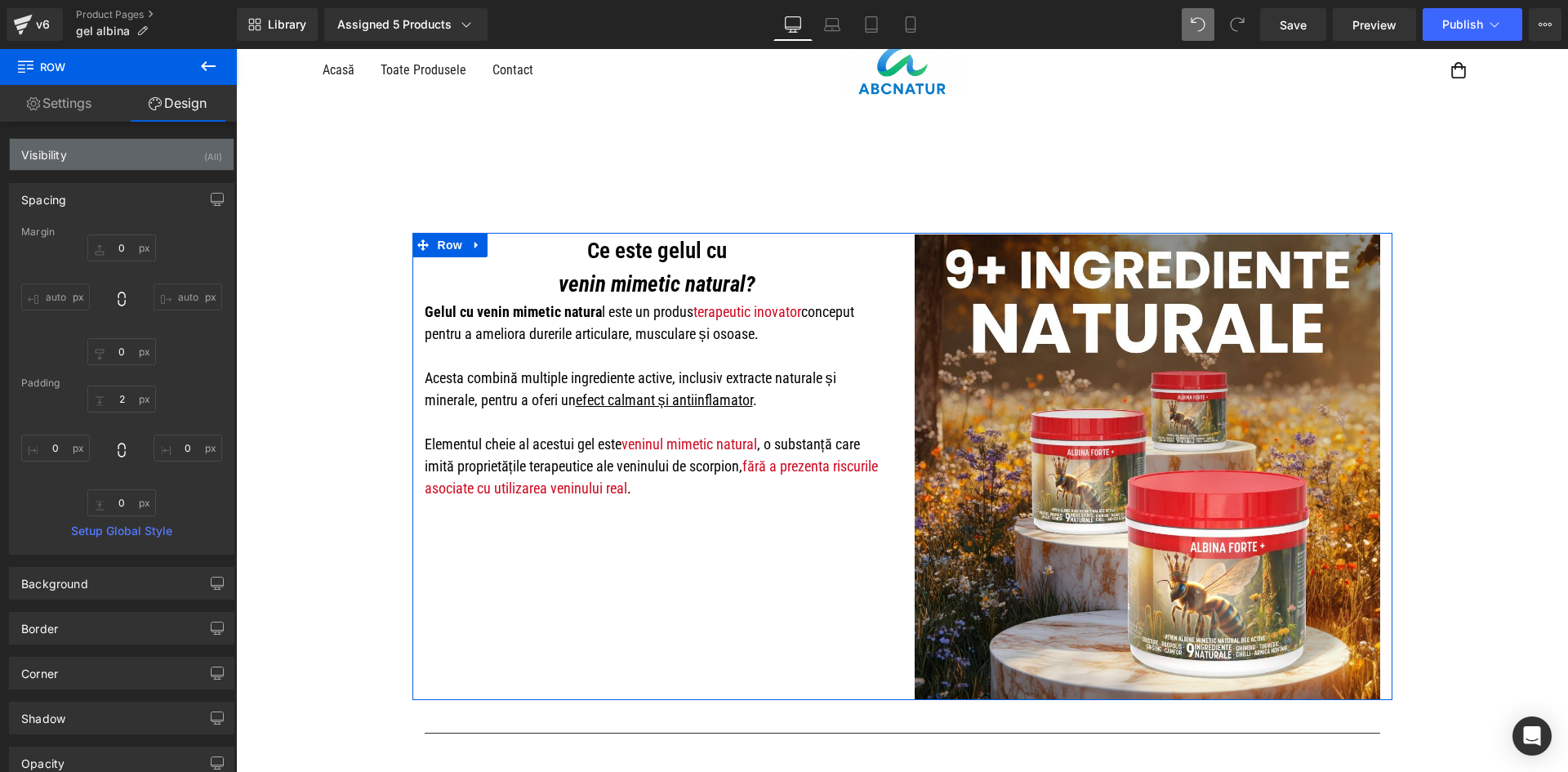
click at [184, 165] on div "Visibility (All)" at bounding box center [121, 155] width 224 height 31
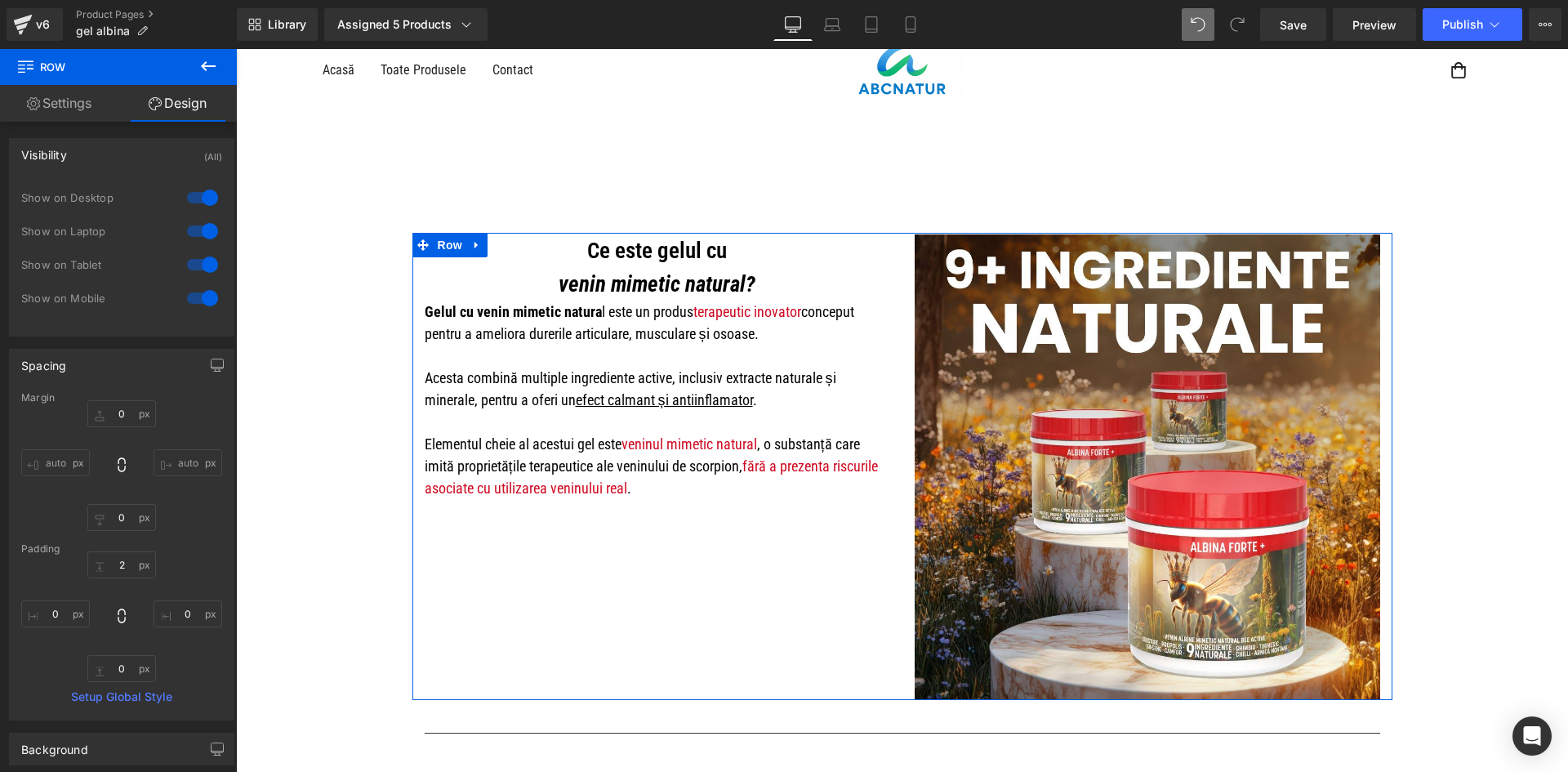
click at [211, 204] on div at bounding box center [203, 198] width 40 height 26
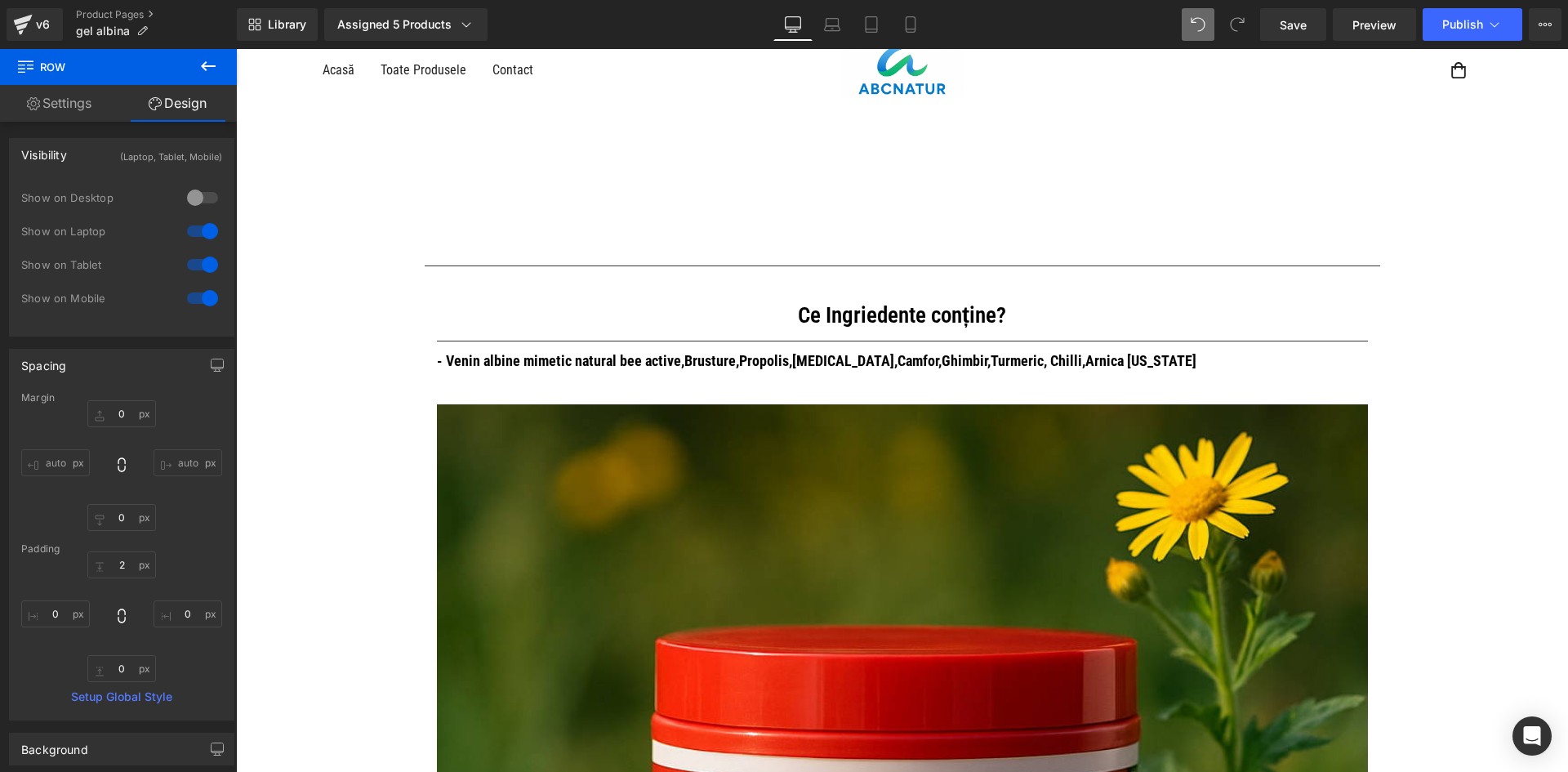
click at [210, 231] on div at bounding box center [203, 231] width 40 height 26
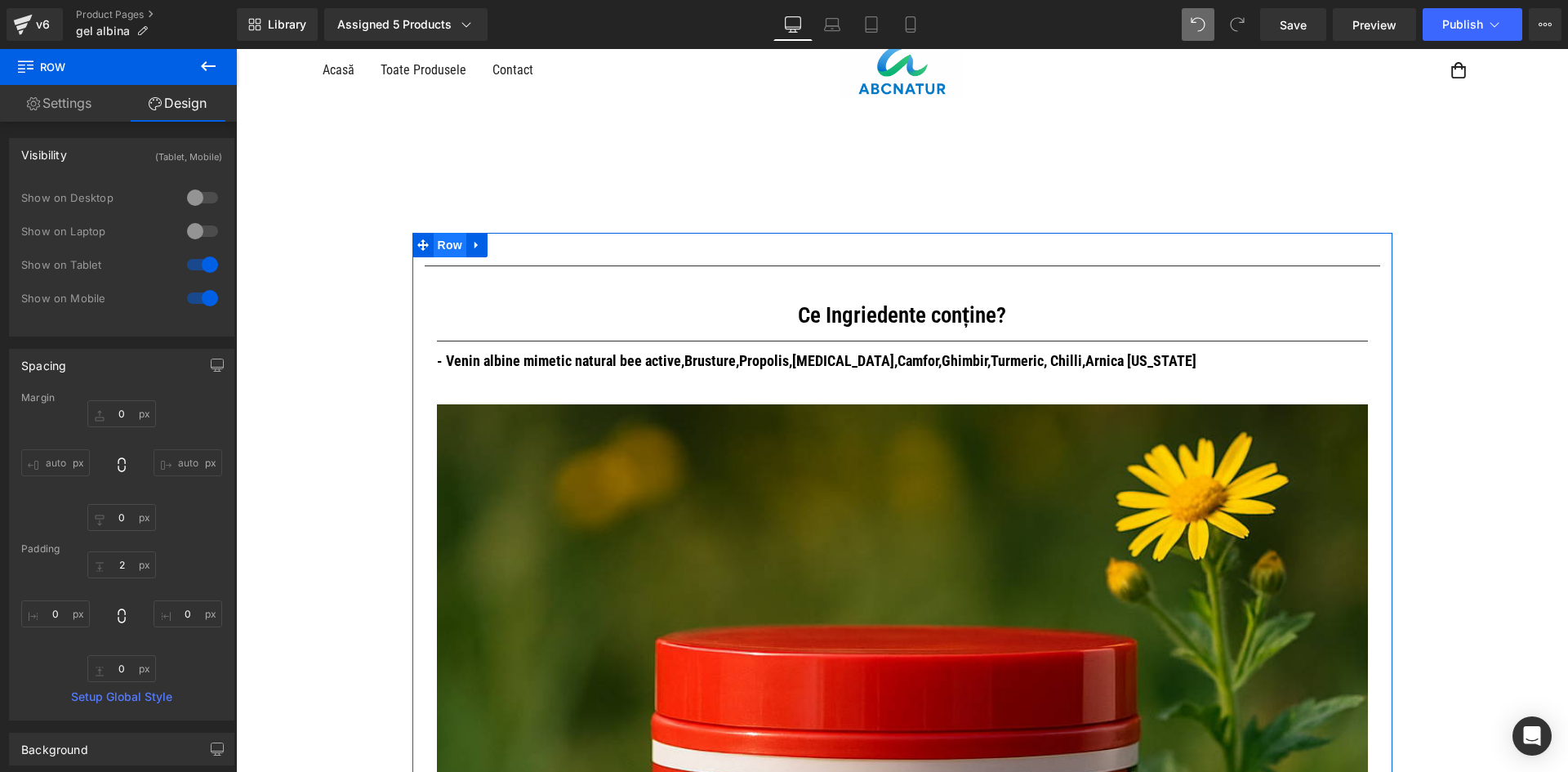
click at [441, 249] on span "Row" at bounding box center [450, 245] width 33 height 25
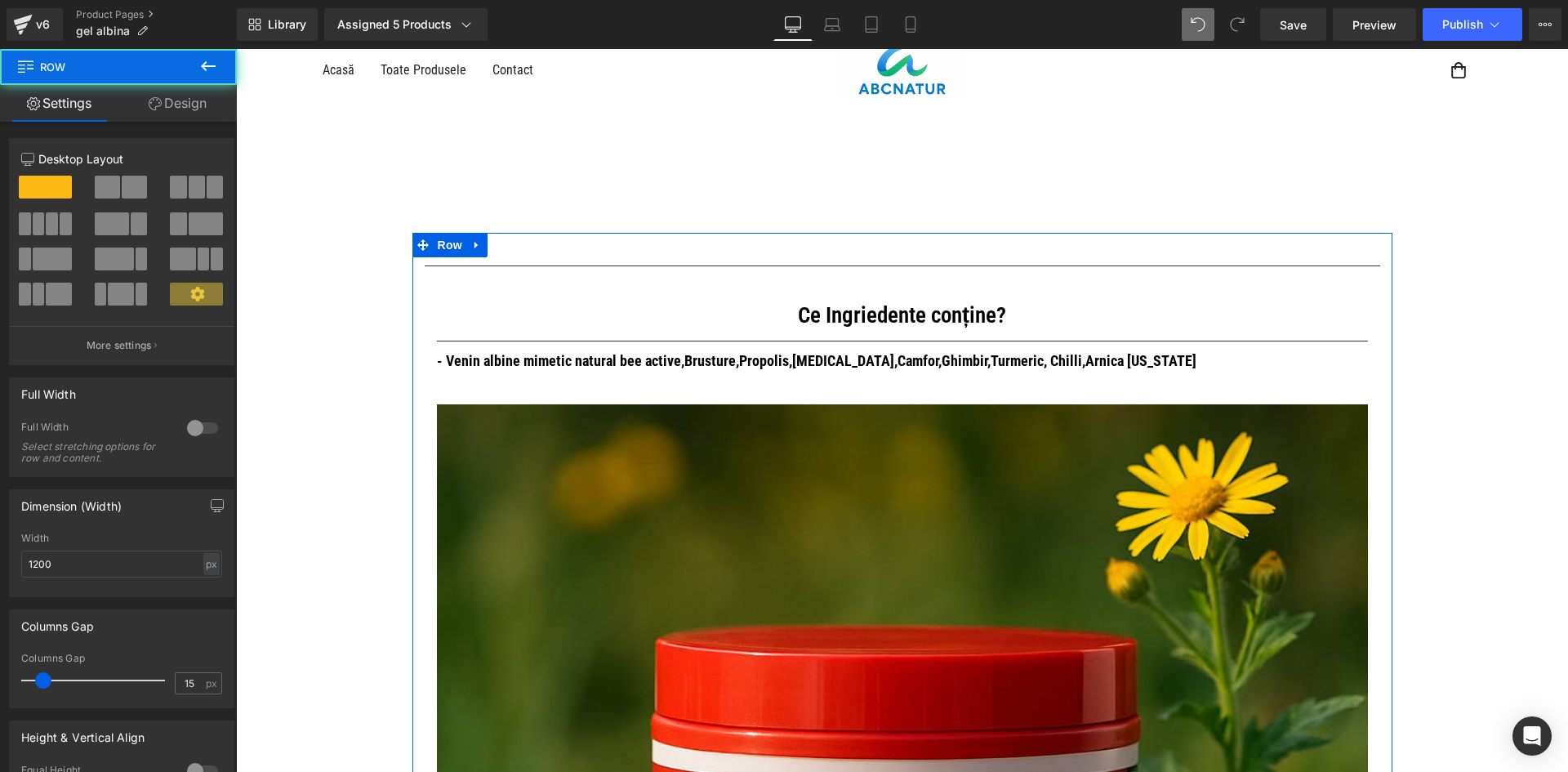
click at [203, 105] on link "Design" at bounding box center [178, 103] width 119 height 37
click at [0, 0] on div "Spacing [GEOGRAPHIC_DATA] [GEOGRAPHIC_DATA]" at bounding box center [0, 0] width 0 height 0
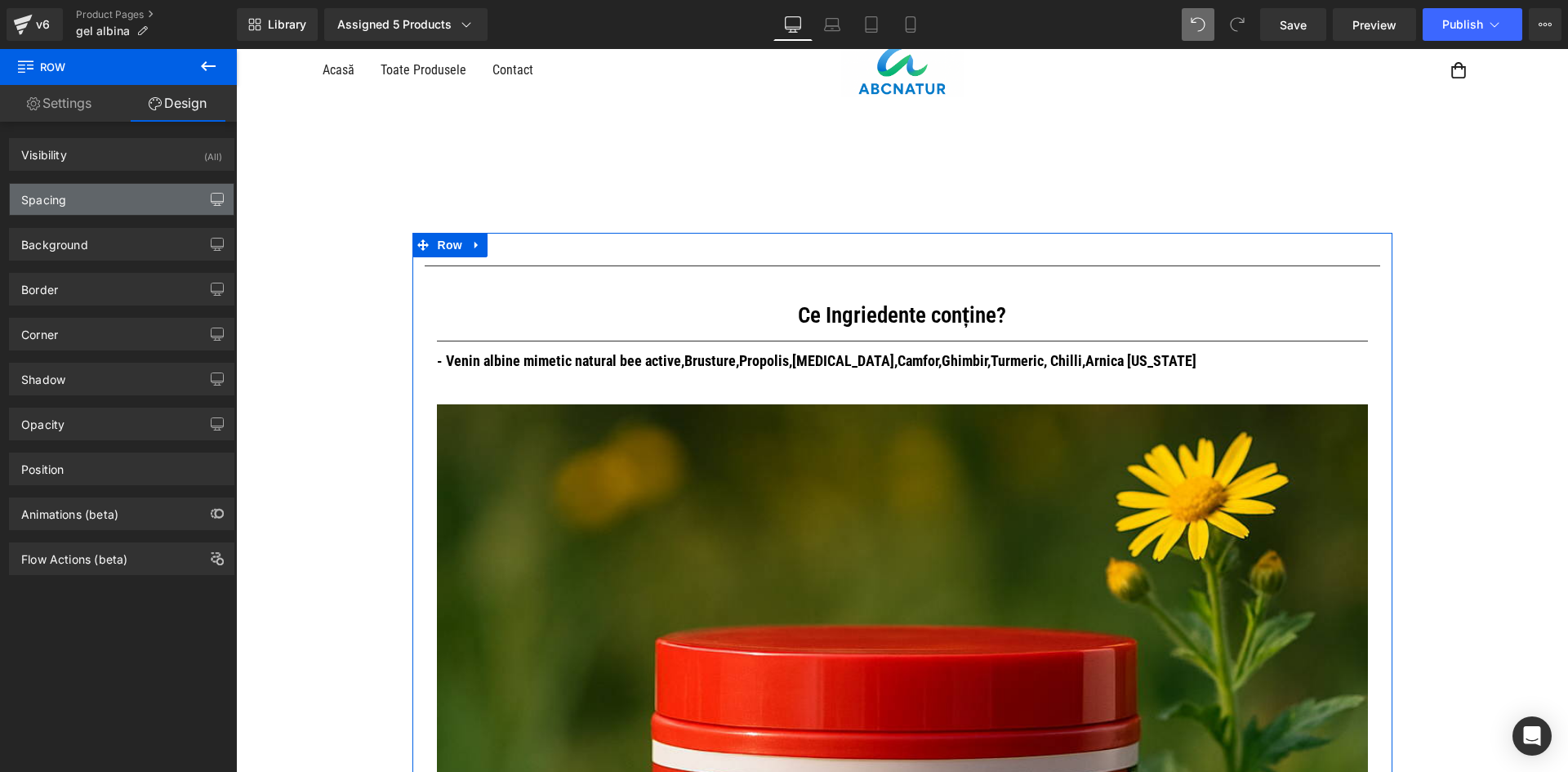
click at [204, 201] on button "button" at bounding box center [217, 199] width 26 height 31
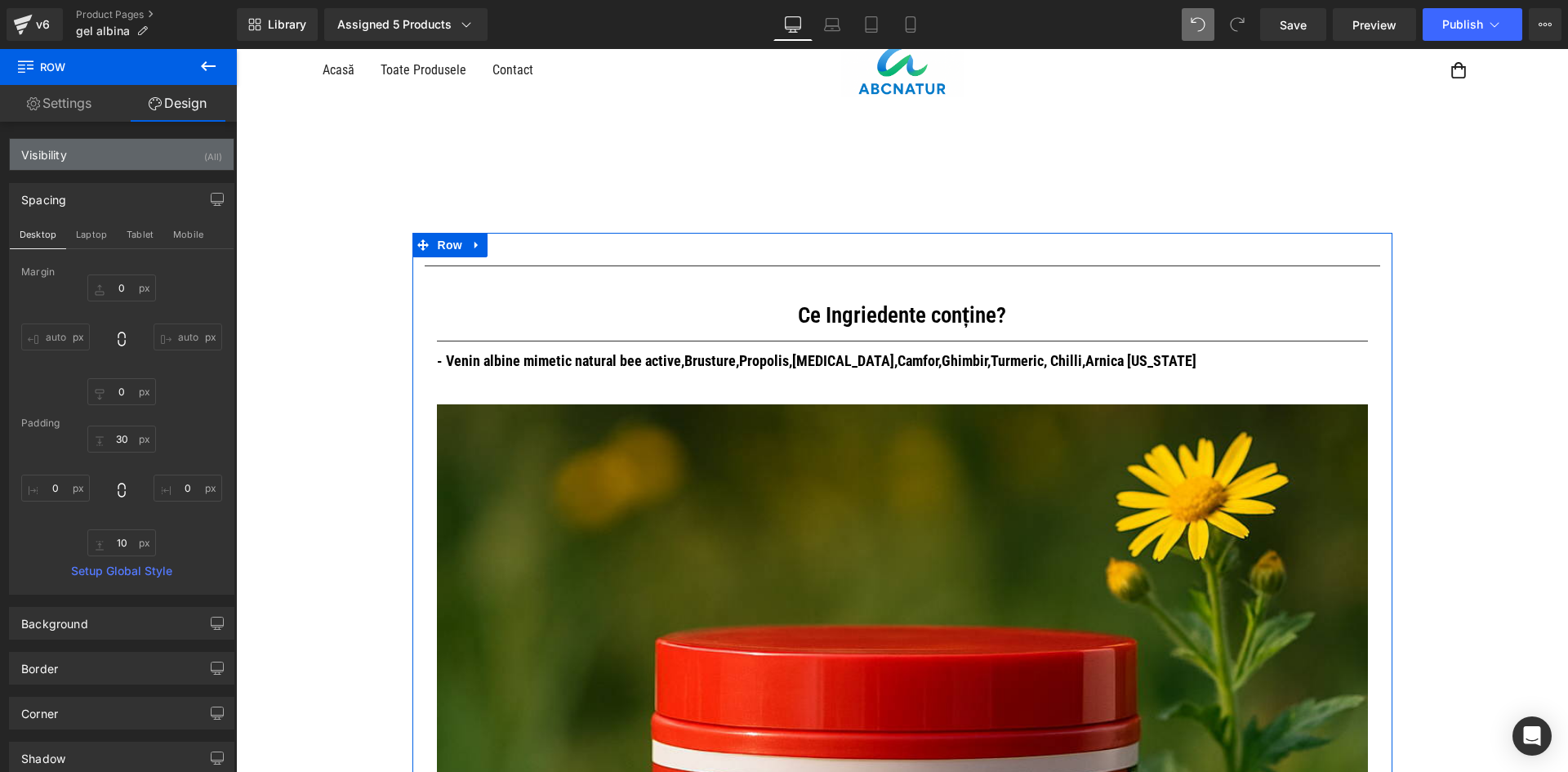
click at [195, 157] on div "Visibility (All)" at bounding box center [121, 155] width 224 height 31
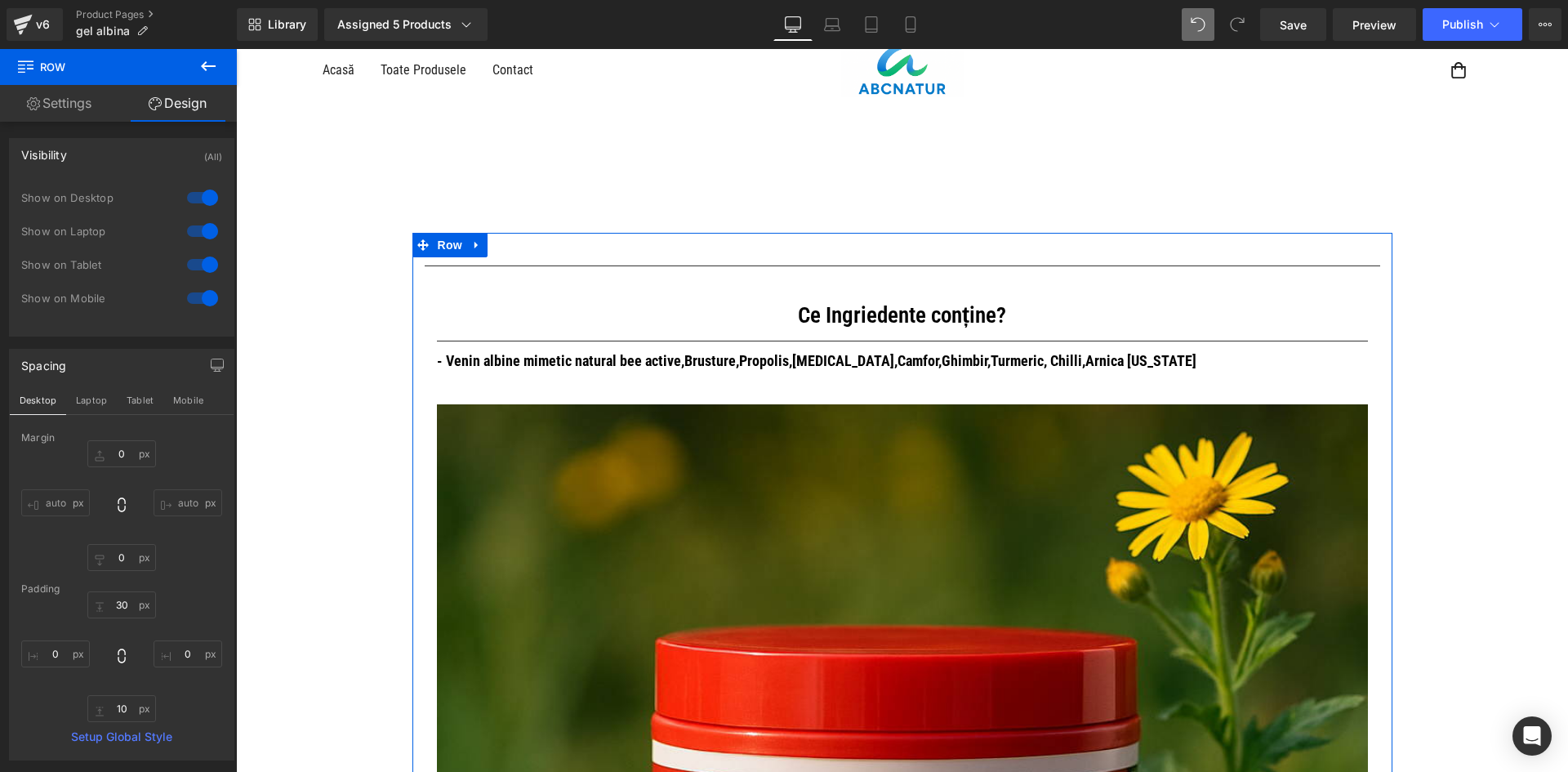
click at [201, 198] on div at bounding box center [203, 198] width 40 height 26
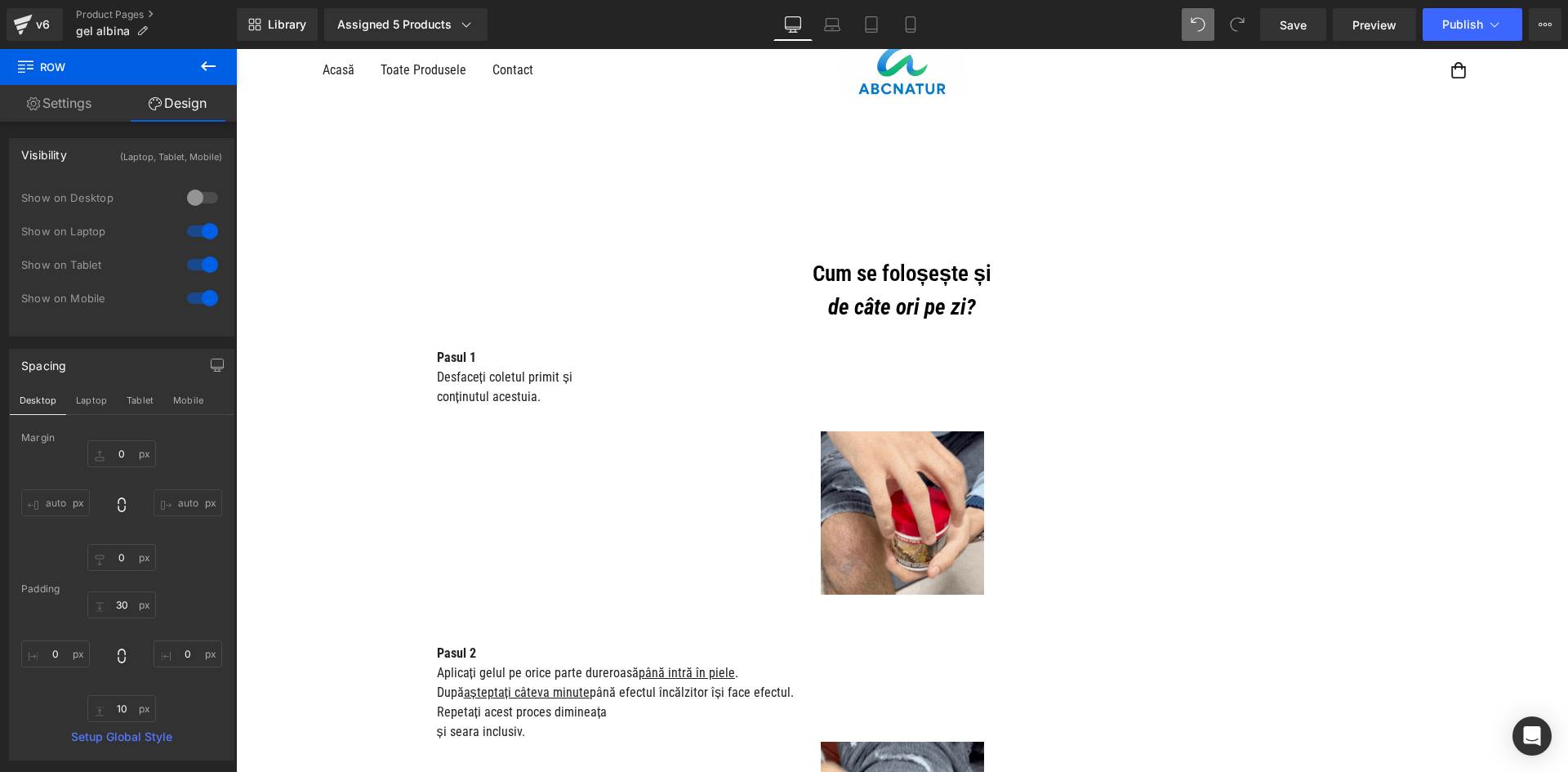
click at [204, 231] on div at bounding box center [203, 231] width 40 height 26
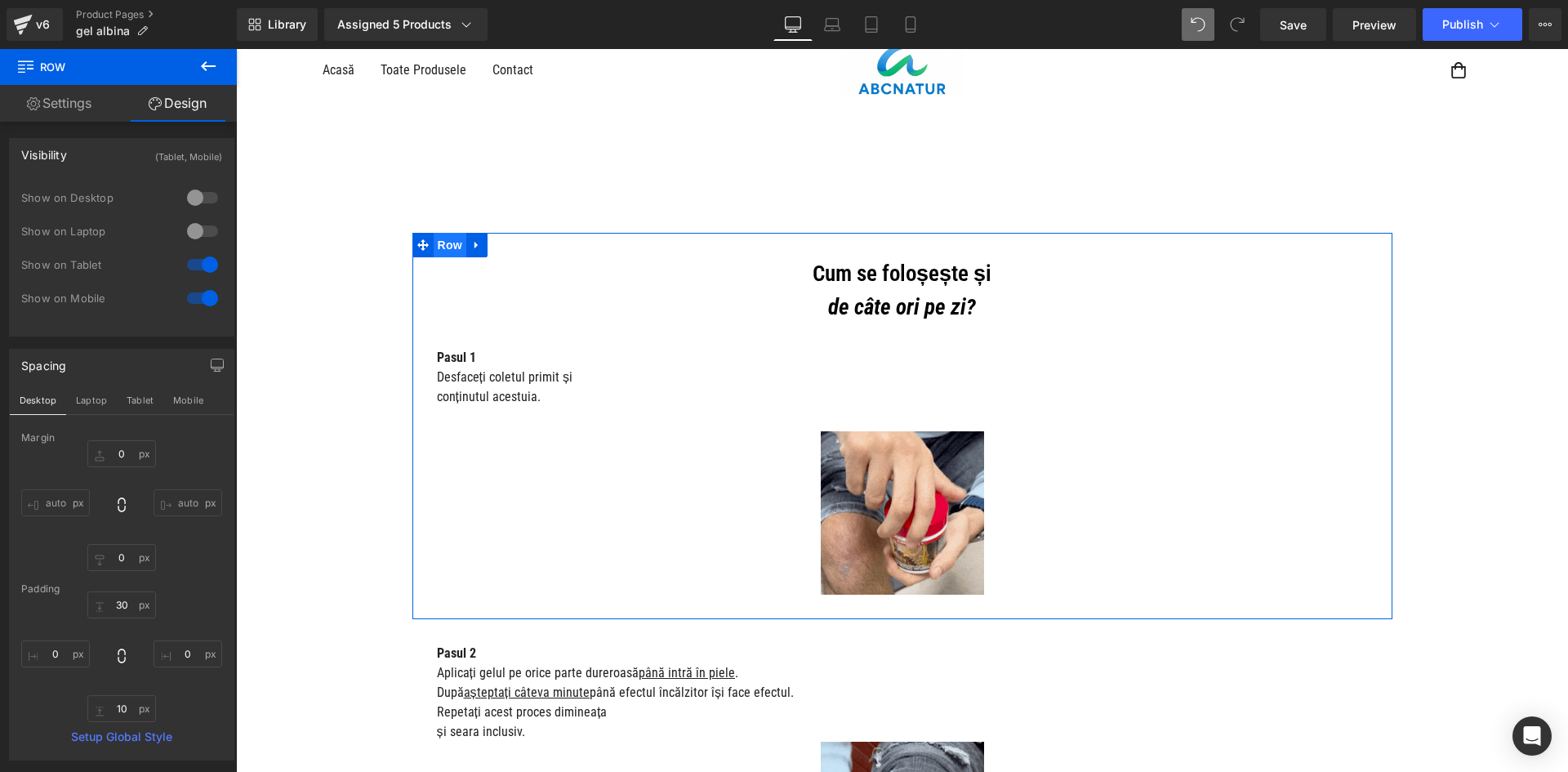
click at [453, 249] on span "Row" at bounding box center [450, 245] width 33 height 25
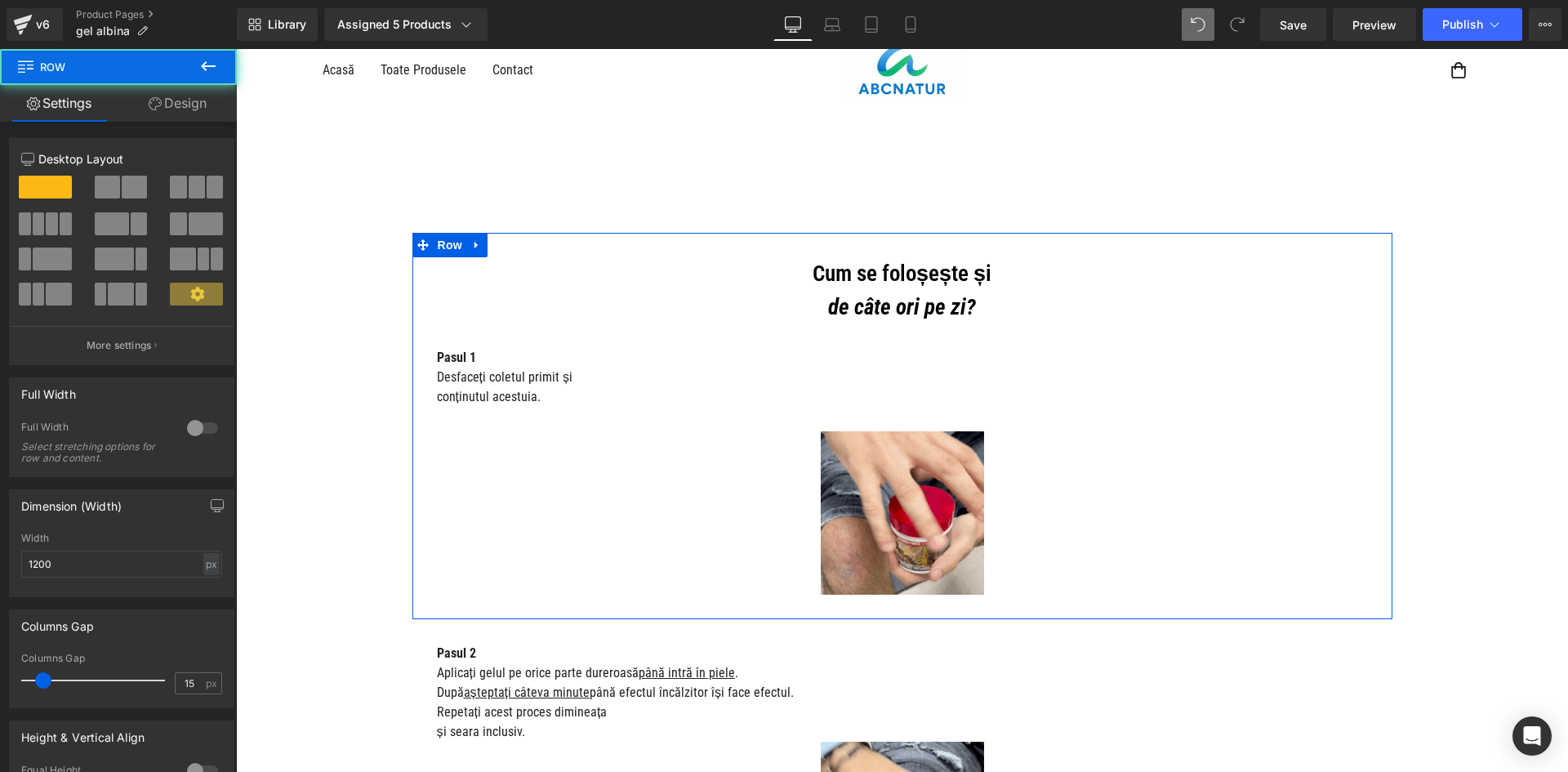
click at [188, 112] on link "Design" at bounding box center [178, 103] width 119 height 37
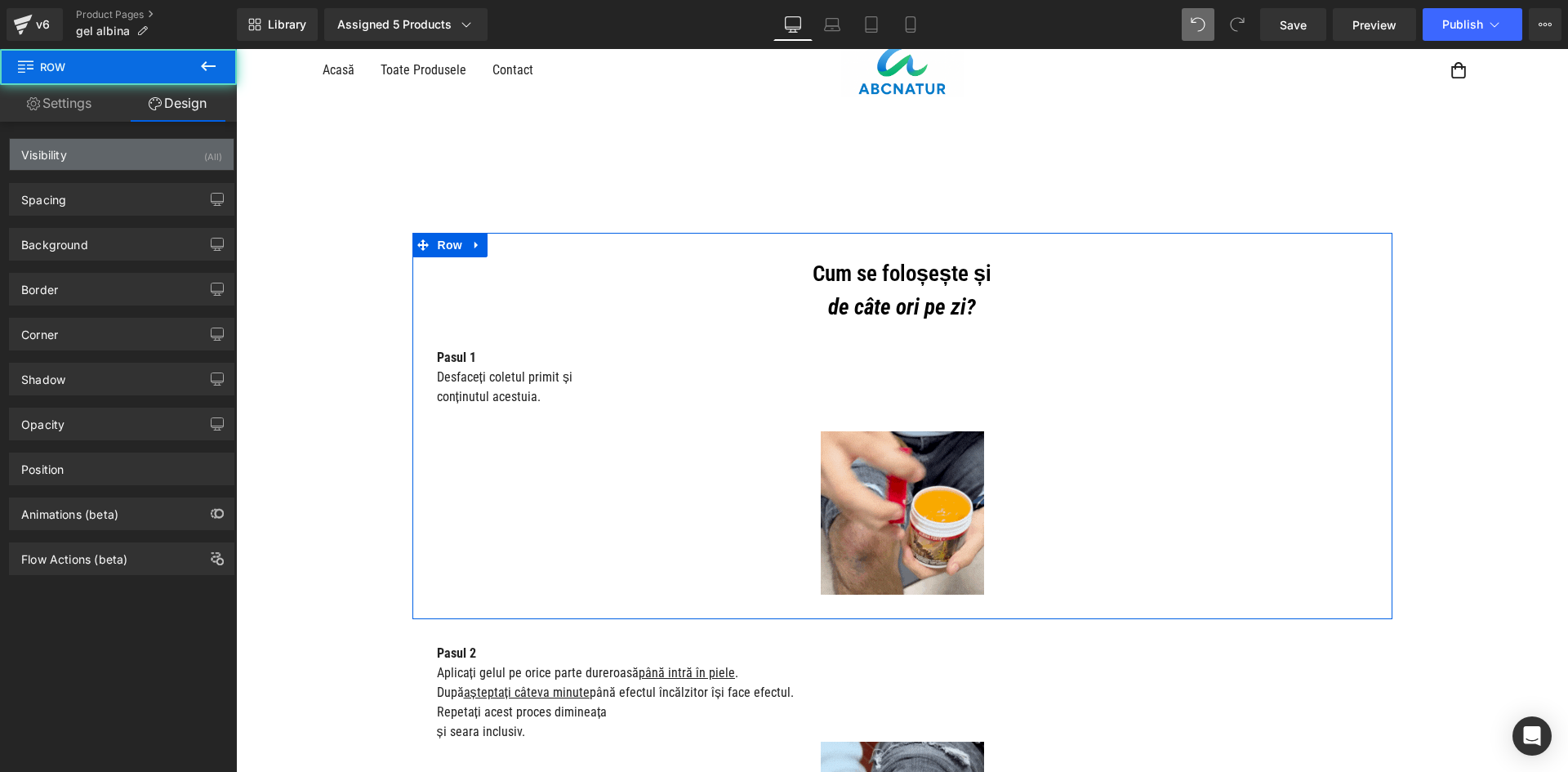
click at [193, 167] on div "Visibility (All)" at bounding box center [121, 155] width 224 height 31
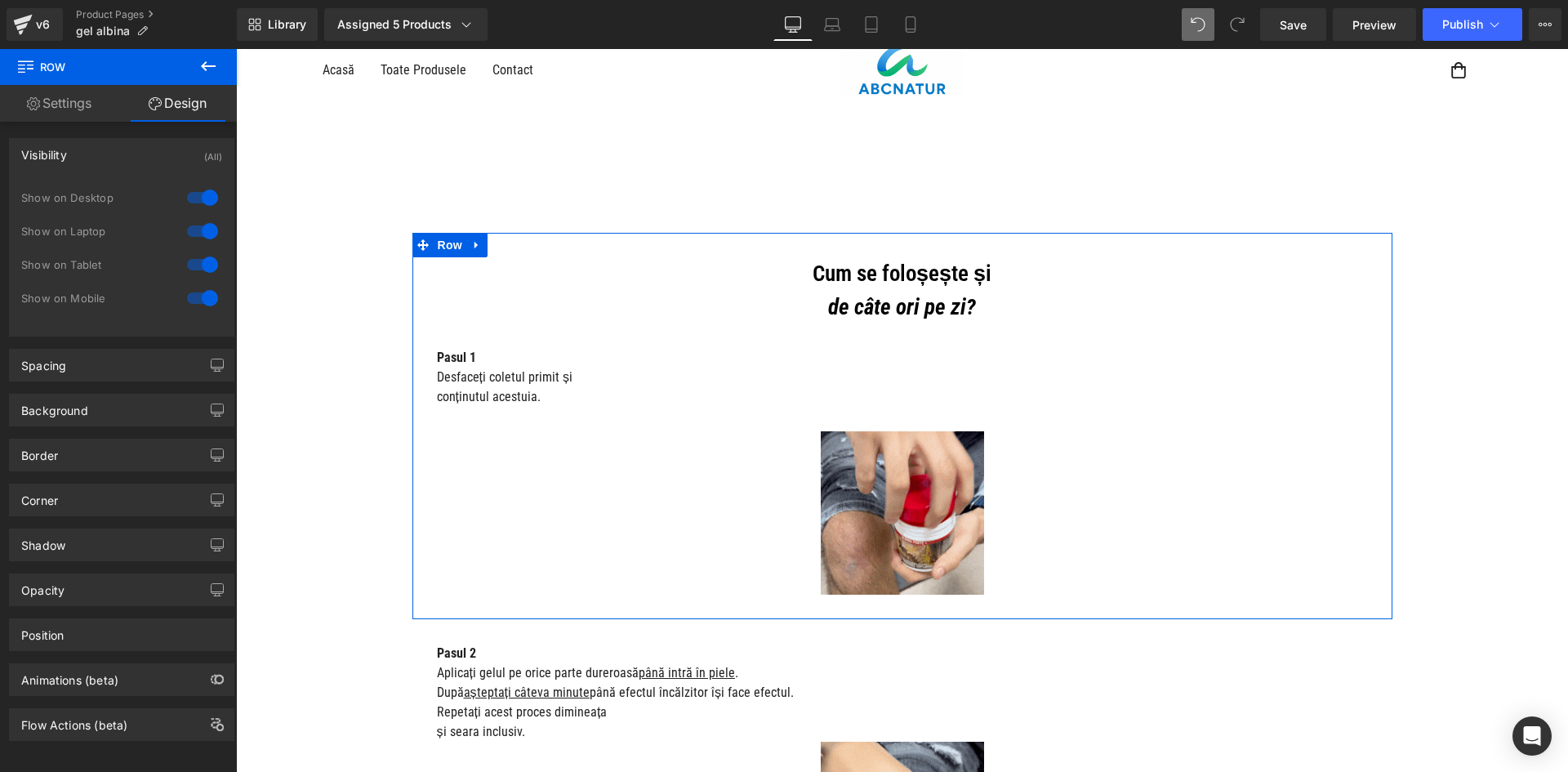
click at [201, 190] on div at bounding box center [203, 198] width 40 height 26
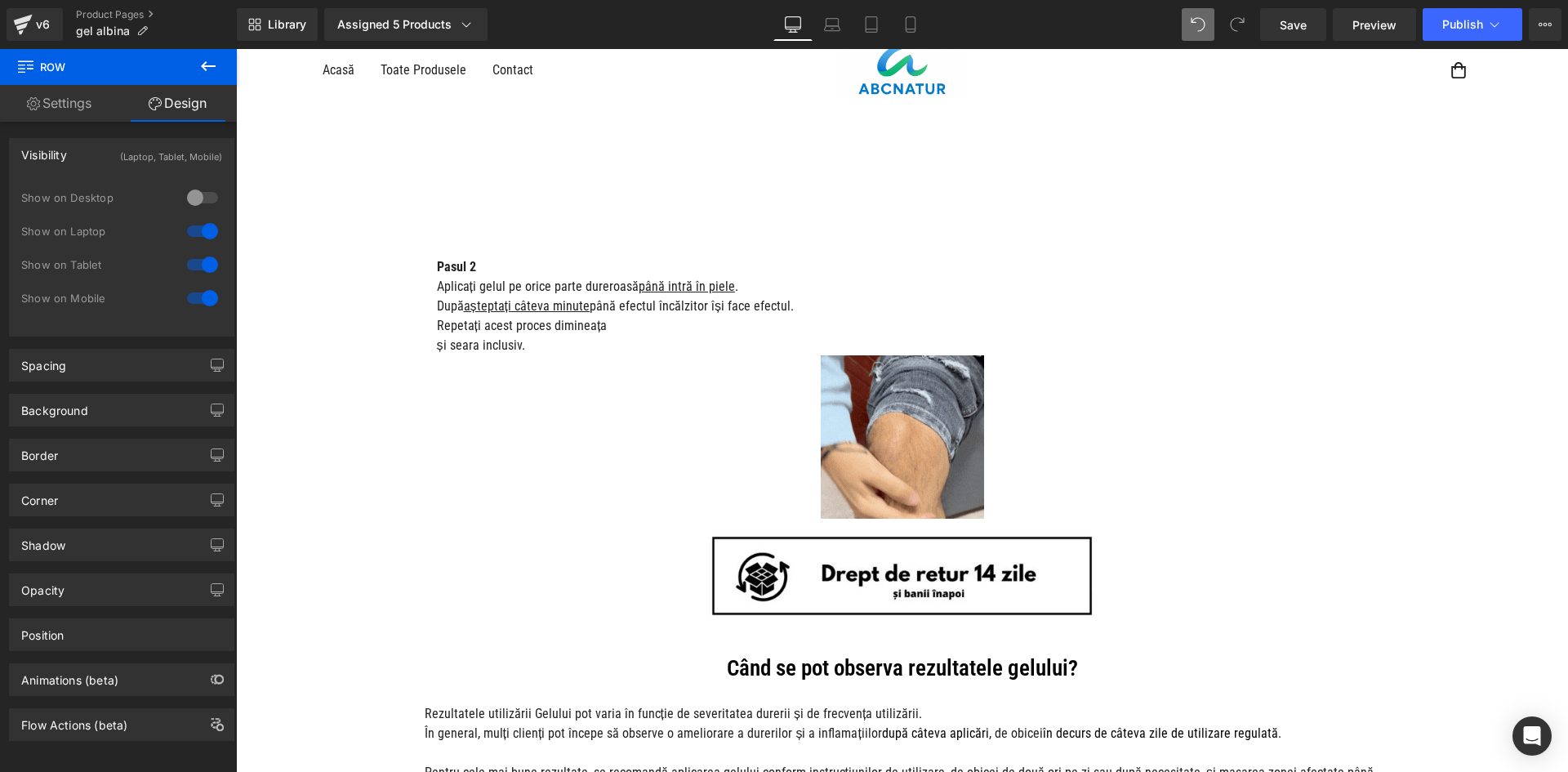
click at [203, 225] on div at bounding box center [203, 231] width 40 height 26
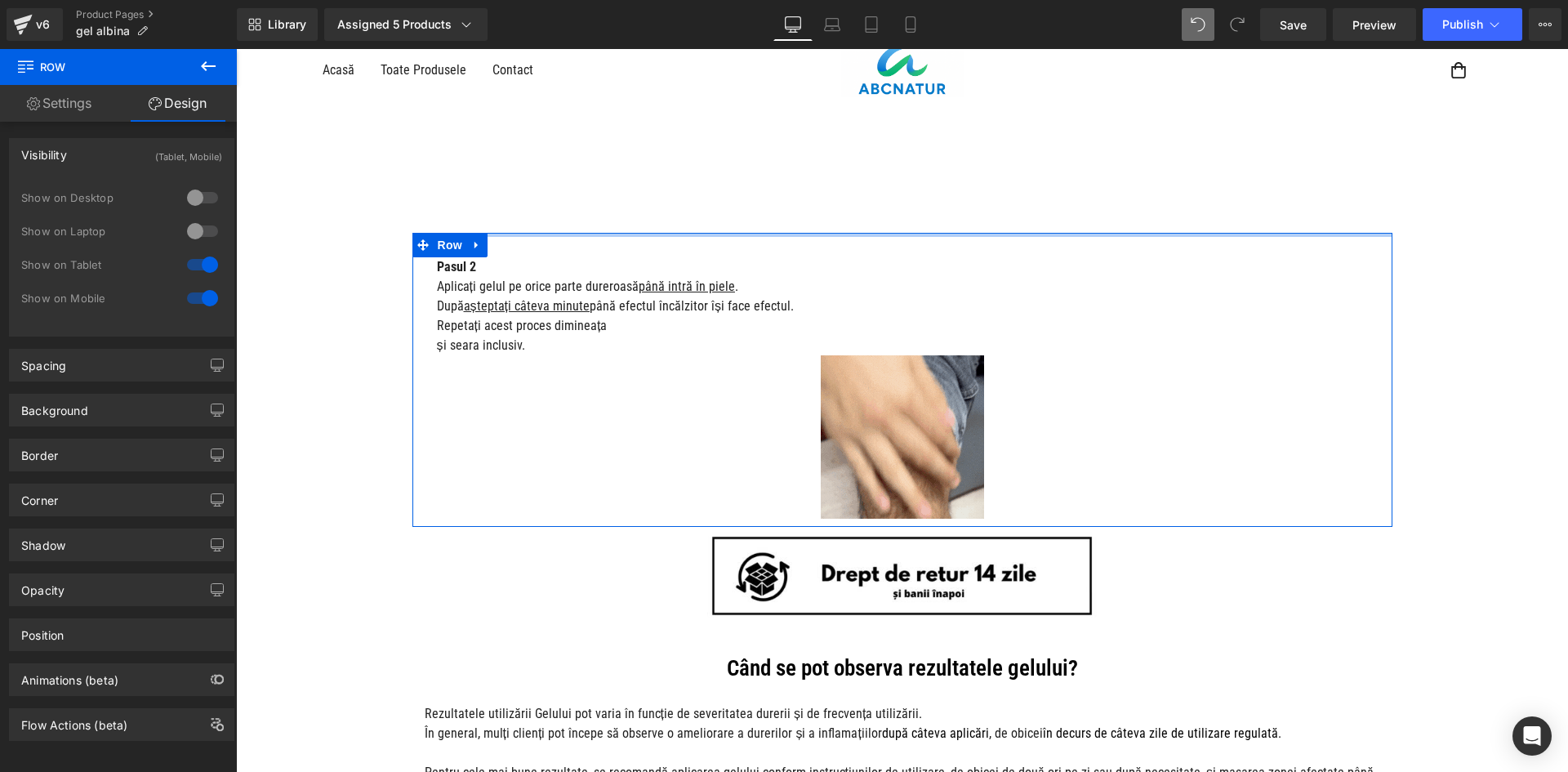
click at [459, 244] on span "Row" at bounding box center [450, 245] width 33 height 25
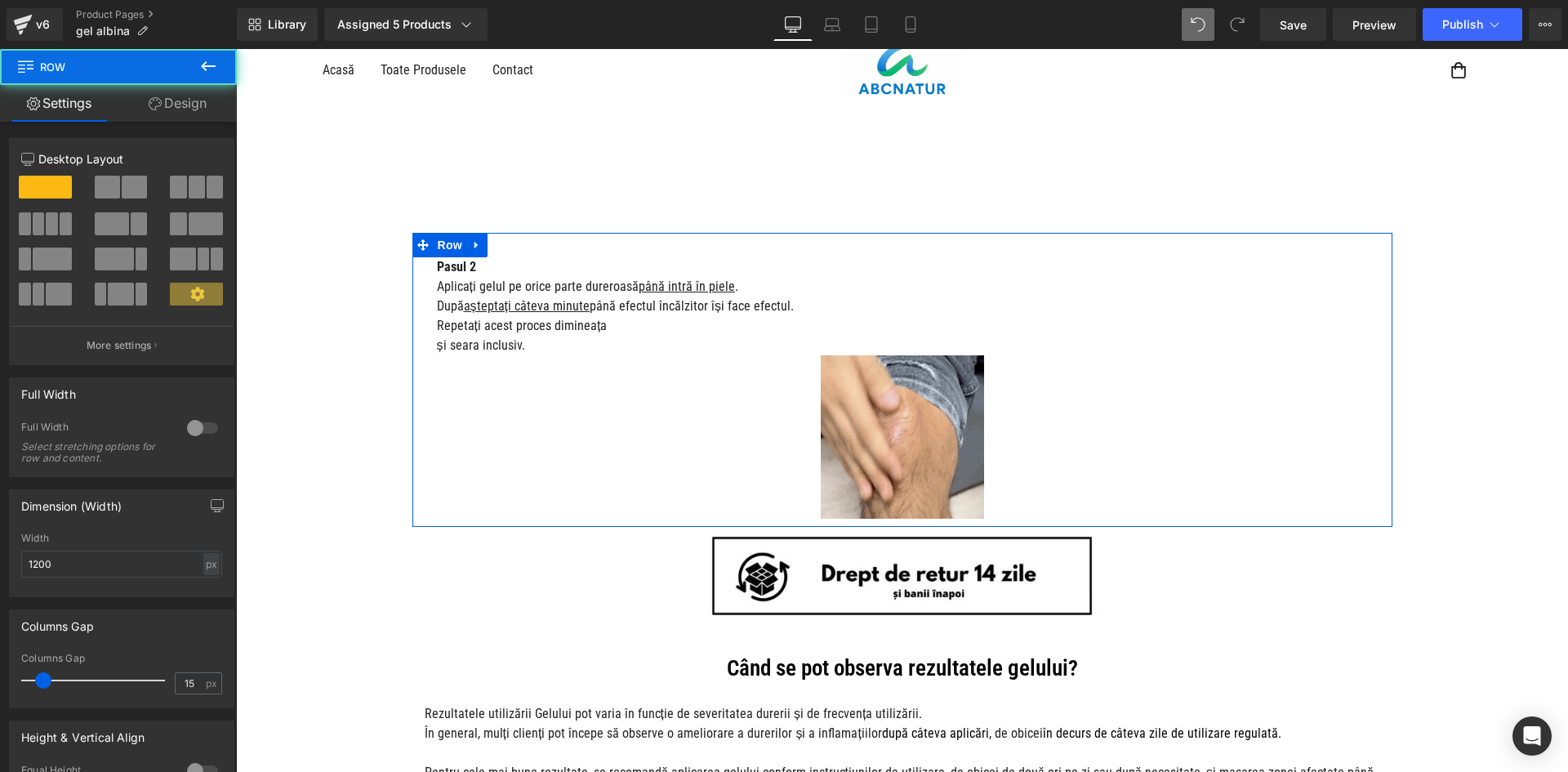
click at [191, 110] on link "Design" at bounding box center [178, 103] width 119 height 37
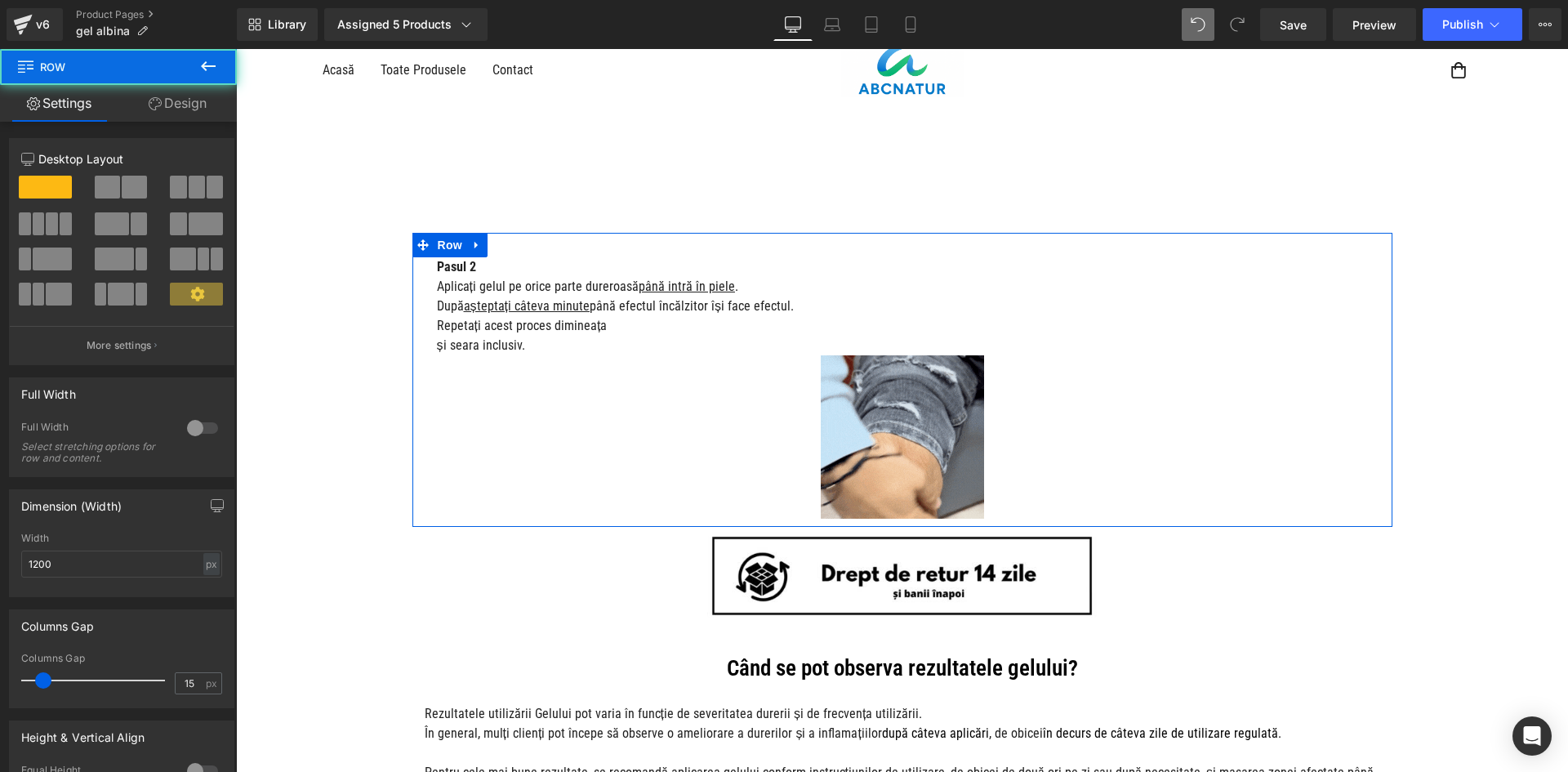
click at [0, 0] on div "Visibility" at bounding box center [0, 0] width 0 height 0
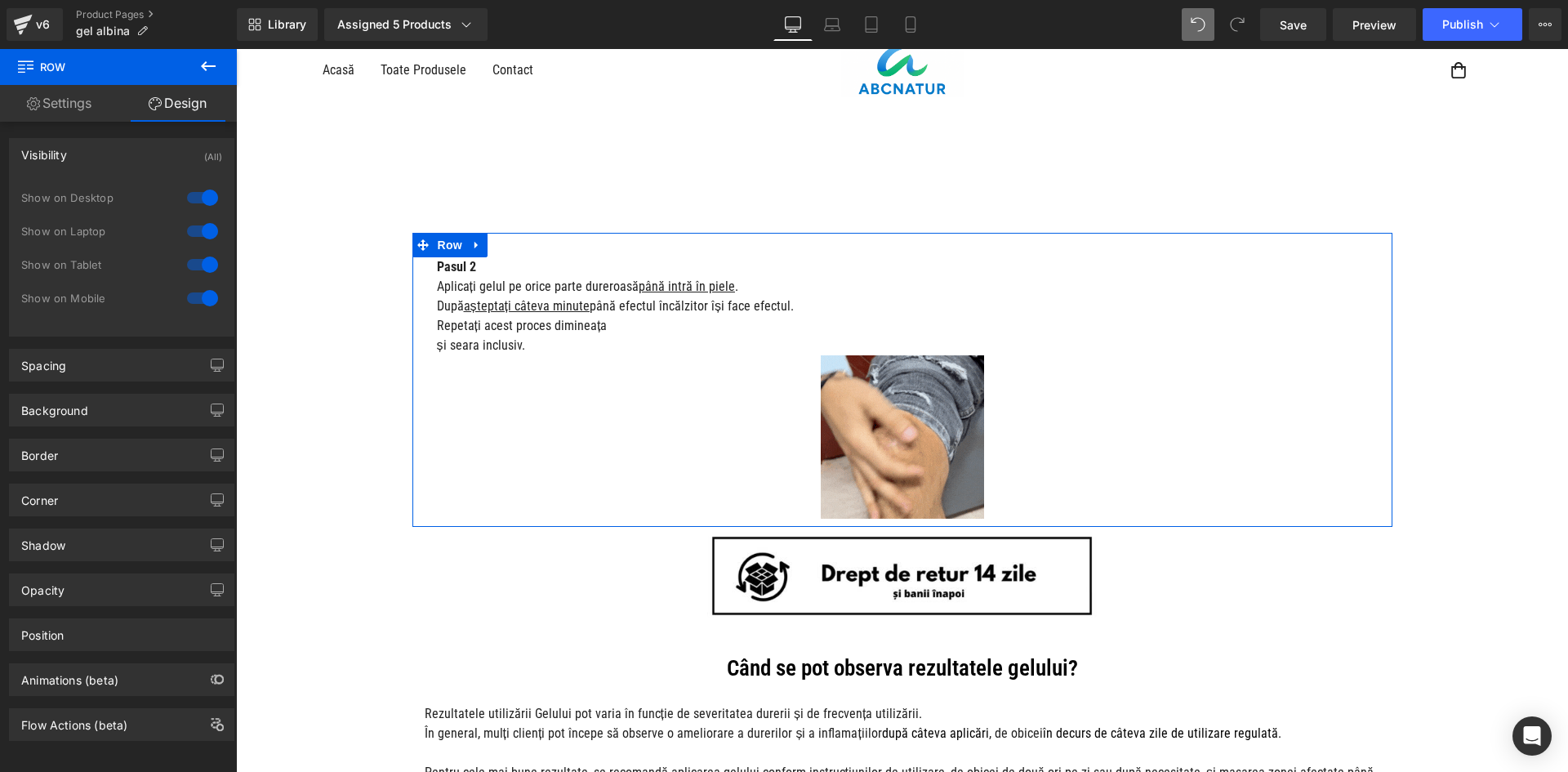
click at [195, 201] on div at bounding box center [203, 198] width 40 height 26
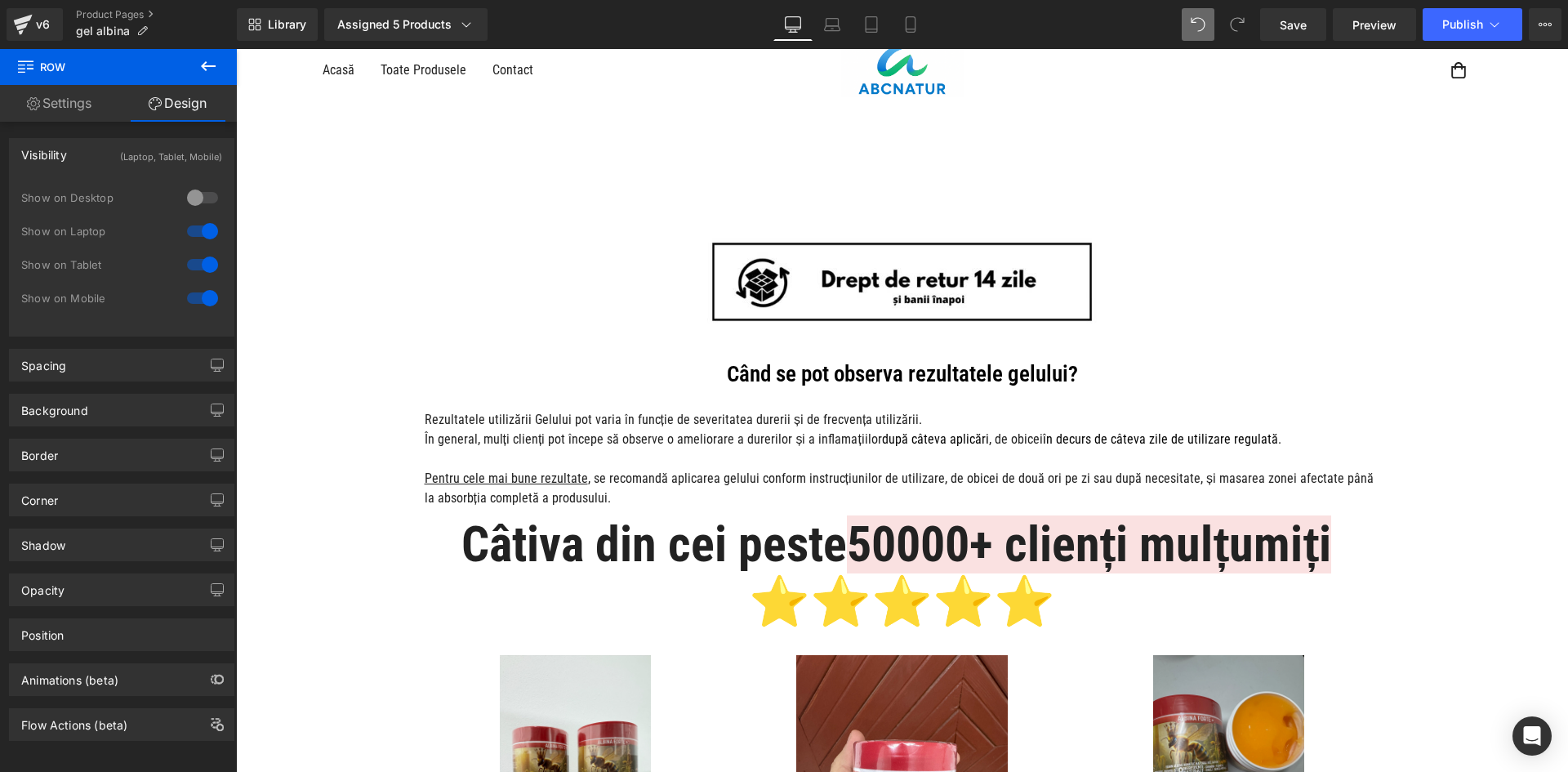
click at [198, 231] on div at bounding box center [203, 231] width 40 height 26
click at [495, 247] on div at bounding box center [902, 283] width 1332 height 100
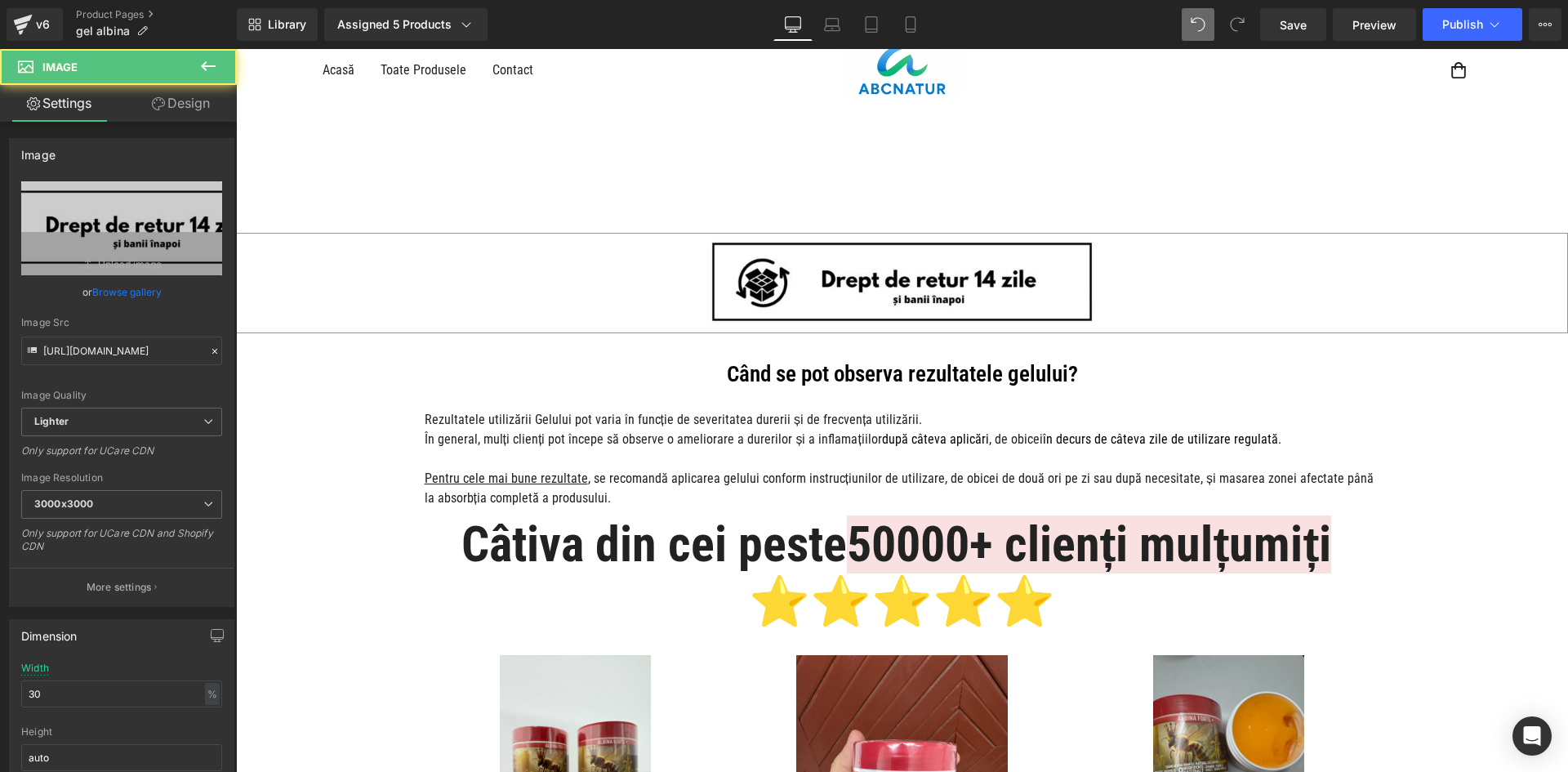
click at [182, 103] on link "Design" at bounding box center [181, 103] width 119 height 37
click at [0, 0] on div "Visibility" at bounding box center [0, 0] width 0 height 0
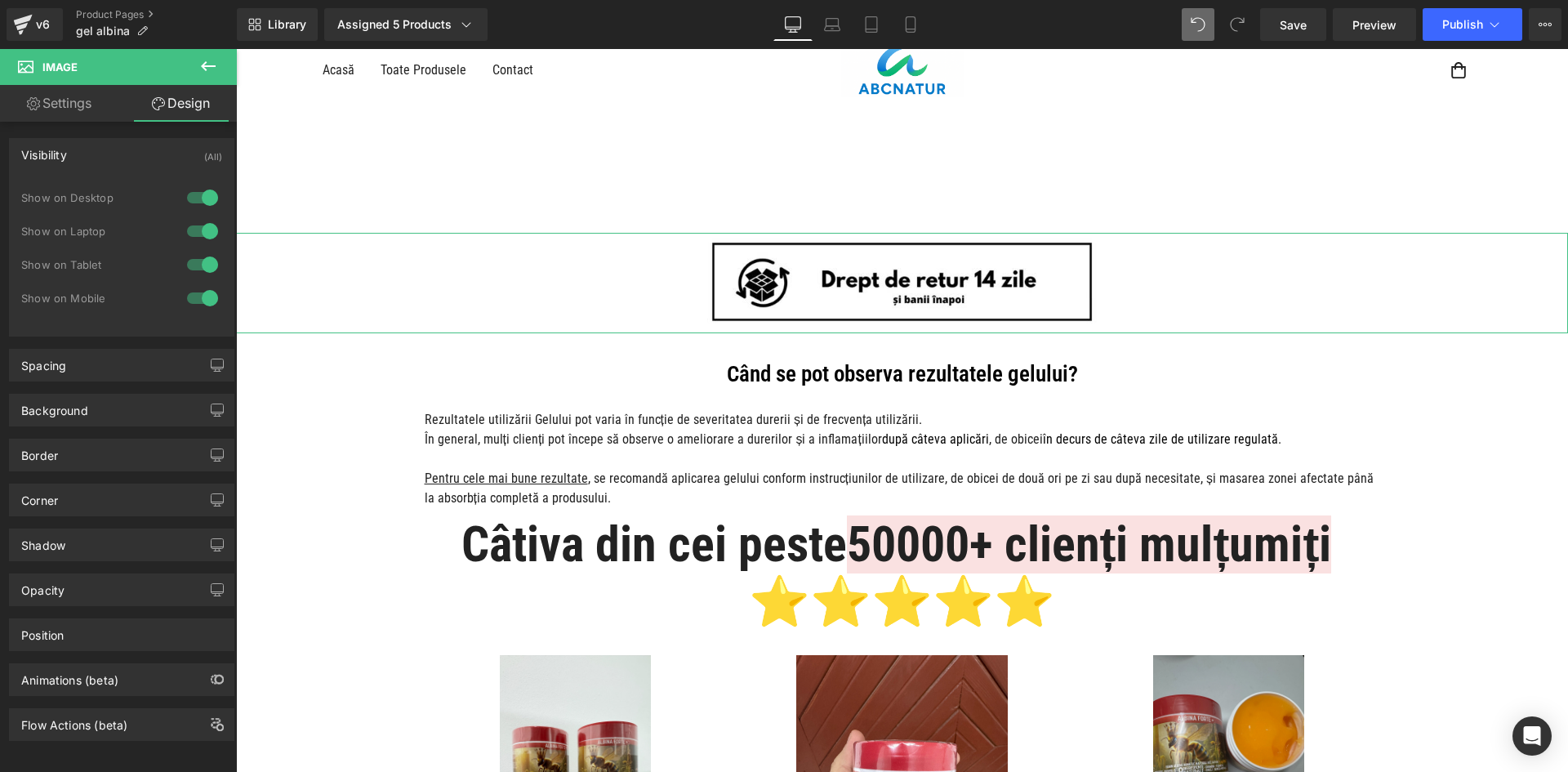
click at [204, 195] on div at bounding box center [203, 198] width 40 height 26
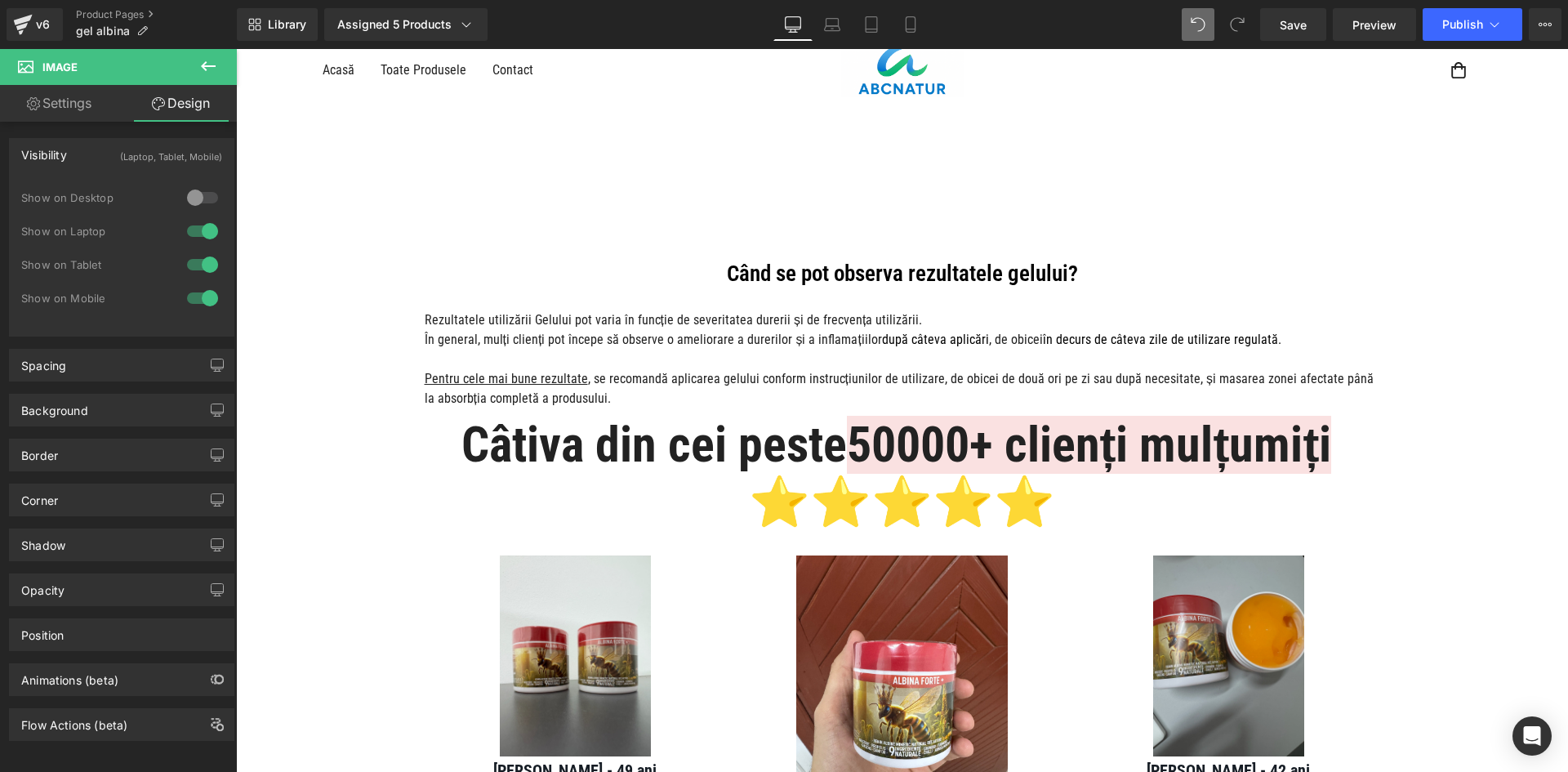
click at [207, 228] on div at bounding box center [203, 231] width 40 height 26
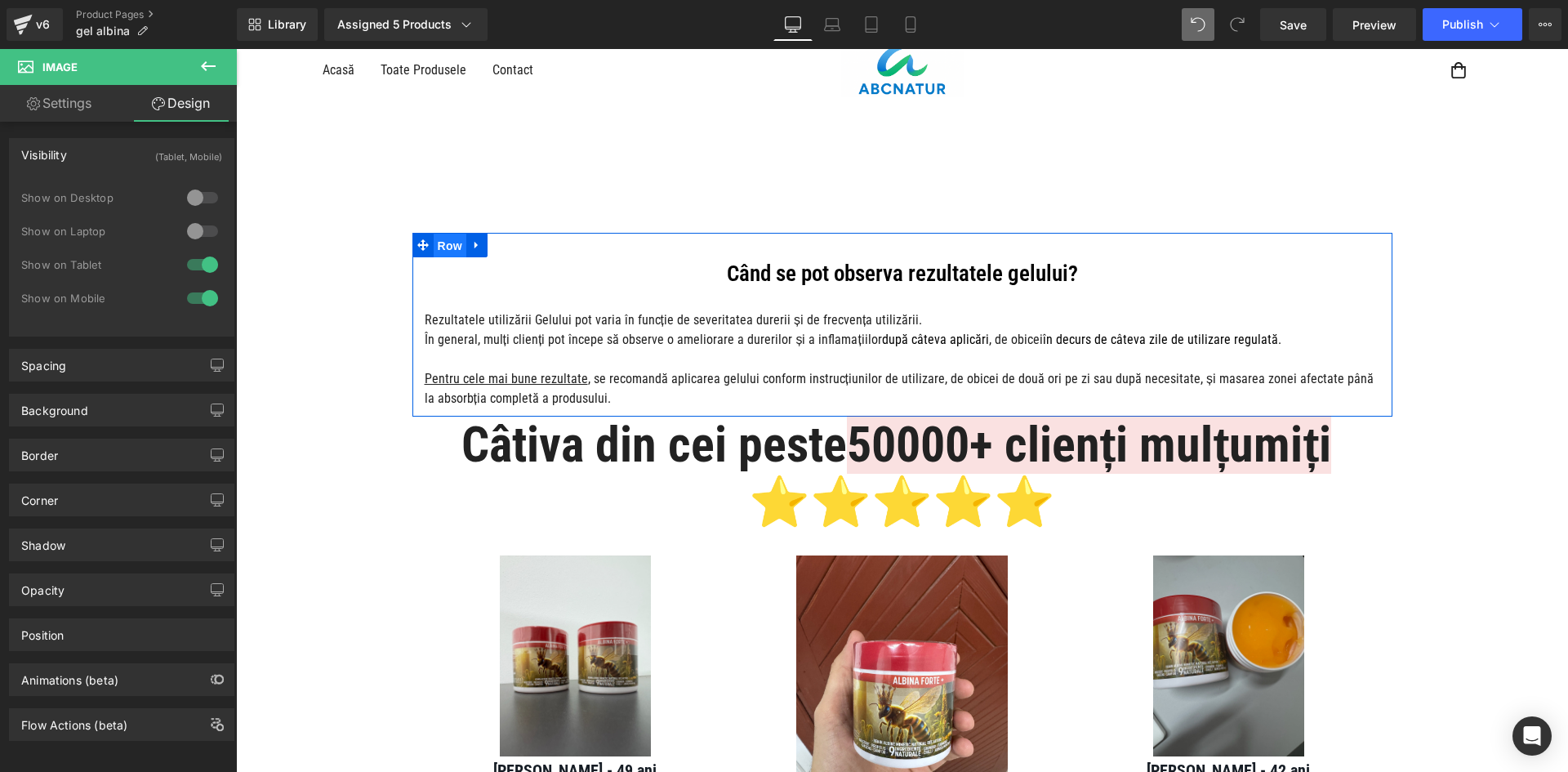
click at [435, 249] on span "Row" at bounding box center [450, 246] width 33 height 25
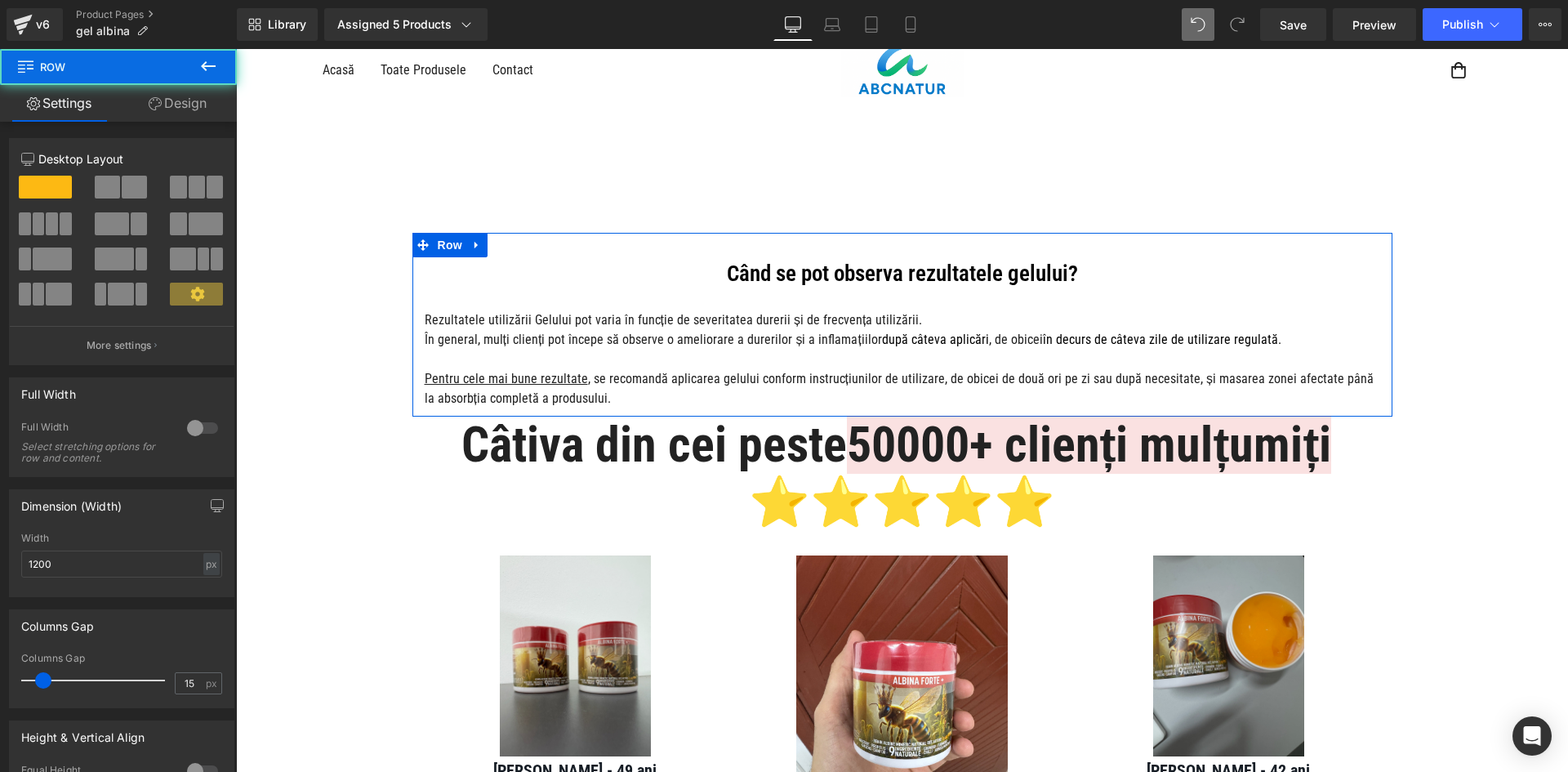
click at [208, 115] on link "Design" at bounding box center [178, 103] width 119 height 37
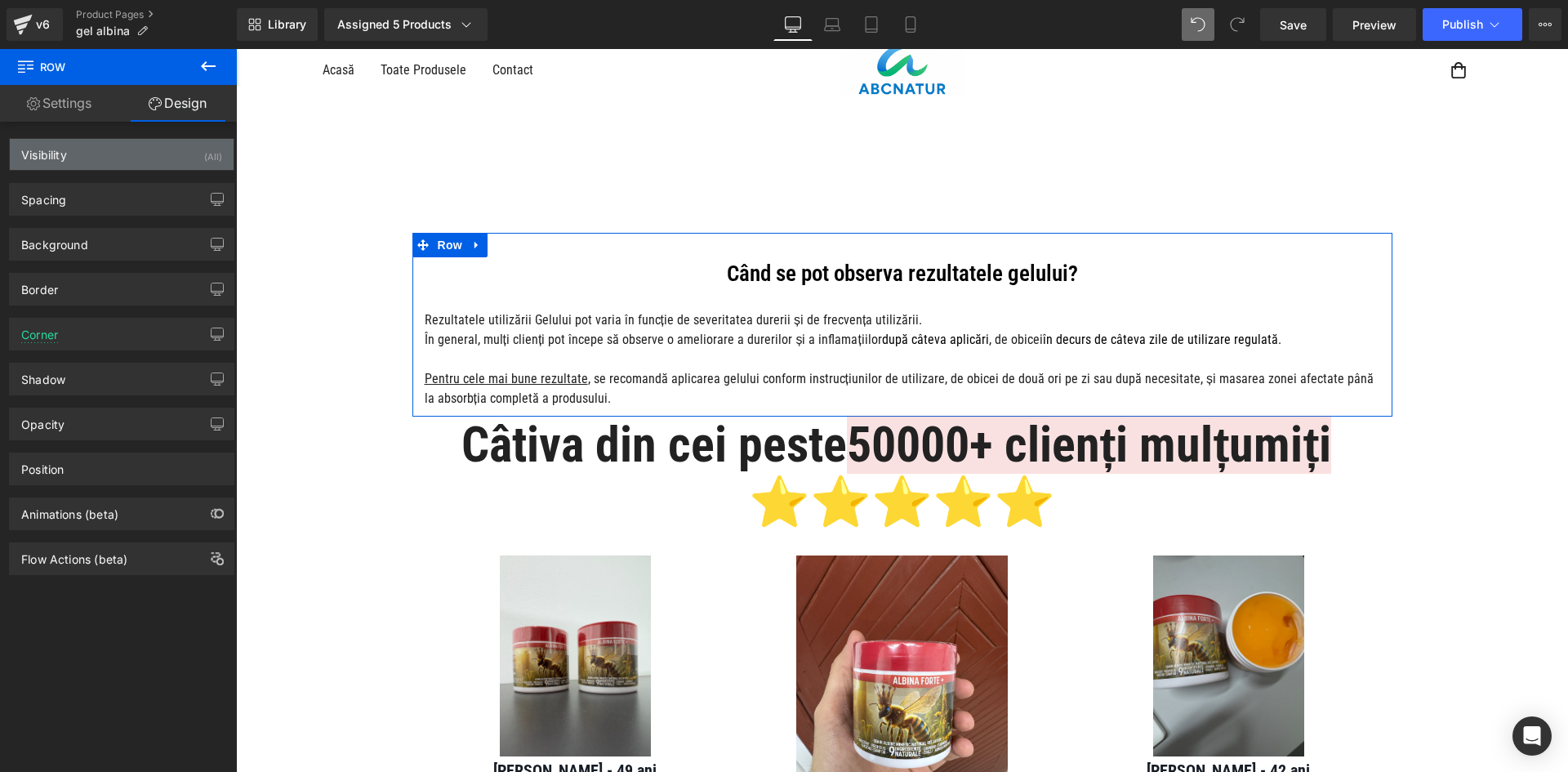
click at [185, 167] on div "Visibility (All)" at bounding box center [121, 155] width 224 height 31
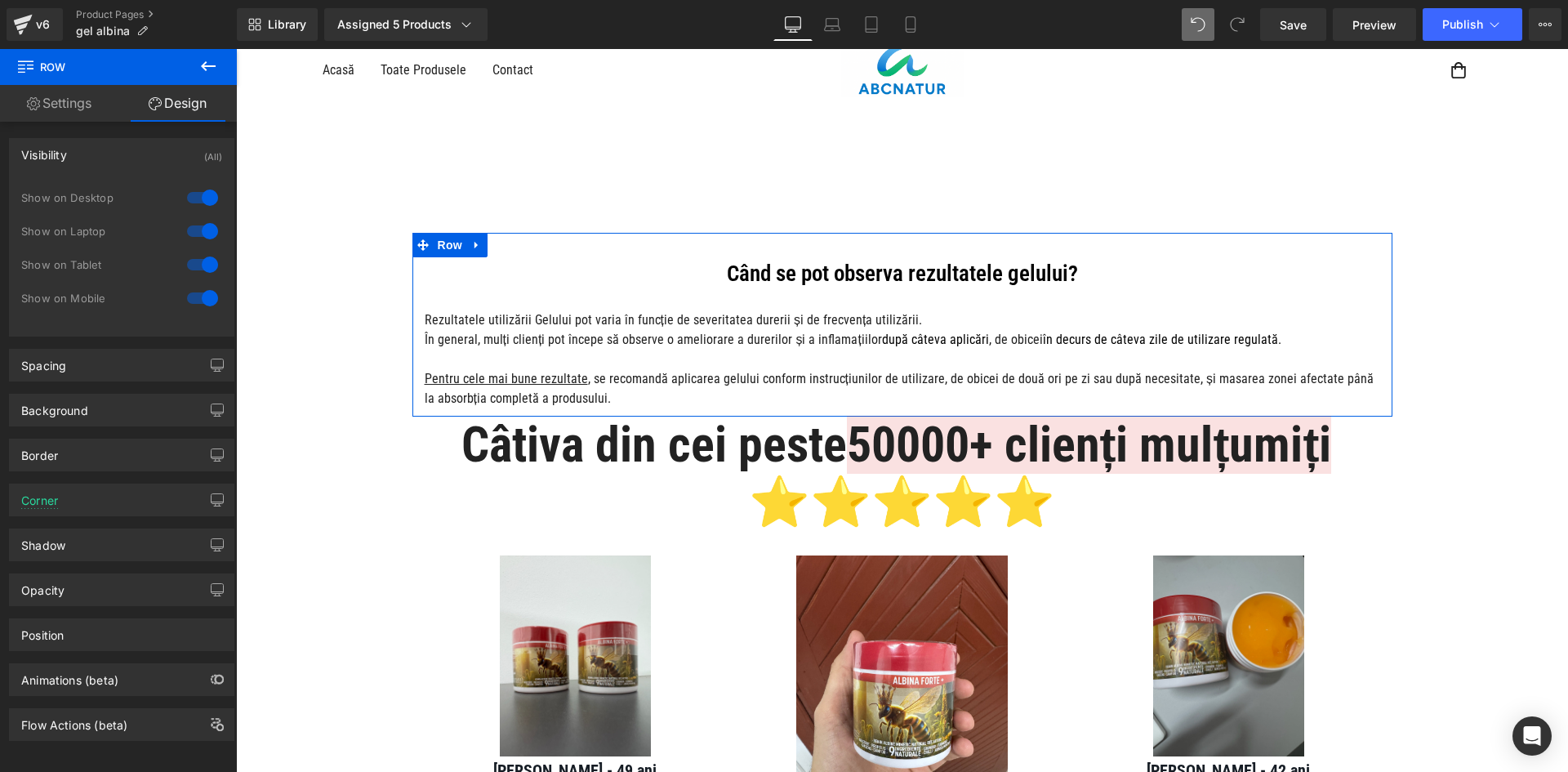
drag, startPoint x: 201, startPoint y: 191, endPoint x: 204, endPoint y: 224, distance: 33.1
click at [201, 191] on div at bounding box center [203, 198] width 40 height 26
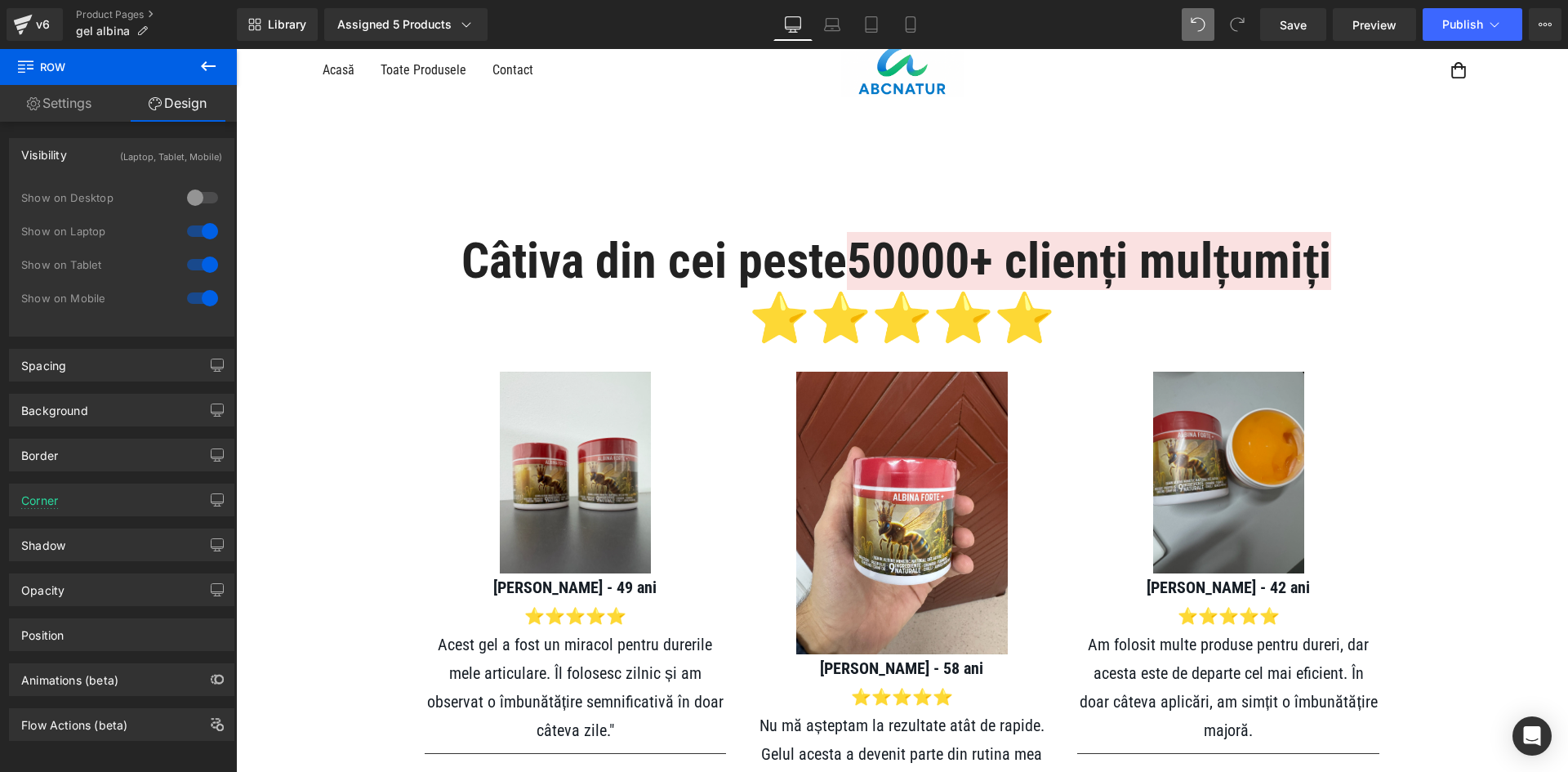
click at [204, 232] on div at bounding box center [203, 231] width 40 height 26
click at [890, 289] on span "Heading" at bounding box center [887, 290] width 44 height 20
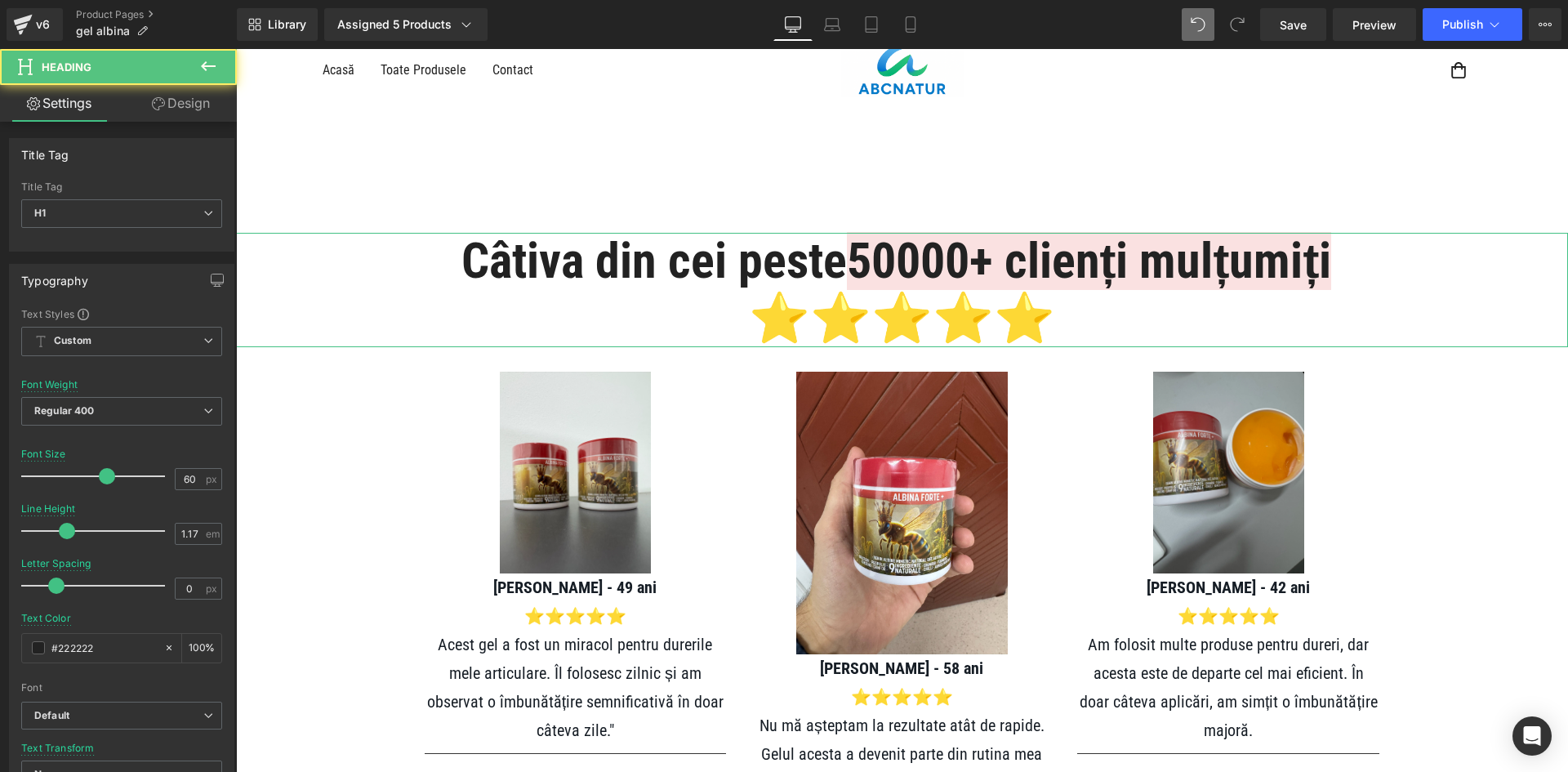
click at [198, 119] on link "Design" at bounding box center [181, 103] width 119 height 37
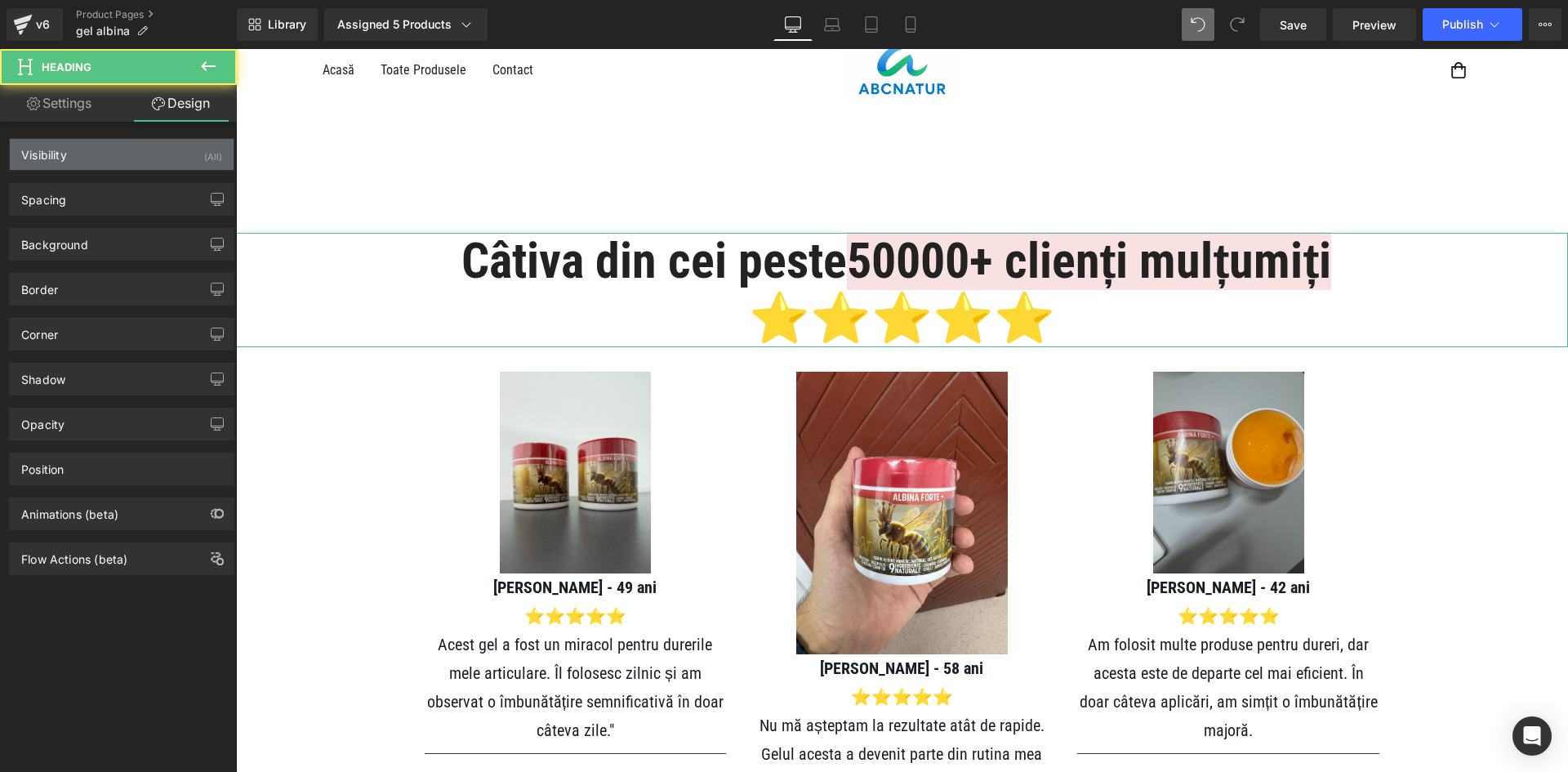
click at [198, 153] on div "Visibility (All)" at bounding box center [121, 155] width 224 height 31
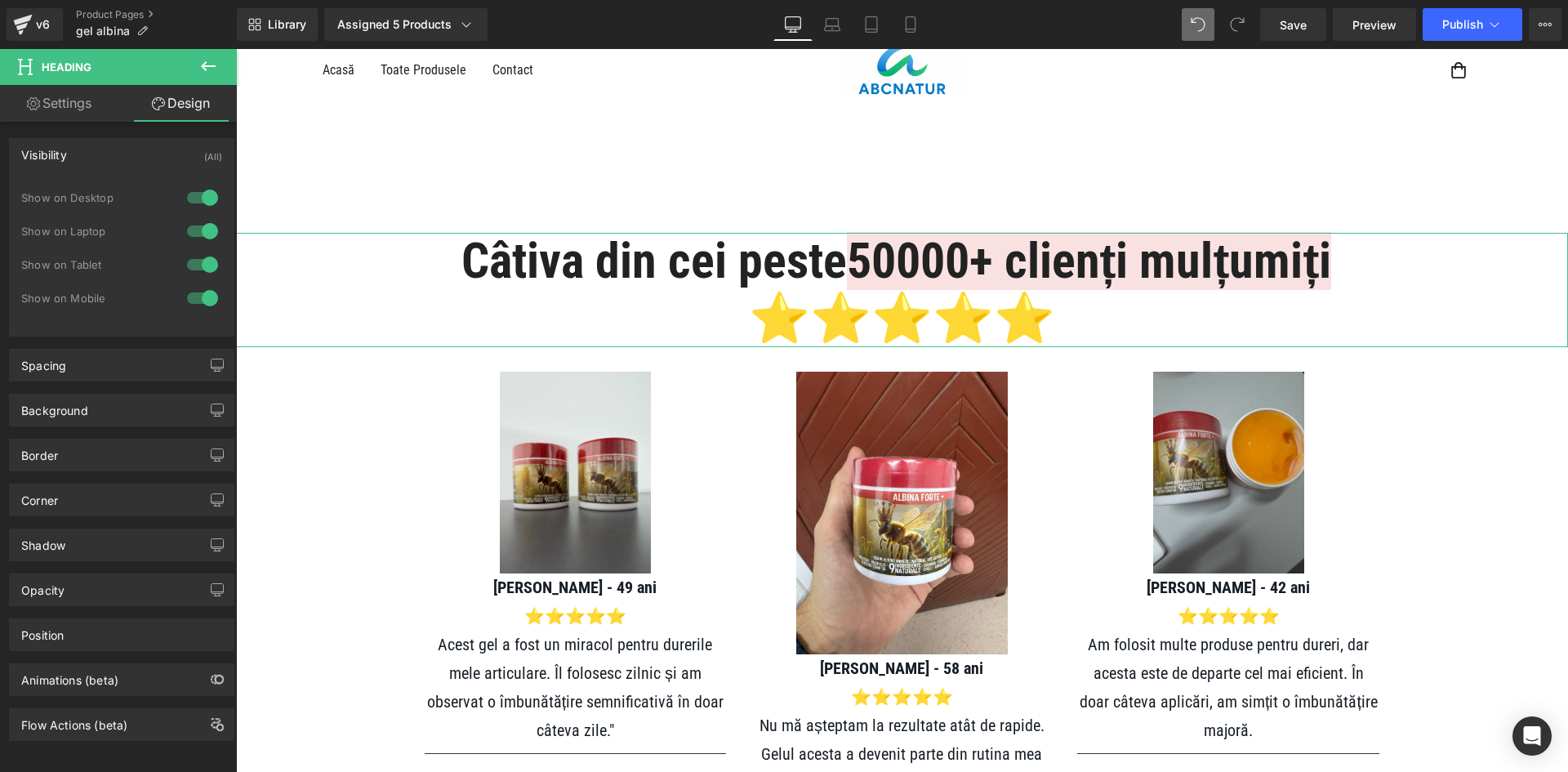
click at [198, 187] on div at bounding box center [203, 198] width 40 height 26
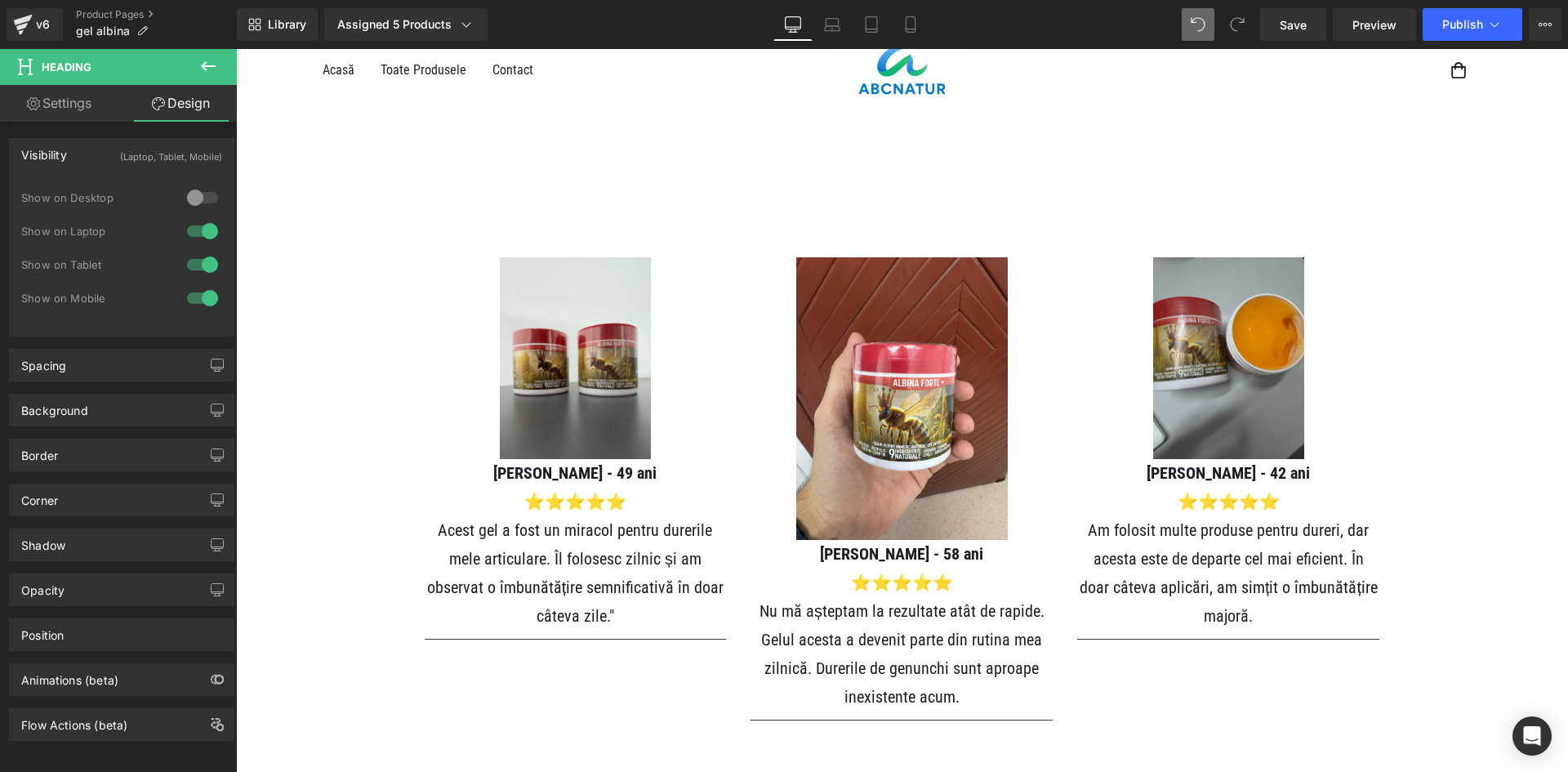
click at [201, 222] on div at bounding box center [203, 231] width 40 height 26
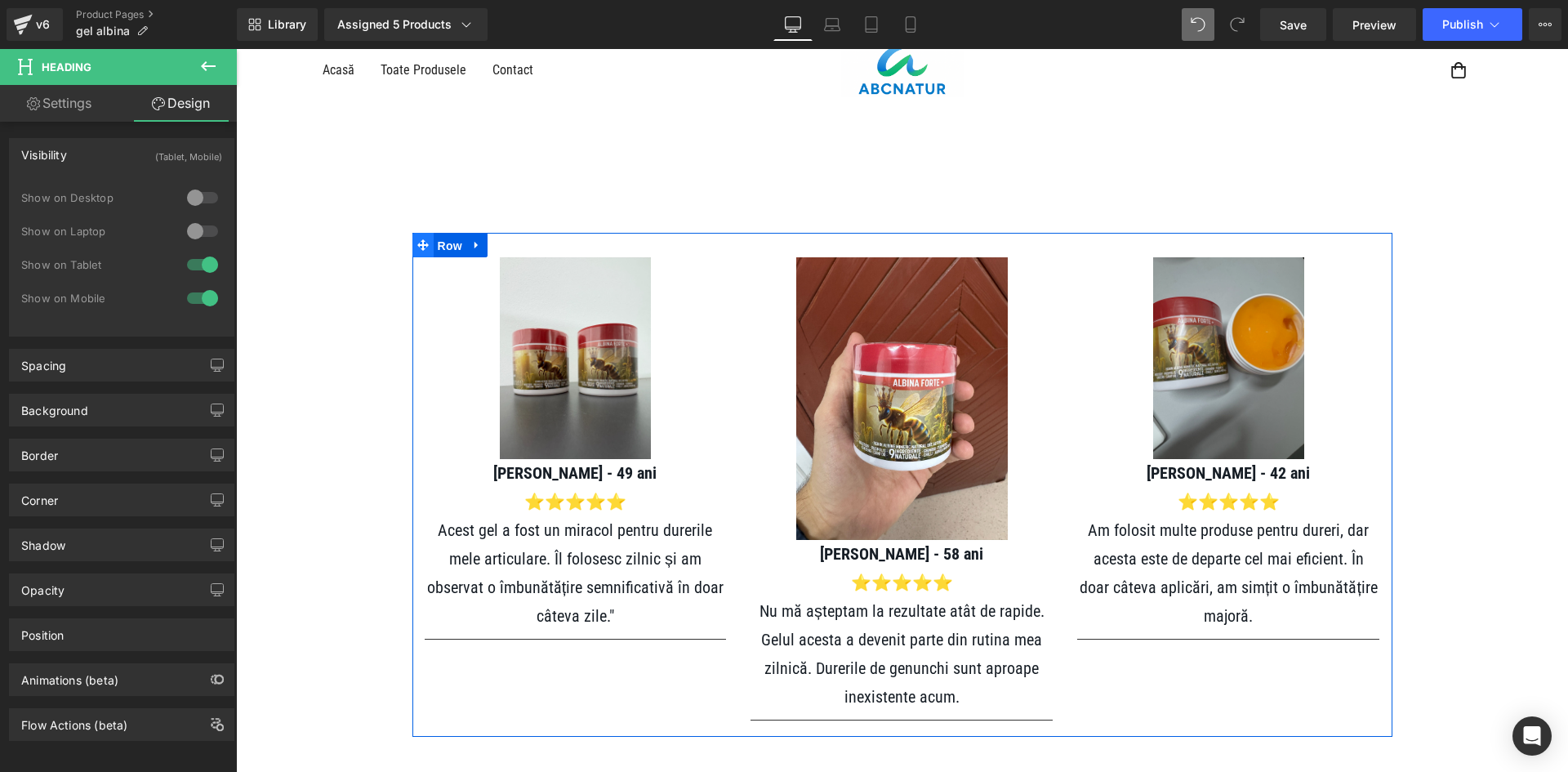
drag, startPoint x: 433, startPoint y: 248, endPoint x: 410, endPoint y: 243, distance: 23.5
click at [434, 249] on span "Row" at bounding box center [450, 246] width 33 height 25
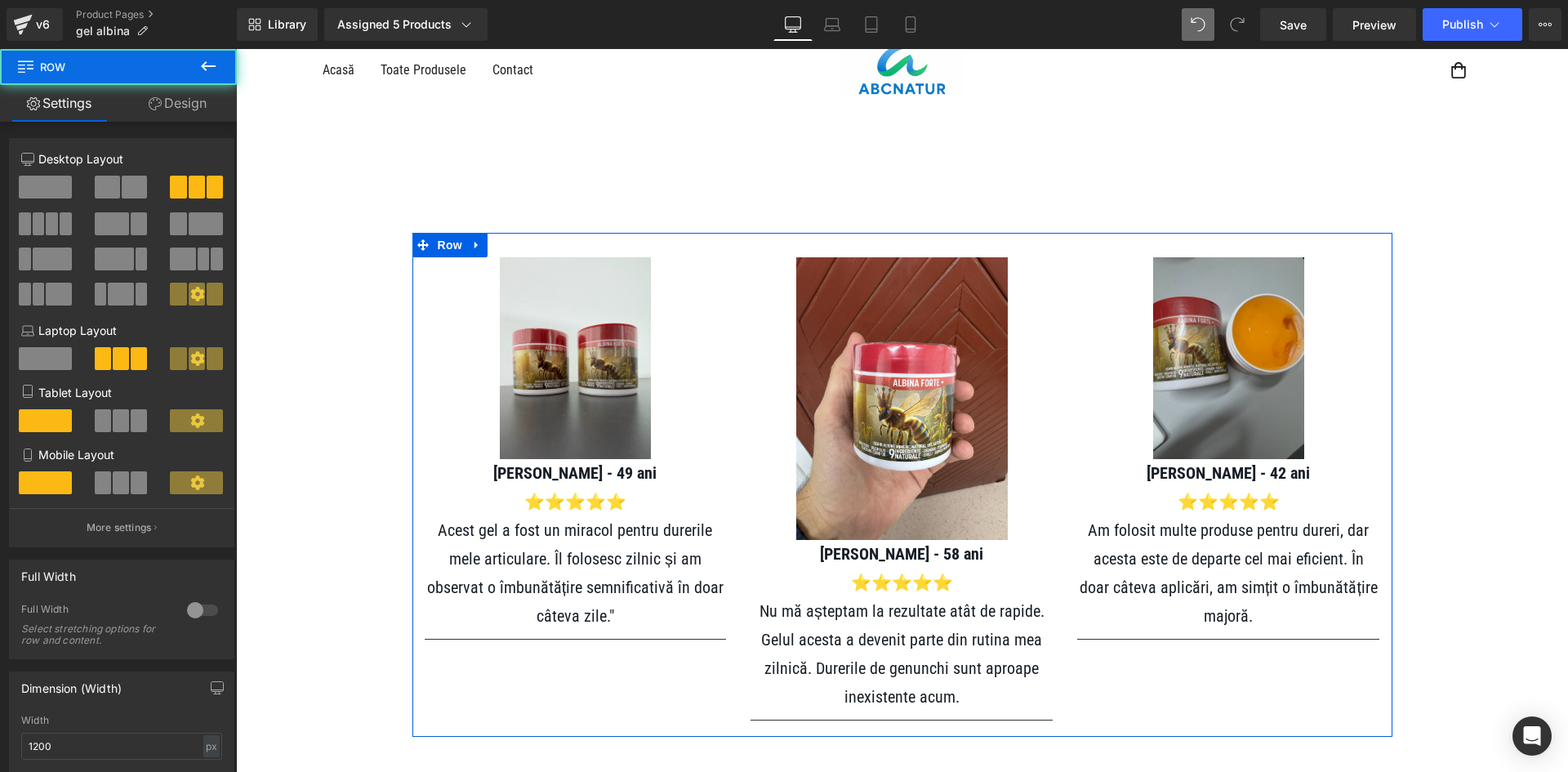
click at [204, 113] on link "Design" at bounding box center [178, 103] width 119 height 37
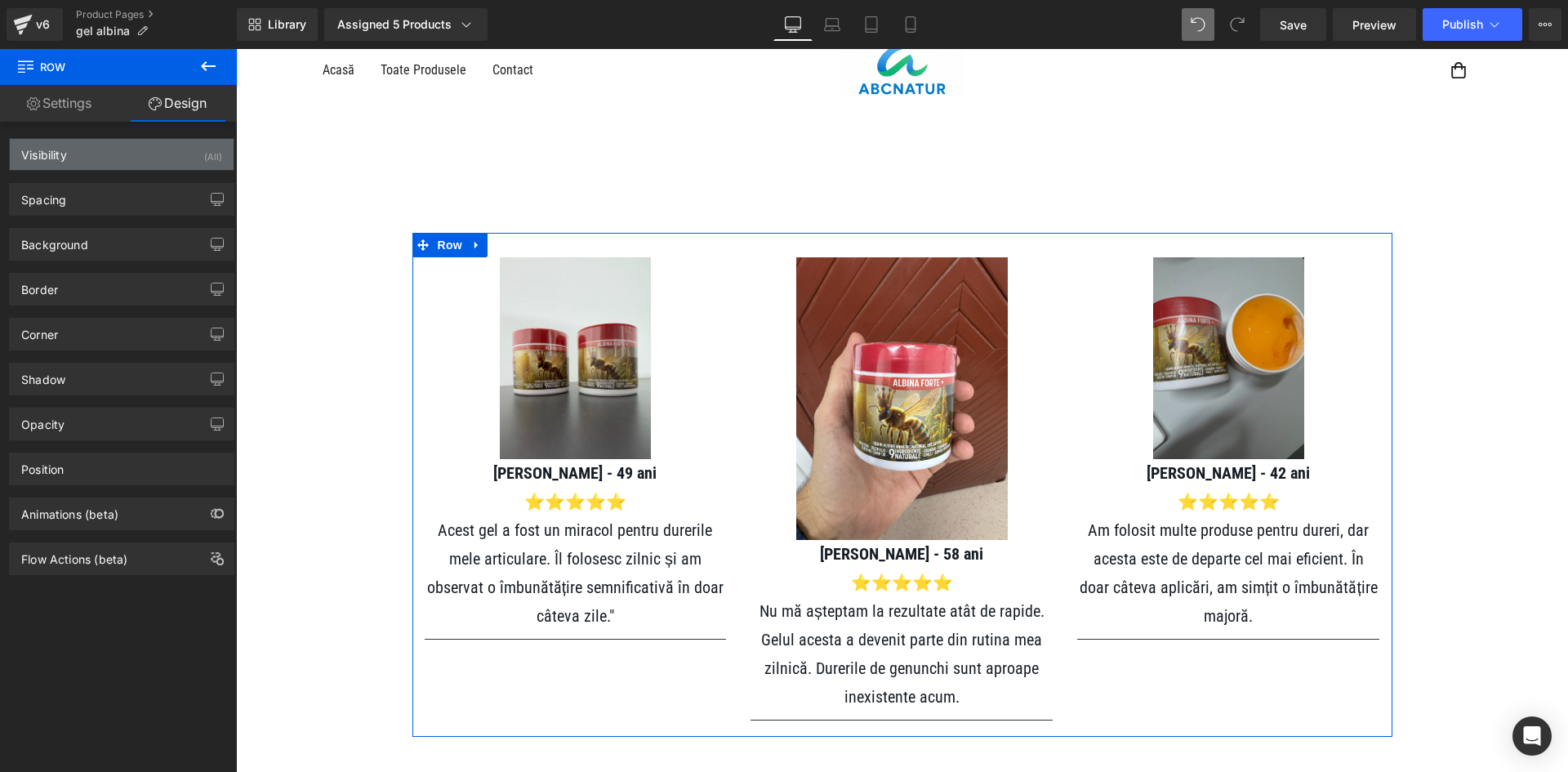
click at [206, 159] on div "(All)" at bounding box center [213, 152] width 18 height 27
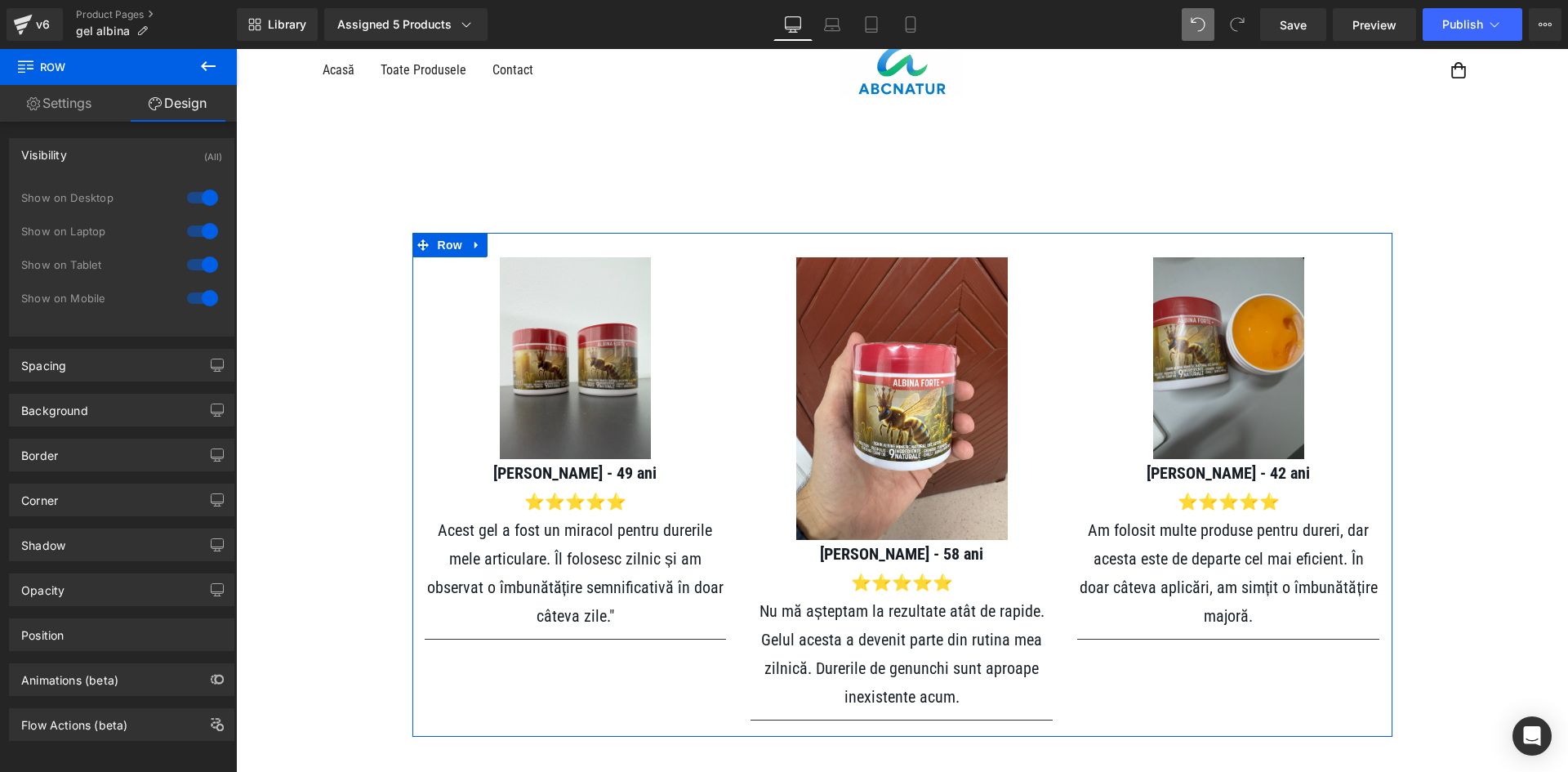
click at [213, 194] on div at bounding box center [203, 198] width 40 height 26
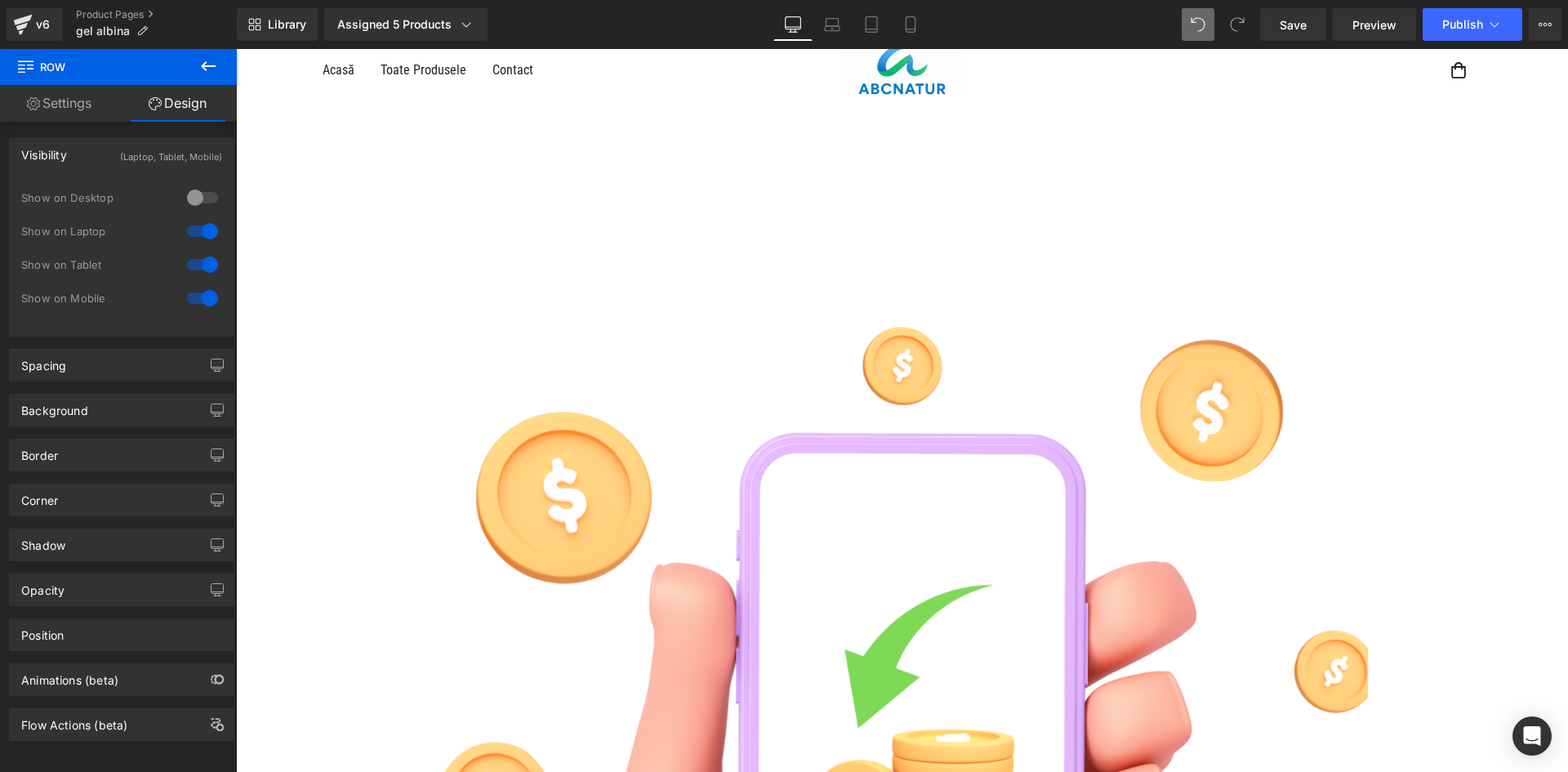
click at [202, 223] on div at bounding box center [203, 231] width 40 height 26
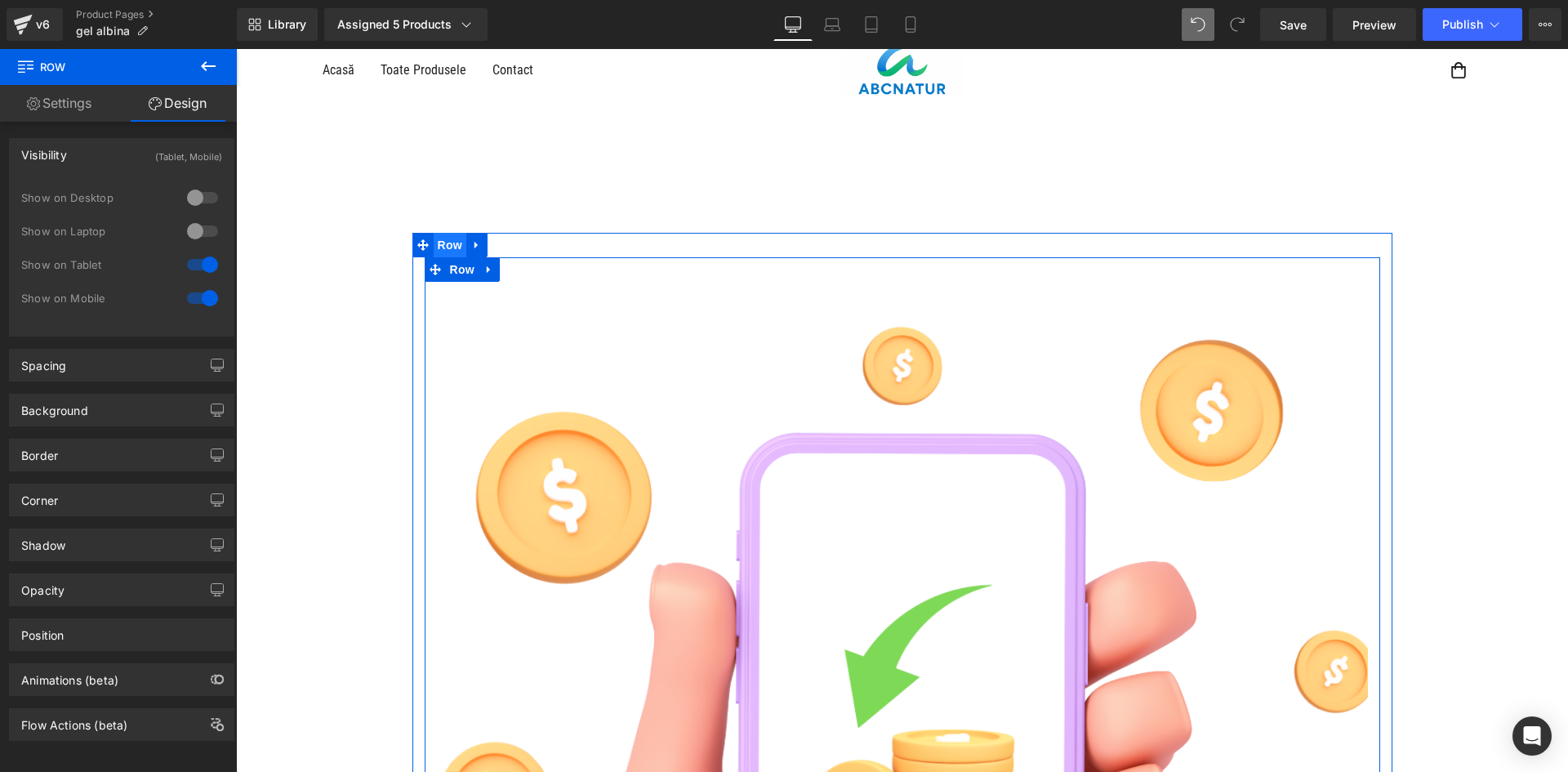
click at [442, 249] on span "Row" at bounding box center [450, 245] width 33 height 25
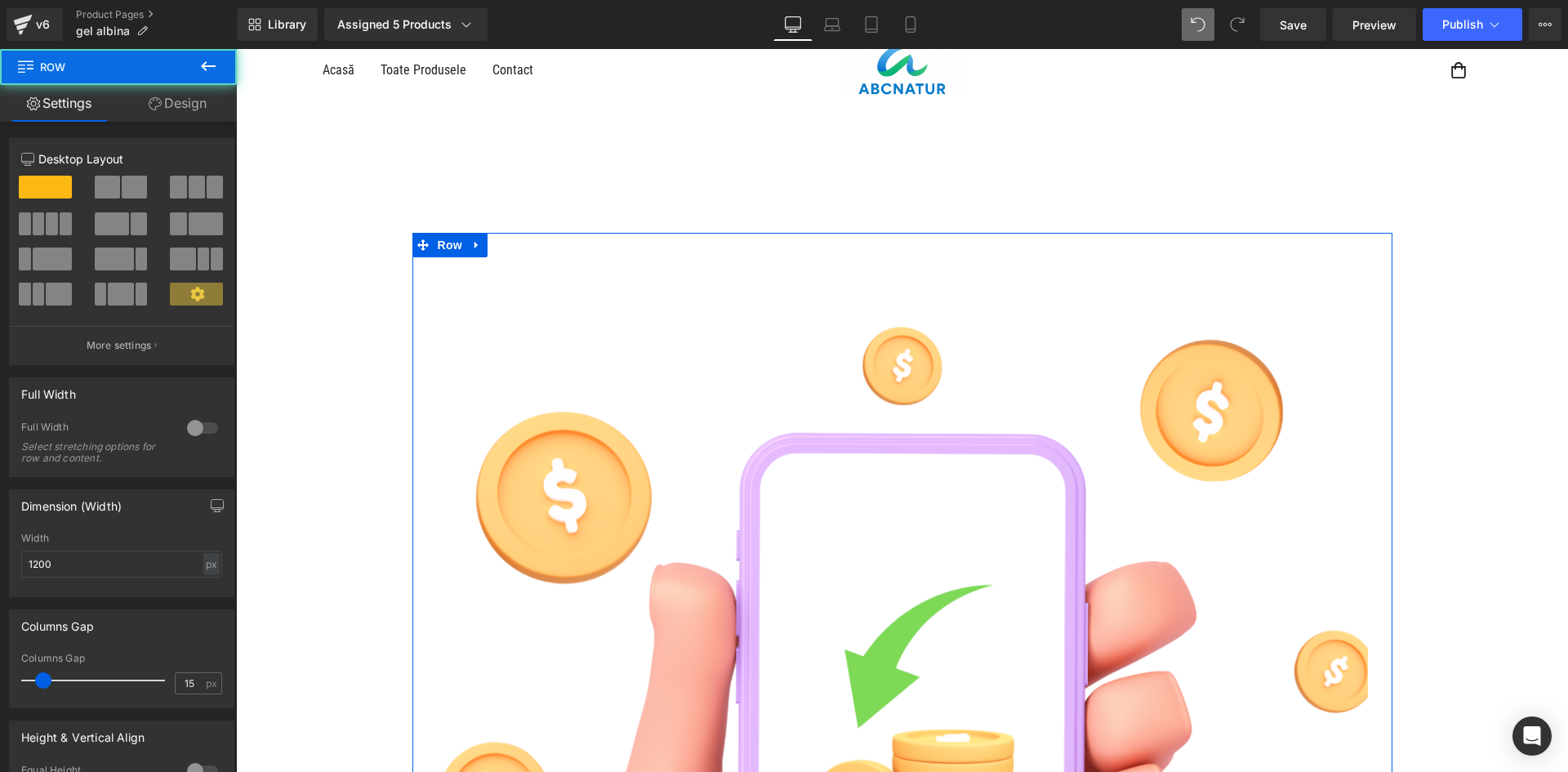
click at [191, 108] on link "Design" at bounding box center [178, 103] width 119 height 37
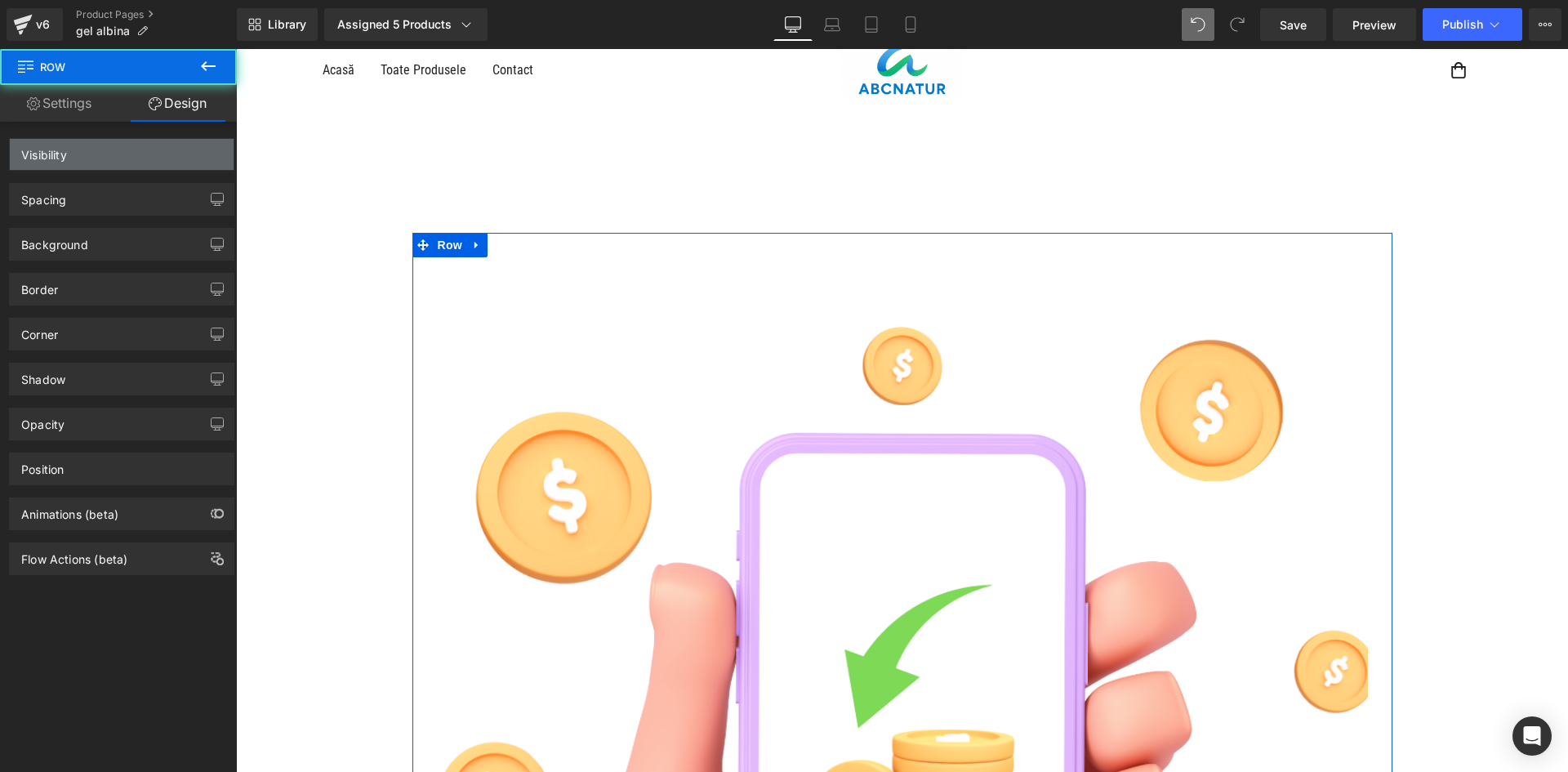
click at [193, 153] on div "Visibility" at bounding box center [121, 155] width 224 height 31
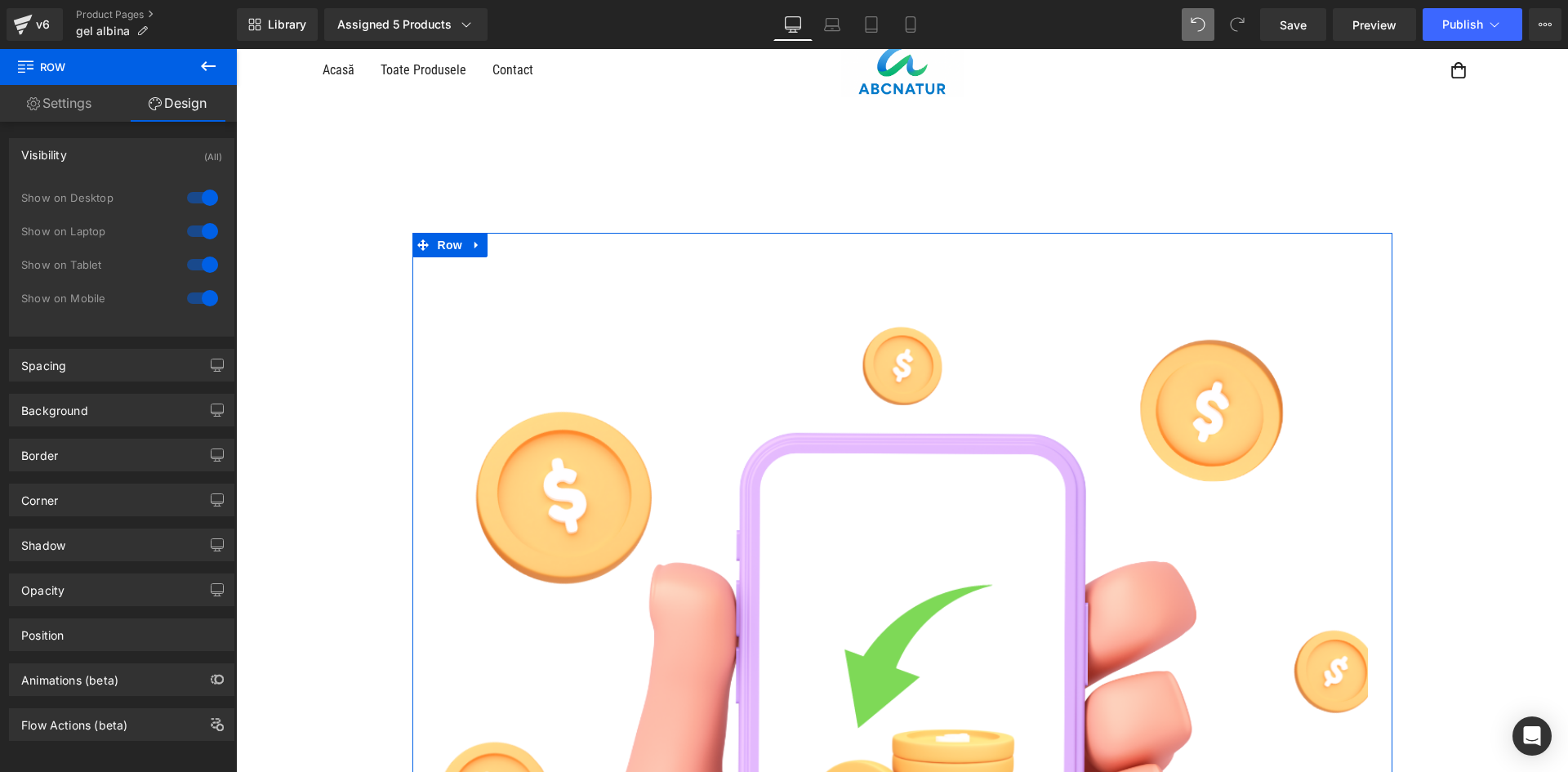
drag, startPoint x: 200, startPoint y: 195, endPoint x: 202, endPoint y: 225, distance: 30.1
click at [200, 196] on div at bounding box center [203, 198] width 40 height 26
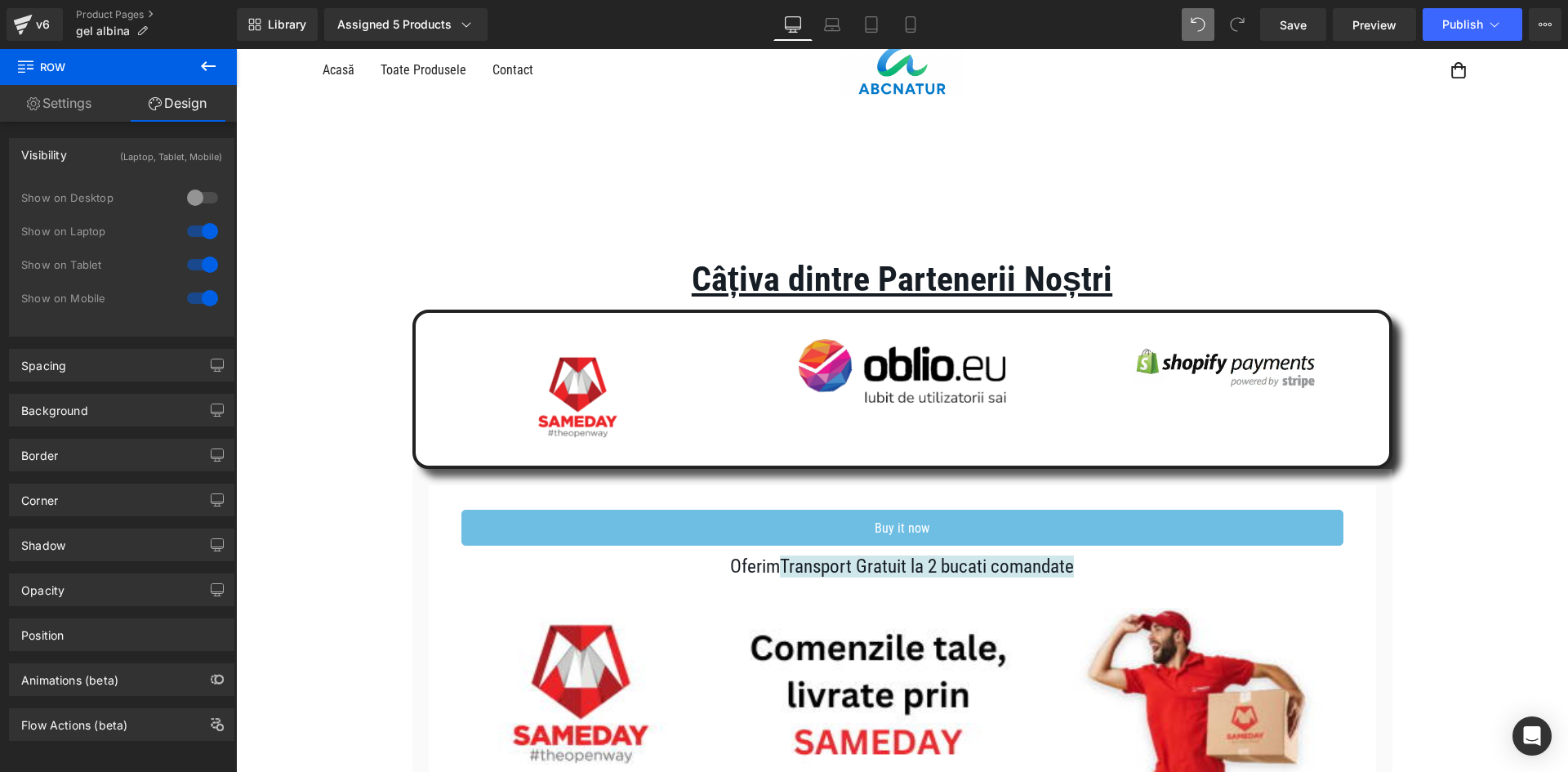
click at [202, 225] on div at bounding box center [203, 231] width 40 height 26
click at [509, 258] on p "Câțiva dintre Partenerii Noștri" at bounding box center [902, 279] width 1332 height 60
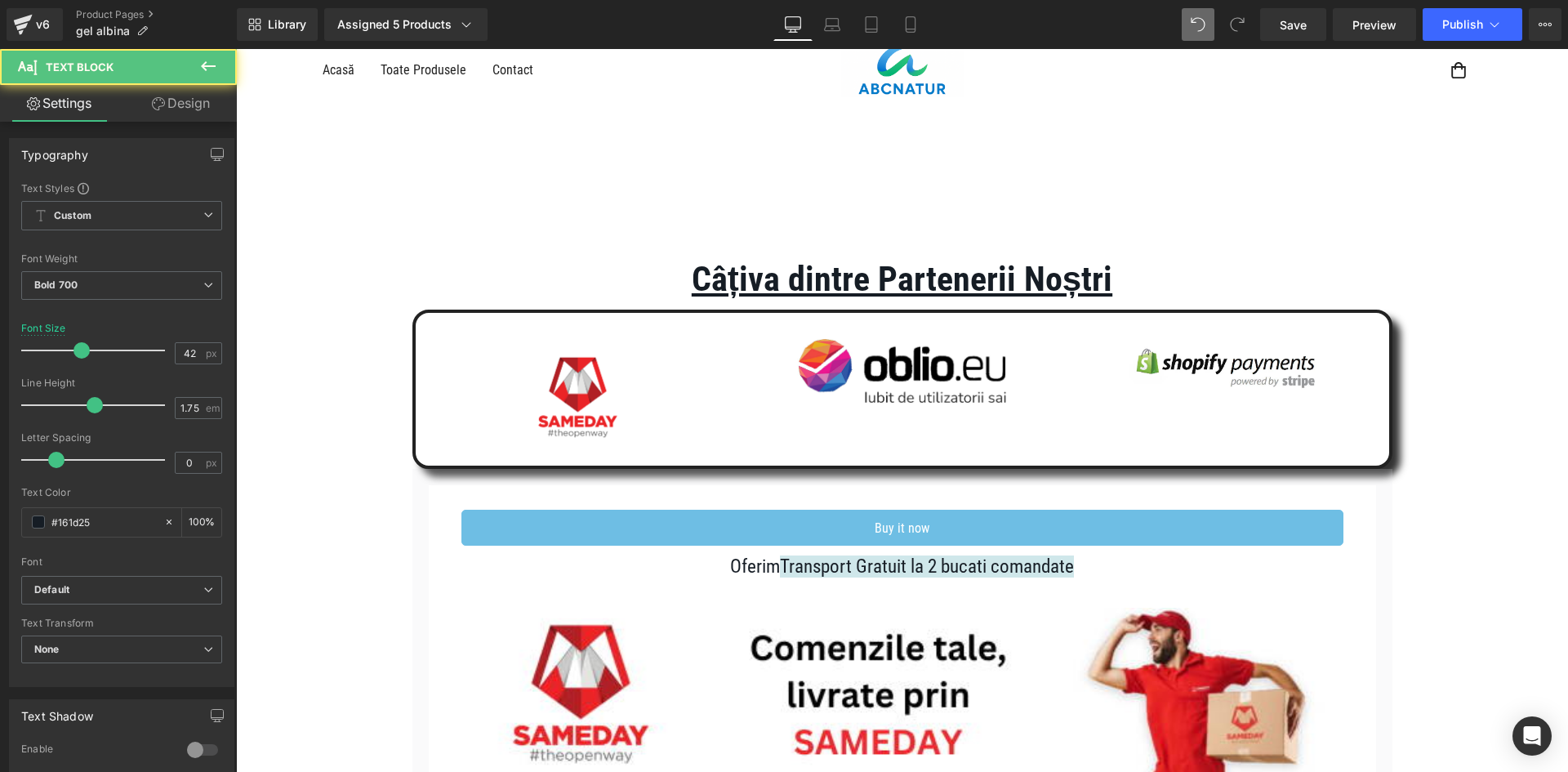
click at [198, 113] on link "Design" at bounding box center [181, 103] width 119 height 37
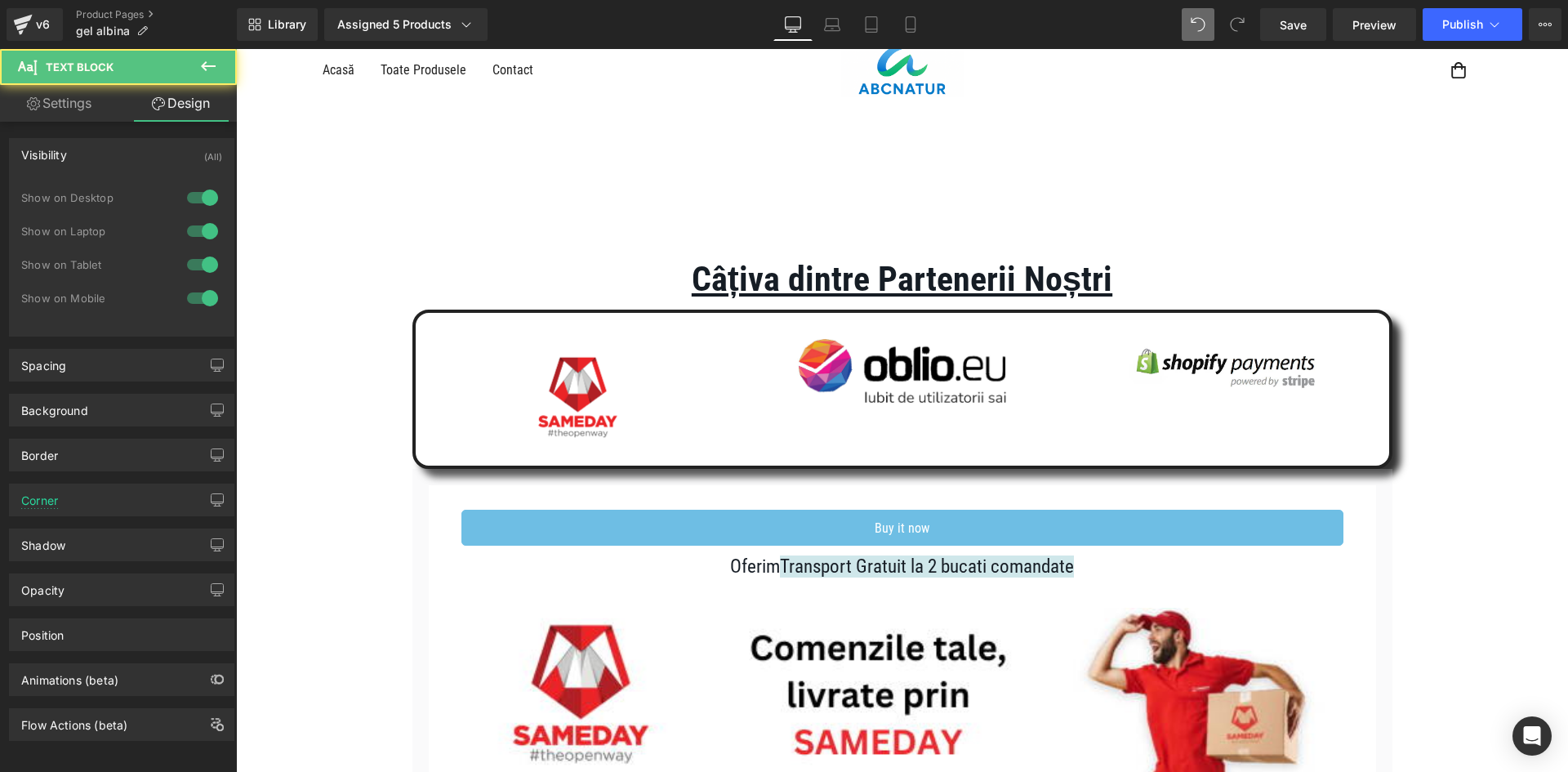
click at [204, 158] on div "(All)" at bounding box center [213, 152] width 18 height 27
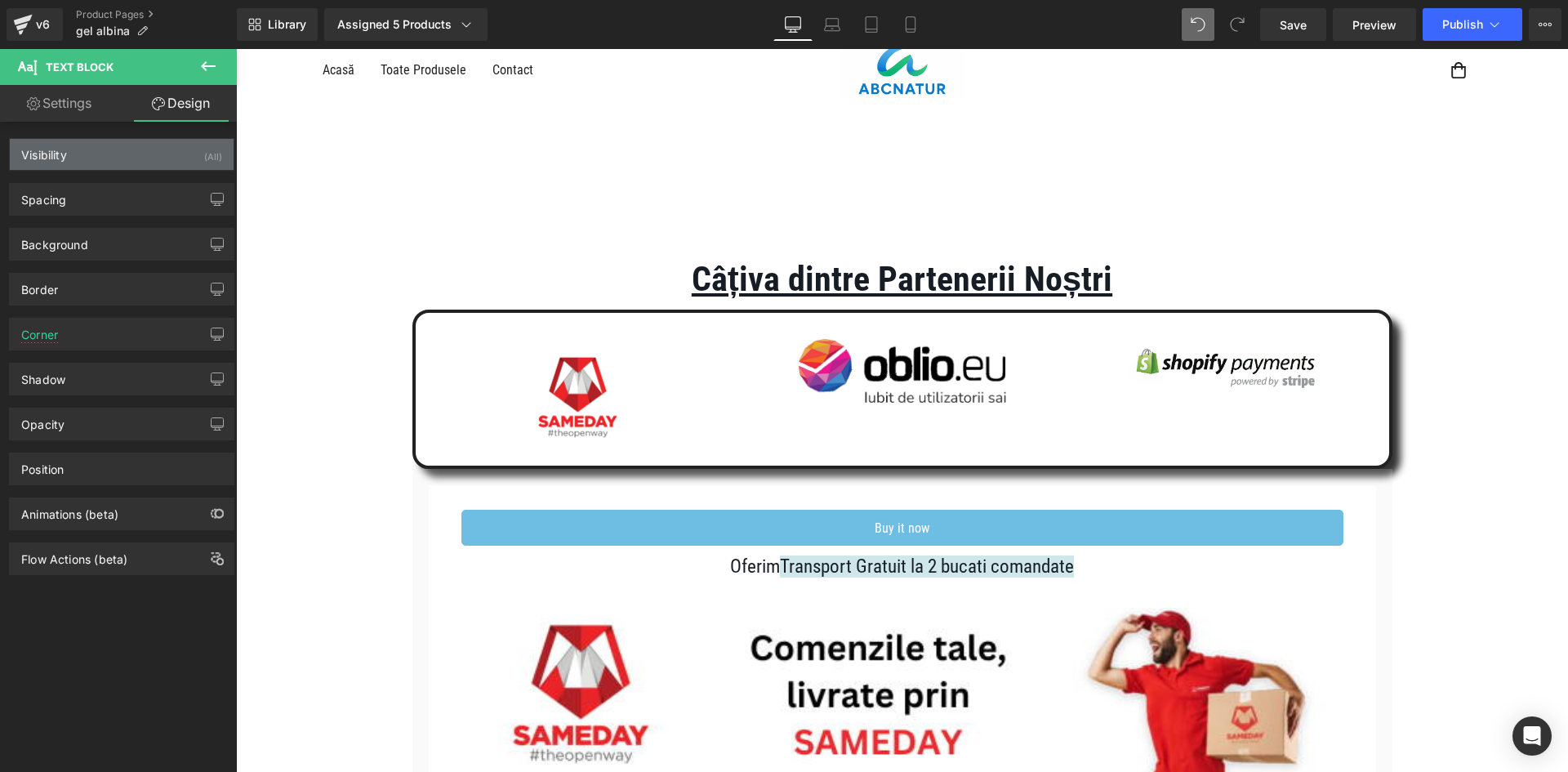
click at [204, 166] on div "Visibility (All)" at bounding box center [121, 155] width 224 height 31
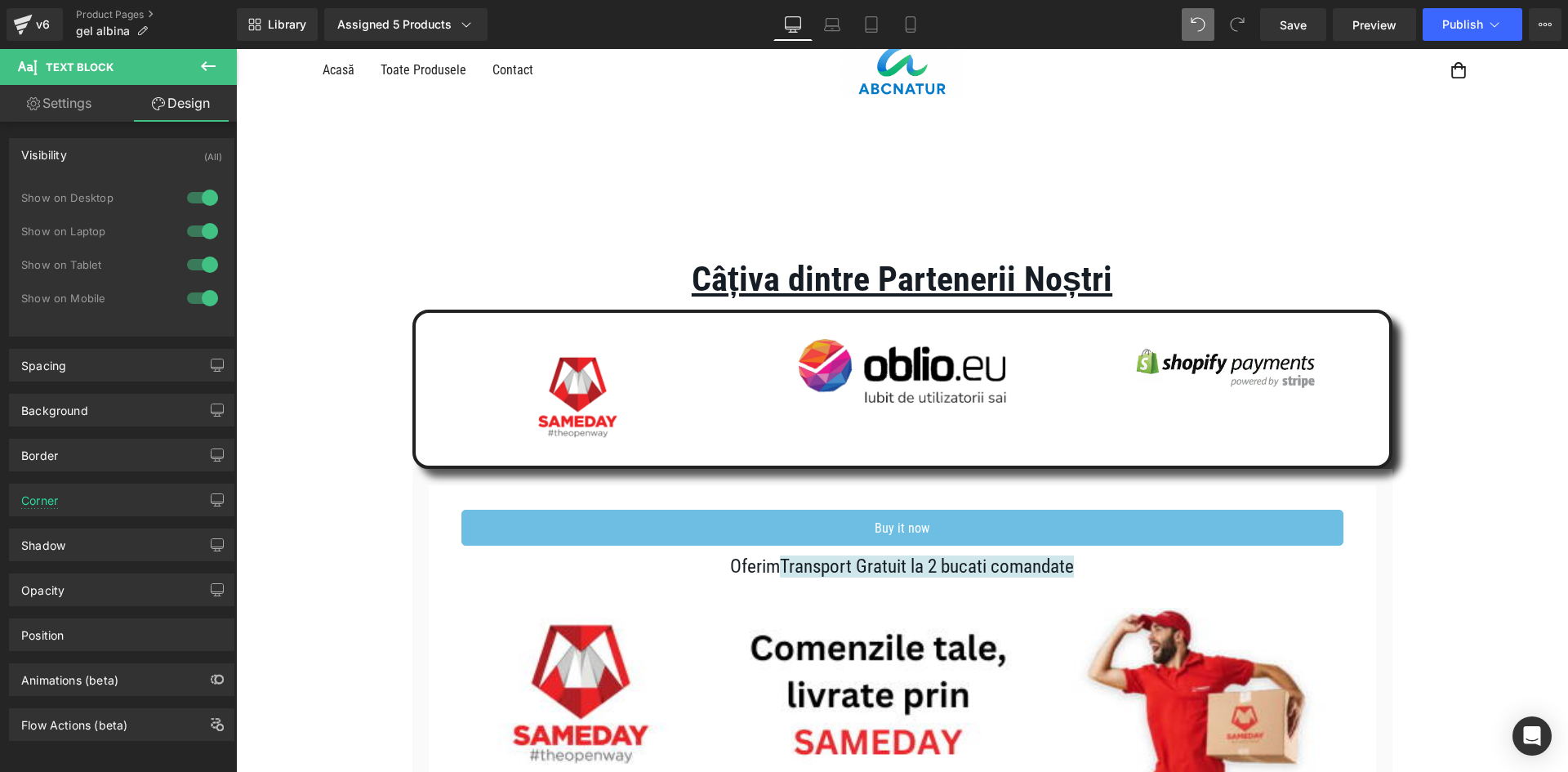
click at [211, 198] on div at bounding box center [203, 198] width 40 height 26
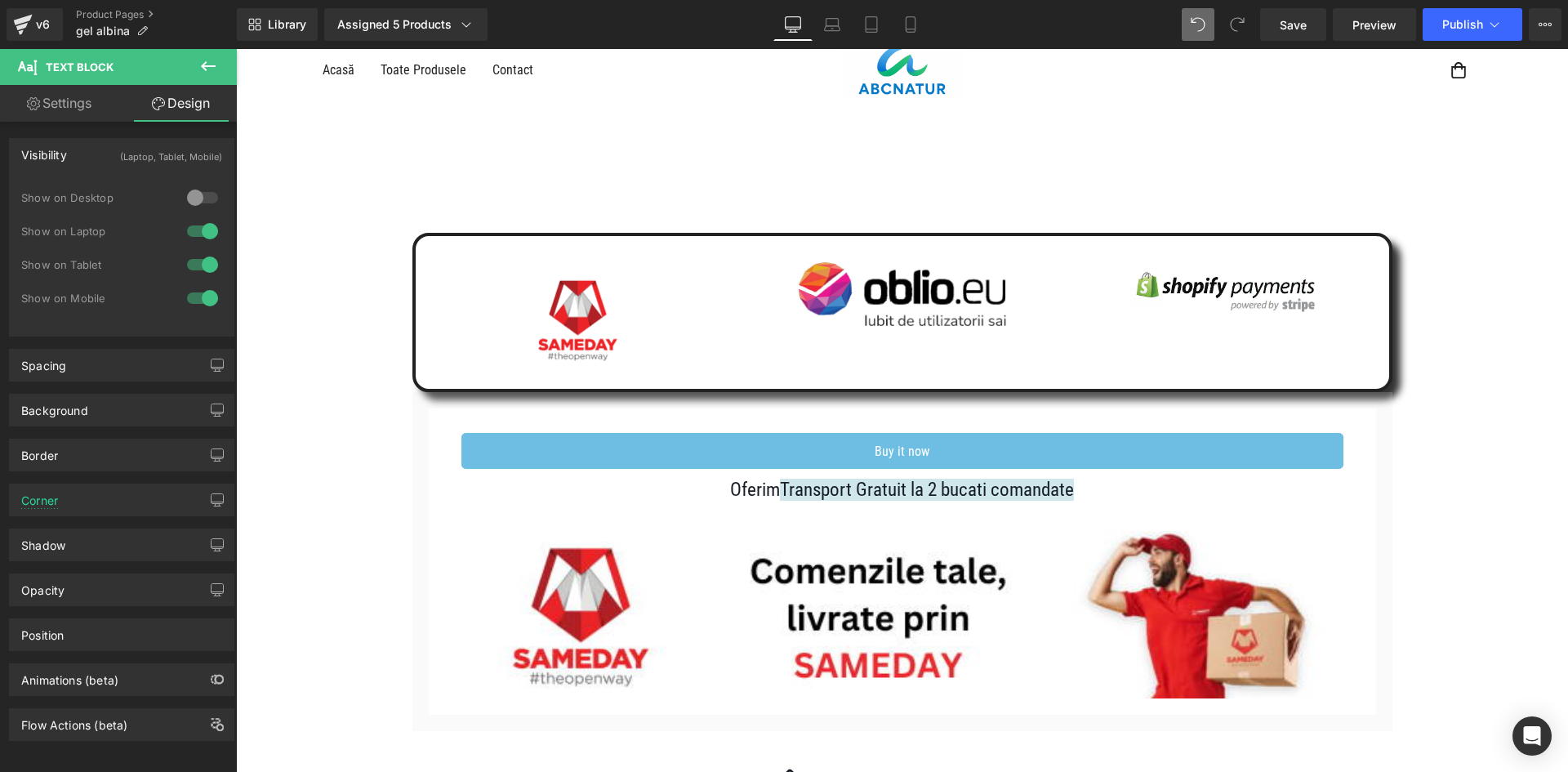
click at [207, 224] on div at bounding box center [203, 231] width 40 height 26
click at [848, 161] on span "Product" at bounding box center [896, 154] width 109 height 25
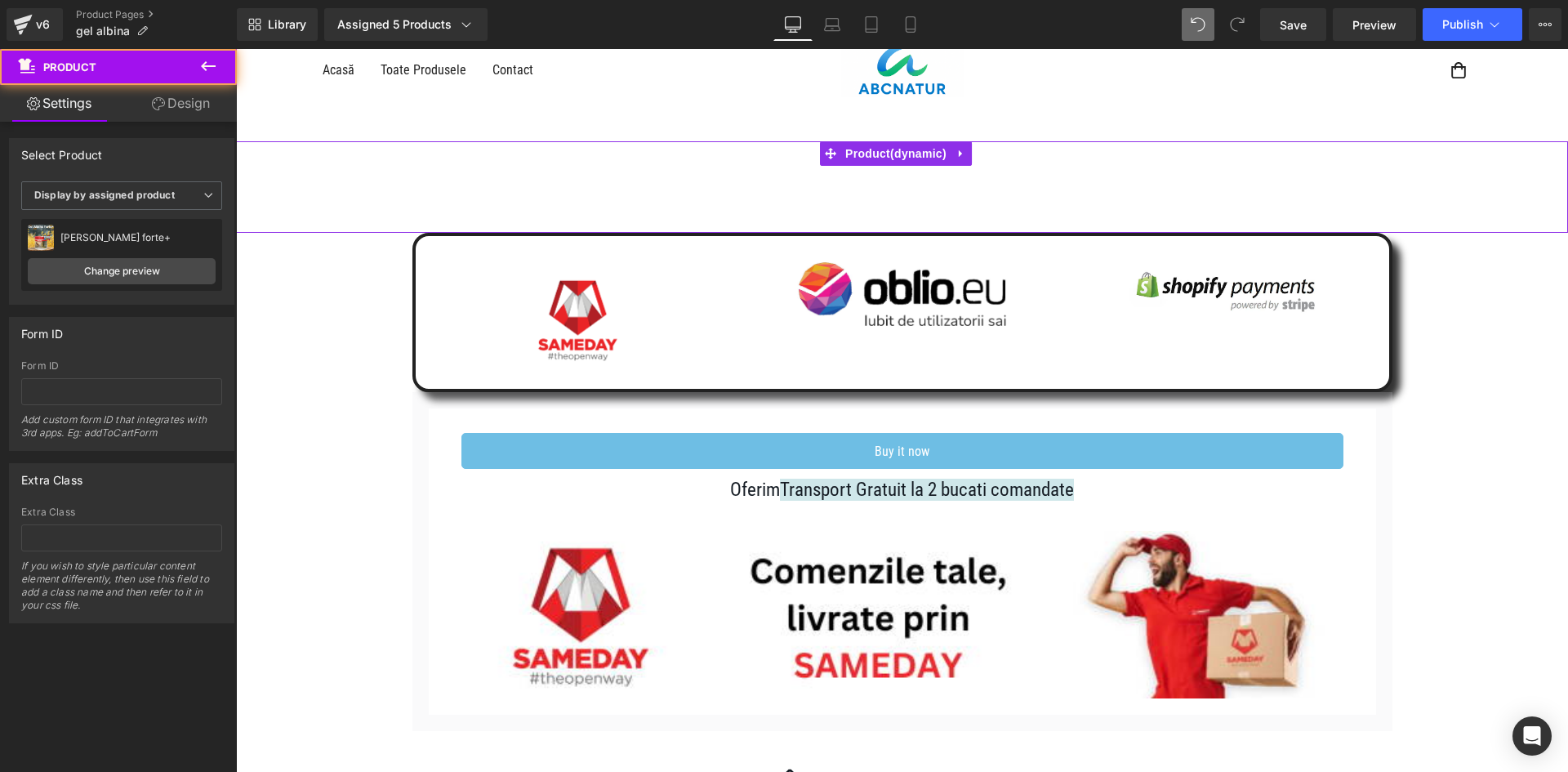
click at [234, 106] on link "Design" at bounding box center [181, 103] width 119 height 37
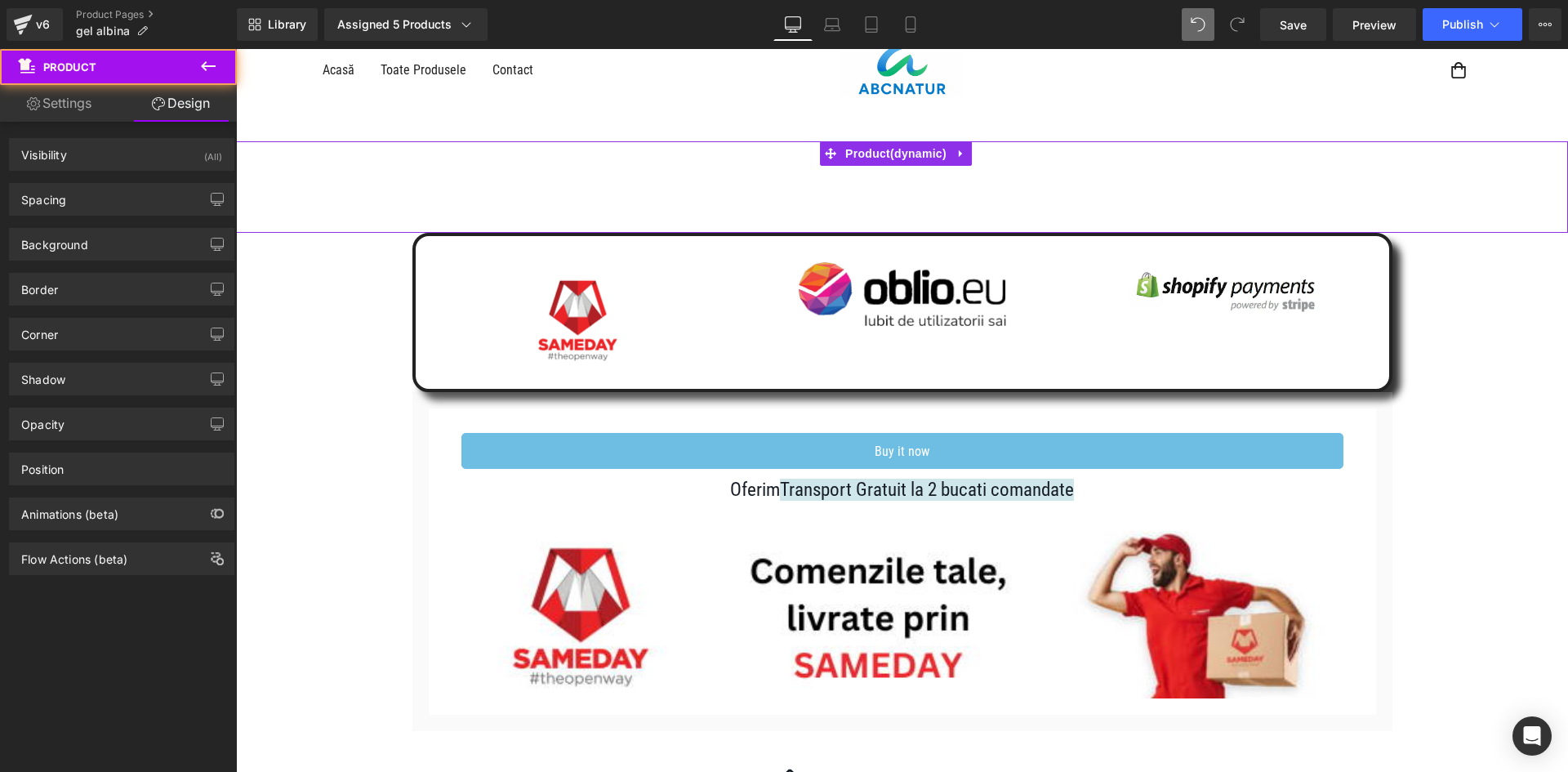
click at [208, 158] on div "(All)" at bounding box center [213, 152] width 18 height 27
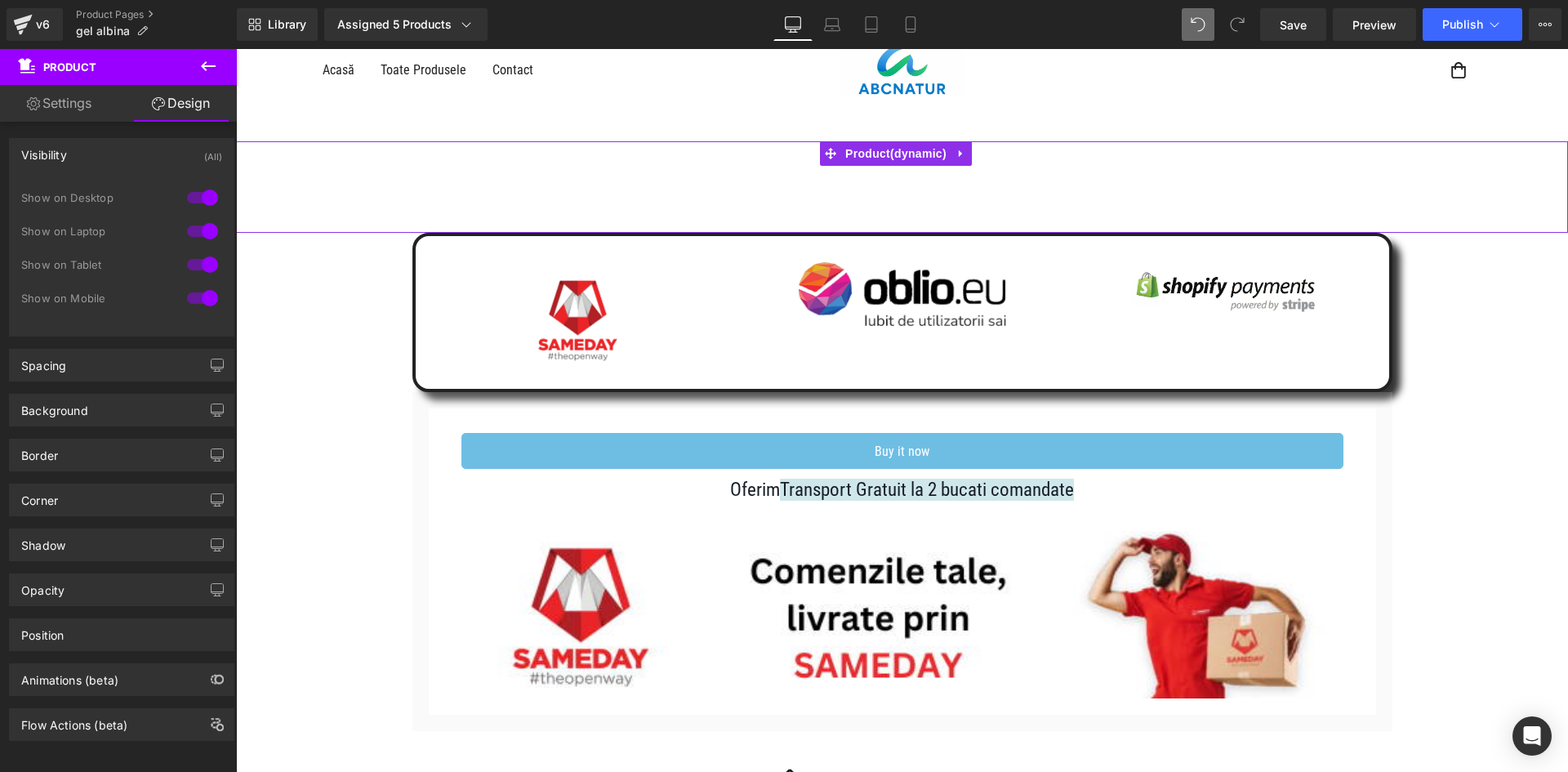
click at [200, 191] on div at bounding box center [203, 198] width 40 height 26
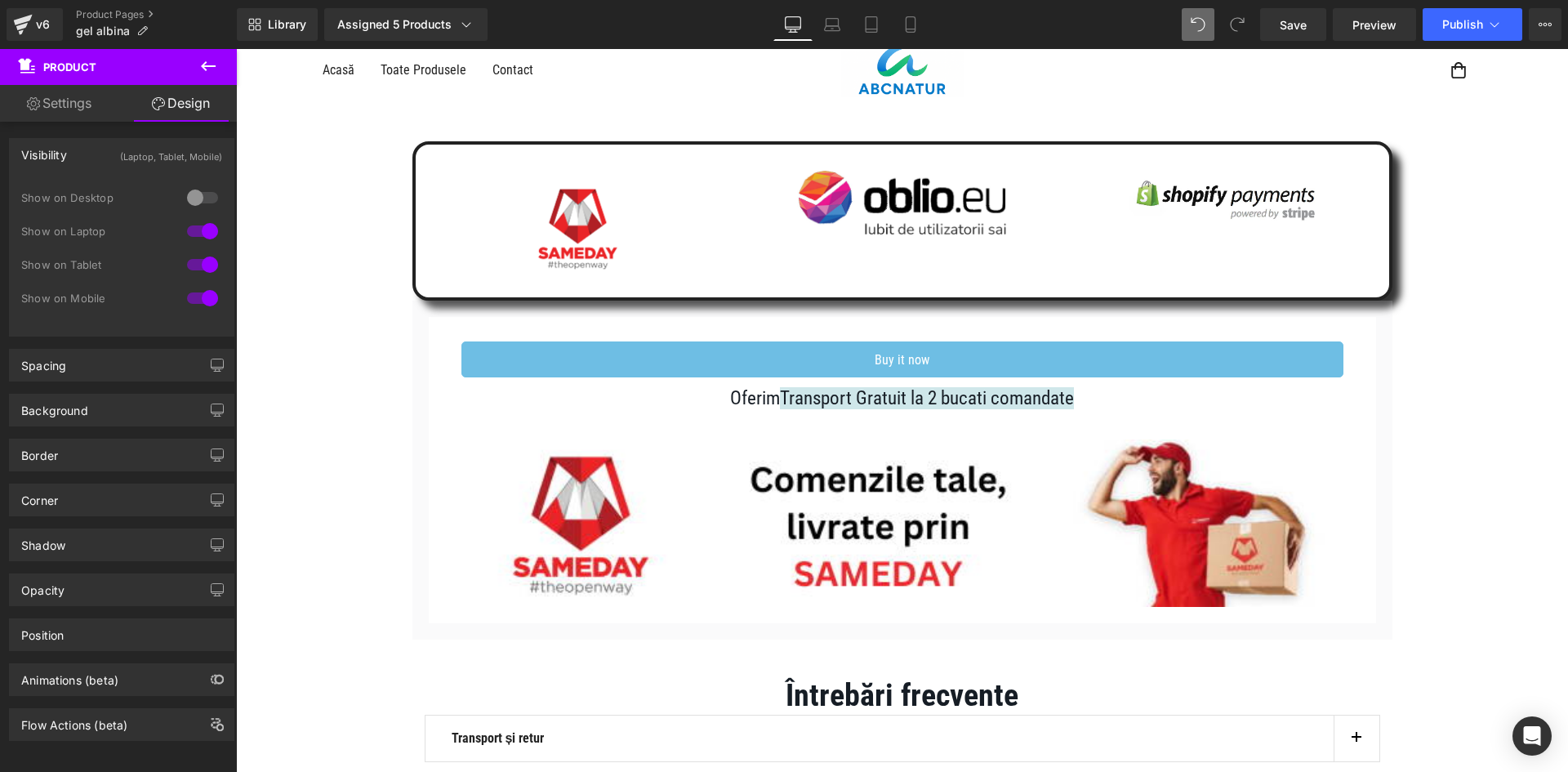
click at [201, 226] on div at bounding box center [203, 231] width 40 height 26
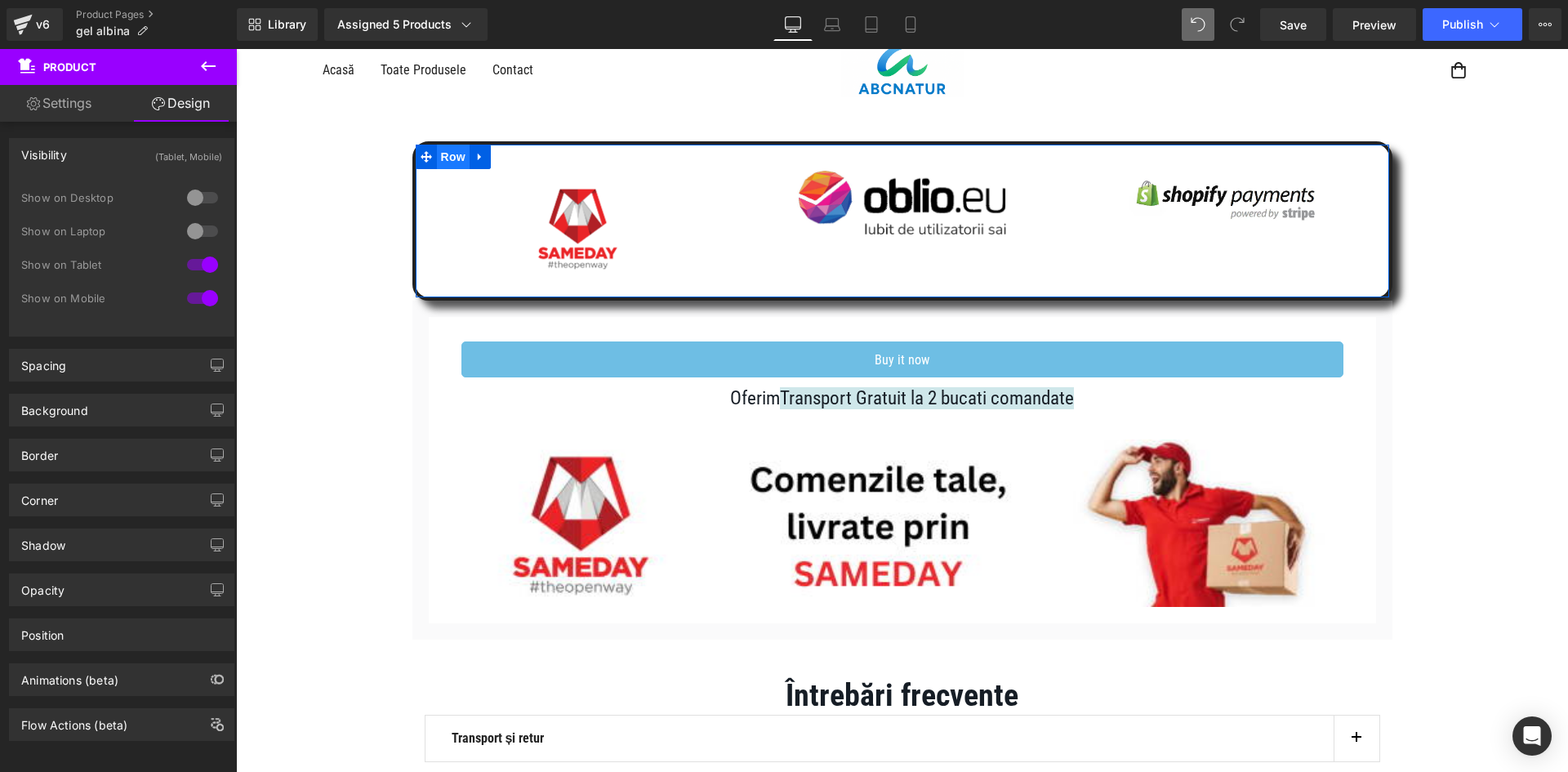
click at [457, 158] on span "Row" at bounding box center [453, 156] width 33 height 25
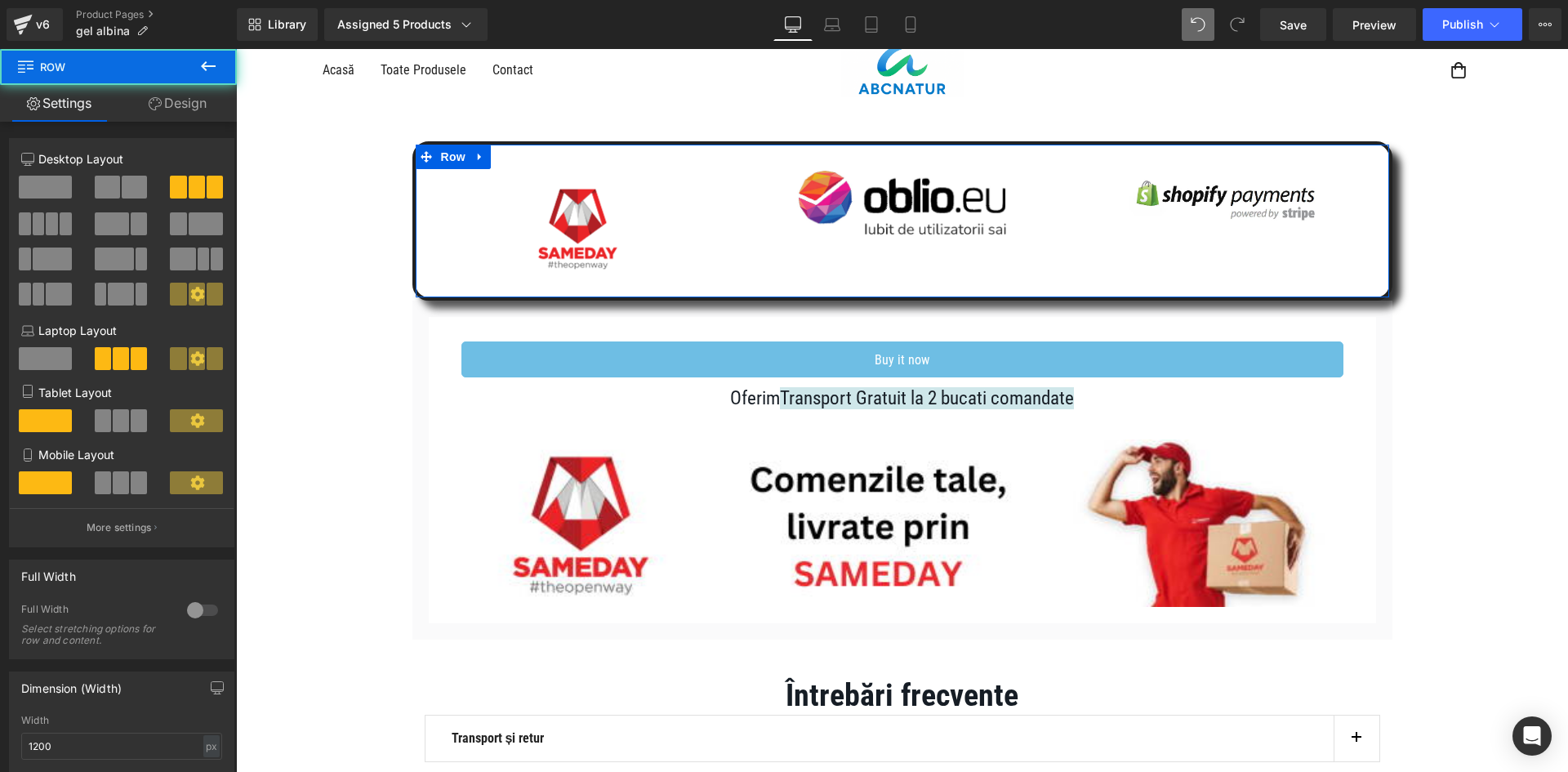
click at [203, 97] on link "Design" at bounding box center [178, 103] width 119 height 37
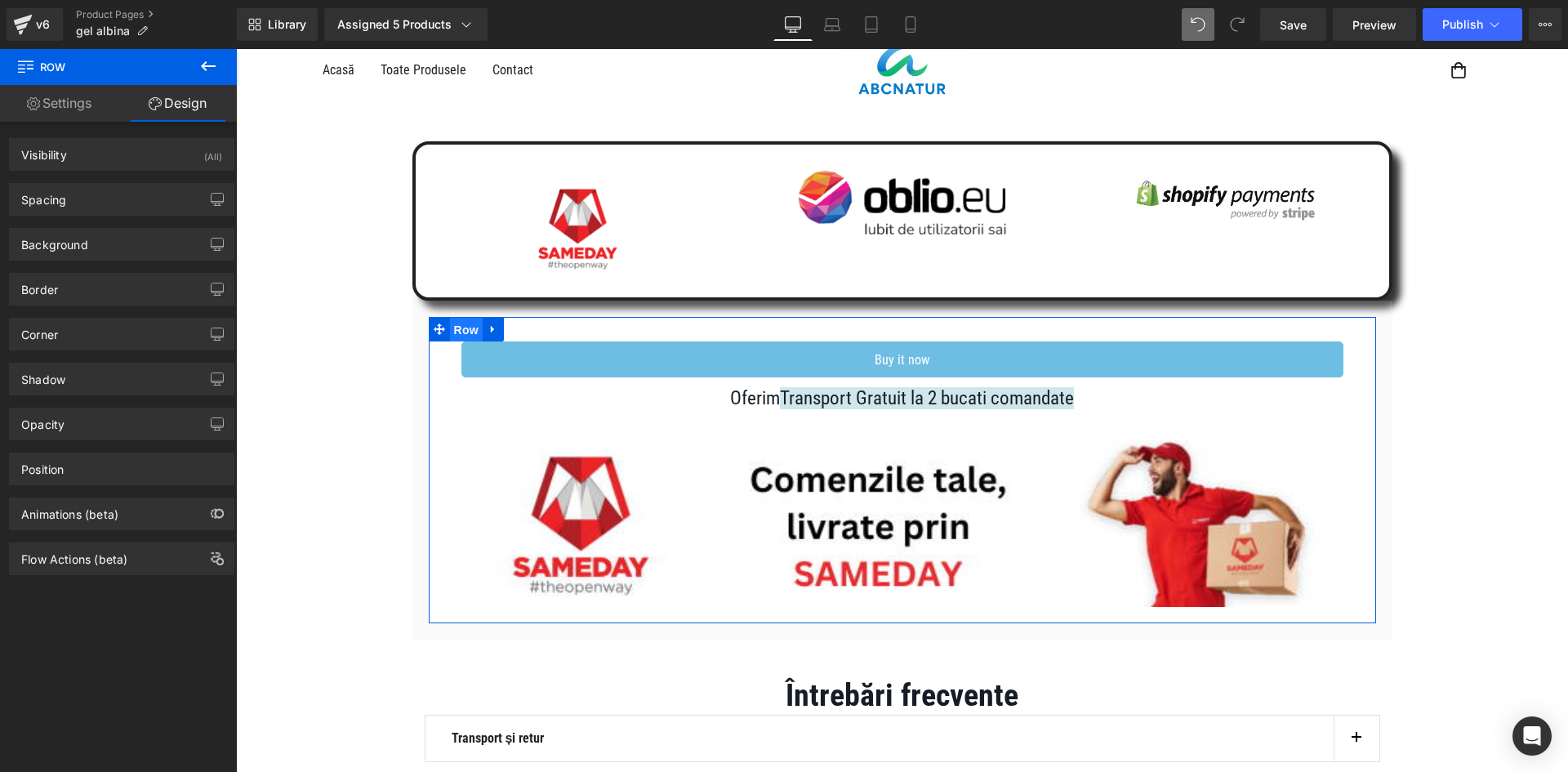
click at [473, 332] on span "Row" at bounding box center [466, 330] width 33 height 25
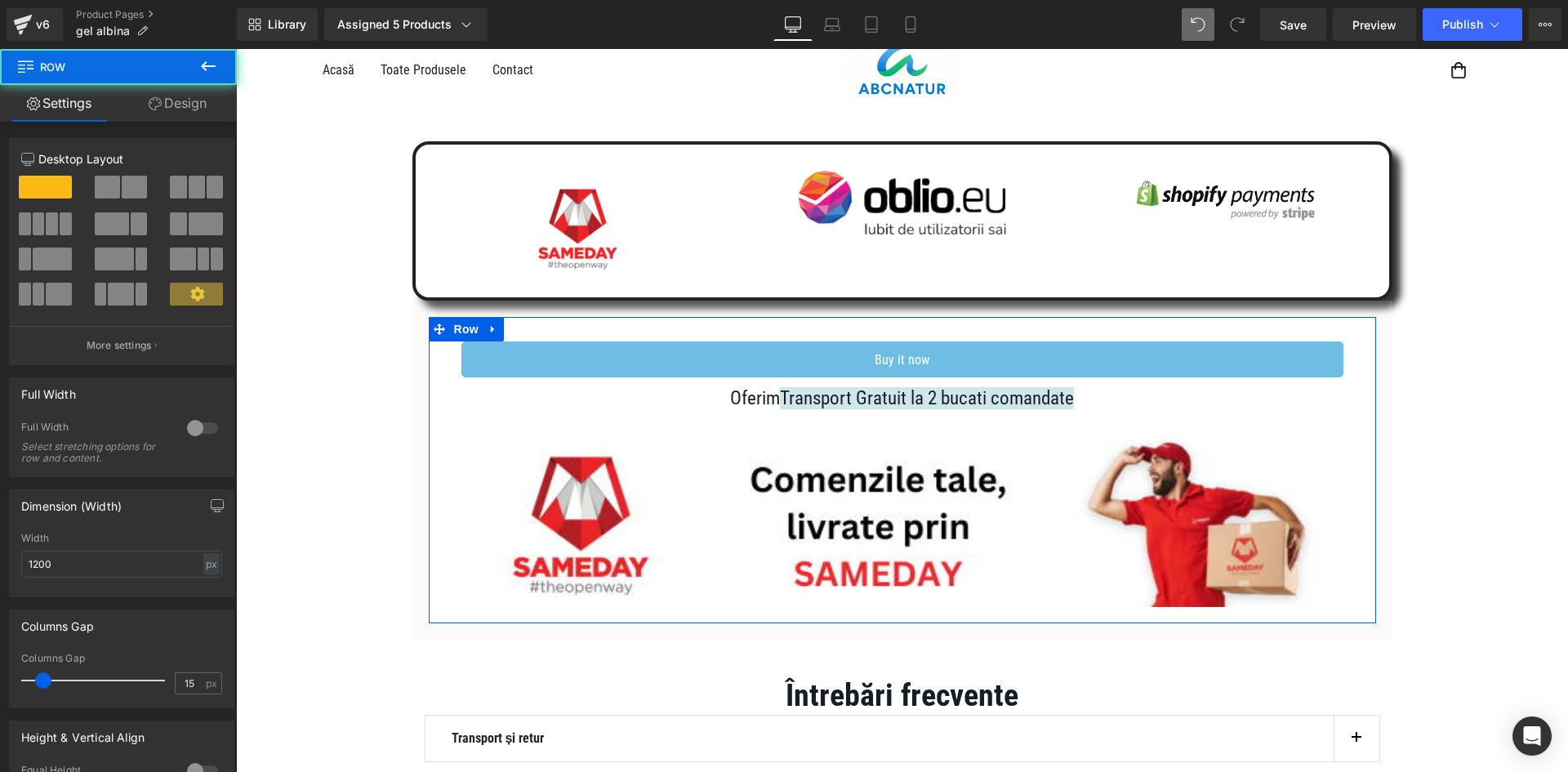
drag, startPoint x: 192, startPoint y: 113, endPoint x: 193, endPoint y: 125, distance: 12.0
click at [192, 114] on link "Design" at bounding box center [178, 103] width 119 height 37
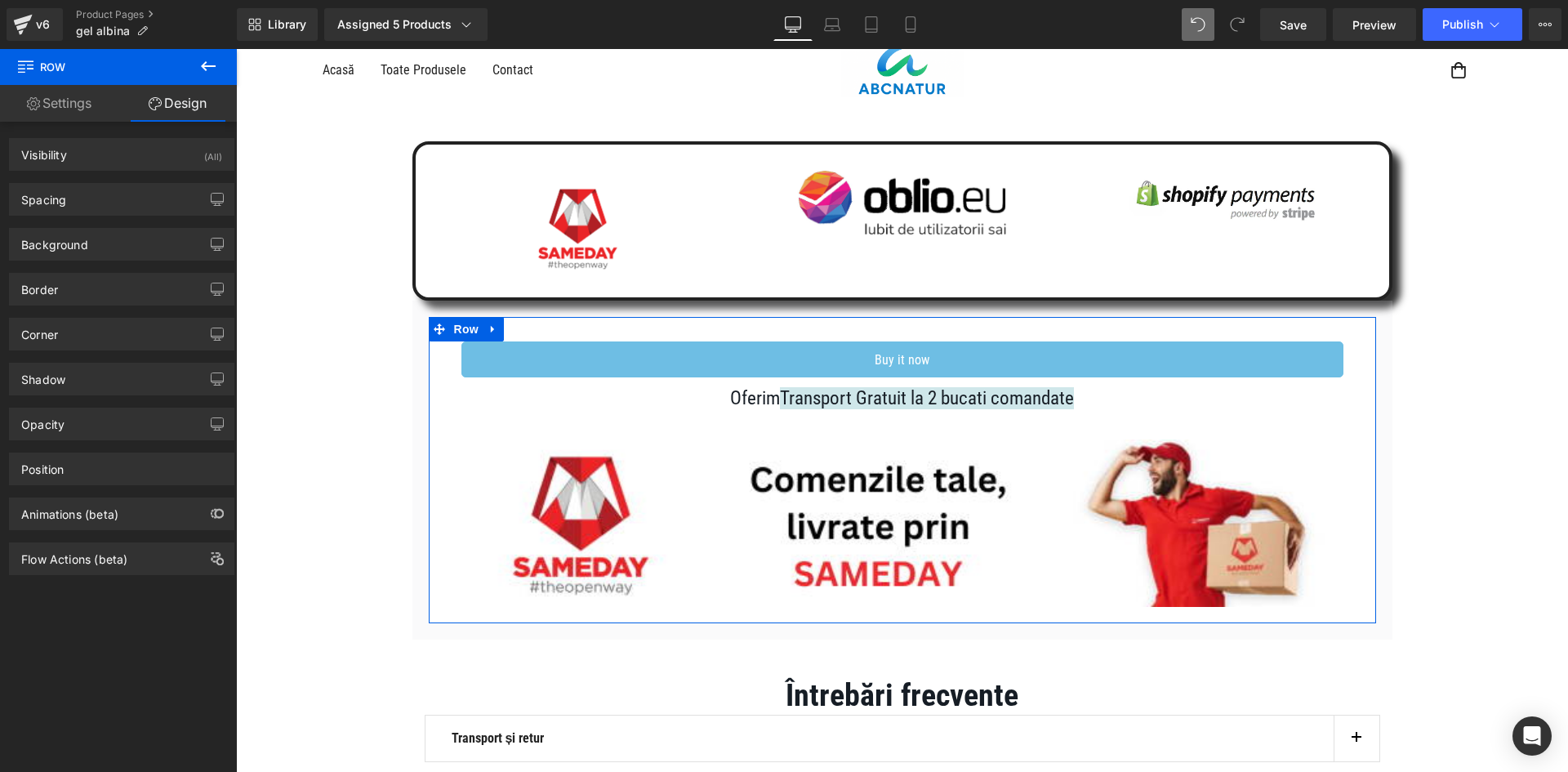
click at [204, 151] on div "(All)" at bounding box center [213, 152] width 18 height 27
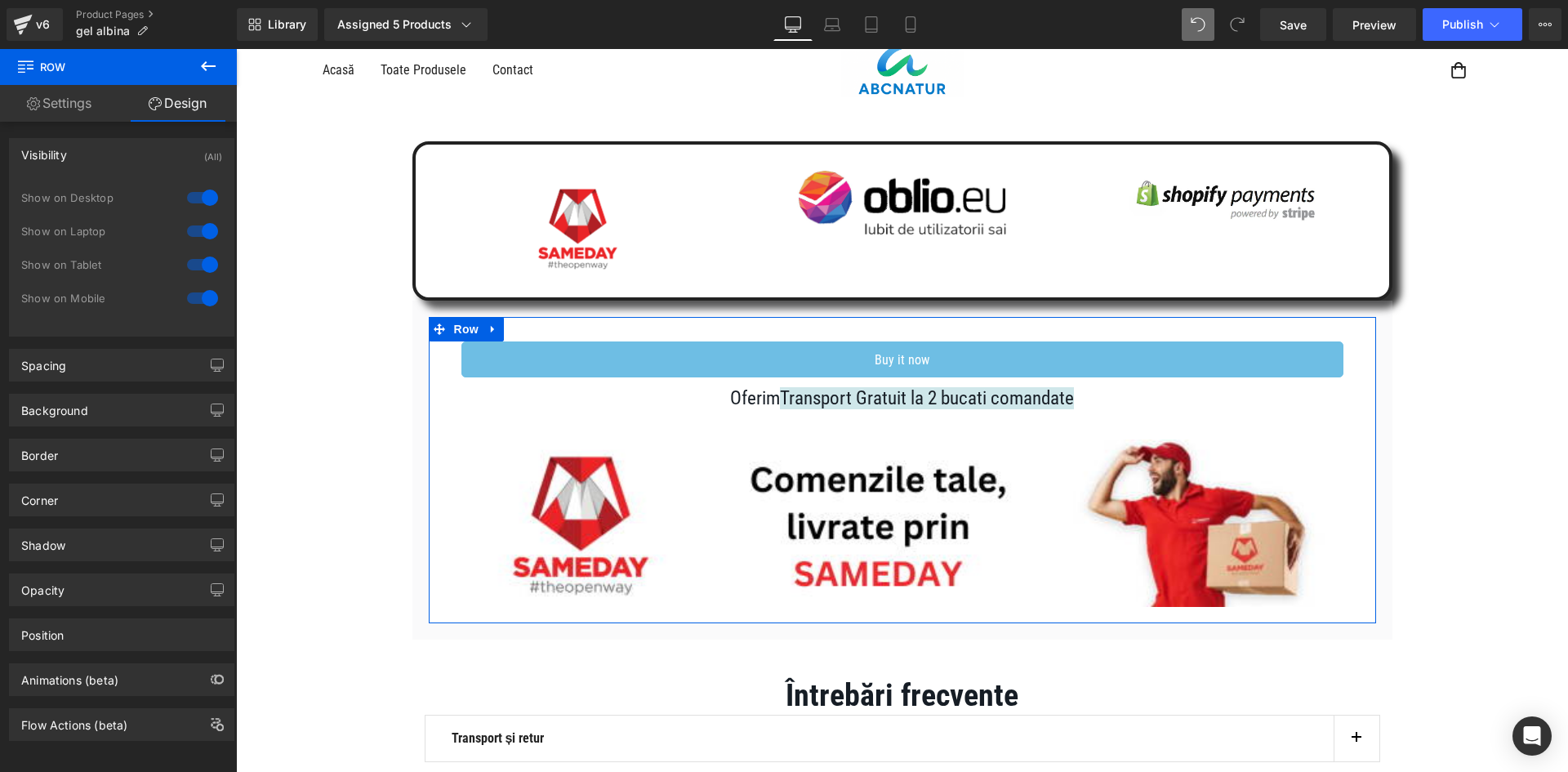
click at [199, 193] on div at bounding box center [203, 198] width 40 height 26
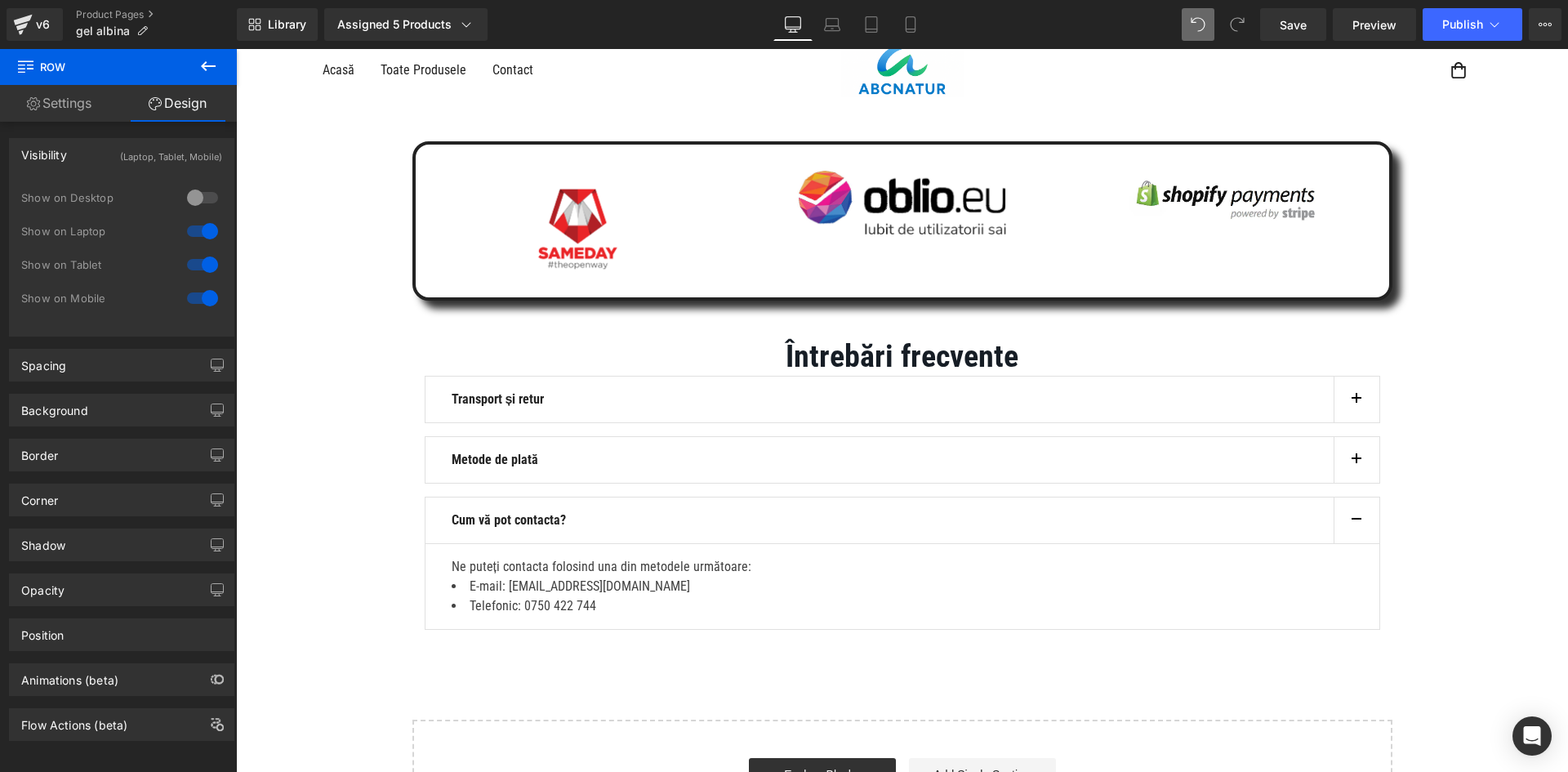
click at [209, 225] on div at bounding box center [203, 231] width 40 height 26
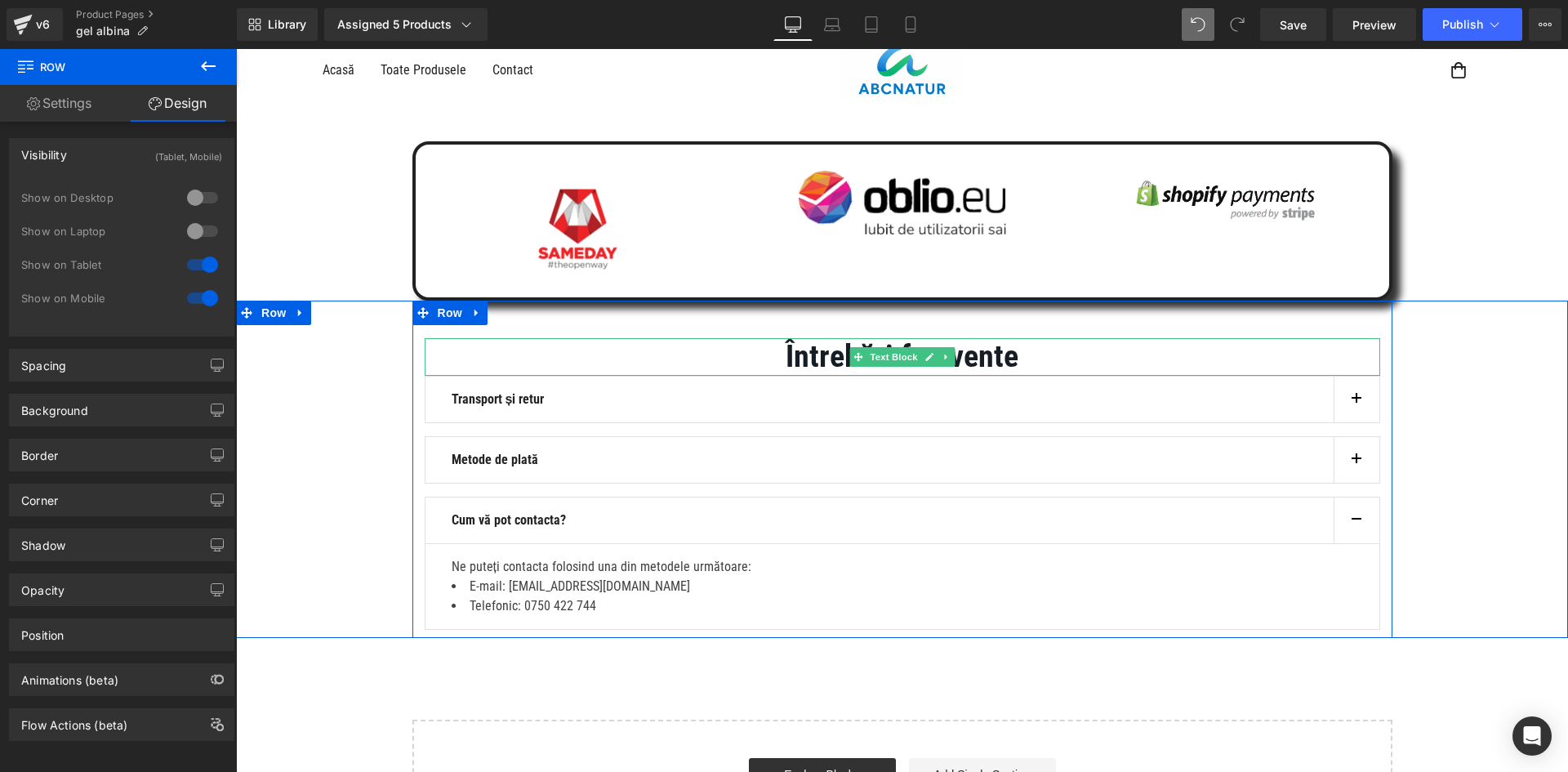
click at [523, 359] on p "Întrebări frecvente" at bounding box center [903, 357] width 956 height 38
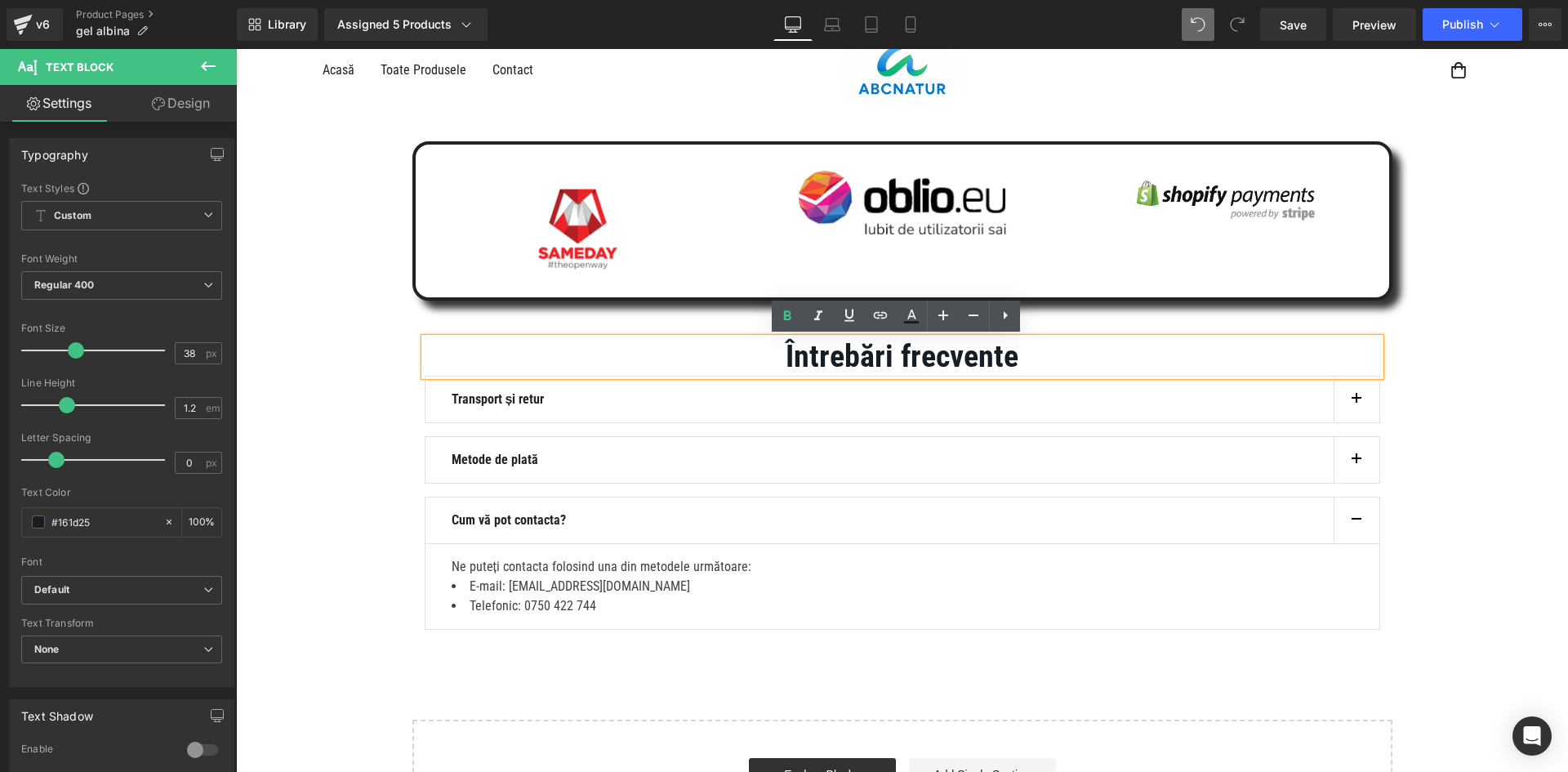
click at [298, 322] on div "Întrebări frecvente Text Block Transport și retur Text Block Transportul costa …" at bounding box center [902, 469] width 1332 height 337
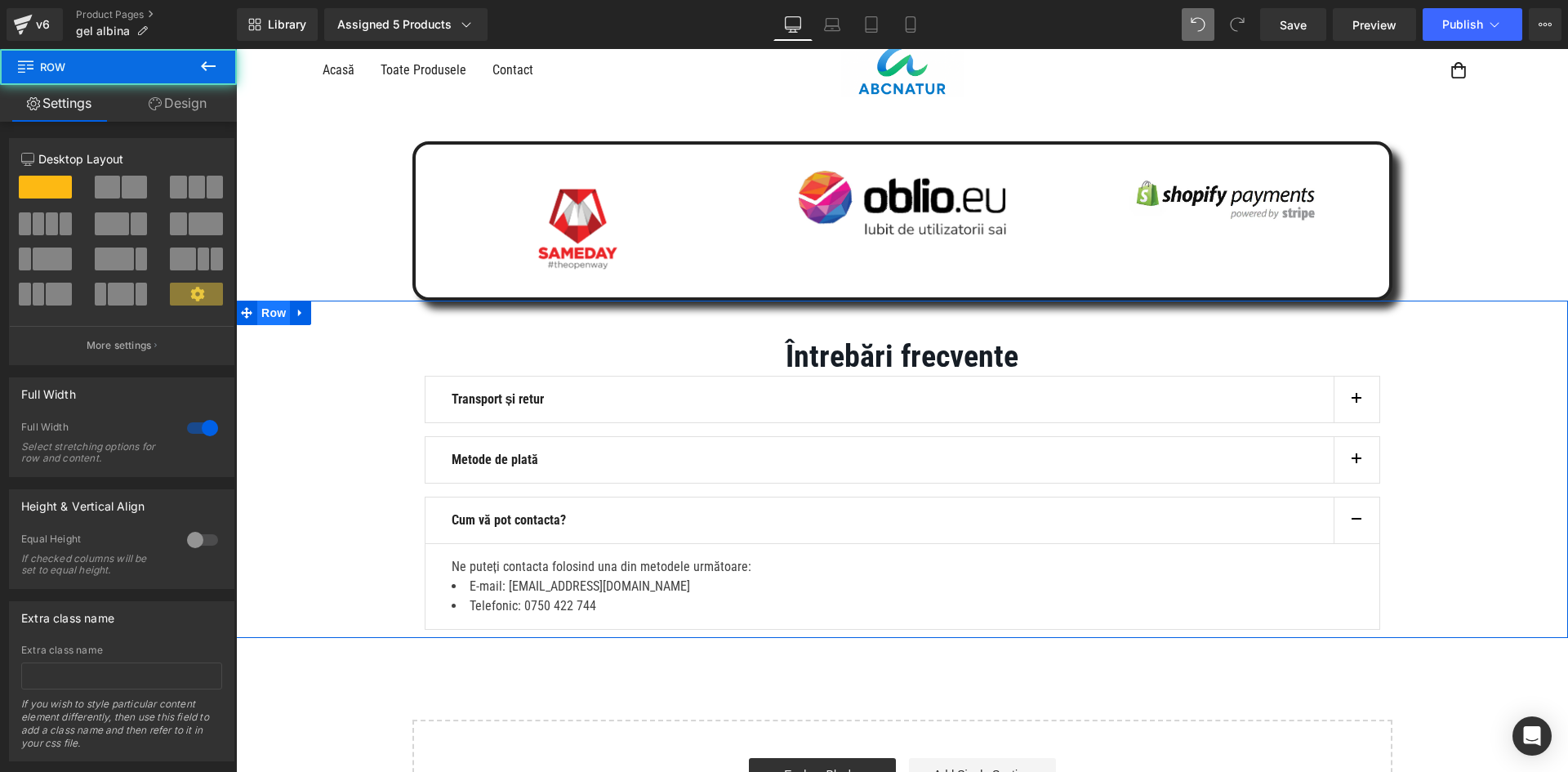
click at [267, 318] on span "Row" at bounding box center [274, 313] width 33 height 25
click at [176, 110] on link "Design" at bounding box center [178, 103] width 119 height 37
click at [0, 0] on div "Visibility" at bounding box center [0, 0] width 0 height 0
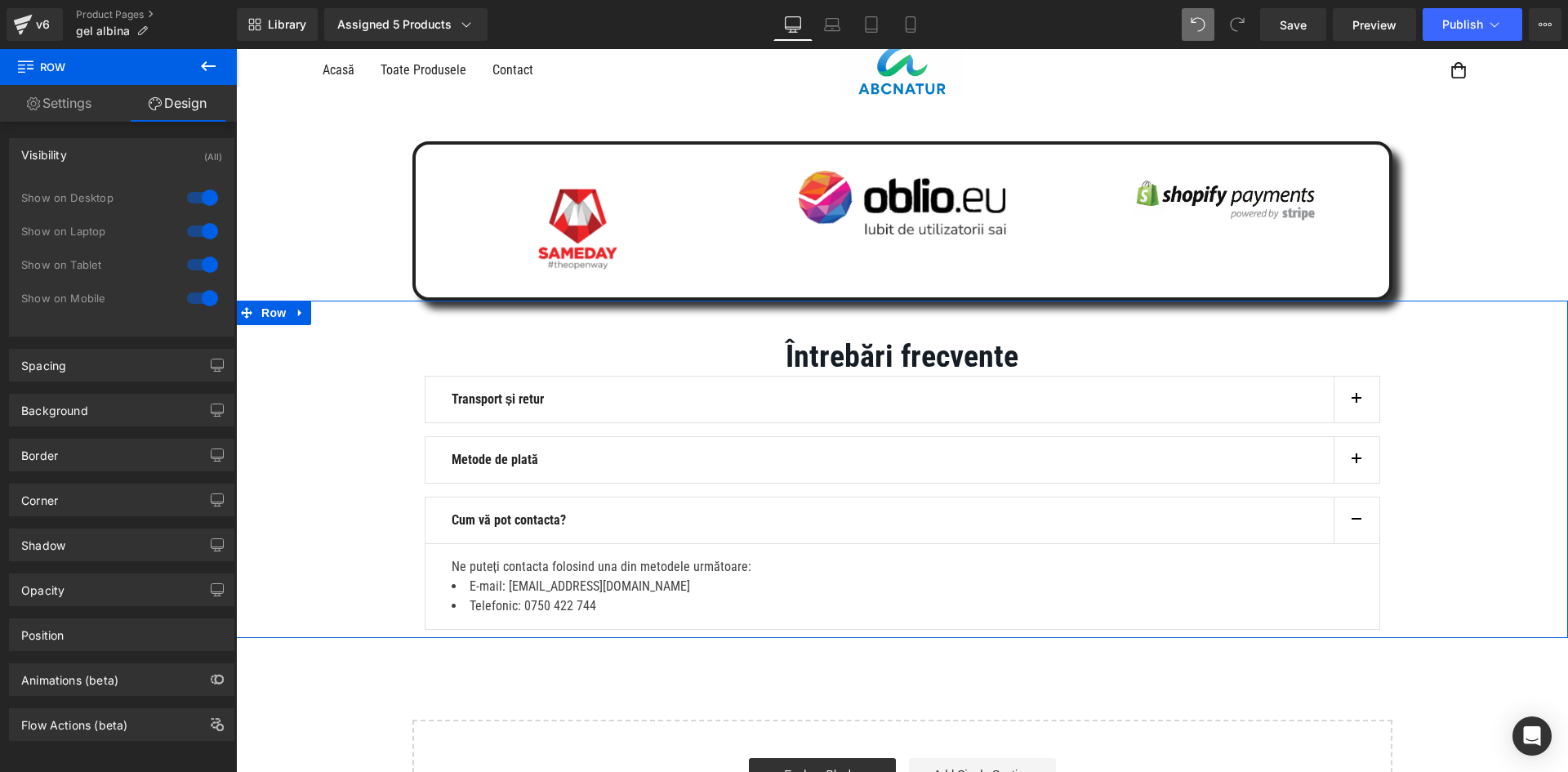
click at [210, 205] on div at bounding box center [203, 198] width 40 height 26
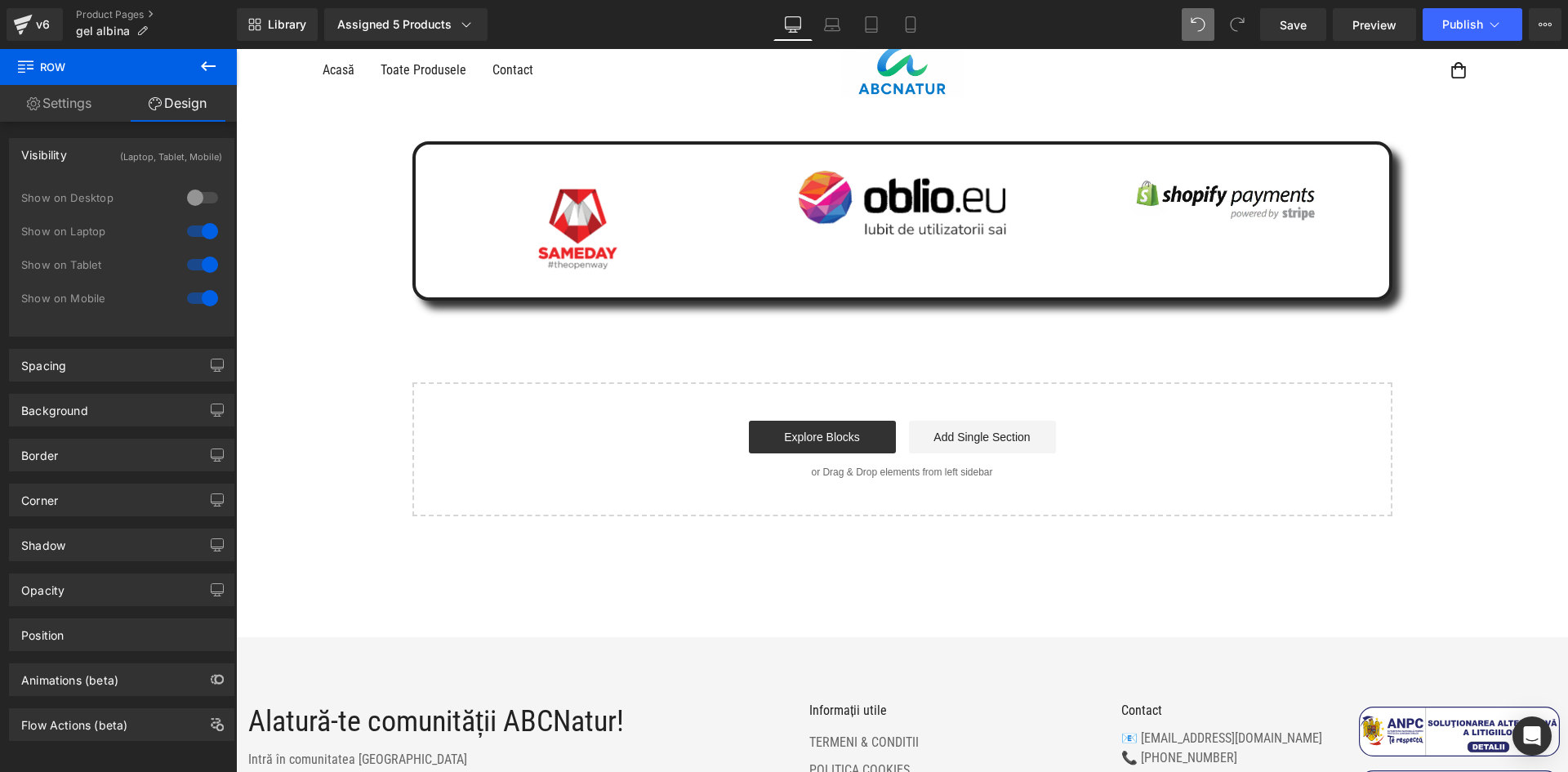
click at [204, 228] on div at bounding box center [203, 231] width 40 height 26
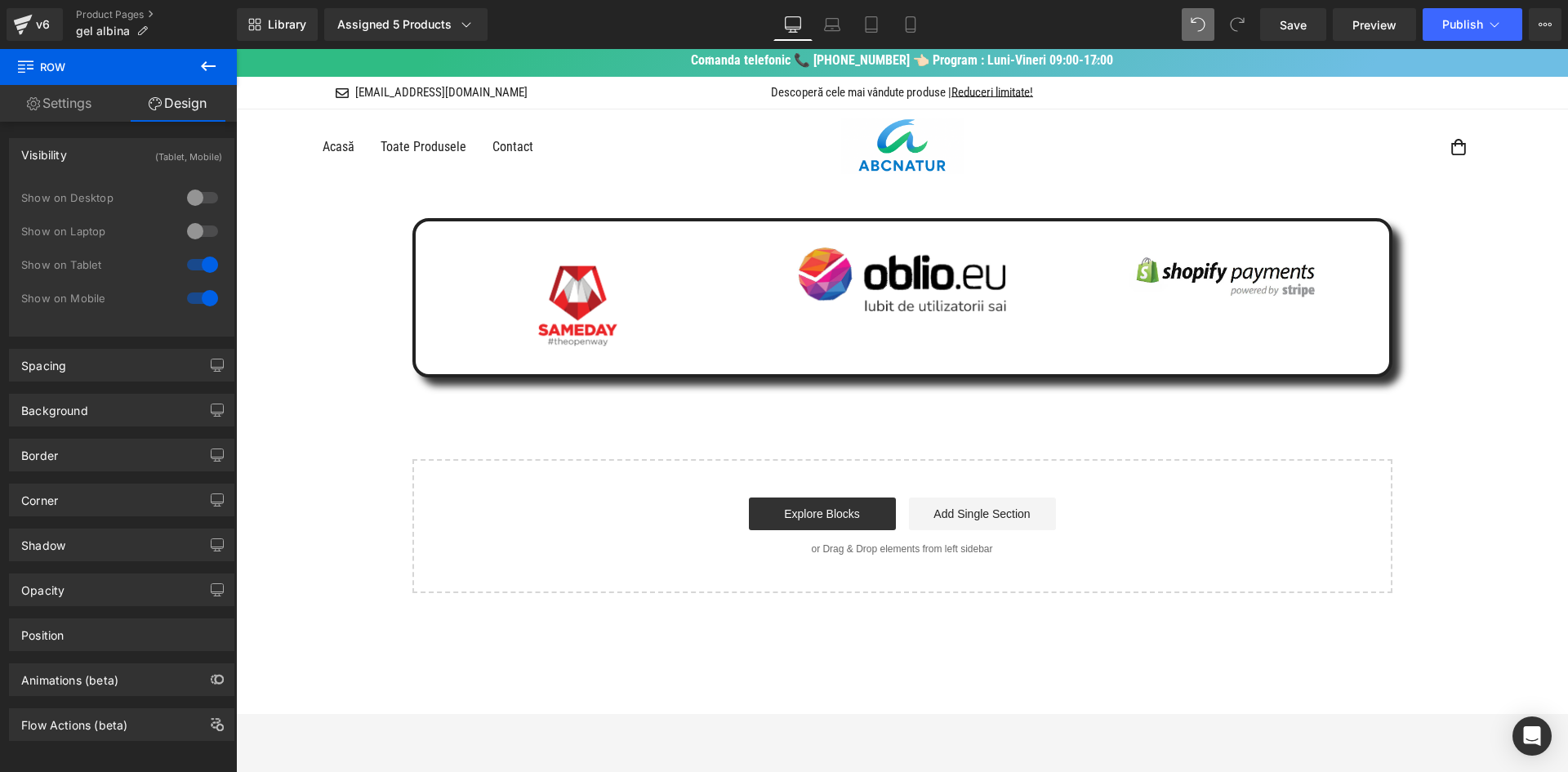
scroll to position [0, 0]
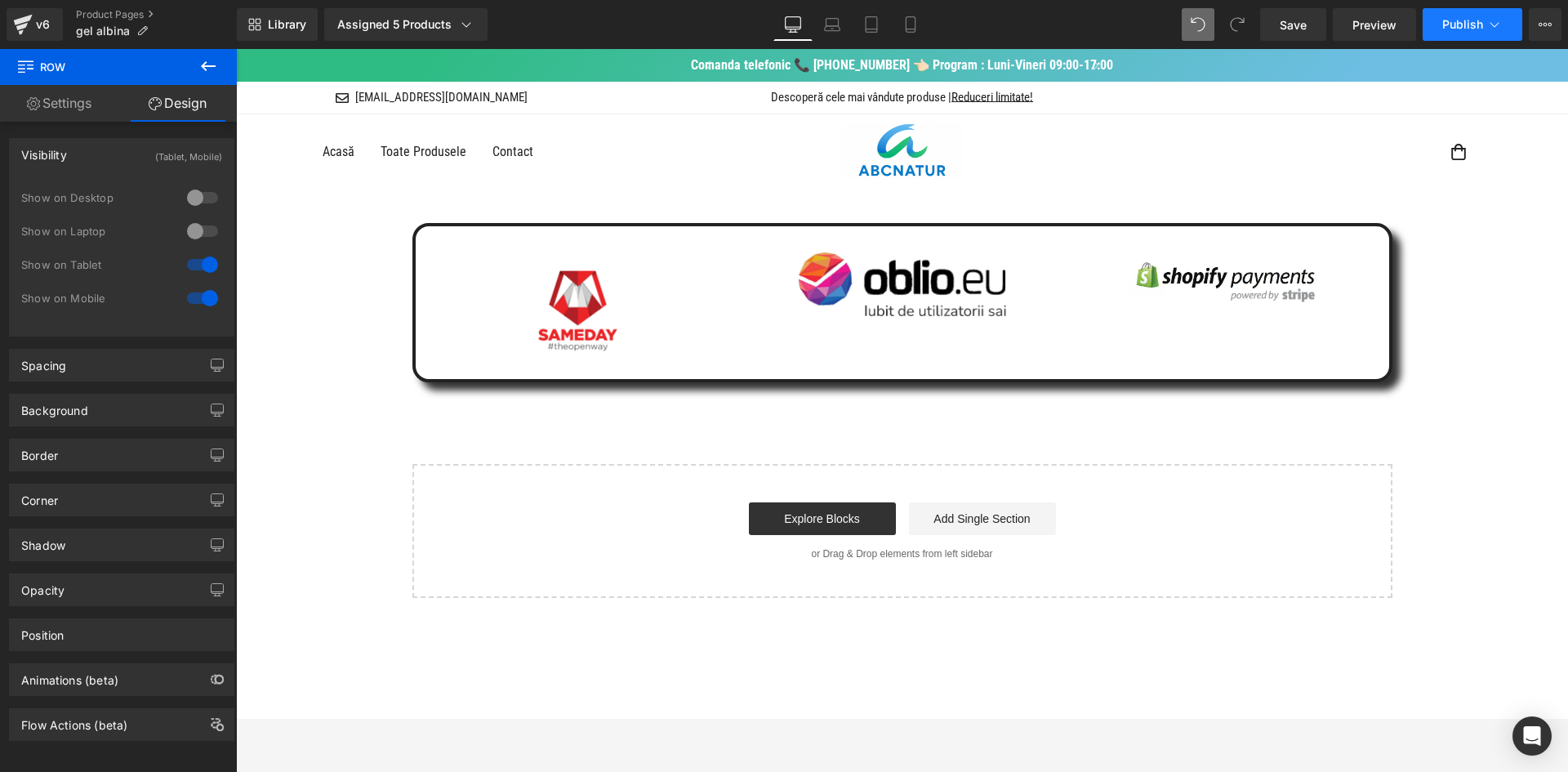
click at [1449, 28] on span "Publish" at bounding box center [1463, 24] width 41 height 13
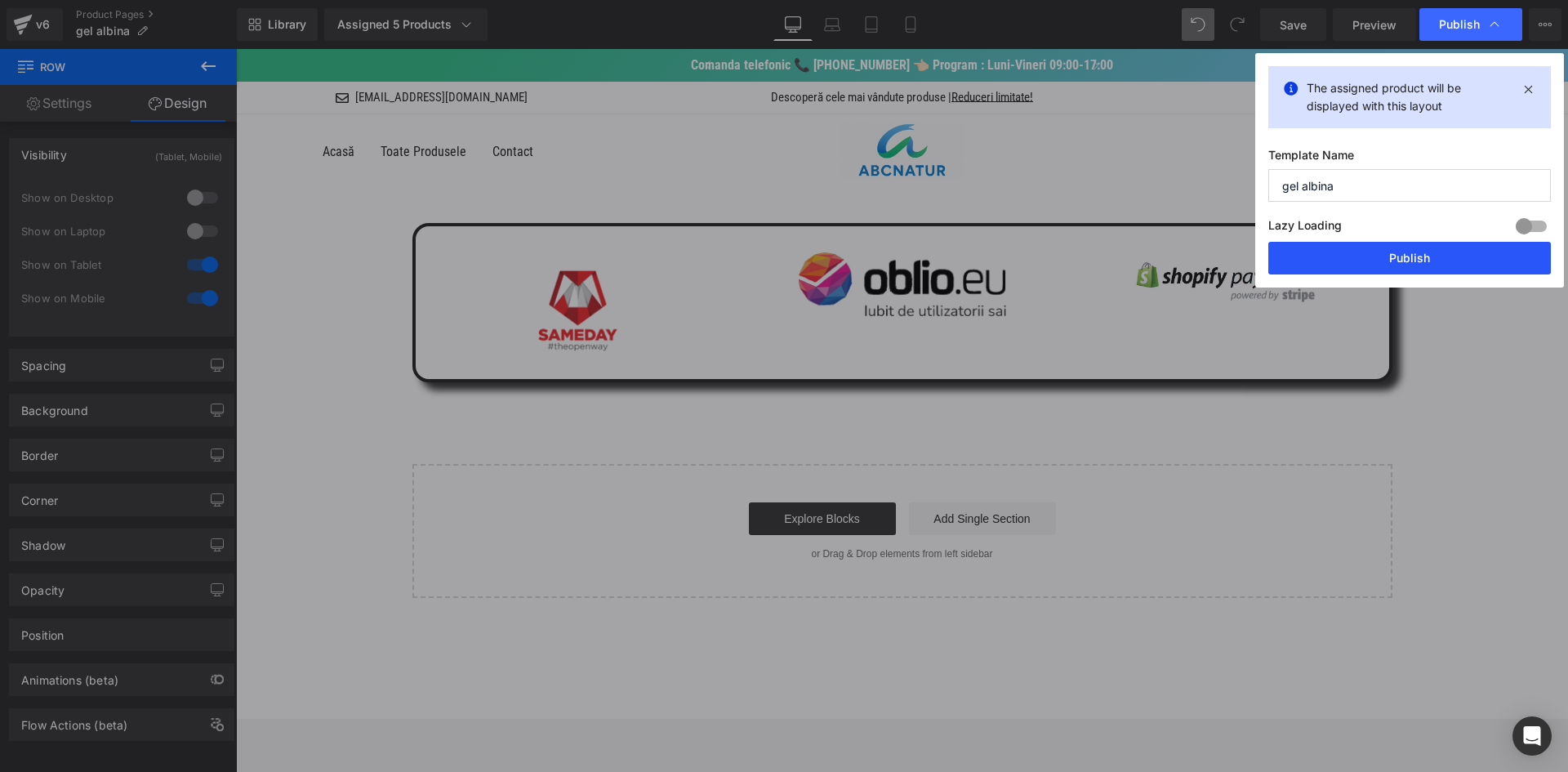
click at [1364, 263] on button "Publish" at bounding box center [1409, 258] width 283 height 33
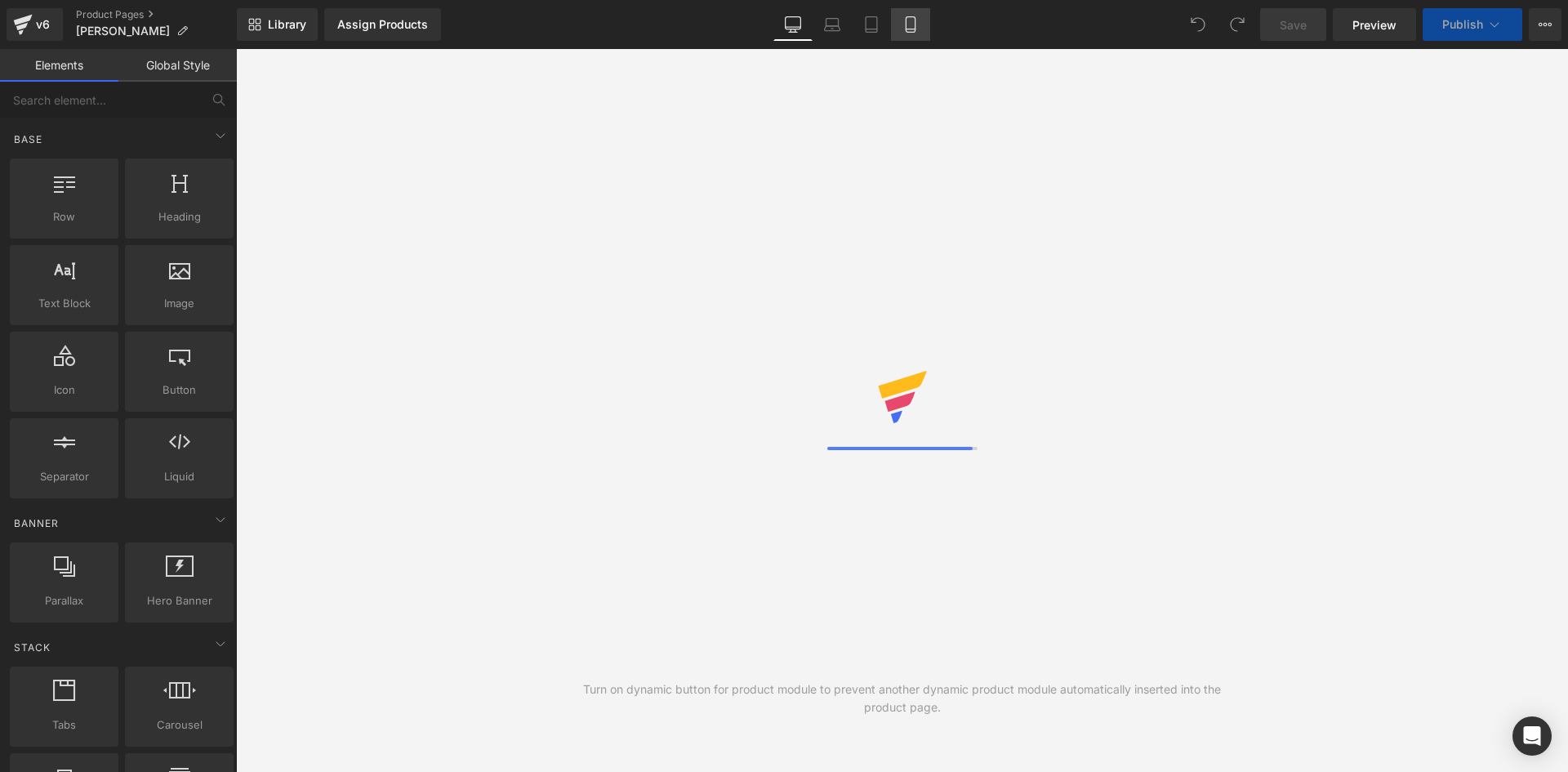
click at [917, 28] on icon at bounding box center [910, 24] width 16 height 16
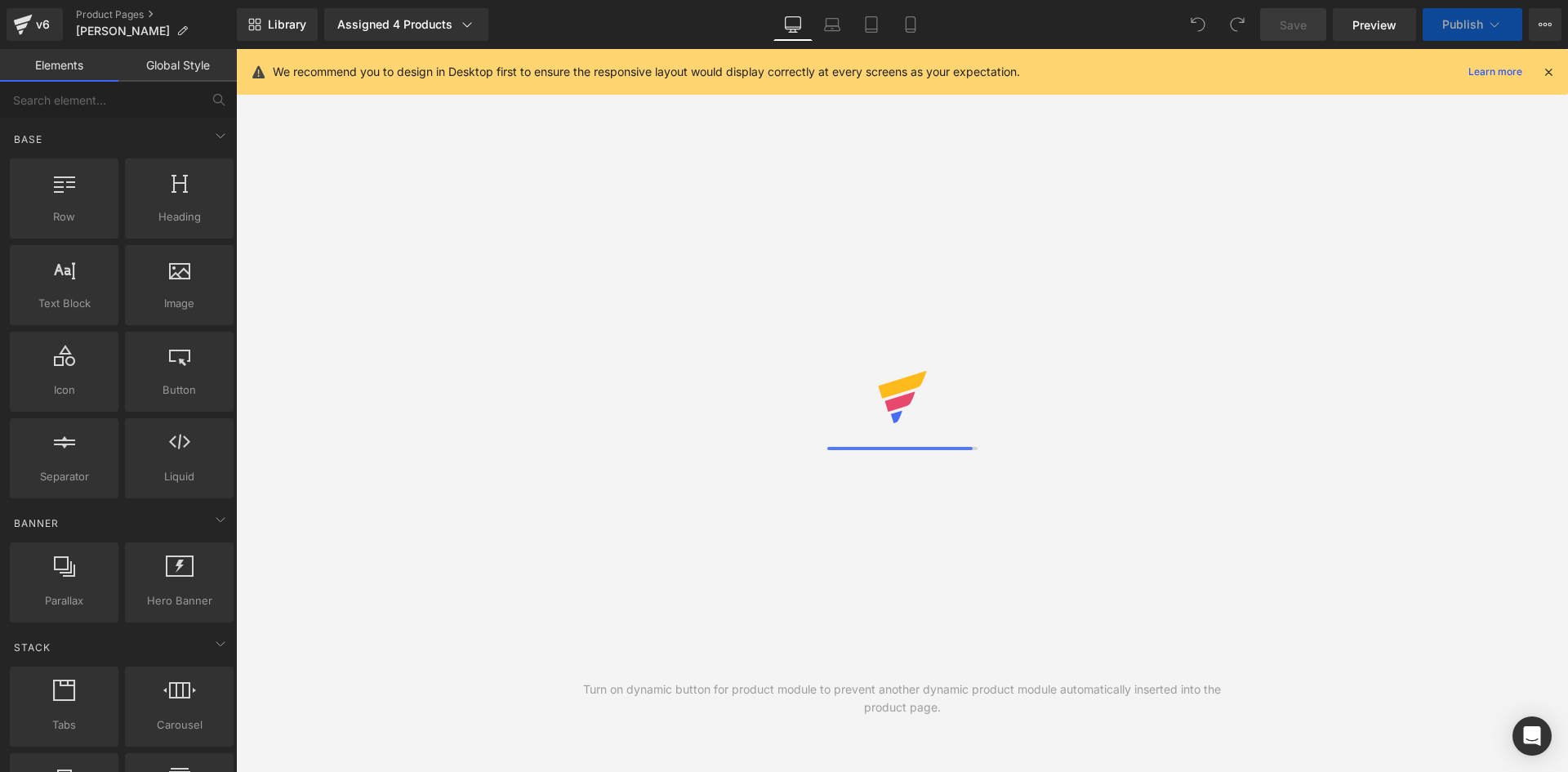
click at [1551, 72] on icon at bounding box center [1548, 71] width 15 height 15
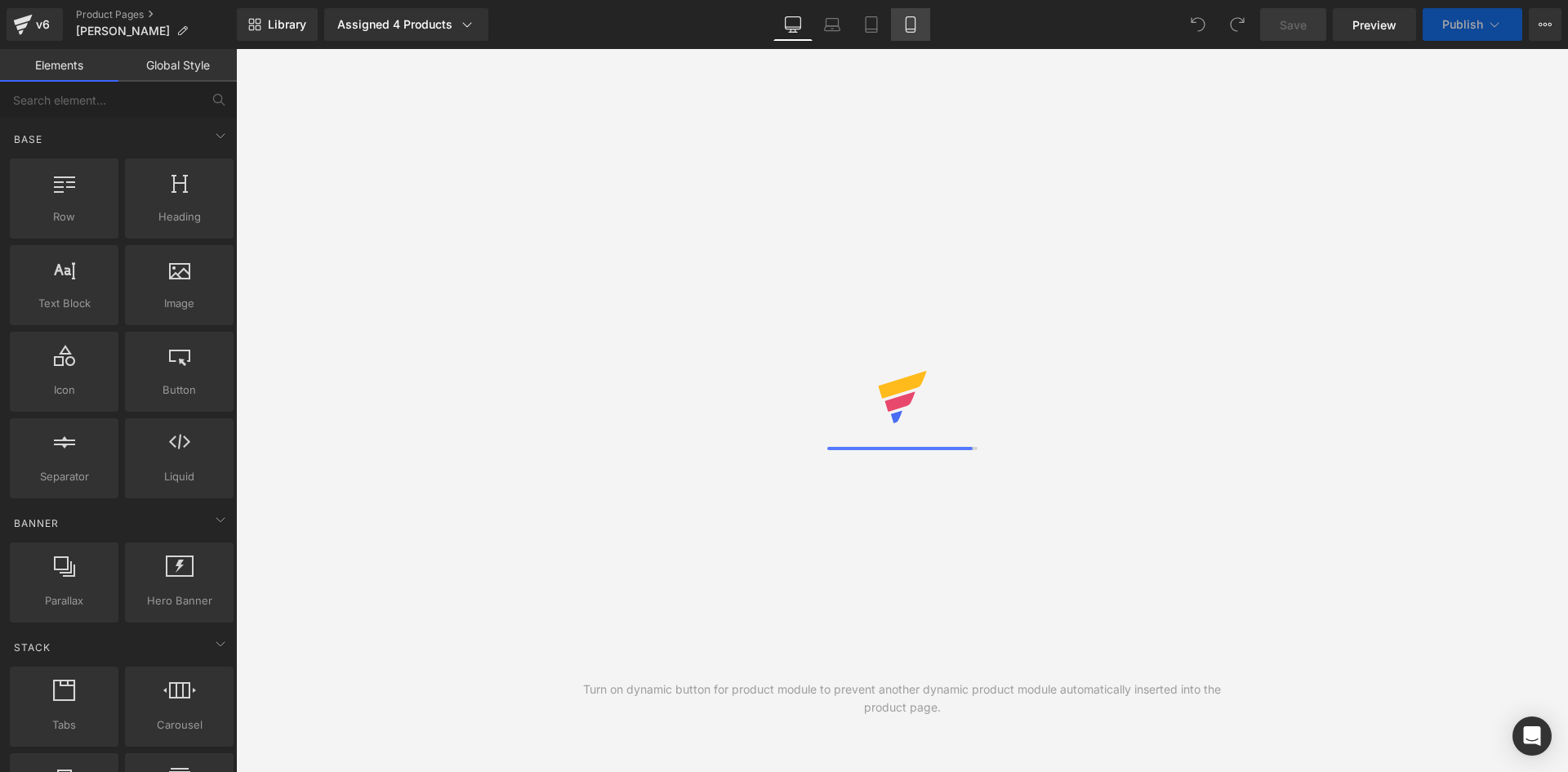
click at [910, 25] on icon at bounding box center [910, 24] width 16 height 16
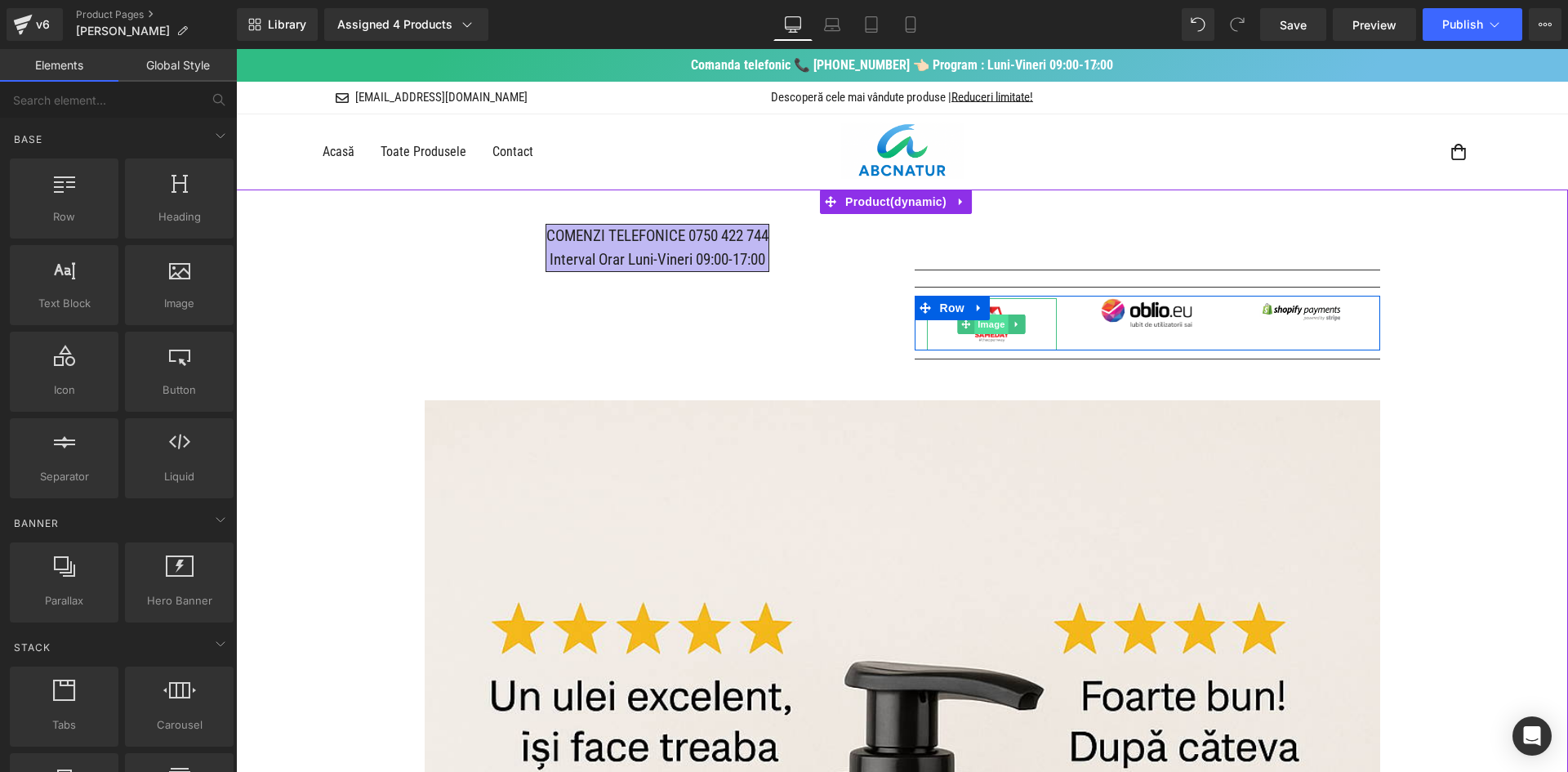
click at [993, 331] on span "Image" at bounding box center [993, 324] width 34 height 20
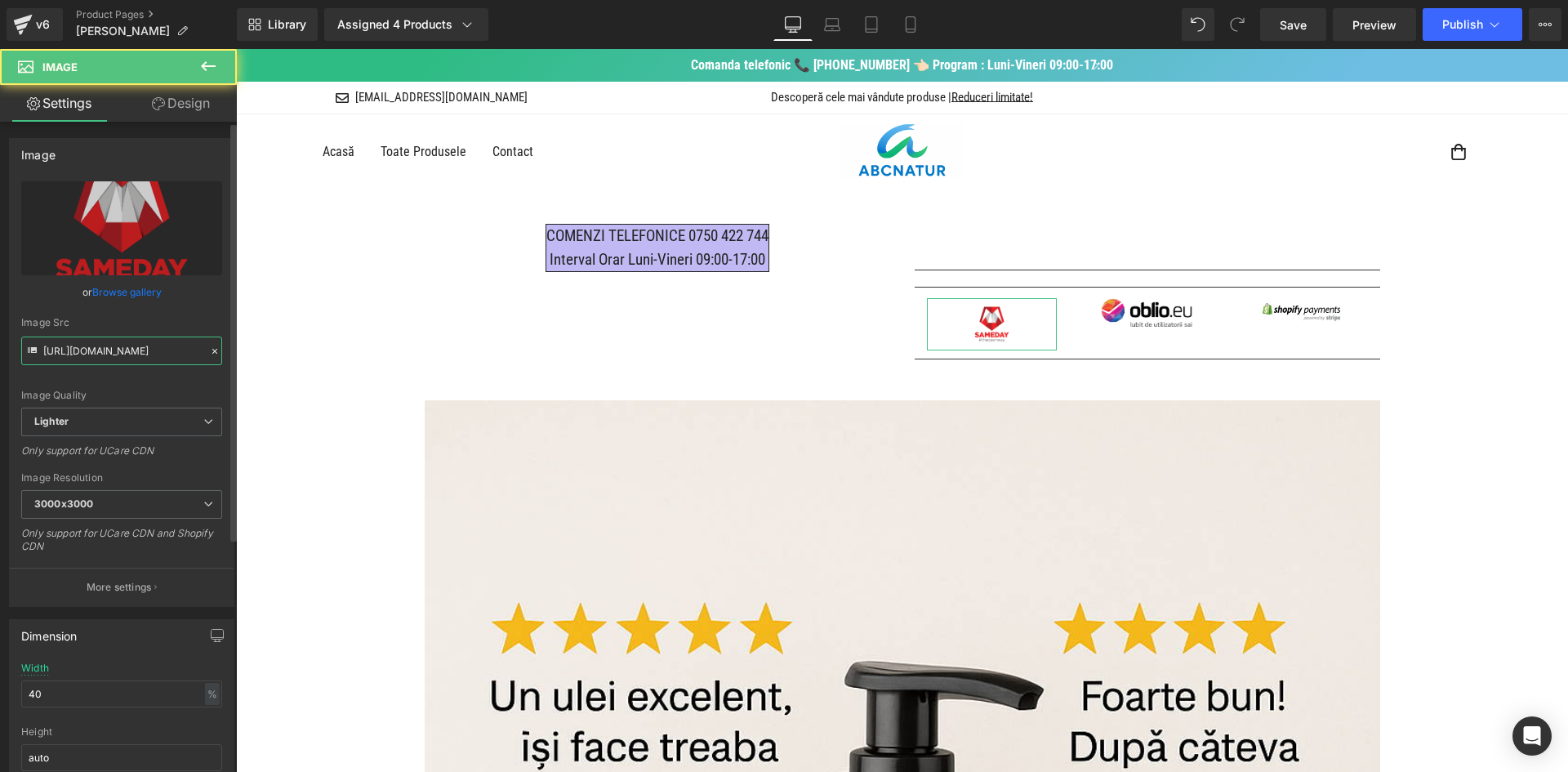
click at [167, 343] on input "[URL][DOMAIN_NAME]" at bounding box center [122, 350] width 201 height 28
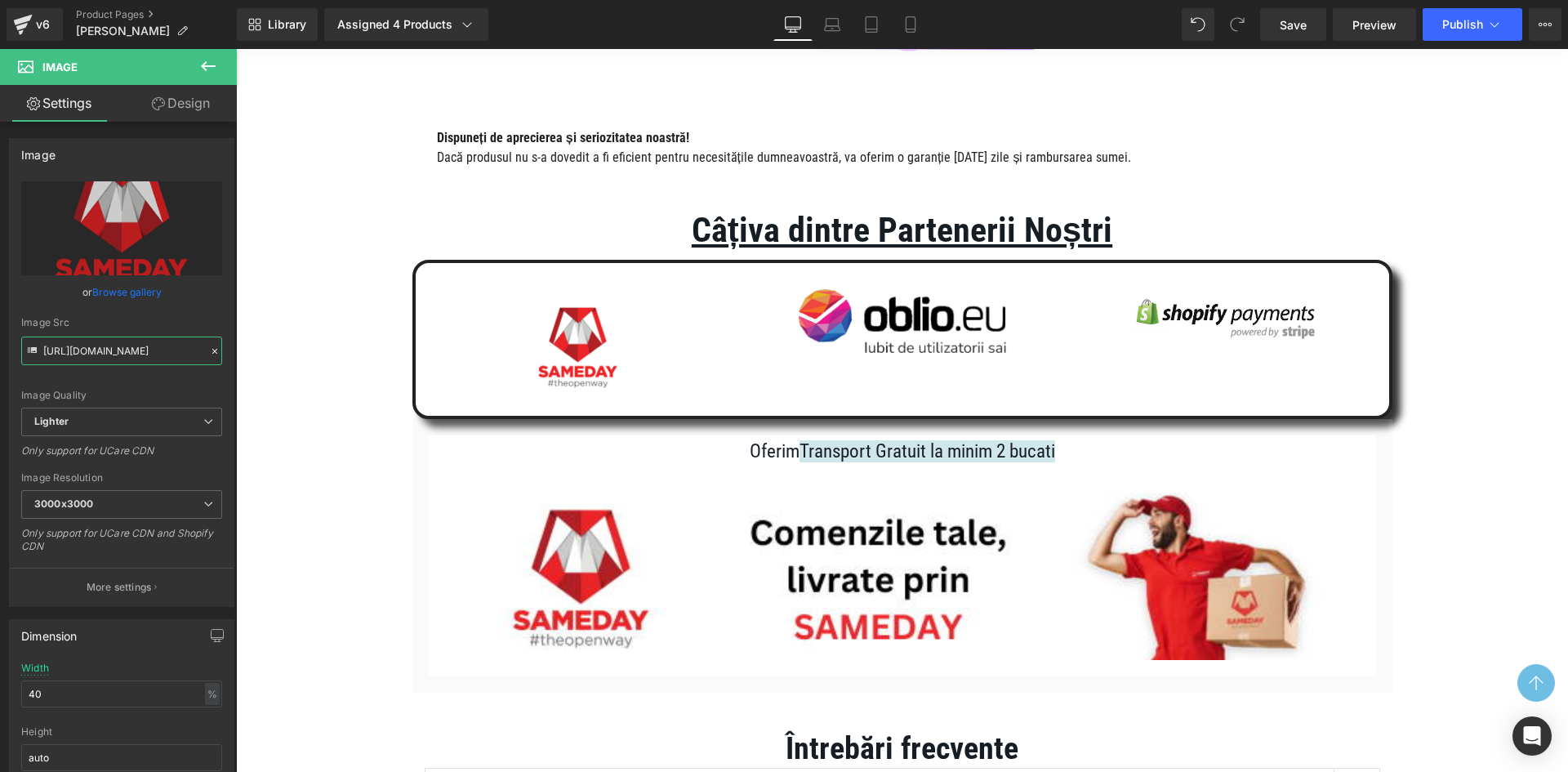
scroll to position [6982, 0]
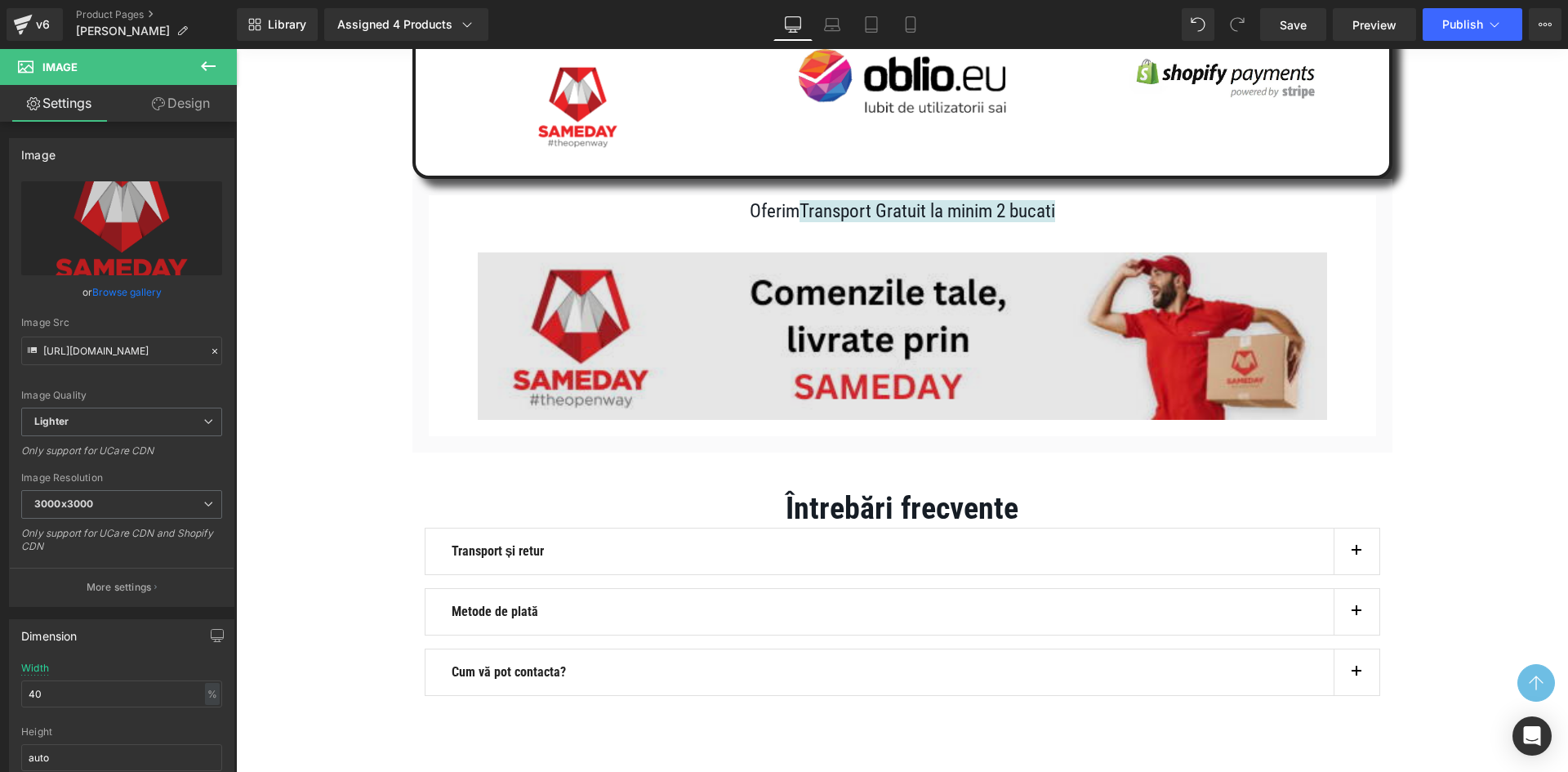
click at [836, 357] on img at bounding box center [902, 336] width 849 height 167
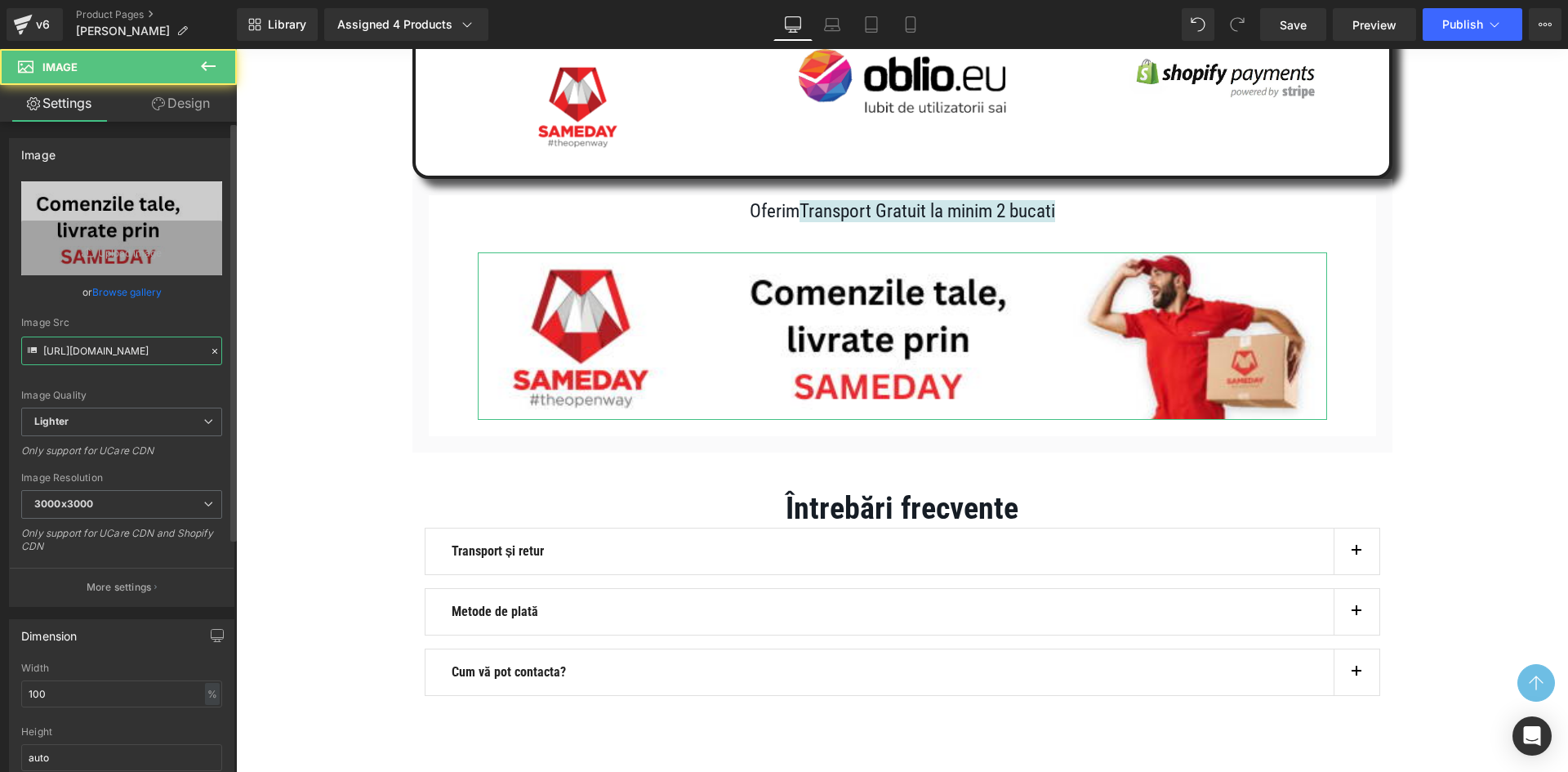
click at [88, 349] on input "[URL][DOMAIN_NAME]" at bounding box center [122, 350] width 201 height 28
